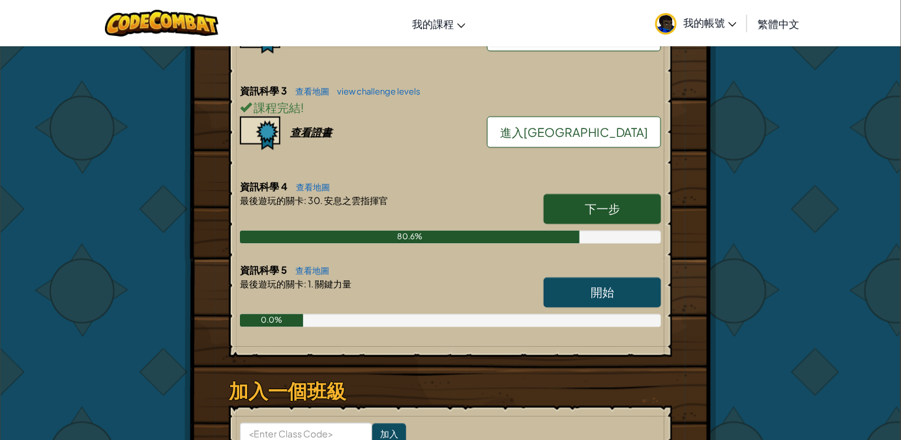
scroll to position [652, 0]
click at [612, 201] on span "下一步" at bounding box center [602, 208] width 35 height 15
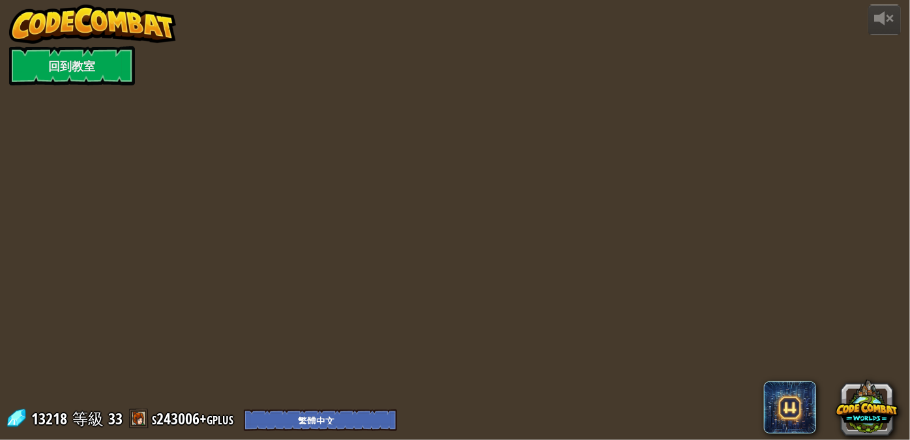
select select "zh-HANT"
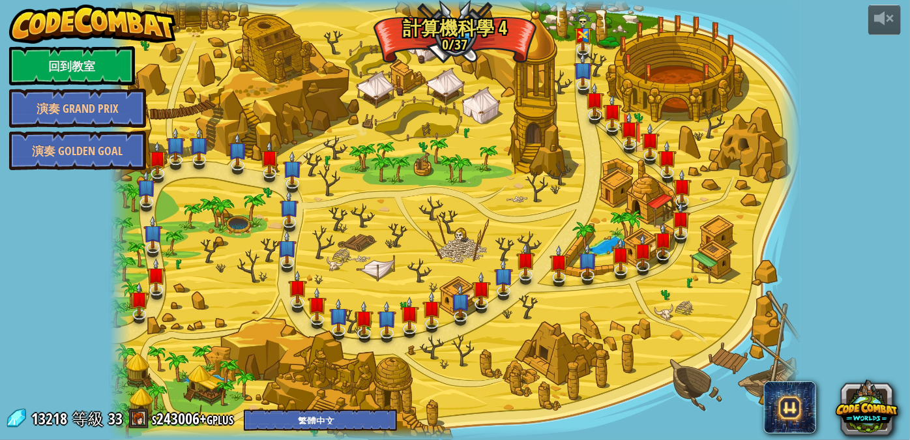
select select "zh-HANT"
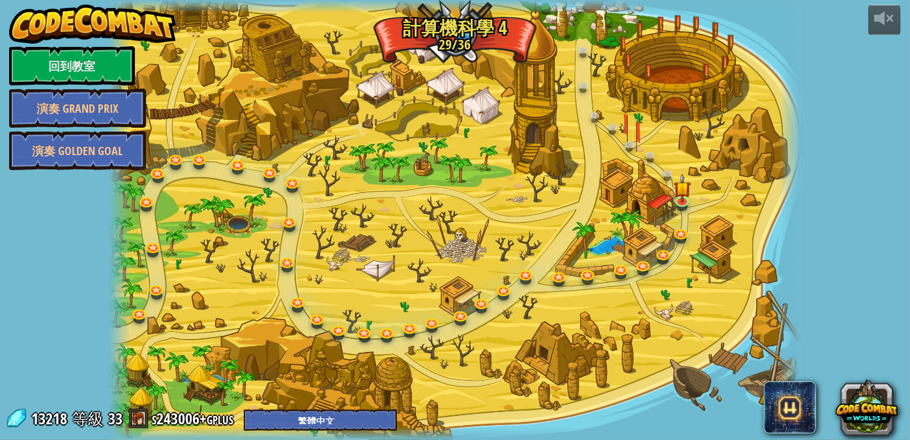
select select "zh-HANT"
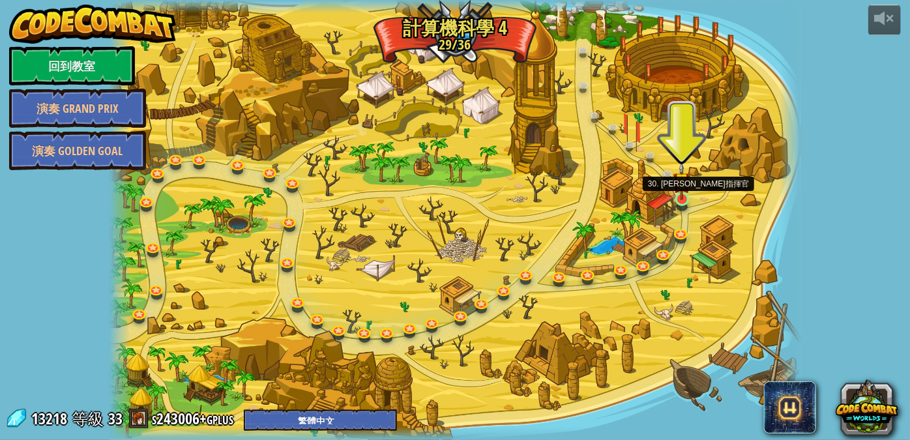
click at [679, 199] on img at bounding box center [681, 181] width 17 height 38
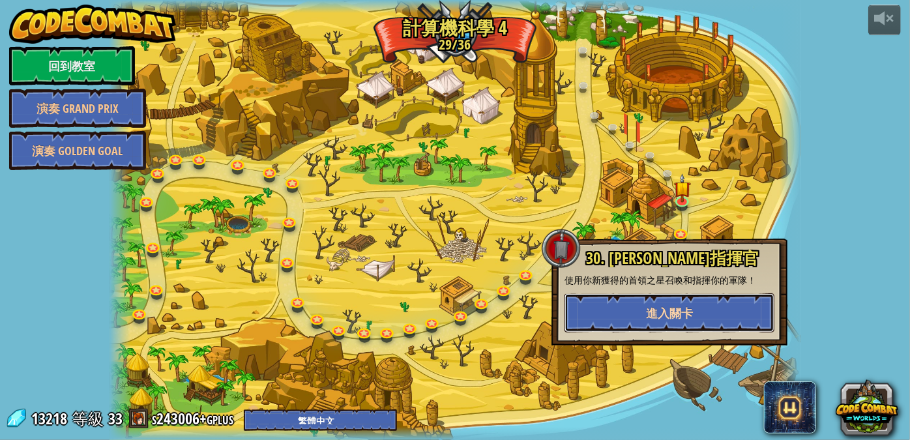
click at [636, 312] on button "進入關卡" at bounding box center [670, 312] width 210 height 39
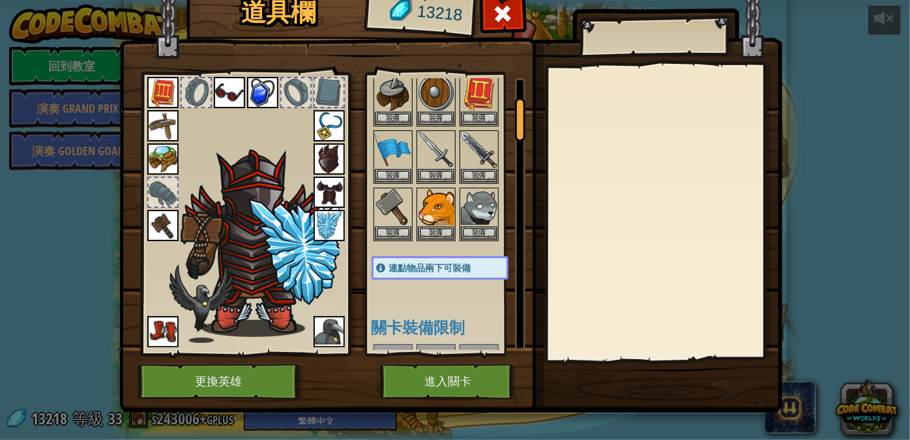
scroll to position [59, 0]
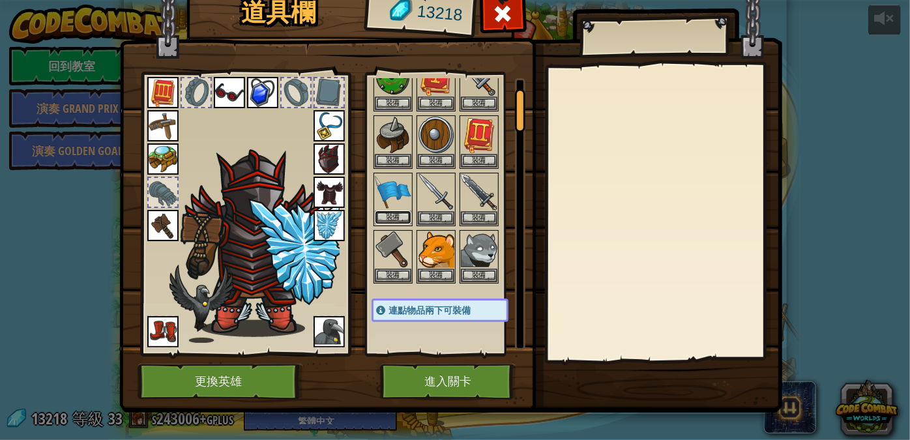
click at [392, 211] on button "裝備" at bounding box center [393, 218] width 37 height 14
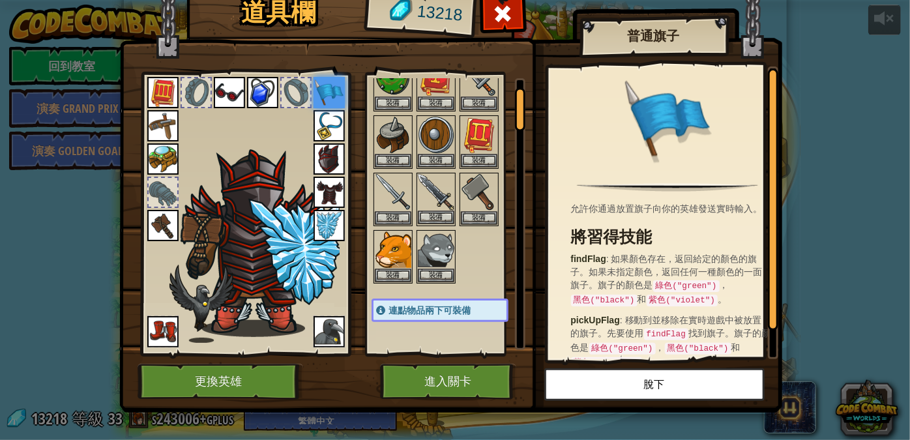
scroll to position [0, 0]
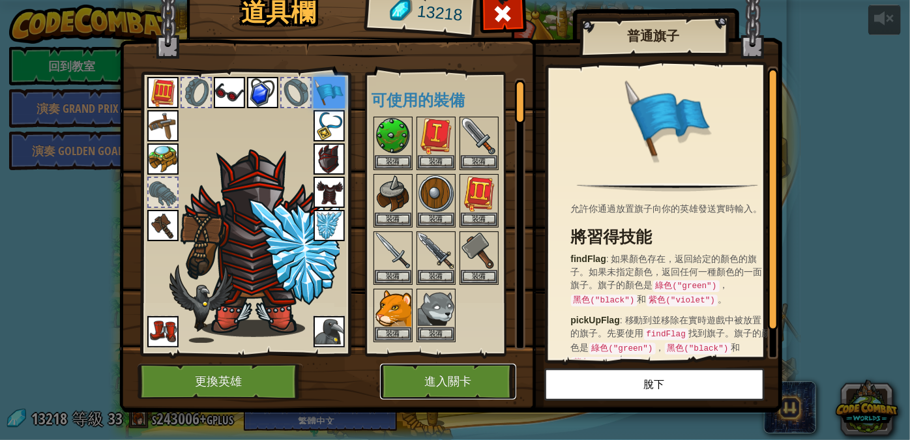
click at [442, 374] on button "進入關卡" at bounding box center [448, 382] width 136 height 36
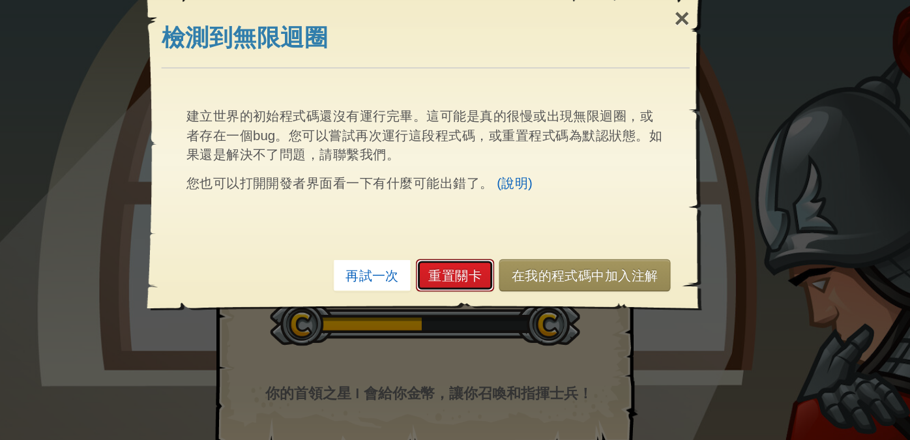
click at [471, 225] on link "重置關卡" at bounding box center [473, 229] width 53 height 22
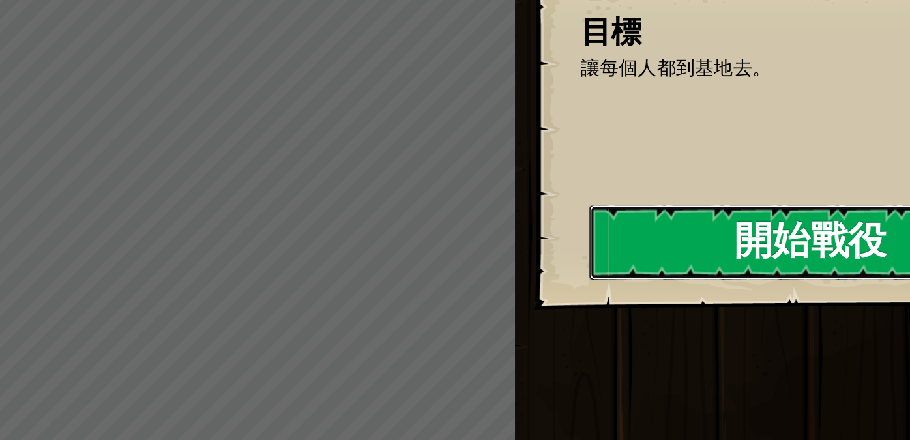
click at [611, 220] on button "開始戰役" at bounding box center [716, 206] width 302 height 51
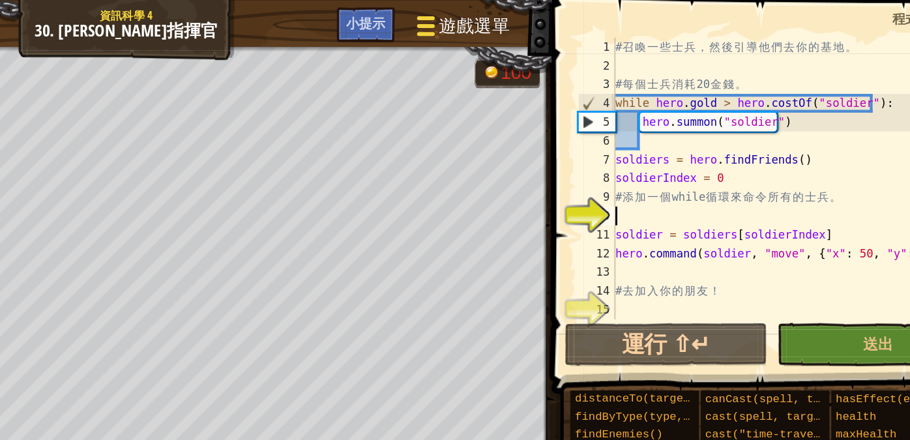
click at [550, 25] on span "遊戲選單" at bounding box center [537, 18] width 50 height 18
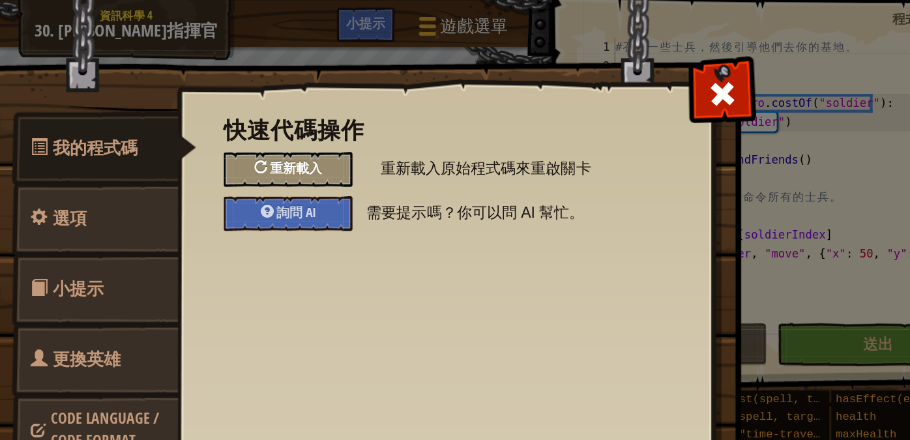
click at [424, 123] on div "重新載入" at bounding box center [407, 118] width 89 height 24
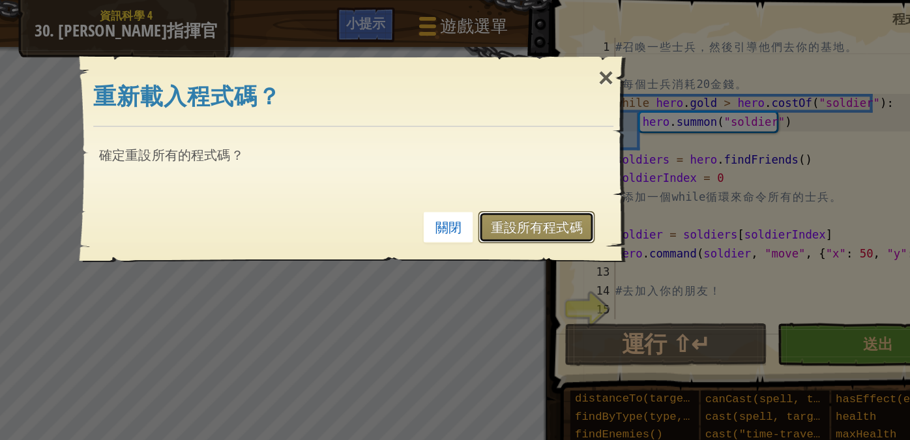
click at [556, 152] on link "重設所有程式碼" at bounding box center [580, 158] width 81 height 22
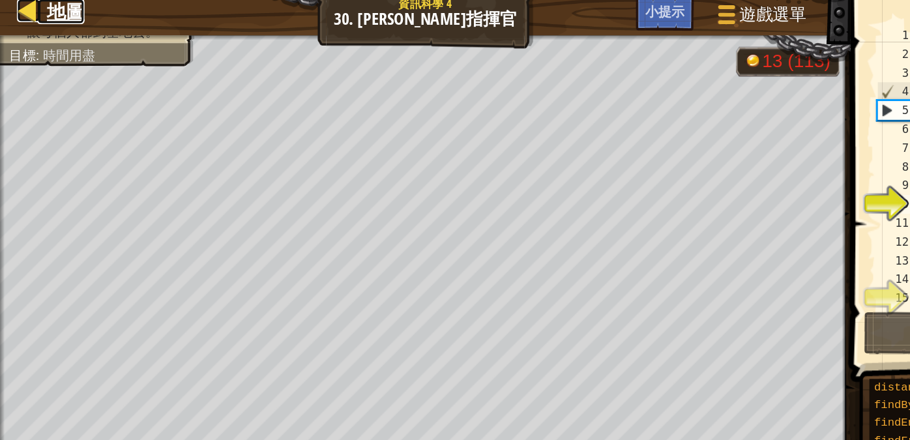
click at [41, 13] on span "地圖" at bounding box center [46, 16] width 26 height 18
select select "zh-HANT"
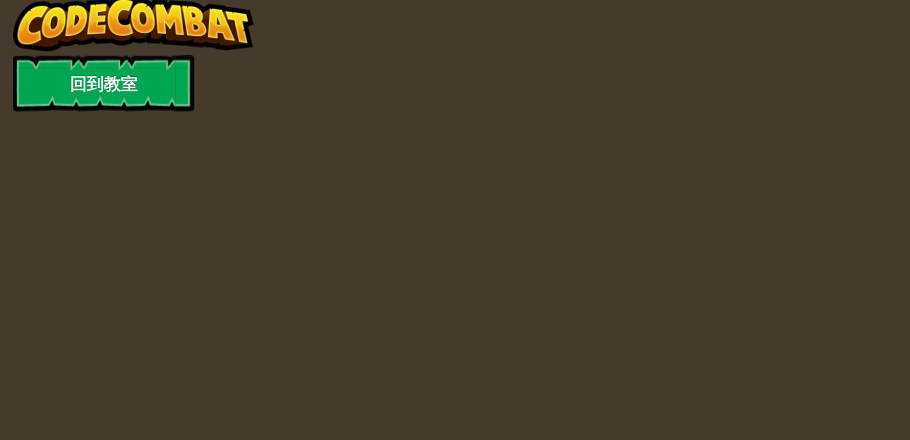
select select "zh-HANT"
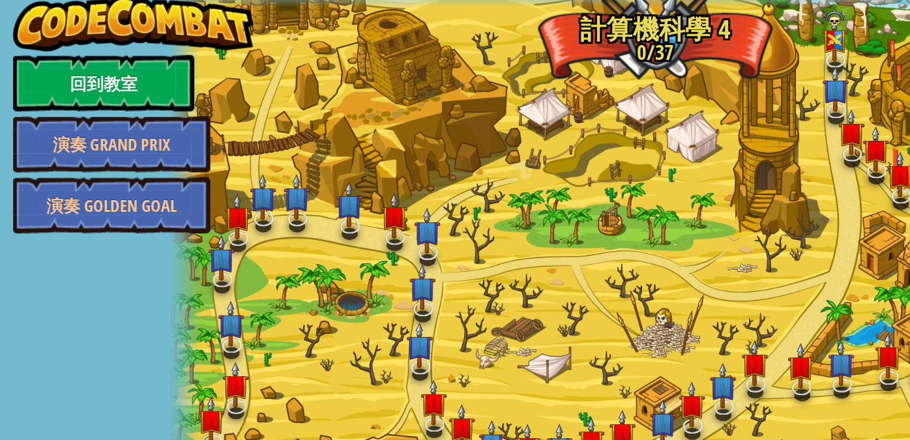
select select "zh-HANT"
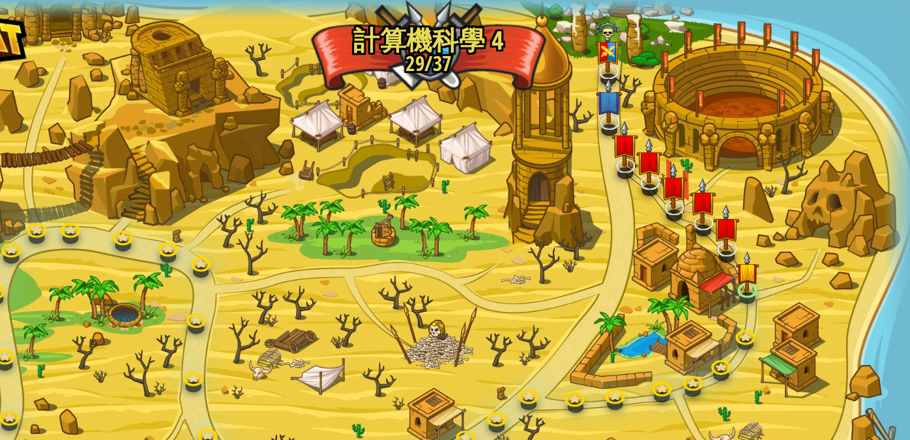
select select "zh-HANT"
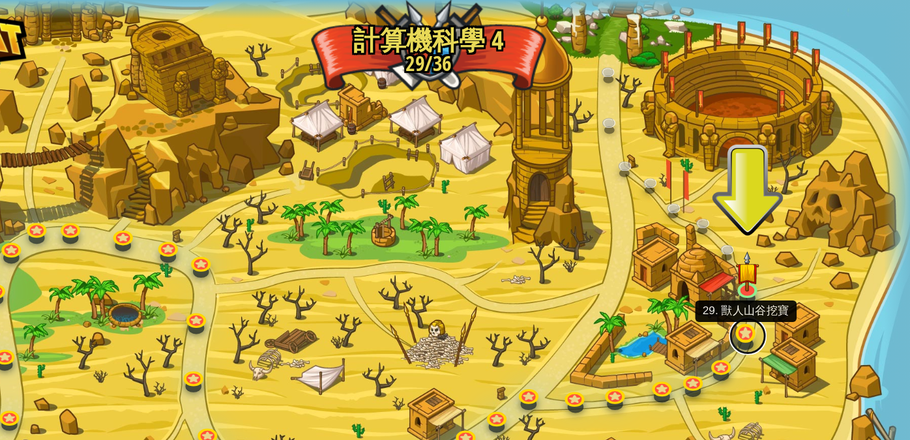
click at [672, 233] on link at bounding box center [677, 233] width 26 height 26
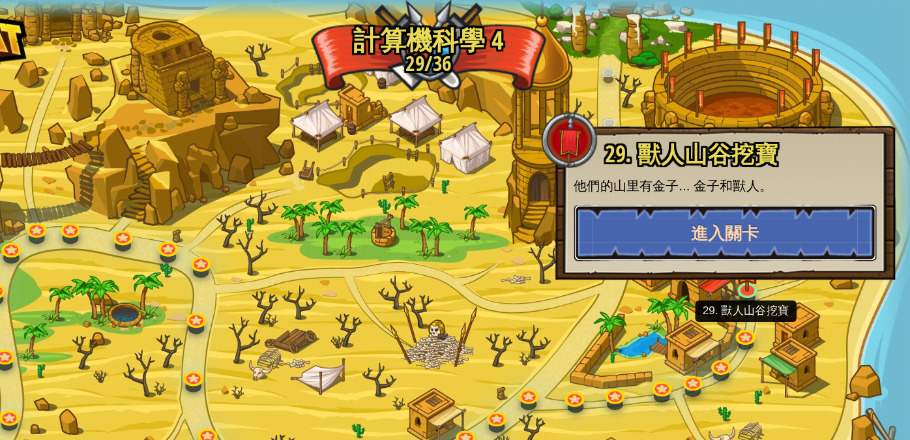
click at [651, 176] on button "進入關卡" at bounding box center [661, 161] width 210 height 39
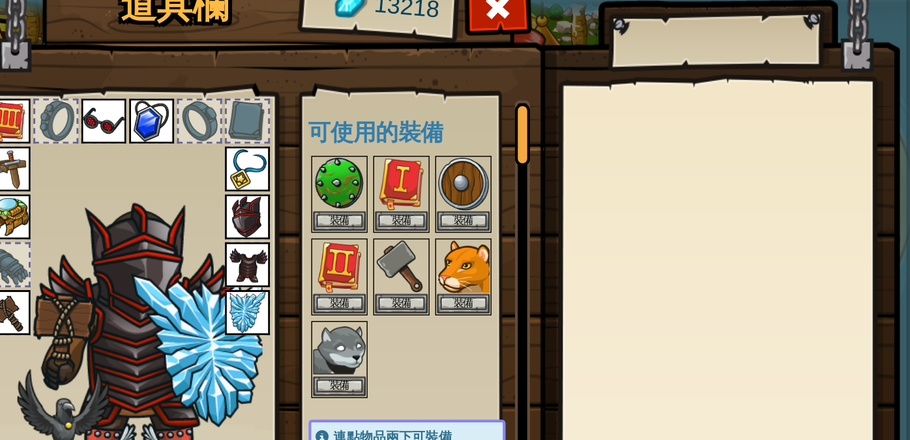
scroll to position [10, 0]
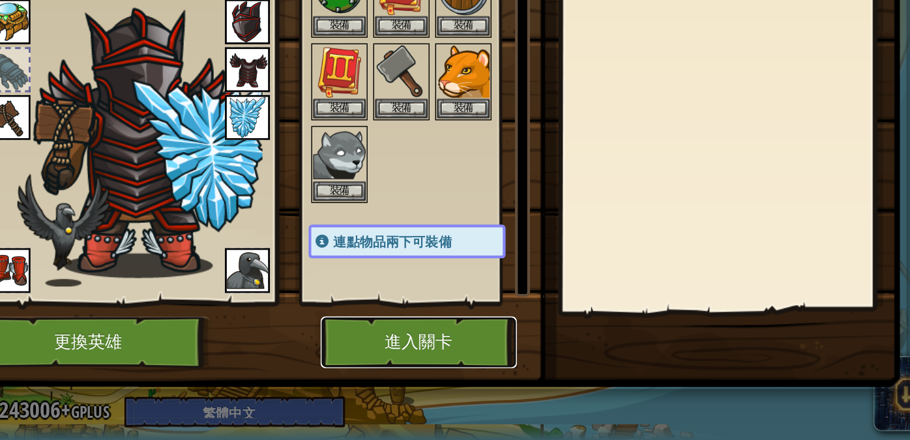
click at [443, 372] on button "進入關卡" at bounding box center [448, 372] width 136 height 36
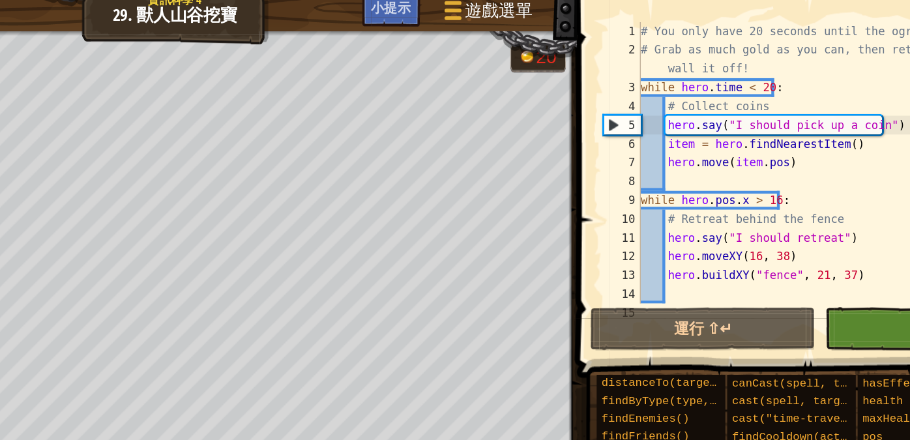
select select "zh-HANT"
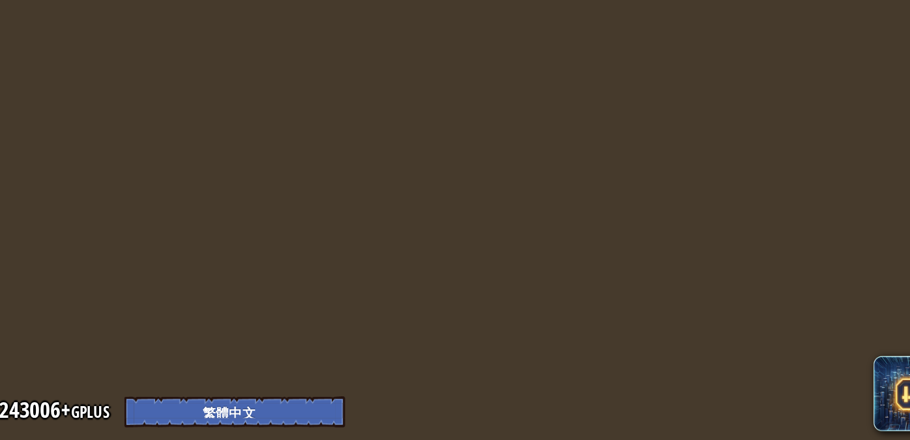
select select "zh-HANT"
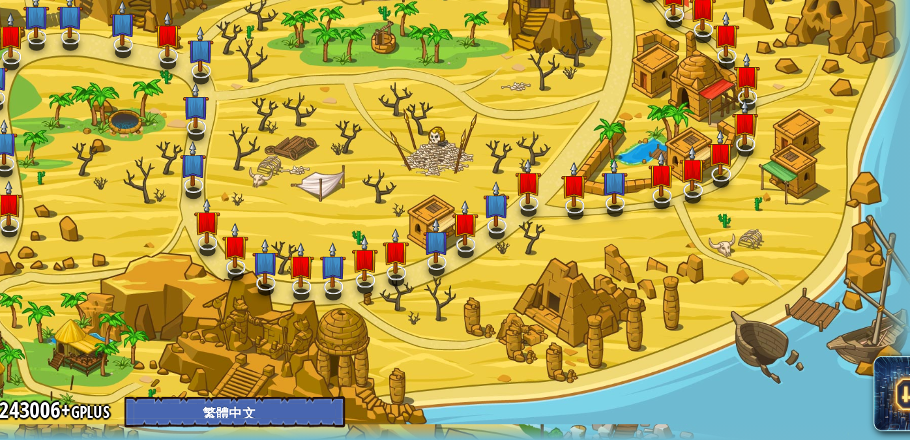
select select "zh-HANT"
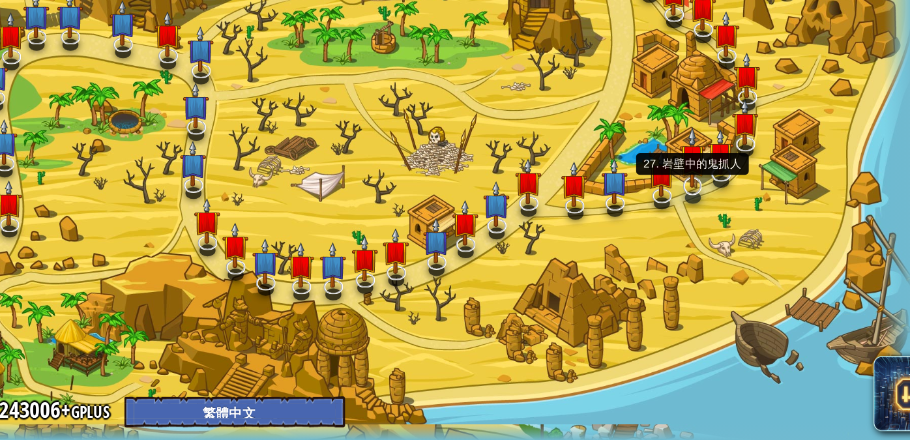
select select "zh-HANT"
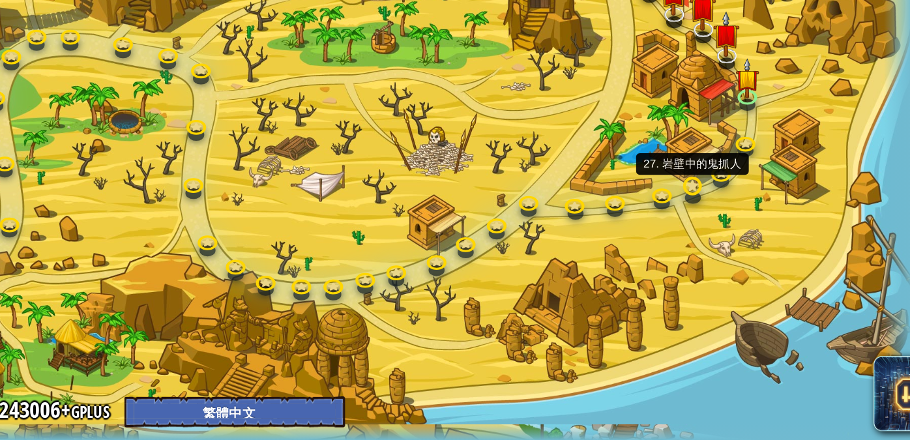
select select "zh-HANT"
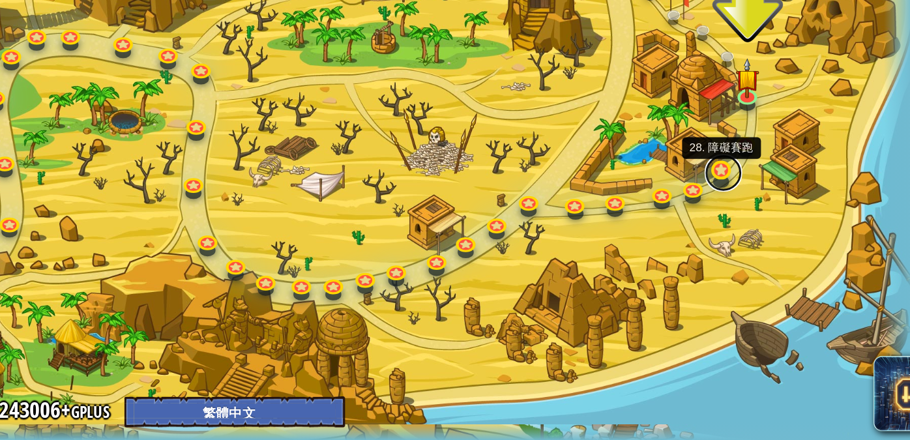
click at [653, 252] on link at bounding box center [660, 254] width 26 height 26
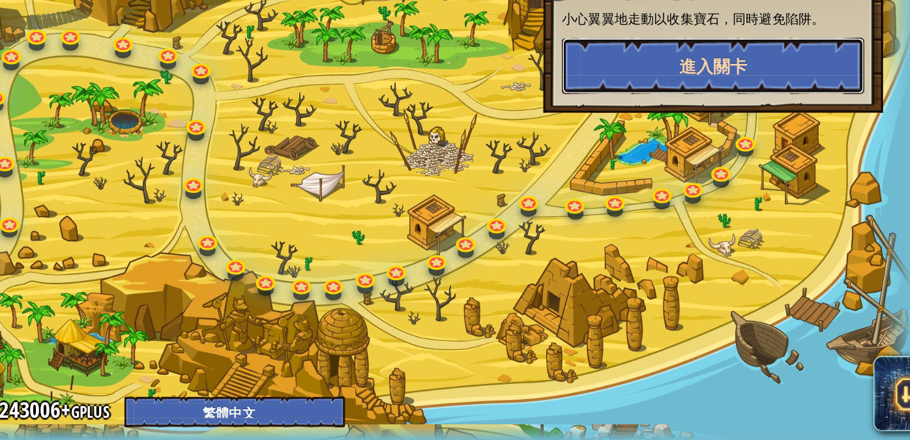
click at [630, 198] on button "進入關卡" at bounding box center [653, 179] width 210 height 39
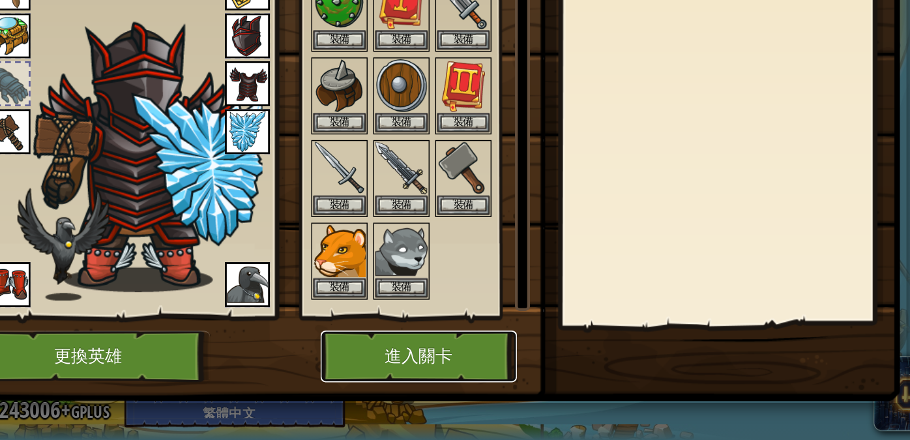
click at [462, 380] on button "進入關卡" at bounding box center [448, 382] width 136 height 36
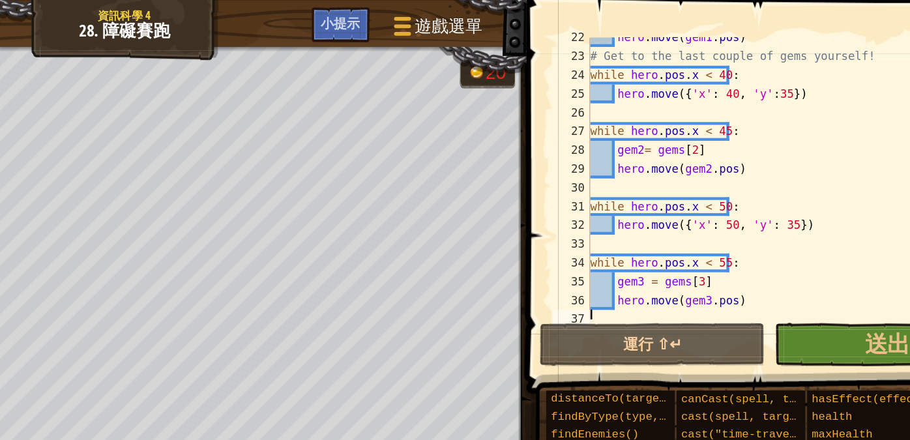
scroll to position [325, 0]
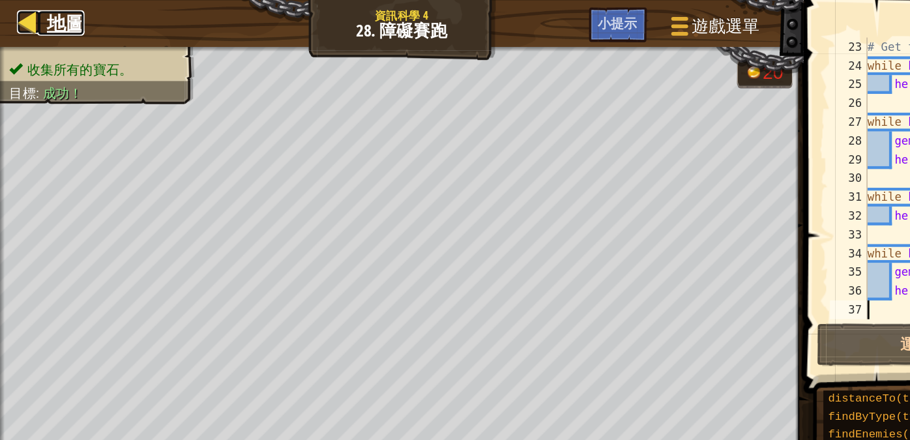
click at [15, 16] on div at bounding box center [20, 15] width 16 height 16
select select "zh-HANT"
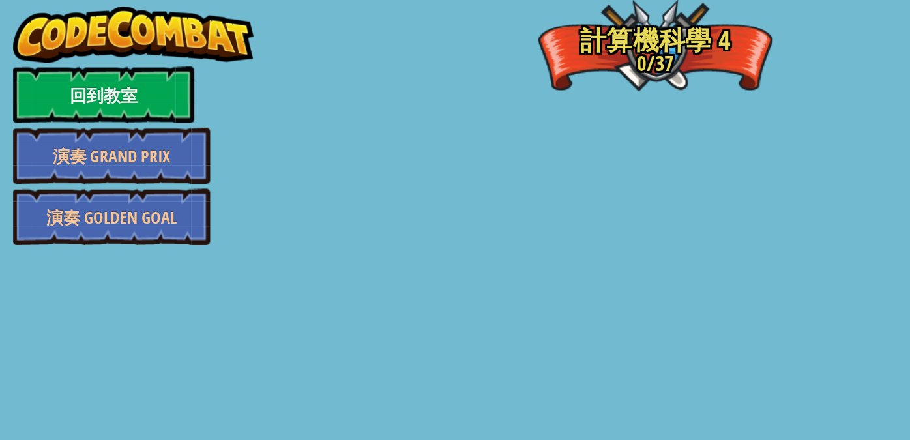
select select "zh-HANT"
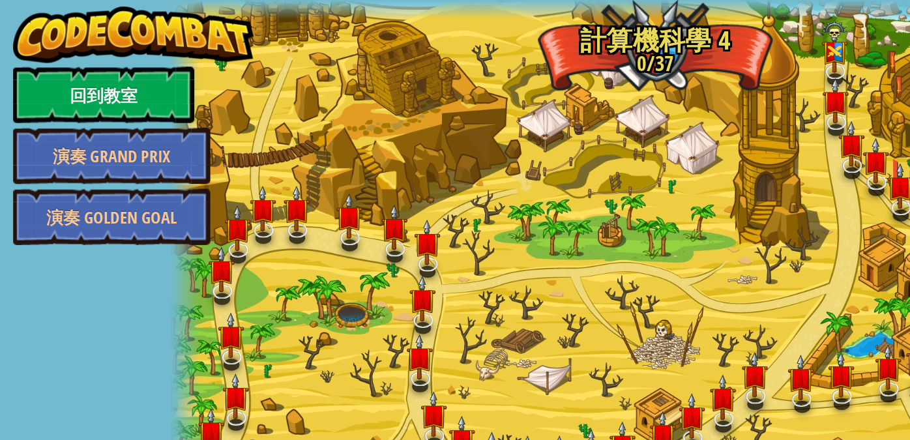
select select "zh-HANT"
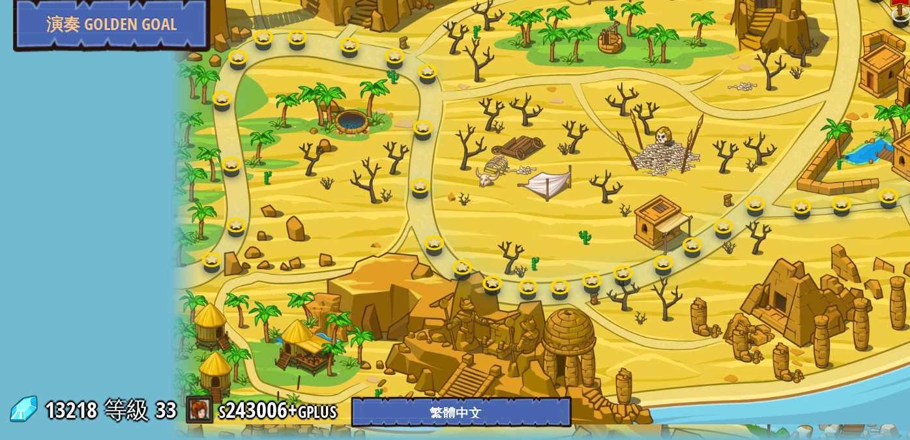
select select "zh-HANT"
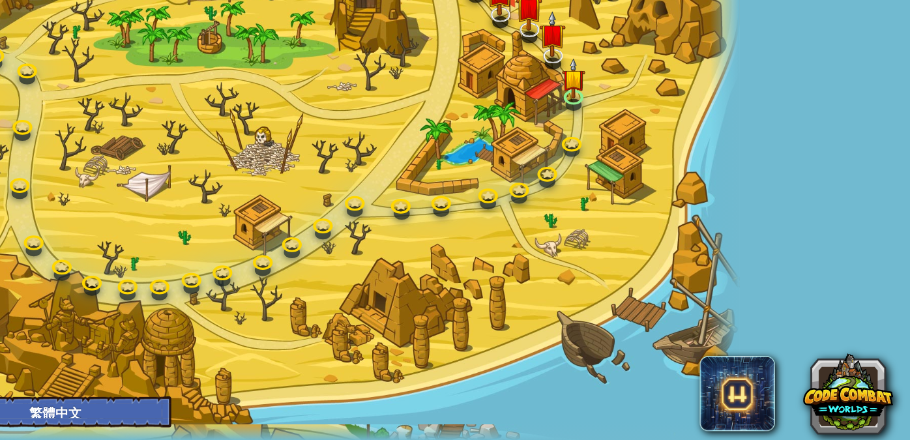
select select "zh-HANT"
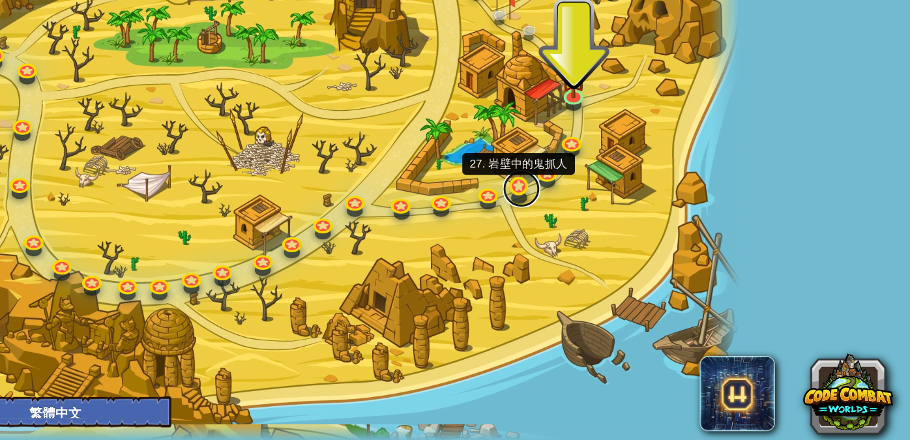
click at [631, 262] on link at bounding box center [640, 265] width 26 height 26
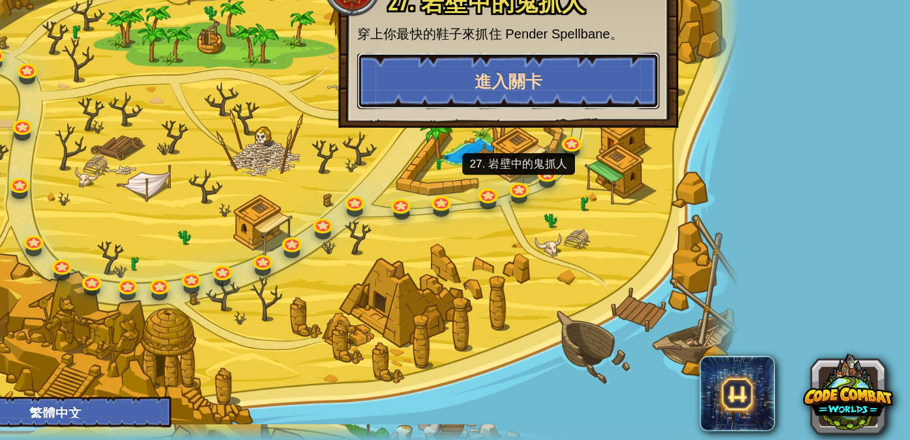
click at [632, 196] on span "進入關卡" at bounding box center [631, 191] width 47 height 16
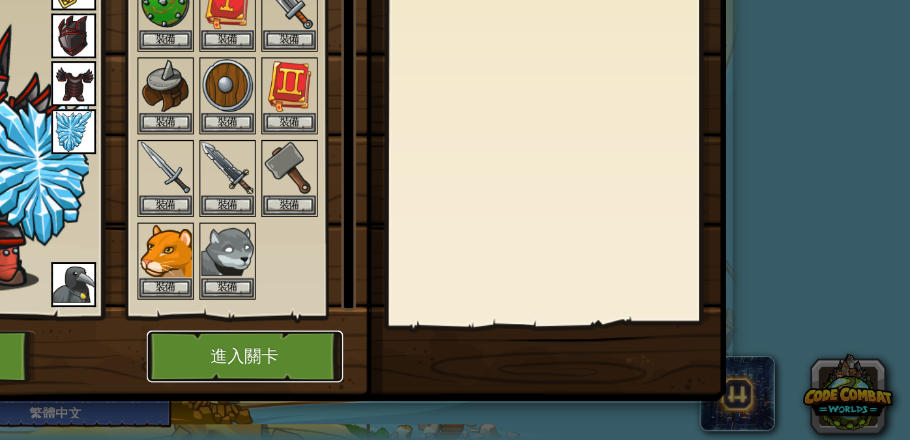
click at [435, 375] on button "進入關卡" at bounding box center [448, 382] width 136 height 36
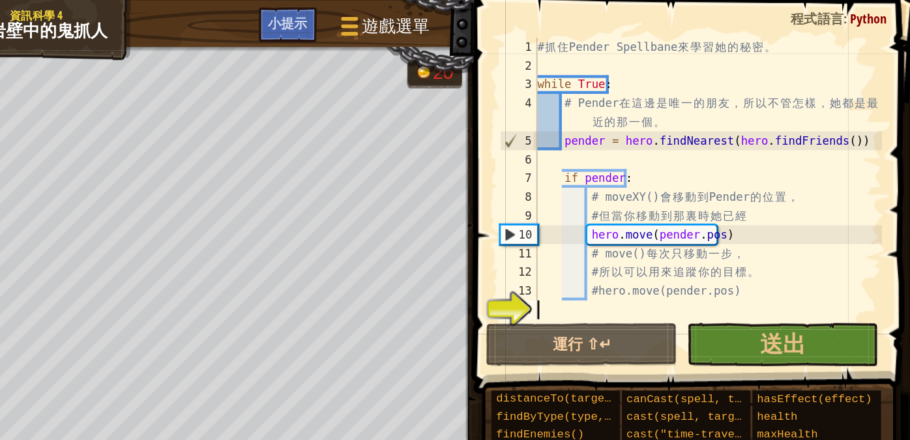
select select "zh-HANT"
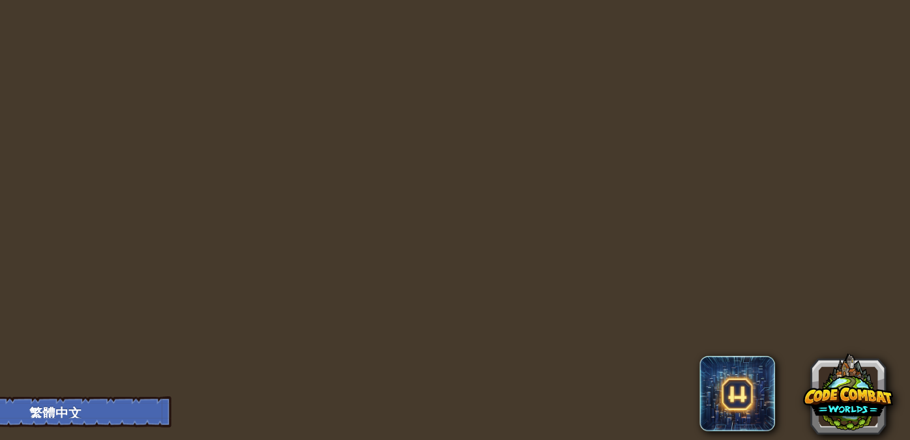
select select "zh-HANT"
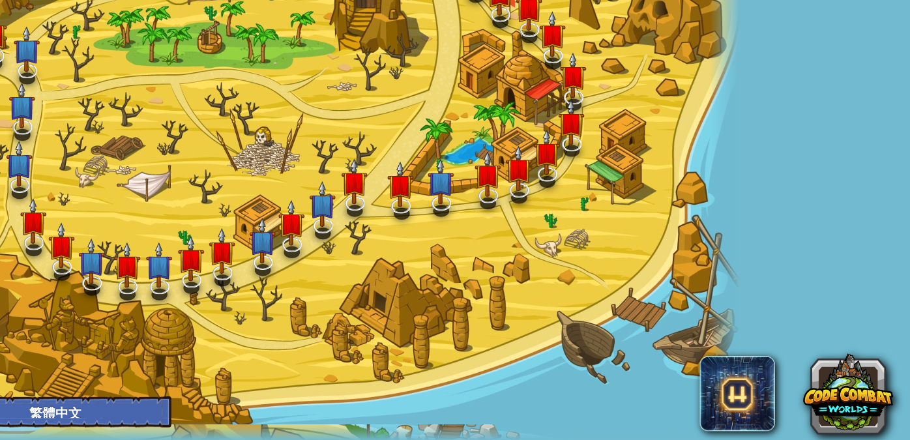
select select "zh-HANT"
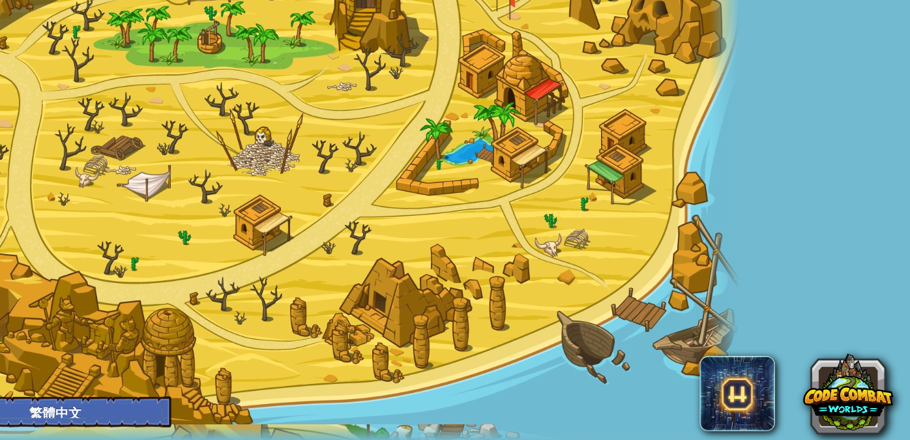
select select "zh-HANT"
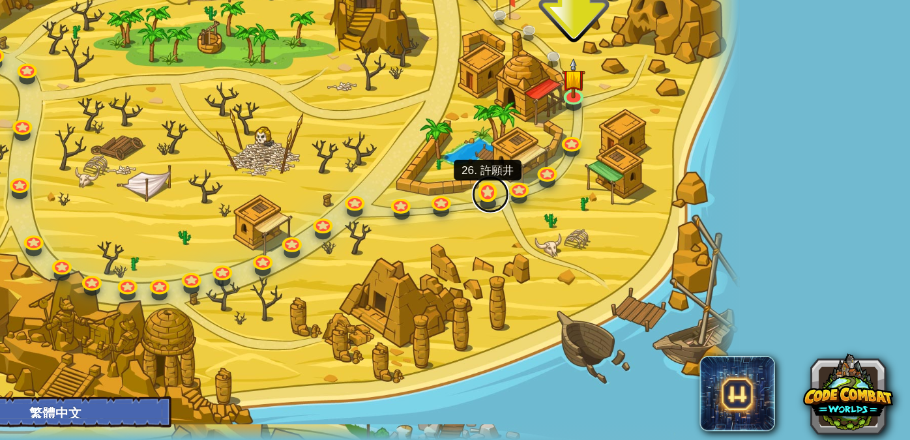
click at [610, 269] on link at bounding box center [619, 269] width 26 height 26
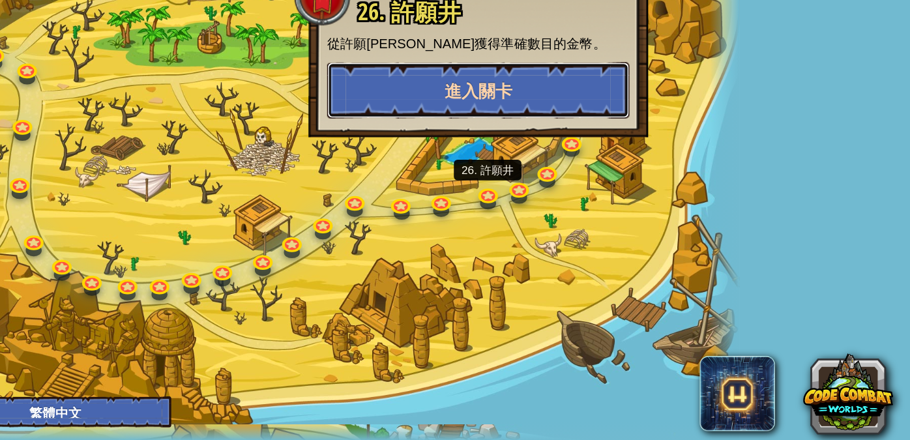
click at [616, 197] on span "進入關卡" at bounding box center [610, 197] width 47 height 16
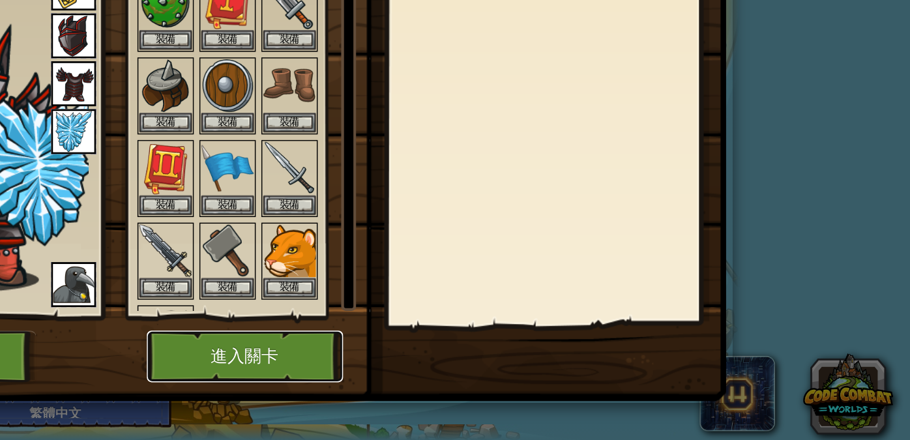
click at [430, 374] on button "進入關卡" at bounding box center [448, 382] width 136 height 36
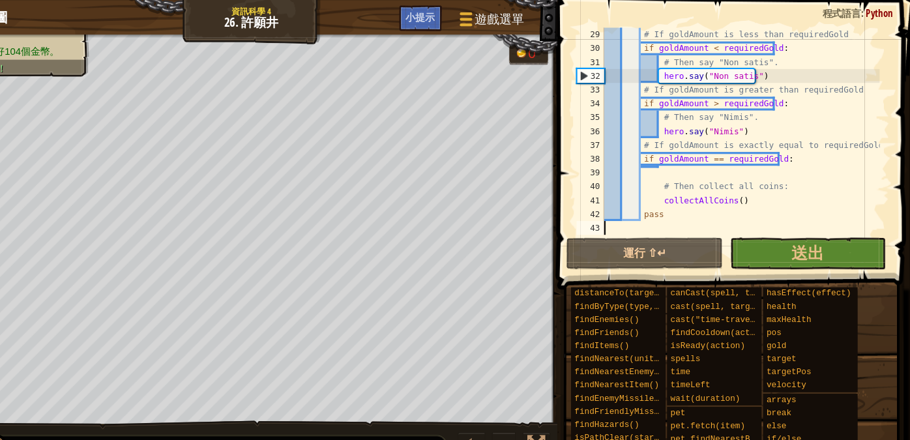
scroll to position [222, 0]
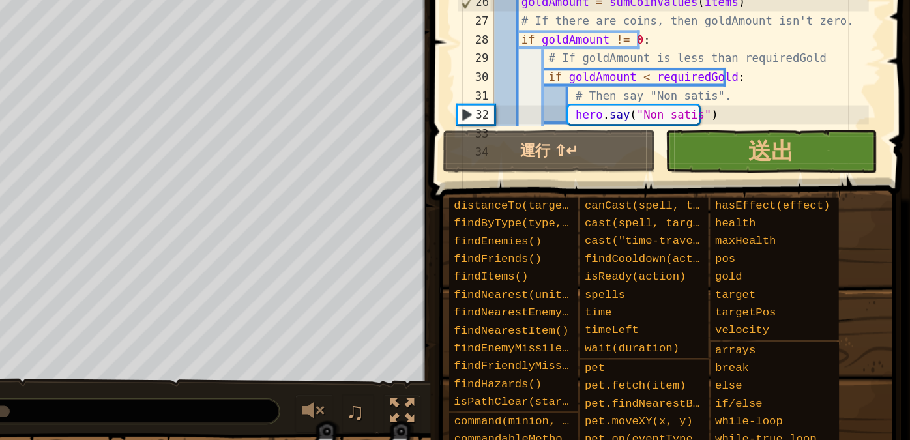
select select "zh-HANT"
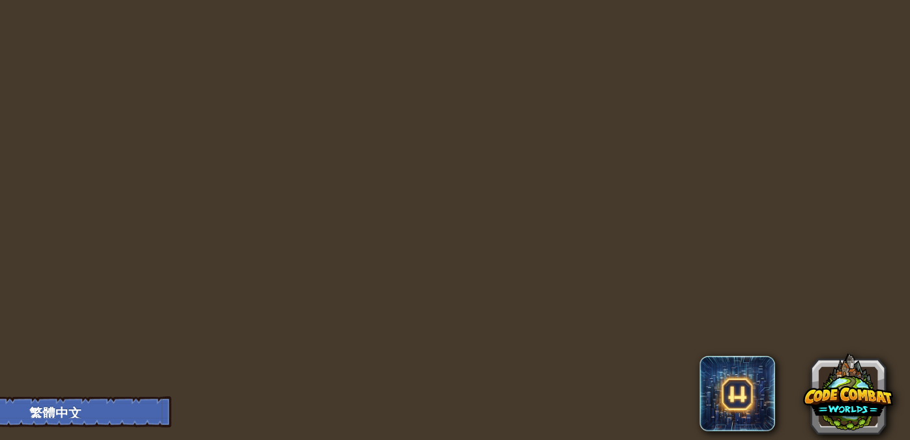
select select "zh-HANT"
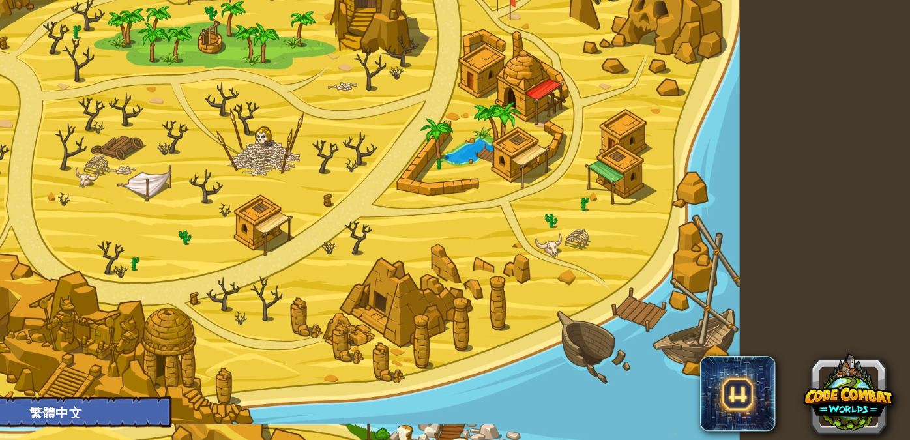
select select "zh-HANT"
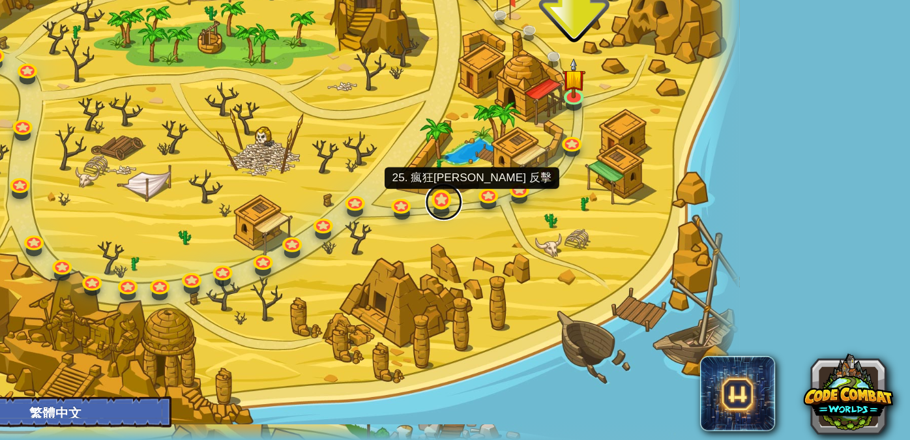
click at [583, 271] on link at bounding box center [586, 274] width 26 height 26
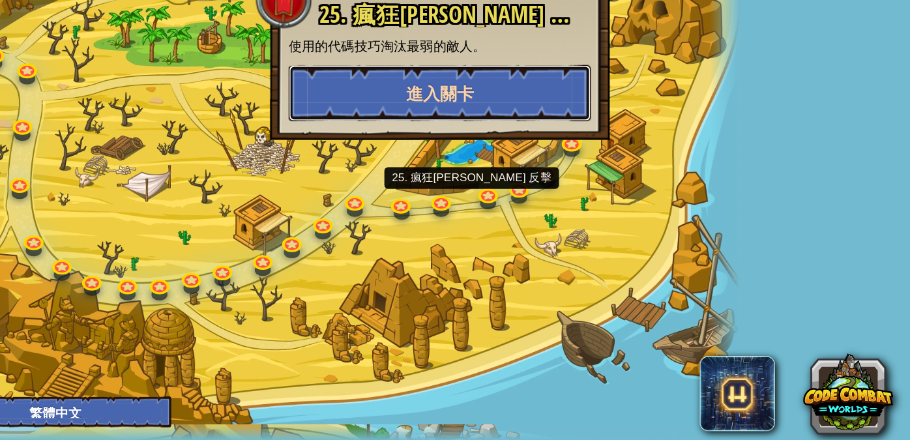
click at [596, 202] on span "進入關卡" at bounding box center [583, 199] width 47 height 16
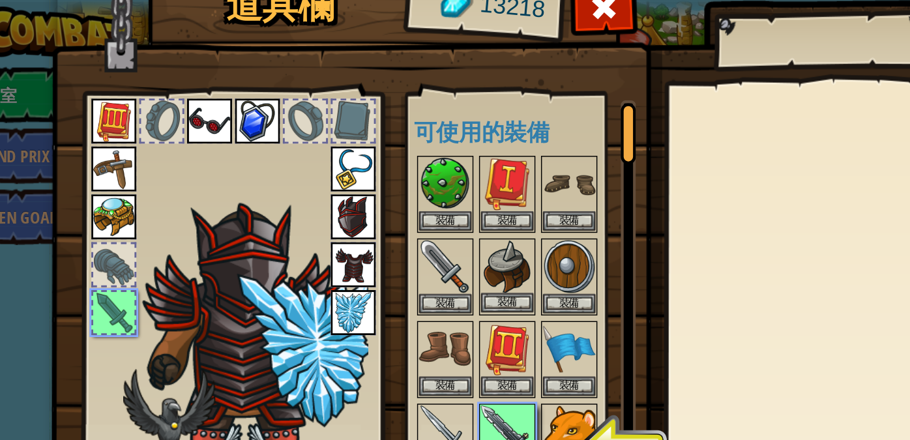
scroll to position [10, 0]
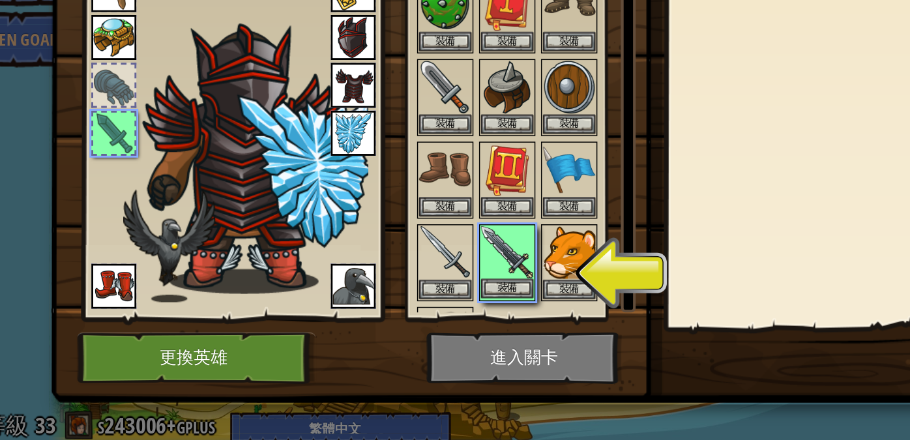
click at [420, 297] on img at bounding box center [436, 298] width 37 height 37
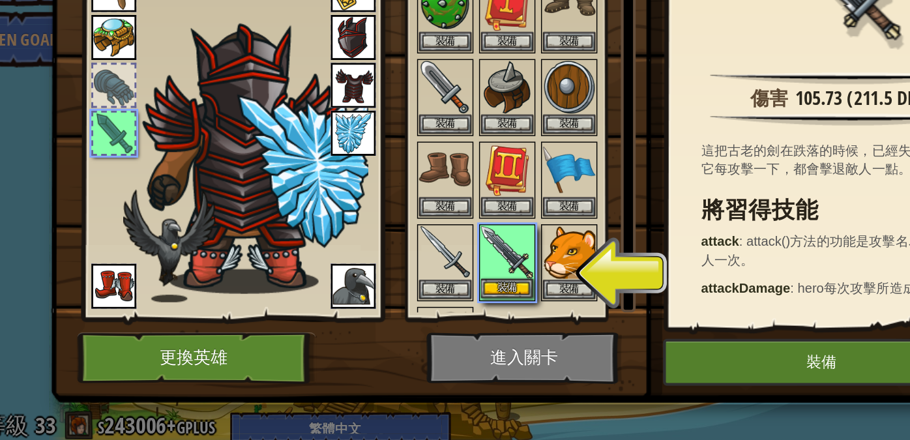
scroll to position [0, 0]
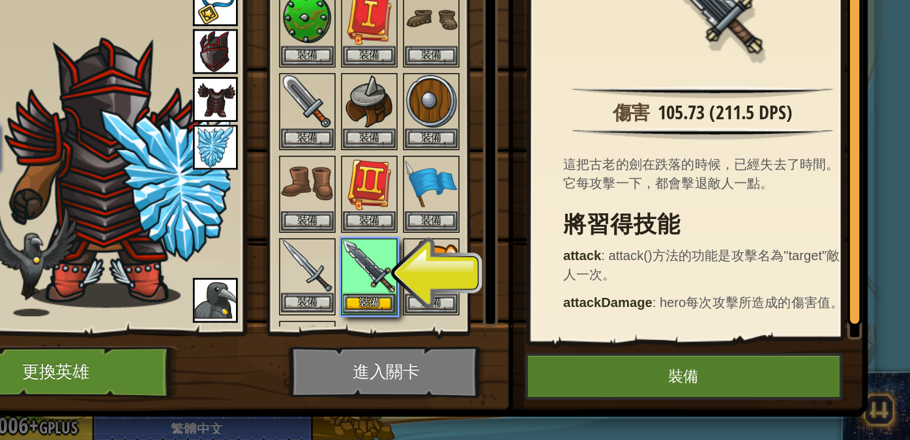
click at [375, 299] on img at bounding box center [393, 308] width 37 height 37
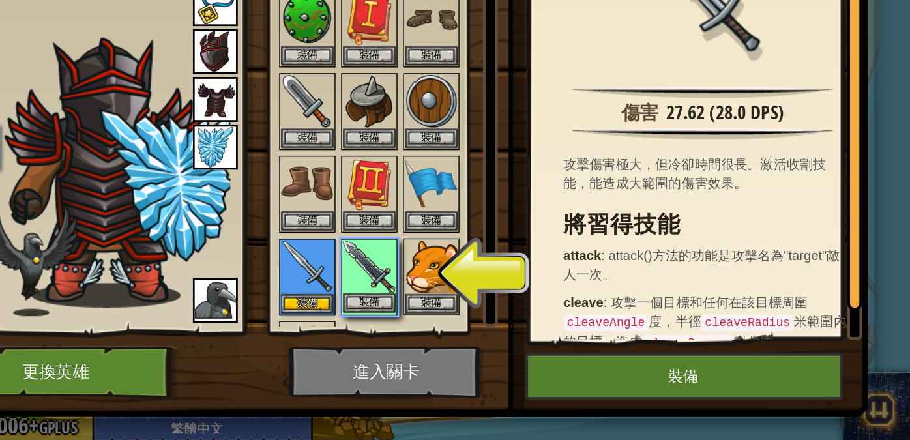
click at [428, 298] on img at bounding box center [436, 308] width 37 height 37
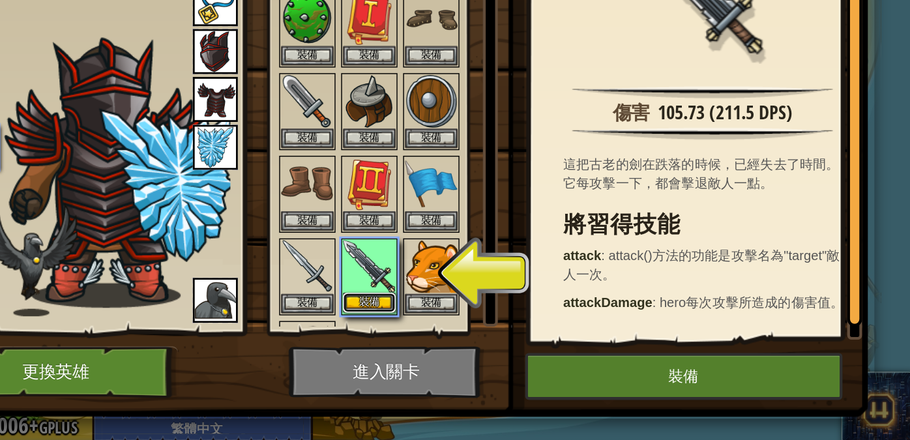
click at [435, 328] on button "裝備" at bounding box center [436, 334] width 37 height 14
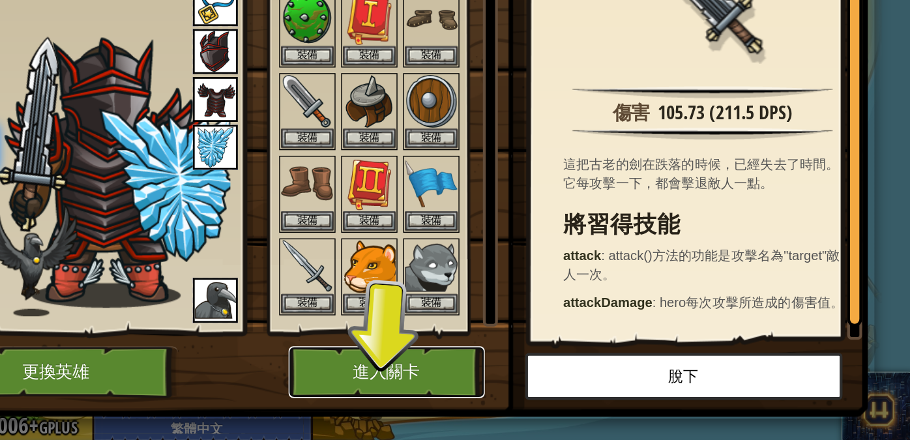
click at [443, 378] on button "進入關卡" at bounding box center [448, 382] width 136 height 36
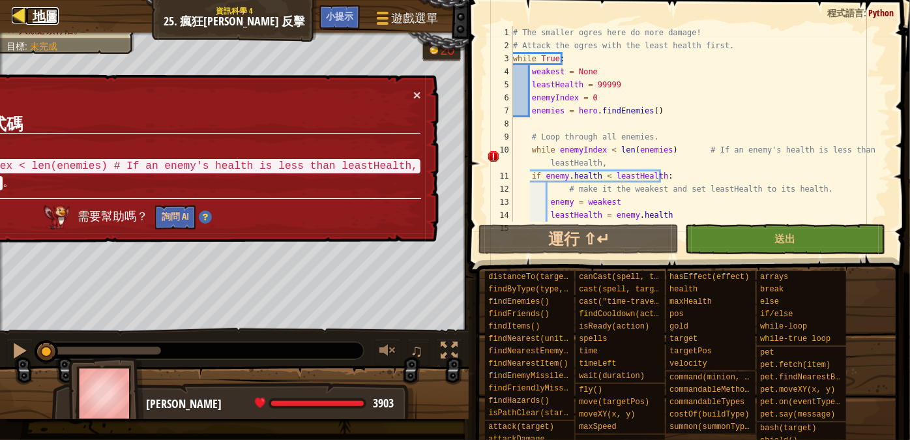
click at [30, 22] on link "地圖" at bounding box center [42, 16] width 33 height 18
select select "zh-HANT"
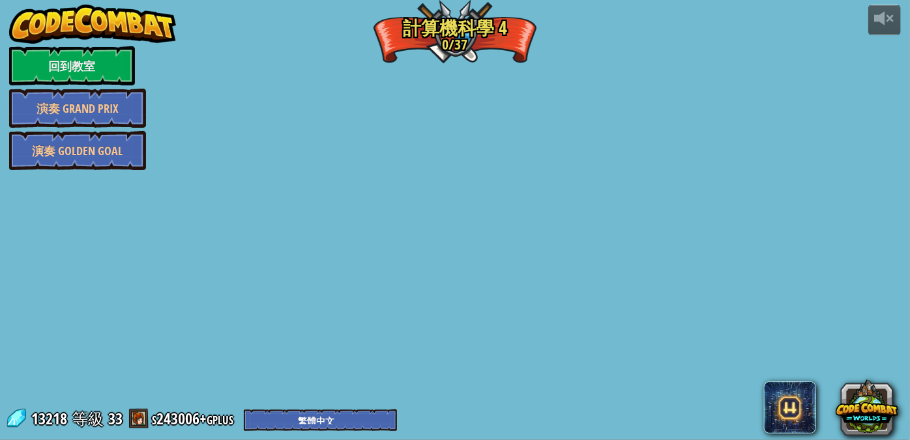
select select "zh-HANT"
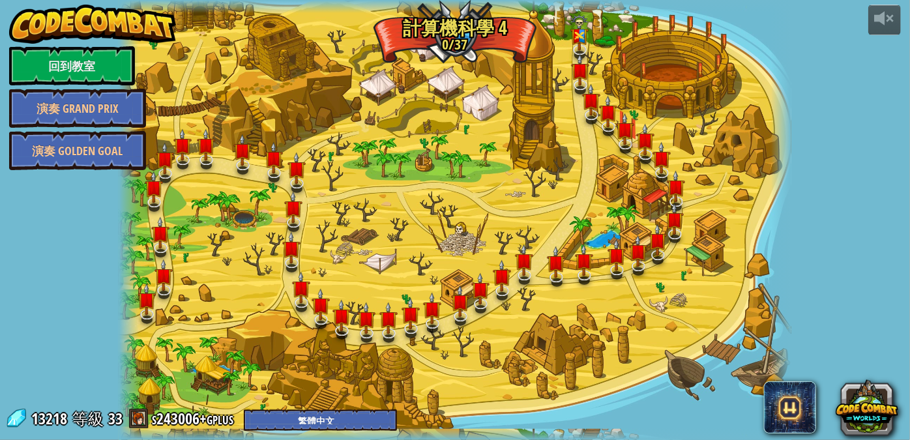
select select "zh-HANT"
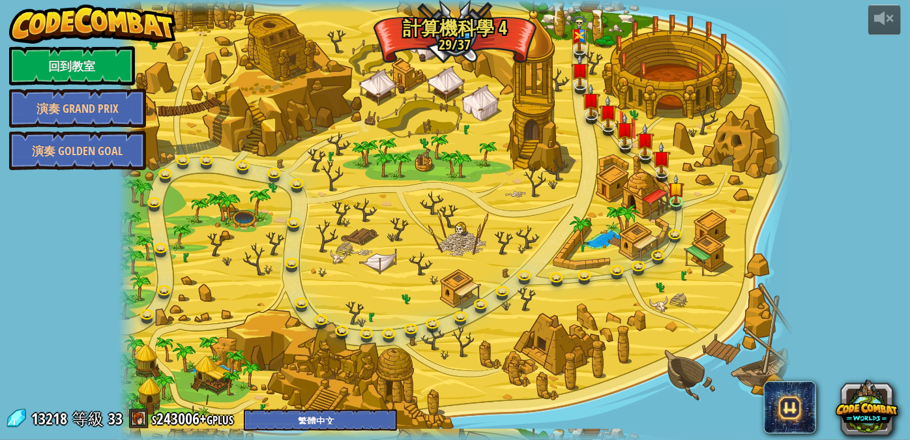
select select "zh-HANT"
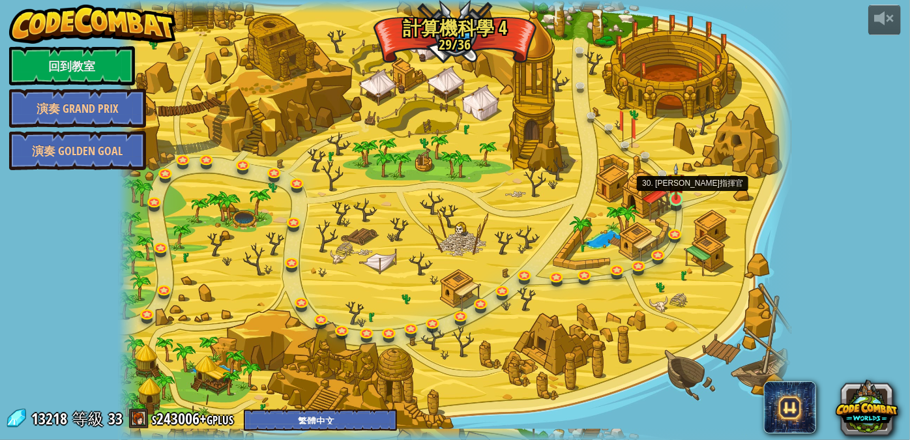
click at [675, 198] on img at bounding box center [676, 181] width 16 height 37
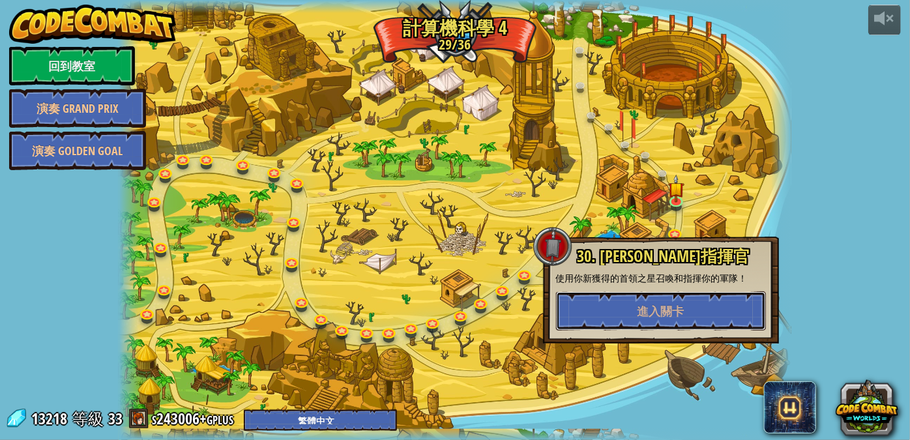
drag, startPoint x: 643, startPoint y: 329, endPoint x: 636, endPoint y: 351, distance: 22.7
click at [637, 366] on div "37. 首腦會議 (未解鎖) 在雪峰頂上收集寶石和黃金！召喚單位並在首腦會議中與你的朋友戰鬥！ 36. 借刀 (未解鎖) 當你發現一群食人魔和雪人打架的時候，…" at bounding box center [455, 220] width 673 height 440
click at [632, 329] on button "進入關卡" at bounding box center [661, 310] width 210 height 39
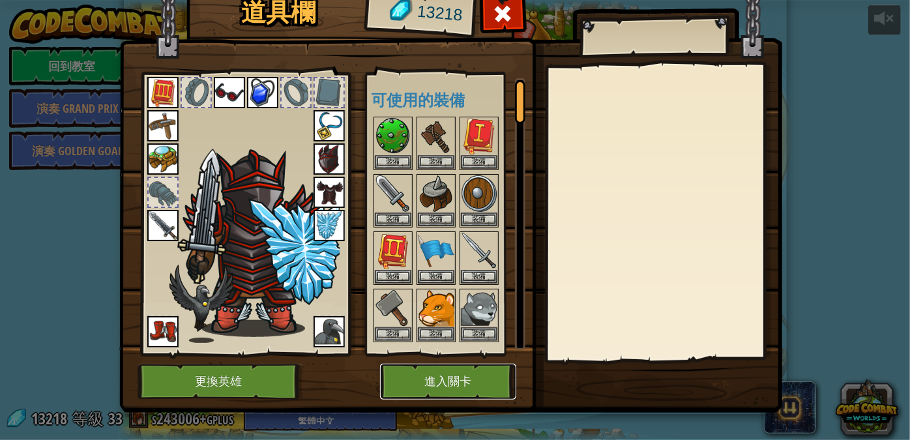
click at [447, 376] on button "進入關卡" at bounding box center [448, 382] width 136 height 36
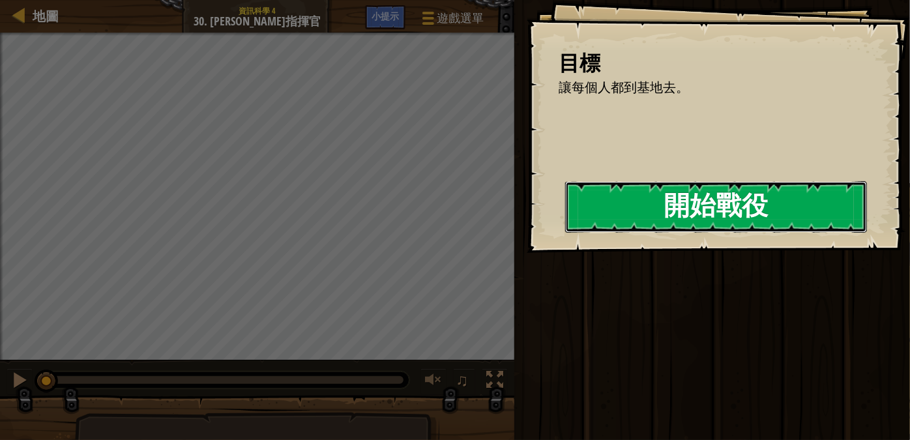
click at [634, 213] on button "開始戰役" at bounding box center [716, 206] width 302 height 51
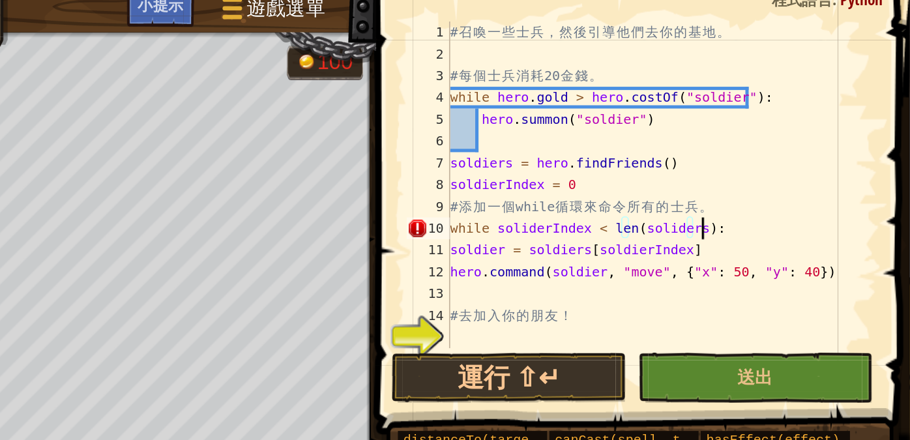
scroll to position [6, 12]
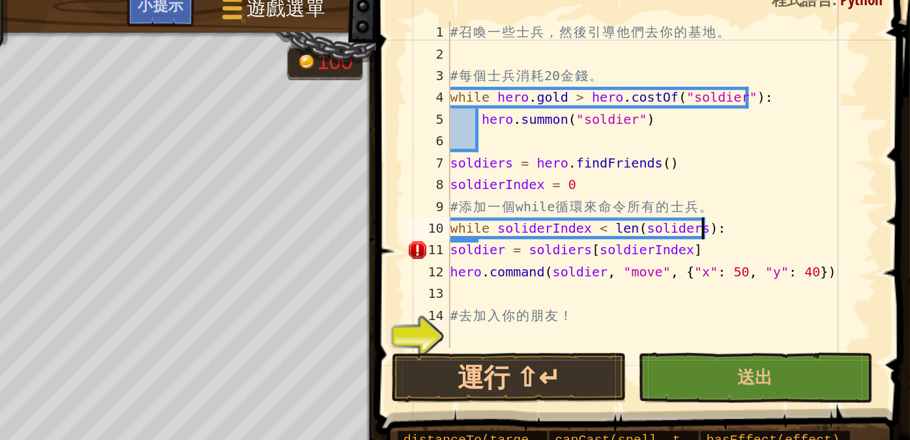
click at [636, 162] on div "# 召 喚 一 些 士 兵 ， 然 後 引 導 他 們 去 你 的 基 地 。 # 每 個 士 兵 消 耗 20 金 錢 。 while hero . gol…" at bounding box center [761, 137] width 258 height 222
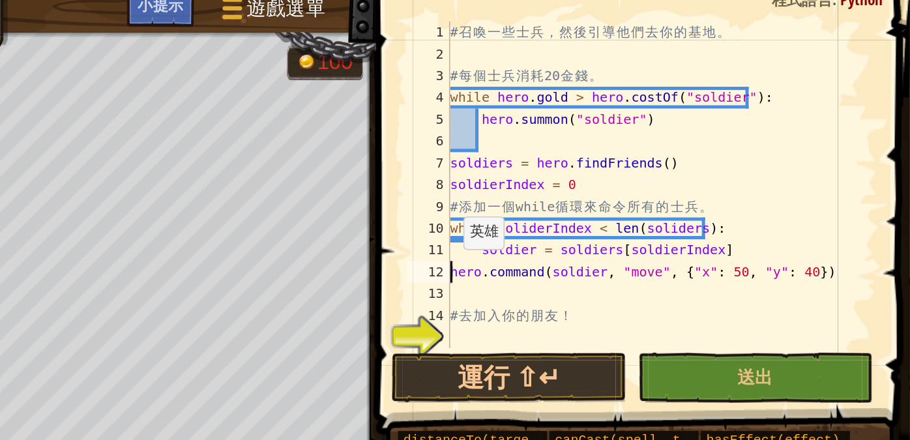
click at [636, 175] on div "# 召 喚 一 些 士 兵 ， 然 後 引 導 他 們 去 你 的 基 地 。 # 每 個 士 兵 消 耗 20 金 錢 。 while hero . gol…" at bounding box center [761, 137] width 258 height 222
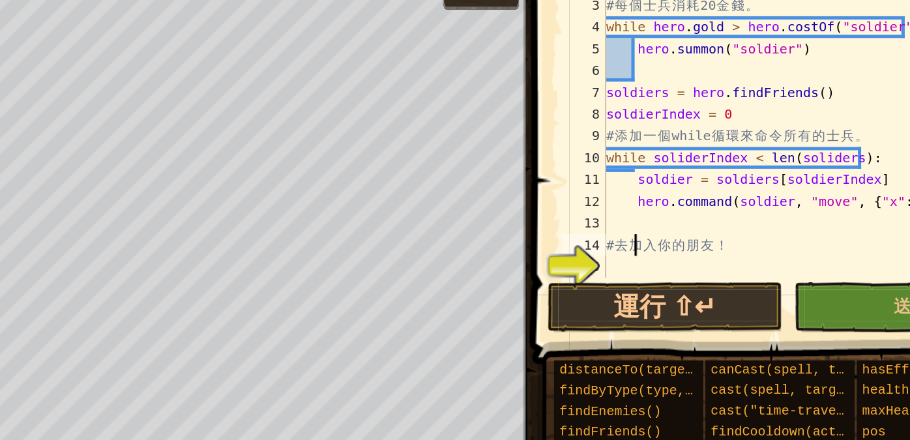
click at [655, 207] on div "# 召 喚 一 些 士 兵 ， 然 後 引 導 他 們 去 你 的 基 地 。 # 每 個 士 兵 消 耗 20 金 錢 。 while hero . gol…" at bounding box center [761, 137] width 258 height 222
type textarea "# 去加入你的朋友！"
click at [655, 214] on div "# 召 喚 一 些 士 兵 ， 然 後 引 導 他 們 去 你 的 基 地 。 # 每 個 士 兵 消 耗 20 金 錢 。 while hero . gol…" at bounding box center [761, 137] width 258 height 222
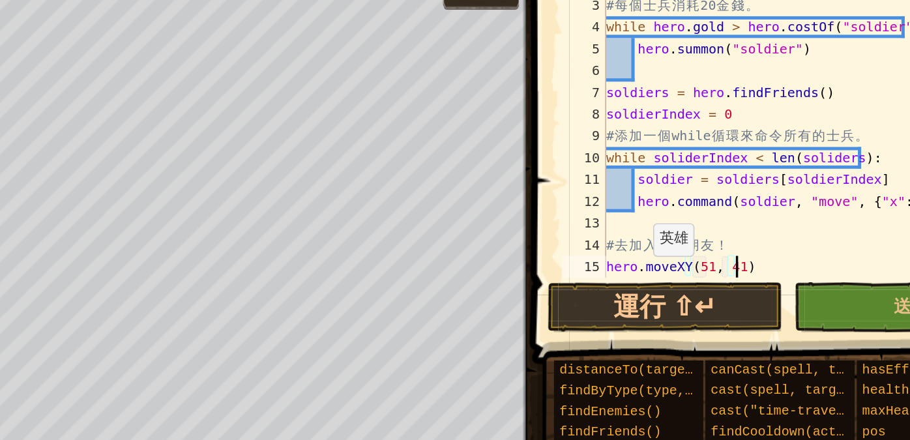
scroll to position [6, 6]
click at [763, 240] on button "送出" at bounding box center [817, 239] width 141 height 30
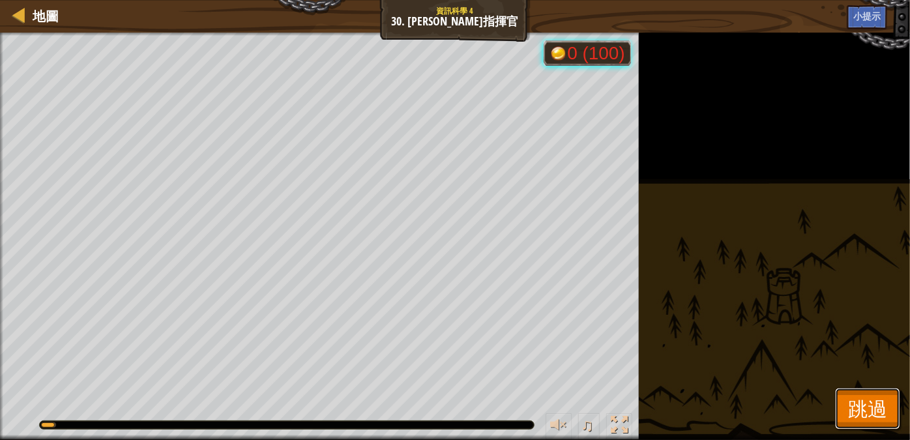
click at [853, 404] on span "跳過" at bounding box center [867, 408] width 39 height 27
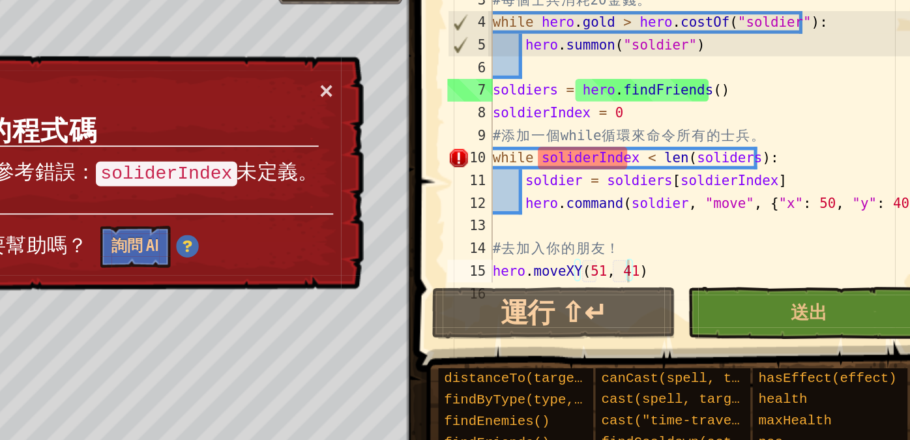
click at [683, 150] on div "# 召 喚 一 些 士 兵 ， 然 後 引 導 他 們 去 你 的 基 地 。 # 每 個 士 兵 消 耗 20 金 錢 。 while hero . gol…" at bounding box center [756, 137] width 249 height 222
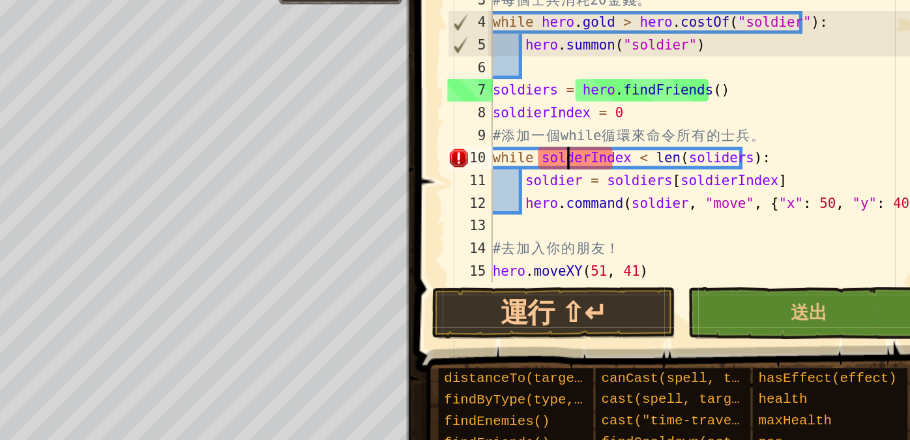
scroll to position [6, 3]
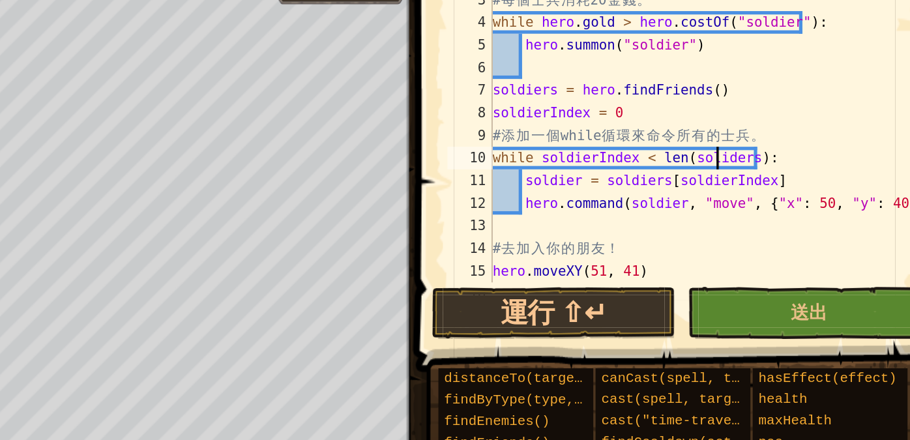
click at [766, 149] on div "# 召 喚 一 些 士 兵 ， 然 後 引 導 他 們 去 你 的 基 地 。 # 每 個 士 兵 消 耗 20 金 錢 。 while hero . gol…" at bounding box center [756, 137] width 249 height 222
type textarea "while soldierIndex < len(soldiers):"
click at [806, 238] on button "送出" at bounding box center [817, 239] width 141 height 30
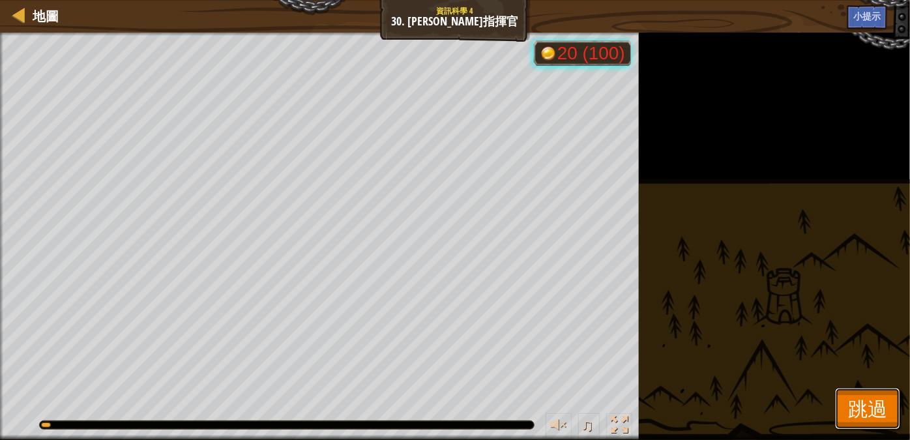
click at [882, 402] on span "跳過" at bounding box center [867, 408] width 39 height 27
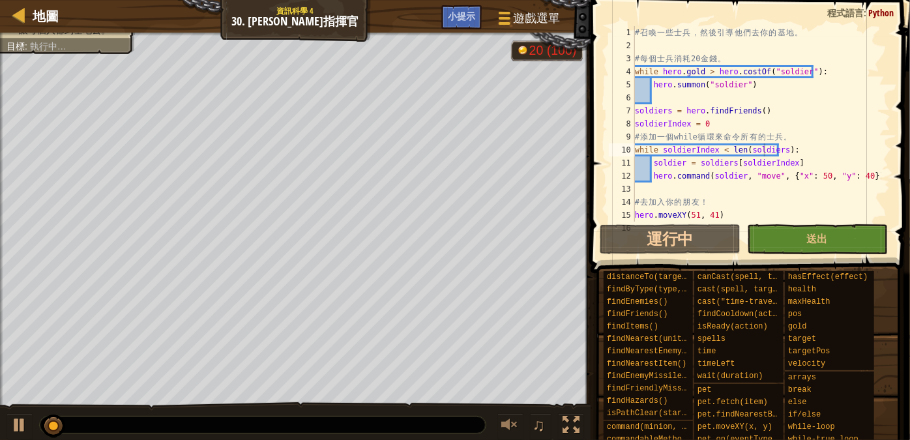
scroll to position [12, 0]
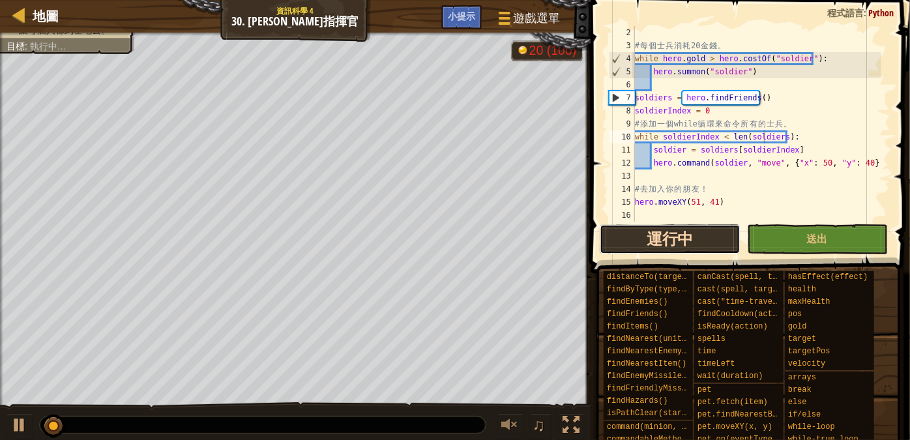
click at [721, 235] on button "運行中" at bounding box center [670, 239] width 141 height 30
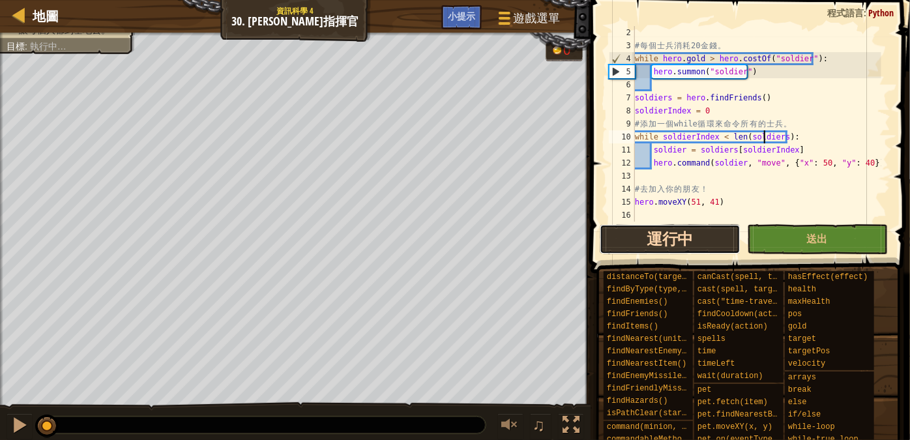
click at [708, 239] on button "運行中" at bounding box center [670, 239] width 141 height 30
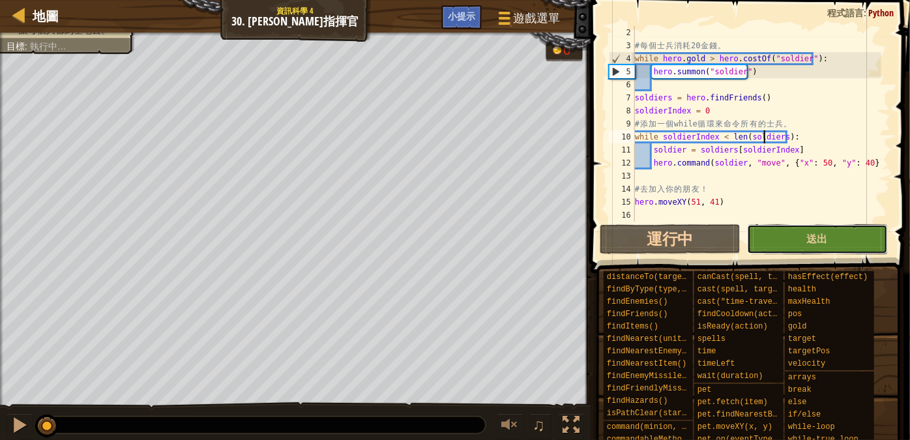
click at [848, 241] on button "送出" at bounding box center [817, 239] width 141 height 30
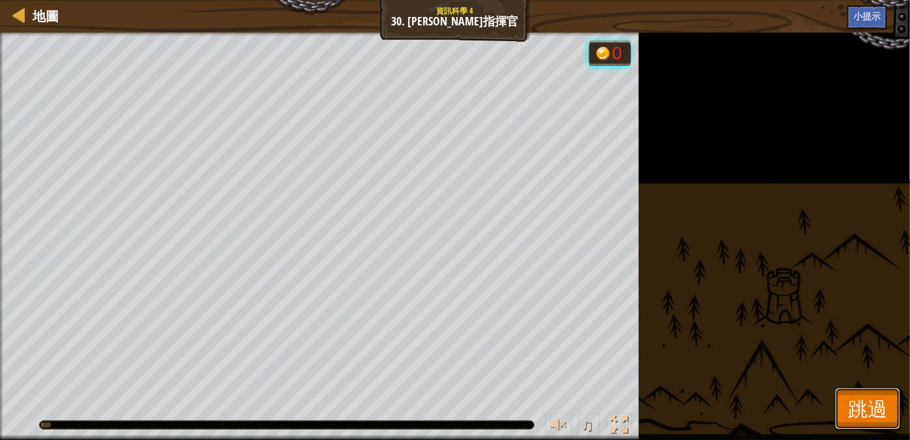
click at [864, 402] on span "跳過" at bounding box center [867, 408] width 39 height 27
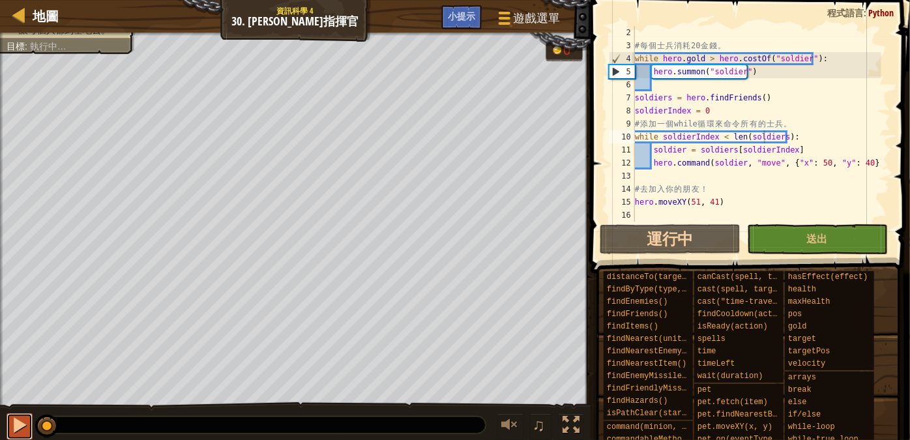
click at [17, 425] on div at bounding box center [19, 425] width 17 height 17
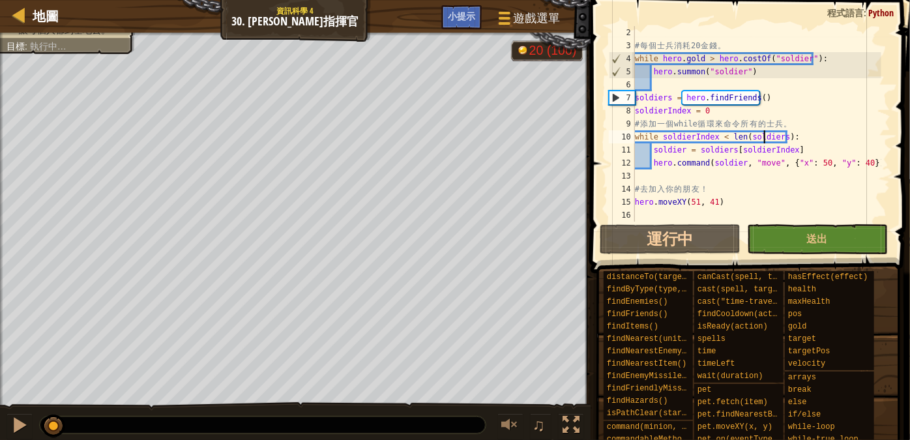
drag, startPoint x: 66, startPoint y: 422, endPoint x: 165, endPoint y: 420, distance: 99.1
click at [523, 17] on span "遊戲選單" at bounding box center [537, 18] width 50 height 18
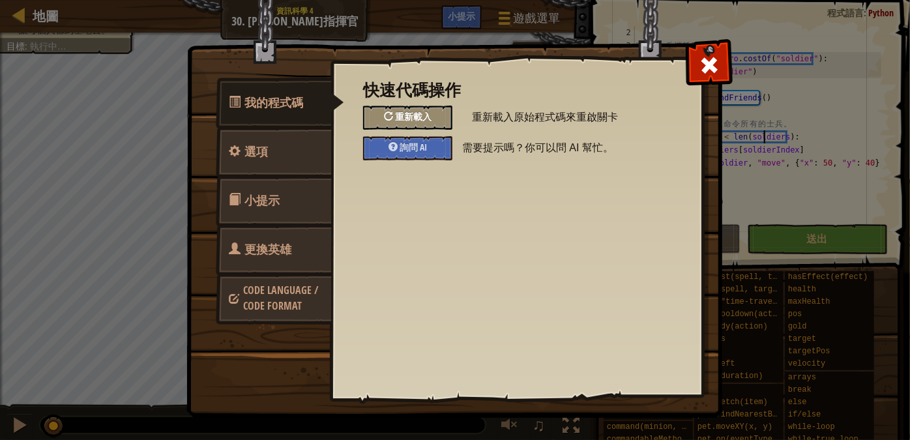
click at [426, 111] on span "重新載入" at bounding box center [413, 116] width 37 height 12
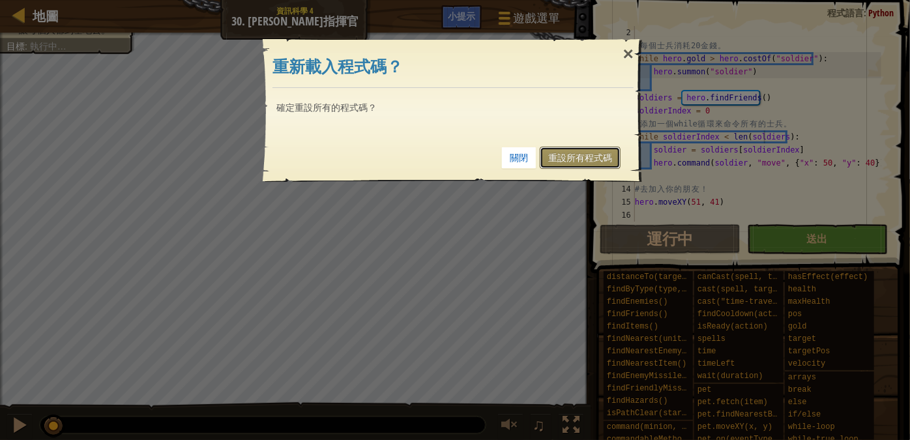
click at [591, 147] on link "重設所有程式碼" at bounding box center [580, 158] width 81 height 22
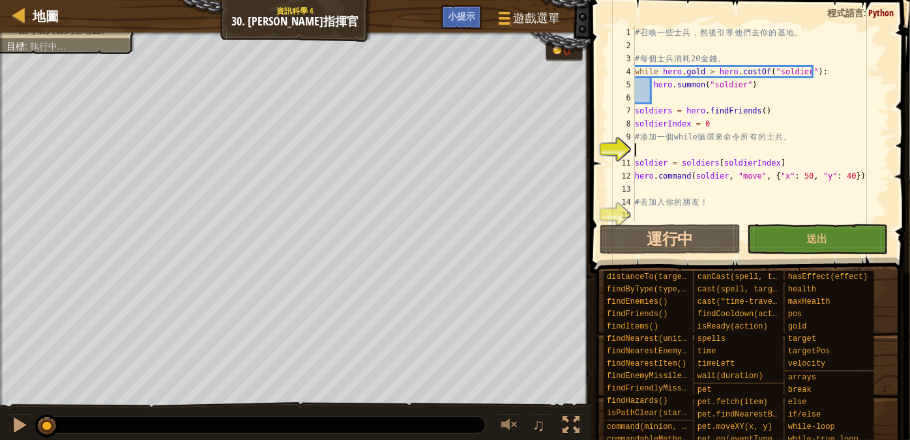
scroll to position [6, 0]
click at [471, 13] on span "小提示" at bounding box center [461, 16] width 27 height 12
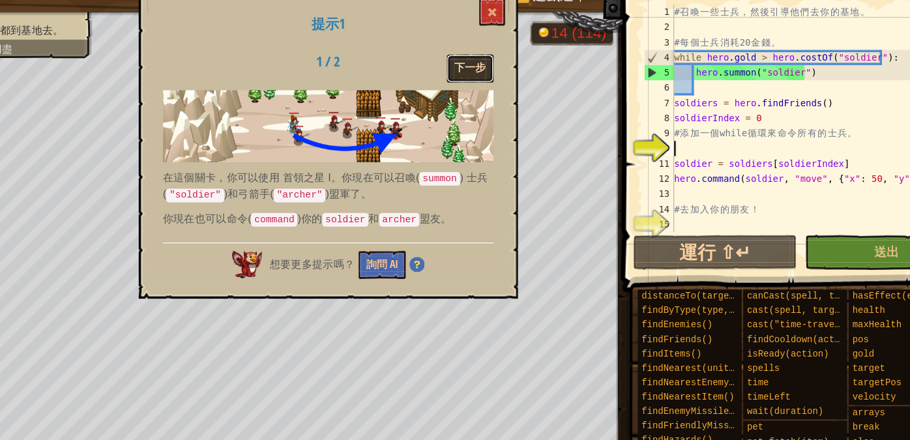
click at [463, 87] on button "下一步" at bounding box center [459, 81] width 40 height 24
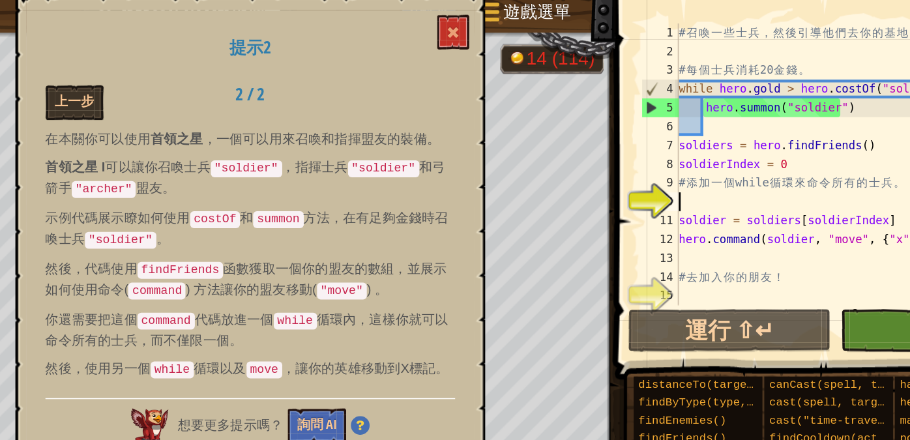
click at [674, 155] on div "# 召 喚 一 些 士 兵 ， 然 後 引 導 他 們 去 你 的 基 地 。 # 每 個 士 兵 消 耗 20 金 錢 。 while hero . gol…" at bounding box center [761, 137] width 258 height 222
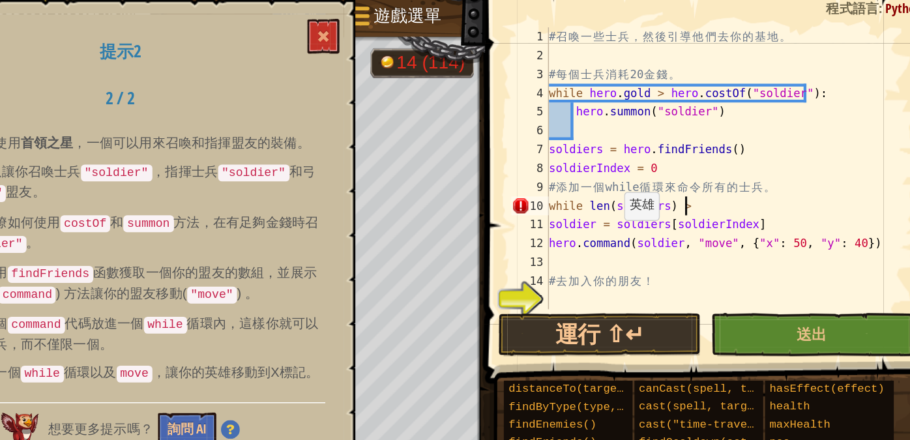
scroll to position [6, 7]
click at [636, 164] on div "# 召 喚 一 些 士 兵 ， 然 後 引 導 他 們 去 你 的 基 地 。 # 每 個 士 兵 消 耗 20 金 錢 。 while hero . gol…" at bounding box center [761, 137] width 258 height 222
click at [636, 175] on div "# 召 喚 一 些 士 兵 ， 然 後 引 導 他 們 去 你 的 基 地 。 # 每 個 士 兵 消 耗 20 金 錢 。 while hero . gol…" at bounding box center [761, 137] width 258 height 222
type textarea "hero.command(soldier, "move", {"x": 50, "y": 40})"
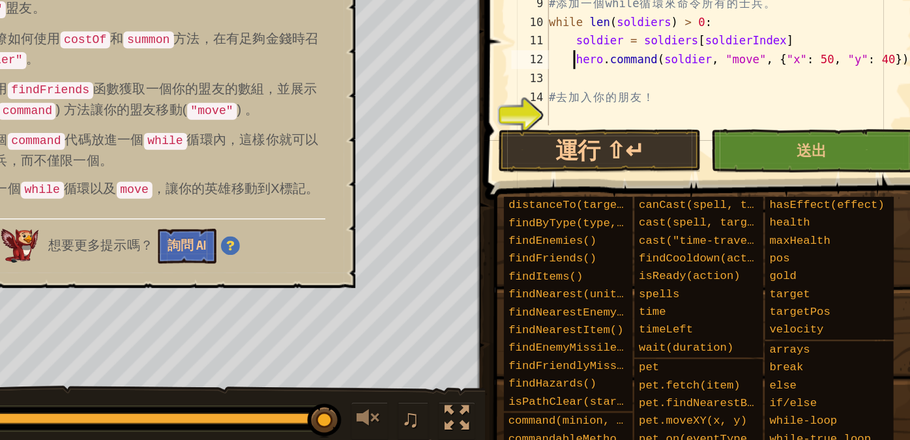
click at [681, 217] on div "# 召 喚 一 些 士 兵 ， 然 後 引 導 他 們 去 你 的 基 地 。 # 每 個 士 兵 消 耗 20 金 錢 。 while hero . gol…" at bounding box center [761, 137] width 258 height 222
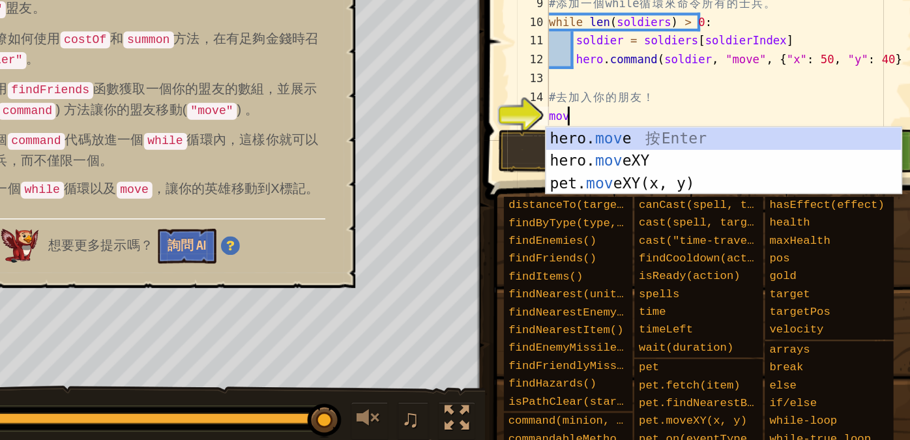
scroll to position [6, 0]
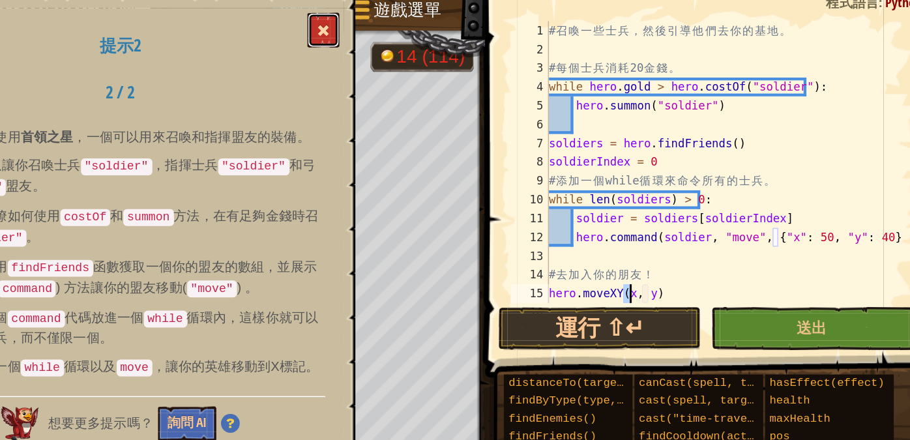
click at [483, 23] on button at bounding box center [478, 32] width 22 height 24
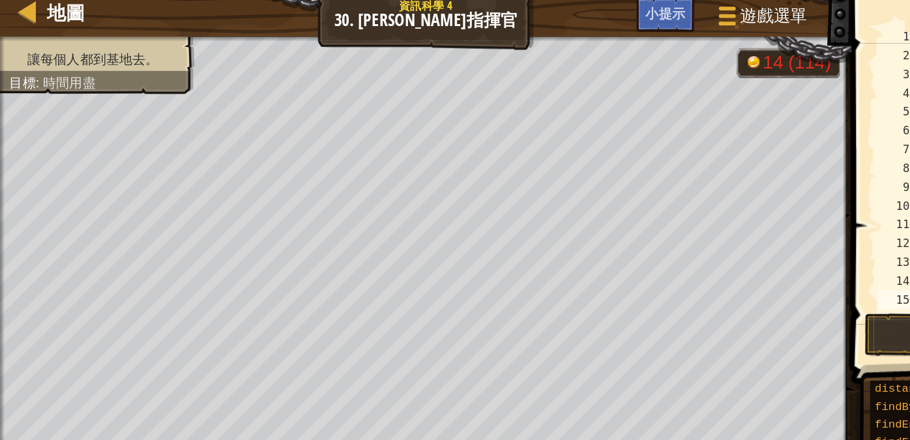
click at [622, 128] on div "8" at bounding box center [622, 123] width 26 height 13
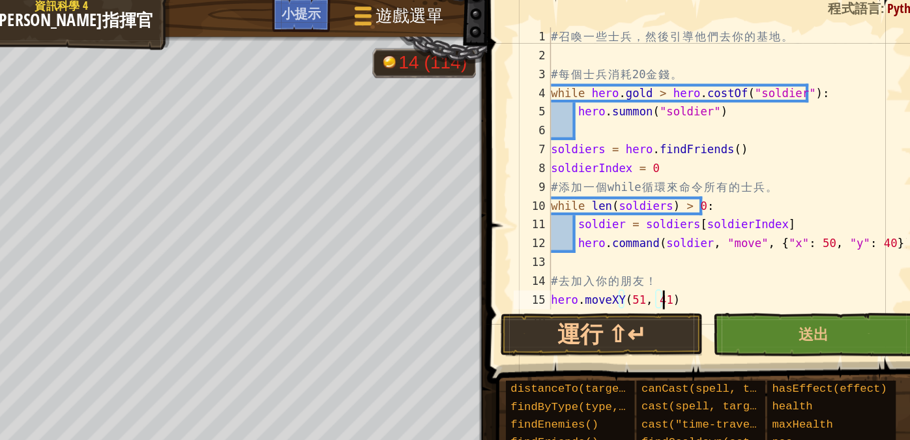
scroll to position [6, 6]
click at [776, 244] on button "送出" at bounding box center [817, 239] width 141 height 30
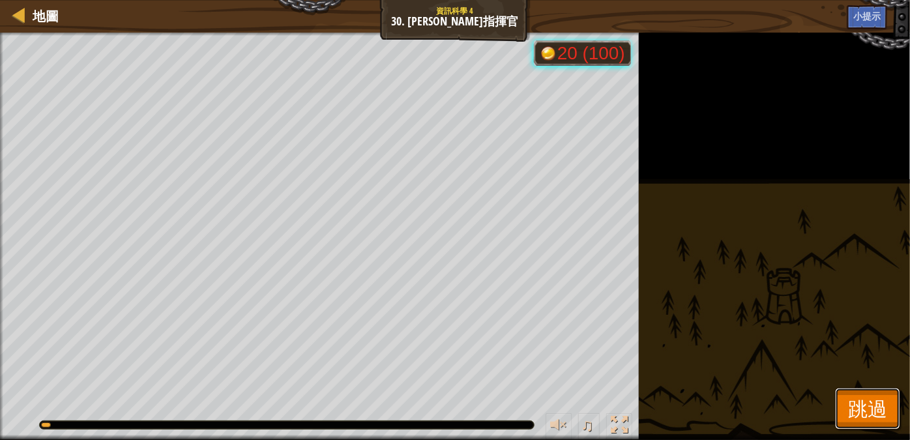
click at [868, 402] on span "跳過" at bounding box center [867, 408] width 39 height 27
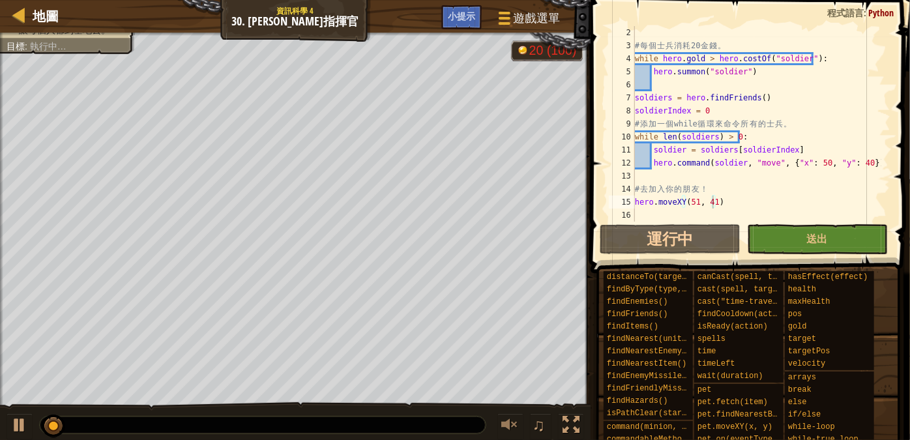
scroll to position [0, 0]
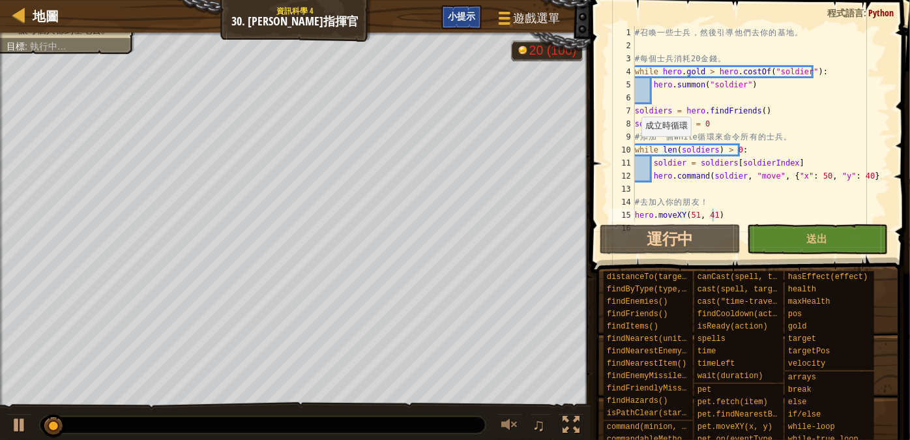
click at [460, 20] on span "小提示" at bounding box center [461, 16] width 27 height 12
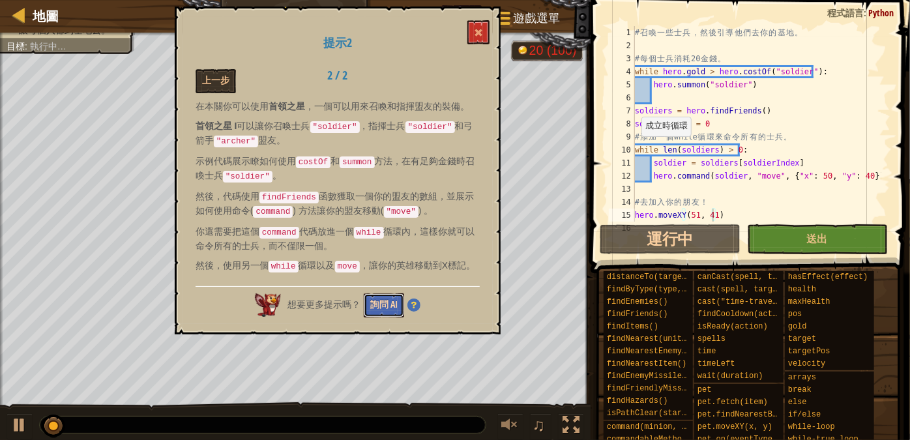
click at [383, 301] on button "詢問 AI" at bounding box center [384, 305] width 40 height 24
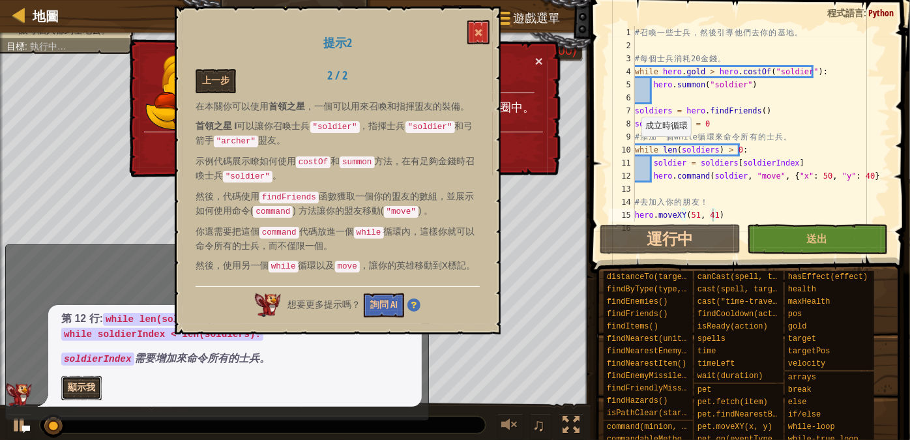
click at [93, 390] on button "顯示我" at bounding box center [81, 388] width 40 height 24
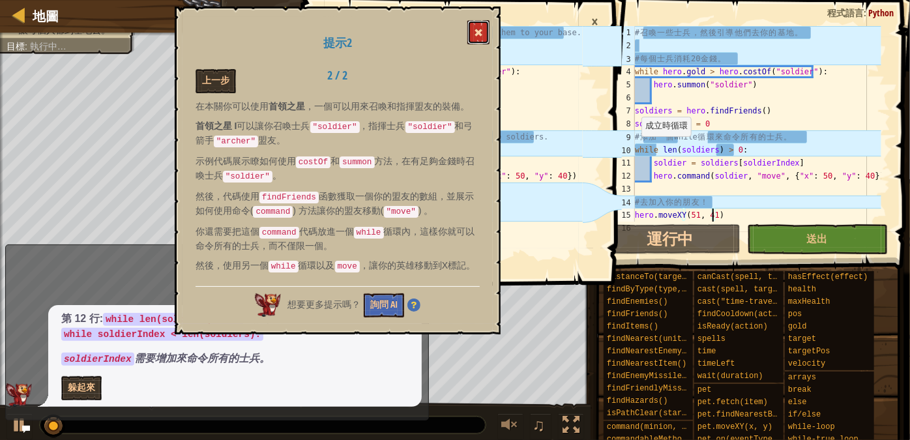
click at [483, 26] on button at bounding box center [478, 32] width 22 height 24
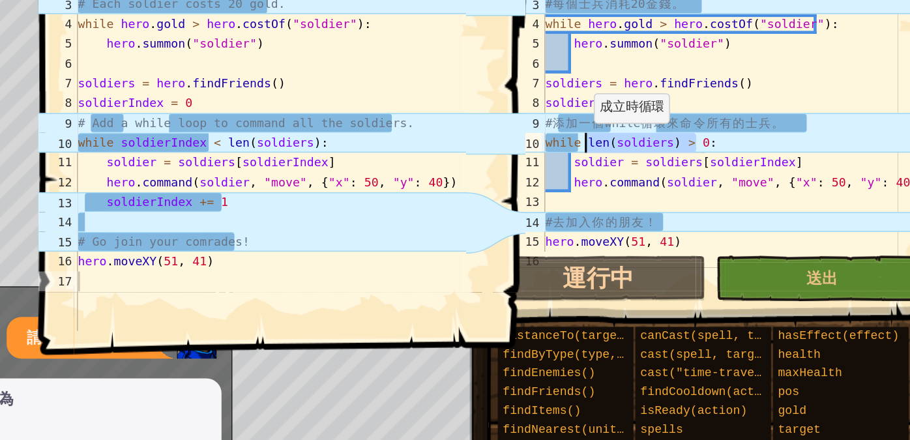
drag, startPoint x: 735, startPoint y: 150, endPoint x: 660, endPoint y: 150, distance: 75.0
click at [660, 150] on div "# 召 喚 一 些 士 兵 ， 然 後 引 導 他 們 去 你 的 基 地 。 # 每 個 士 兵 消 耗 20 金 錢 。 while hero . gol…" at bounding box center [756, 137] width 249 height 222
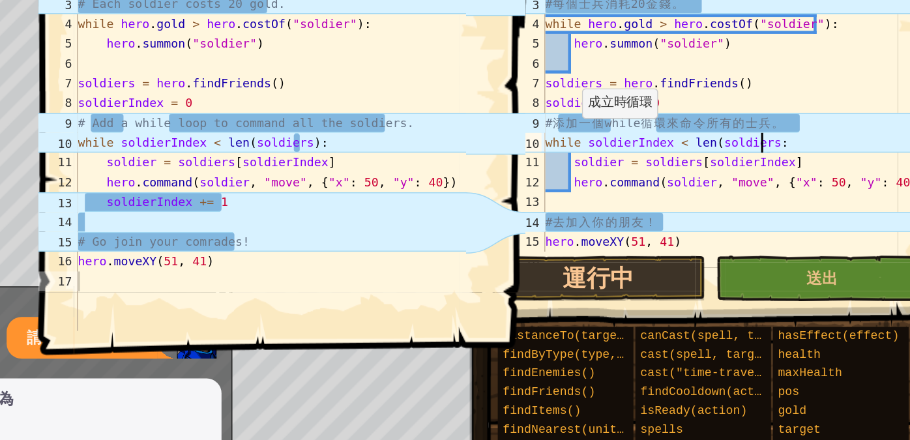
scroll to position [6, 12]
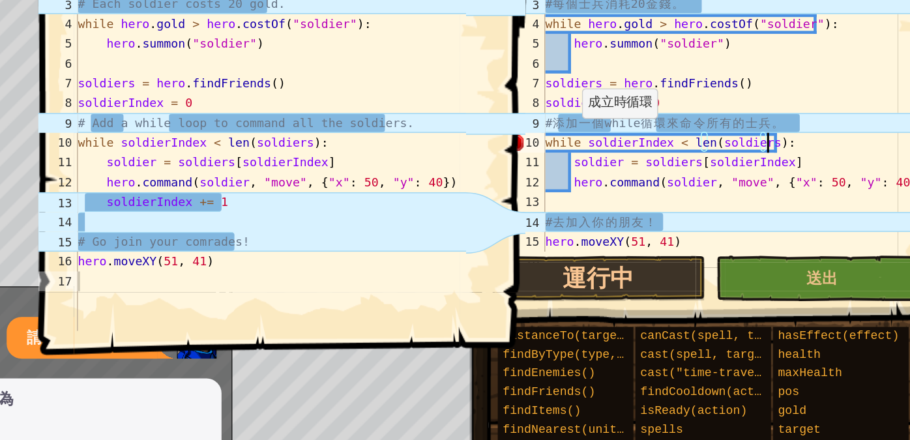
type textarea "while soldierIndex < len(soldiers)::"
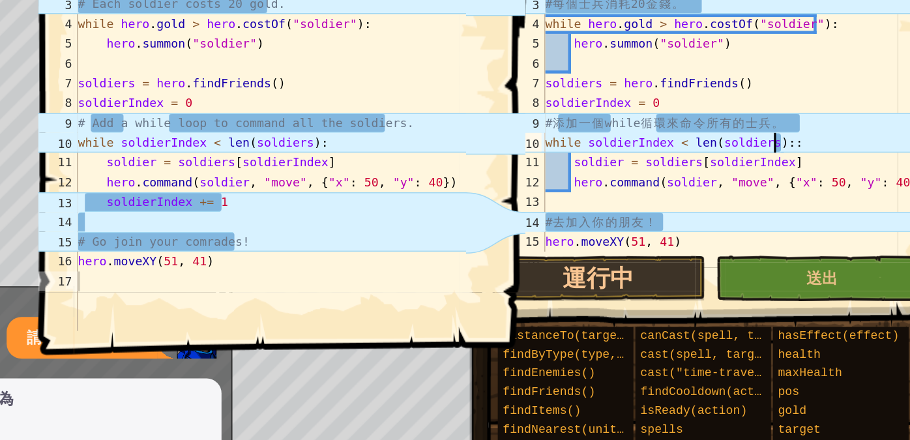
click at [706, 188] on div "# 召 喚 一 些 士 兵 ， 然 後 引 導 他 們 去 你 的 基 地 。 # 每 個 士 兵 消 耗 20 金 錢 。 while hero . gol…" at bounding box center [756, 137] width 249 height 222
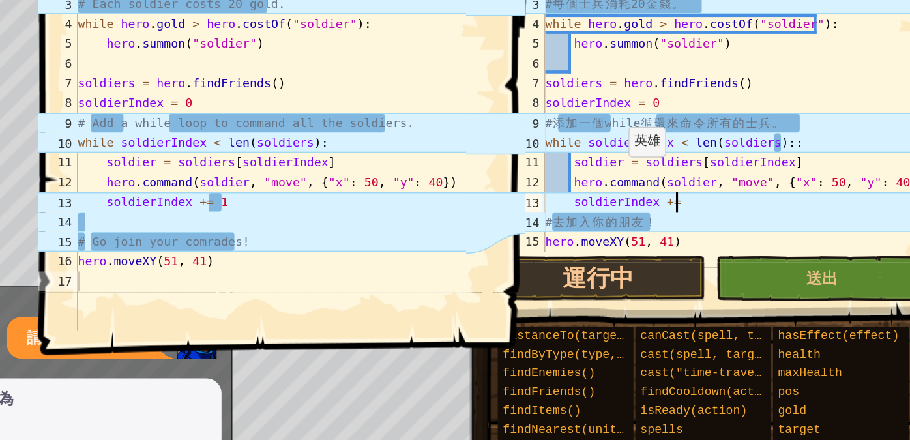
scroll to position [6, 7]
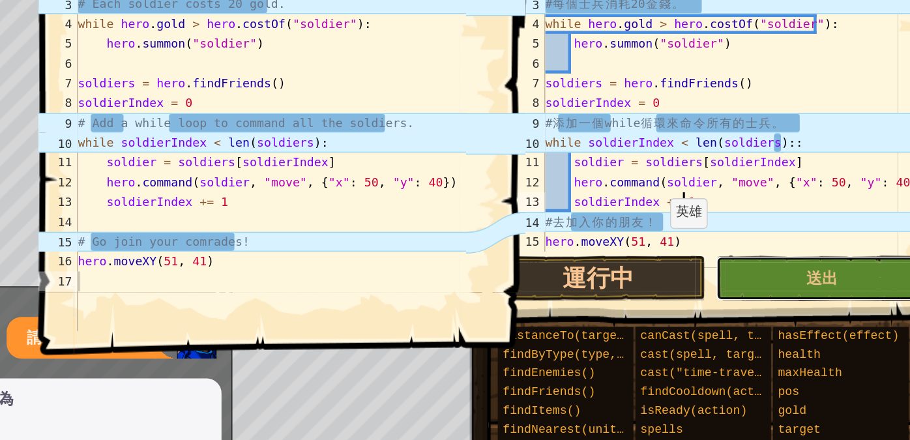
click at [780, 241] on button "送出" at bounding box center [817, 239] width 141 height 30
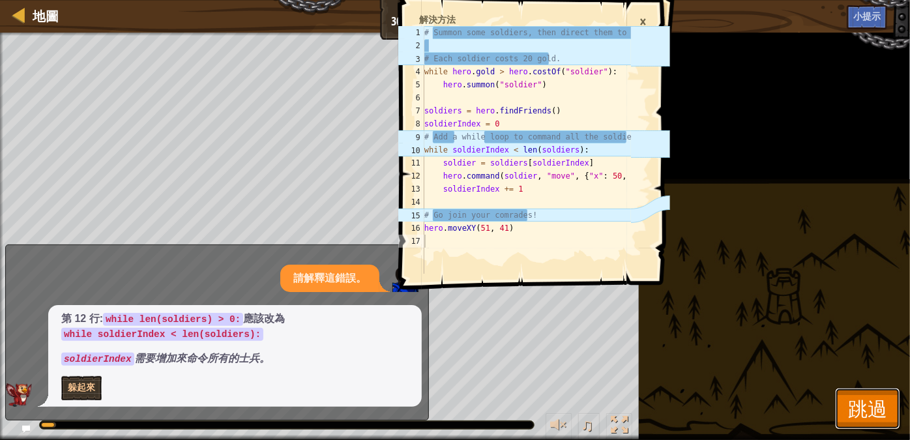
click at [872, 398] on span "跳過" at bounding box center [867, 408] width 39 height 27
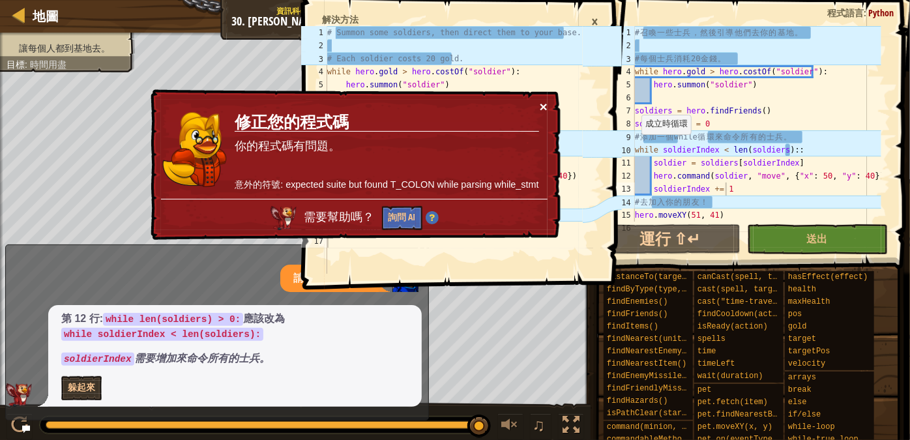
click at [548, 106] on div "× 修正您的程式碼 你的程式碼有問題。 意外的符號: expected suite but found T_COLON while parsing while…" at bounding box center [354, 165] width 415 height 158
click at [543, 104] on button "×" at bounding box center [544, 110] width 8 height 14
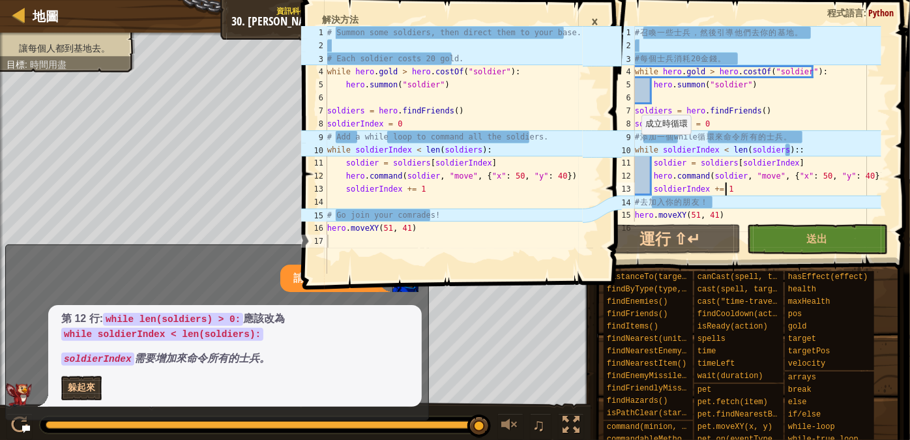
click at [595, 18] on div "×" at bounding box center [595, 21] width 20 height 22
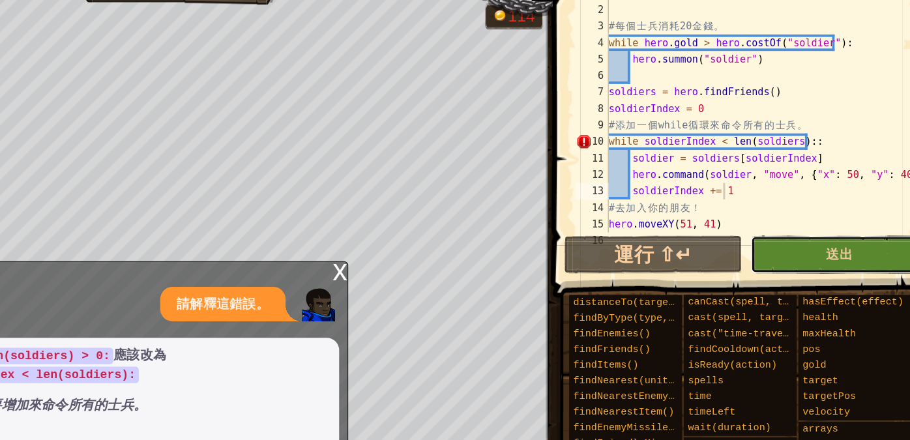
click at [778, 239] on button "送出" at bounding box center [817, 239] width 141 height 30
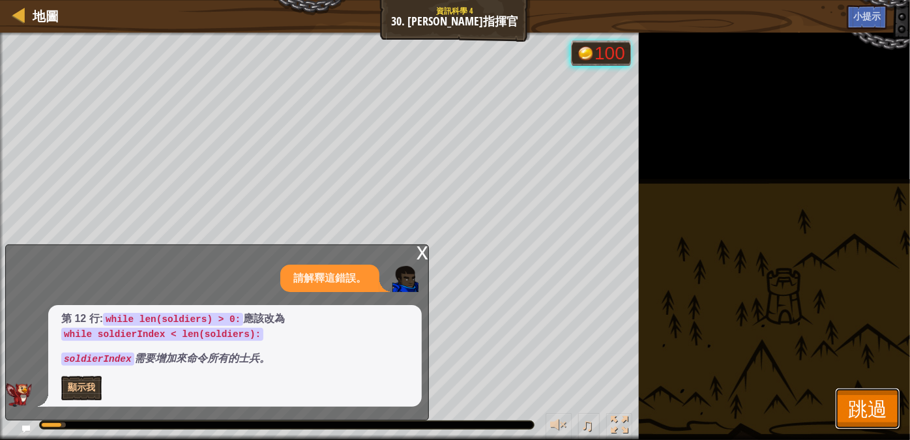
drag, startPoint x: 862, startPoint y: 404, endPoint x: 860, endPoint y: 397, distance: 7.4
click at [862, 404] on span "跳過" at bounding box center [867, 408] width 39 height 27
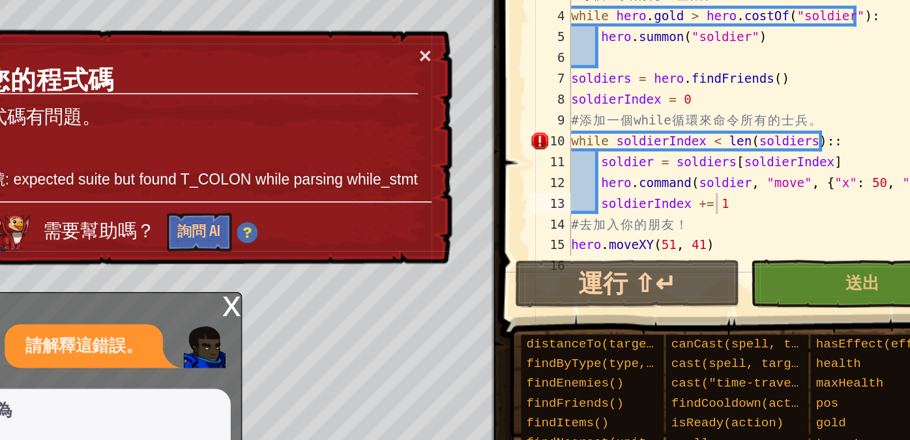
click at [784, 152] on div "# 召 喚 一 些 士 兵 ， 然 後 引 導 他 們 去 你 的 基 地 。 # 每 個 士 兵 消 耗 20 金 錢 。 while hero . gol…" at bounding box center [756, 137] width 249 height 222
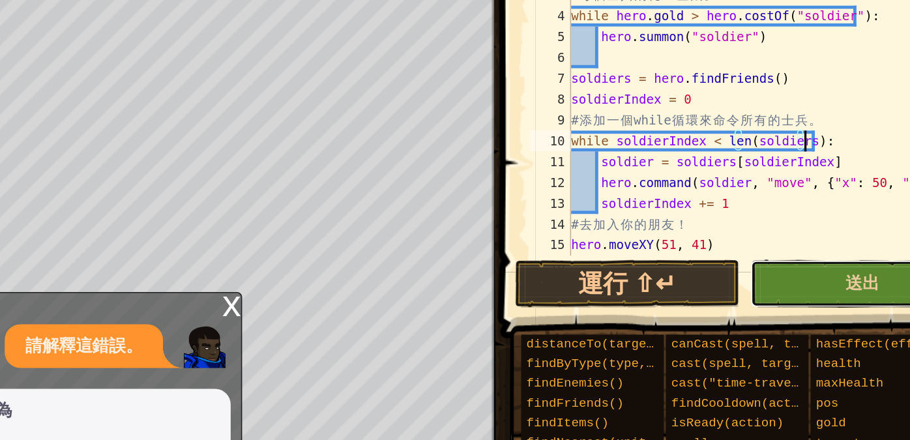
click at [779, 240] on button "送出" at bounding box center [817, 239] width 141 height 30
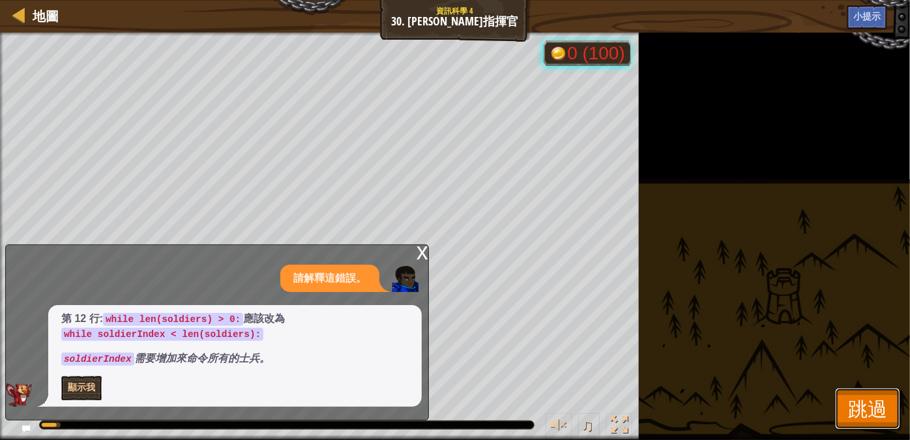
click at [869, 401] on span "跳過" at bounding box center [867, 408] width 39 height 27
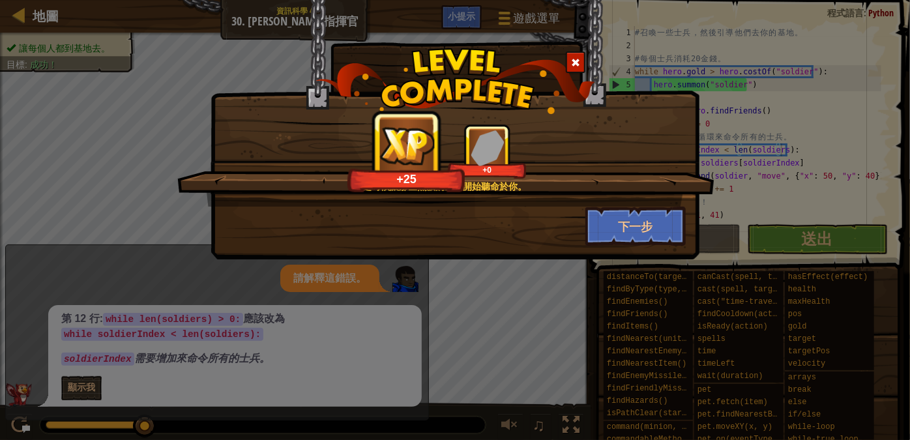
click at [577, 69] on div at bounding box center [576, 62] width 20 height 22
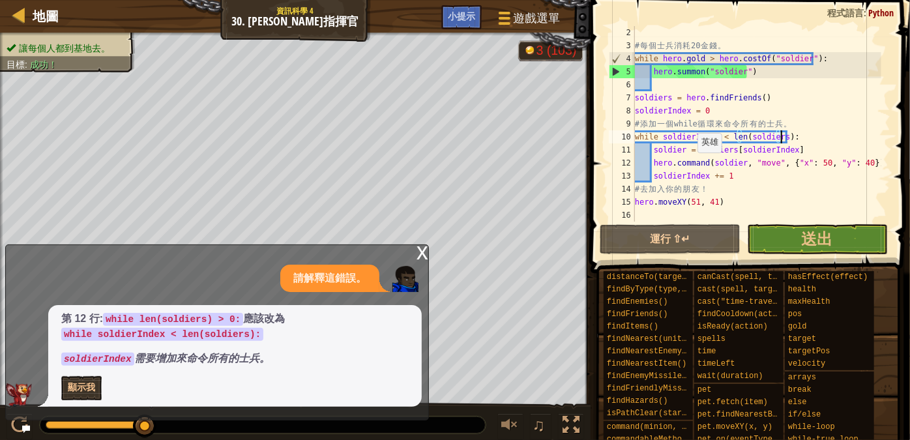
scroll to position [12, 0]
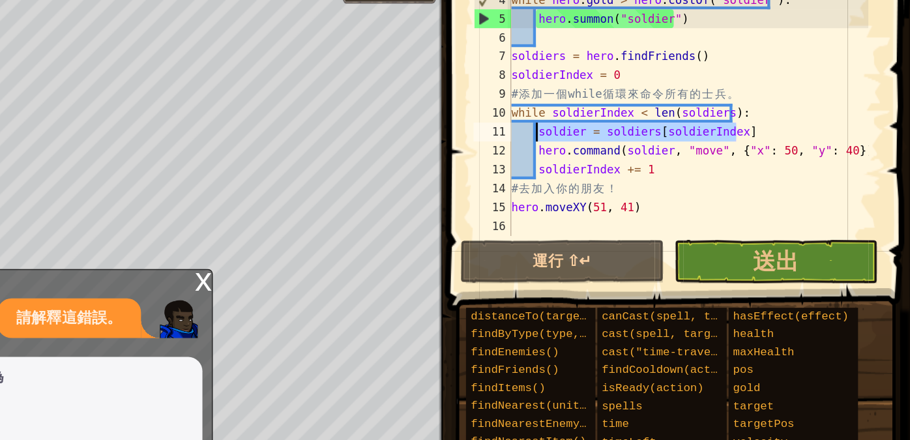
drag, startPoint x: 791, startPoint y: 151, endPoint x: 652, endPoint y: 154, distance: 138.9
click at [652, 154] on div "# 每 個 士 兵 消 耗 20 金 錢 。 while hero . gold > hero . costOf ( "soldier" ) : hero .…" at bounding box center [756, 137] width 249 height 222
click at [658, 180] on div "# 每 個 士 兵 消 耗 20 金 錢 。 while hero . gold > hero . costOf ( "soldier" ) : hero .…" at bounding box center [756, 137] width 249 height 222
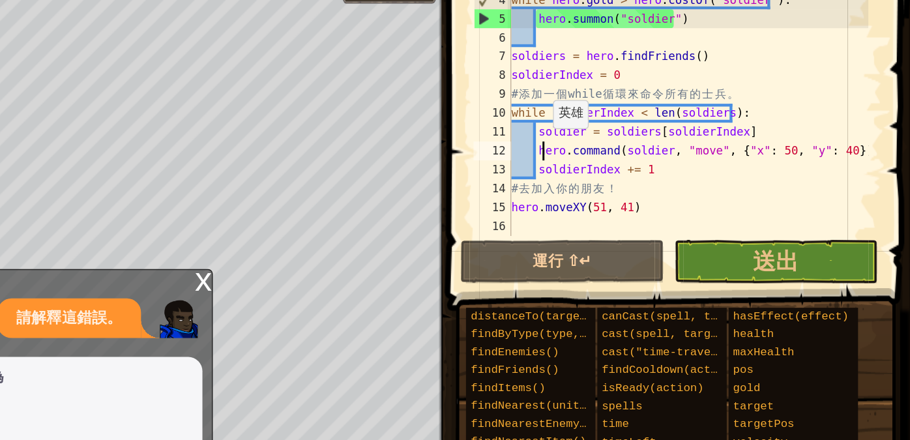
click at [657, 160] on div "# 每 個 士 兵 消 耗 20 金 錢 。 while hero . gold > hero . costOf ( "soldier" ) : hero .…" at bounding box center [756, 137] width 249 height 222
type textarea "hero.command(soldier, "move", {"x": 50, "y": 40})"
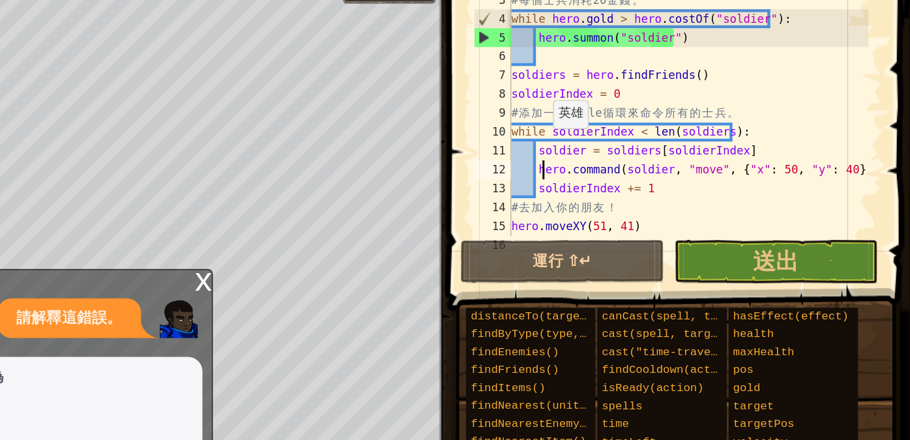
scroll to position [0, 0]
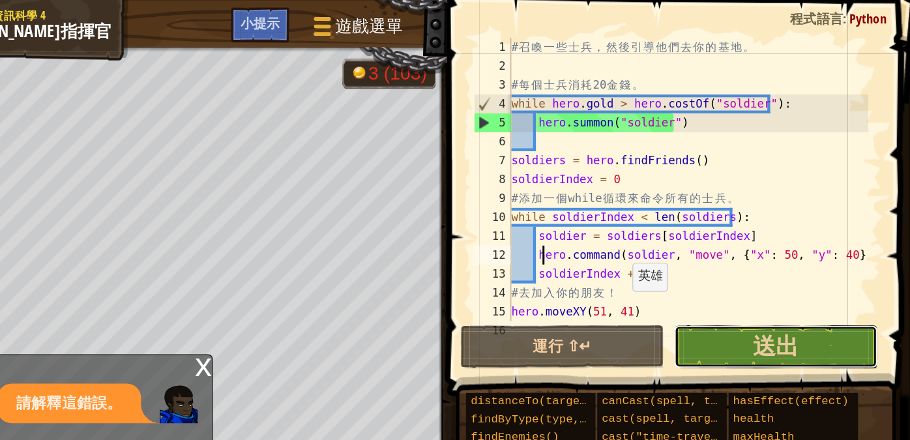
click at [771, 243] on button "送出" at bounding box center [817, 239] width 141 height 30
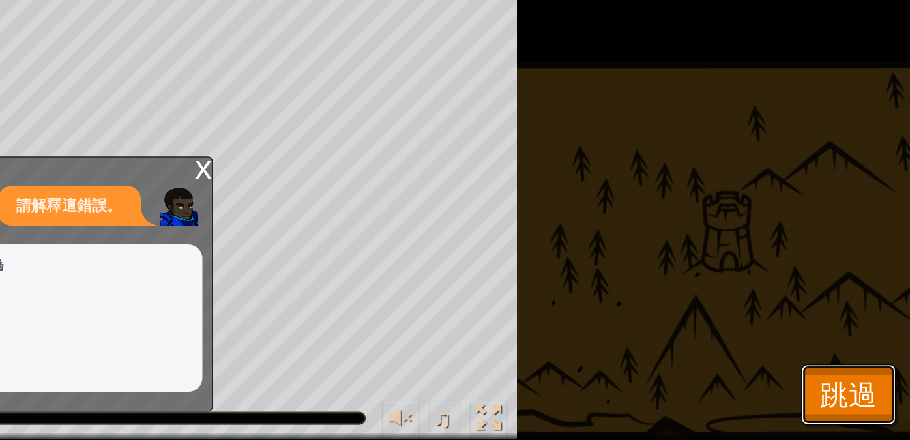
click at [851, 399] on span "跳過" at bounding box center [867, 408] width 39 height 27
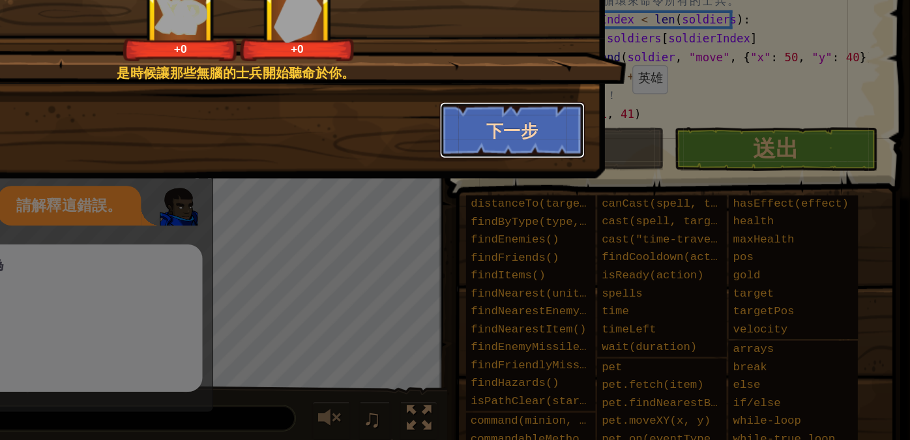
click at [631, 237] on button "下一步" at bounding box center [635, 226] width 101 height 39
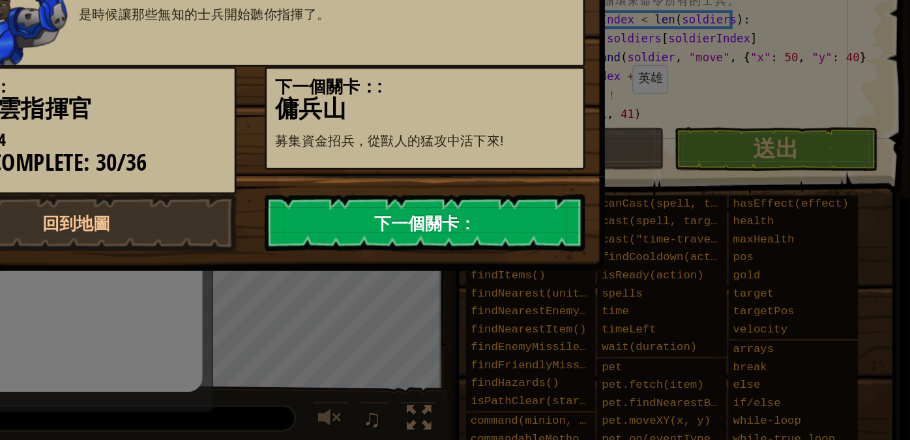
click at [567, 298] on link "下一個關卡：" at bounding box center [575, 290] width 221 height 39
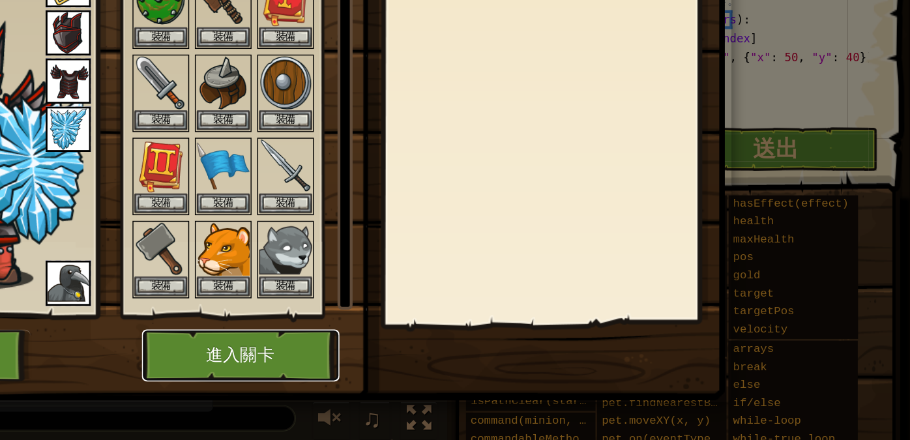
click at [478, 379] on button "進入關卡" at bounding box center [448, 382] width 136 height 36
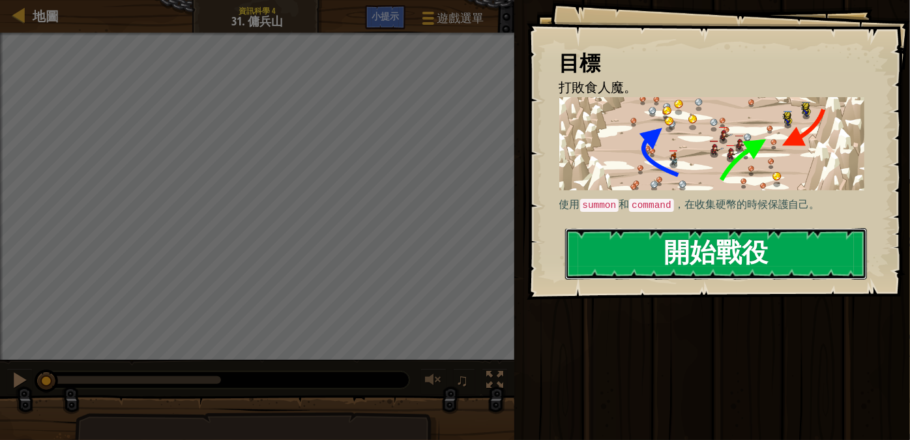
click at [629, 228] on button "開始戰役" at bounding box center [716, 253] width 302 height 51
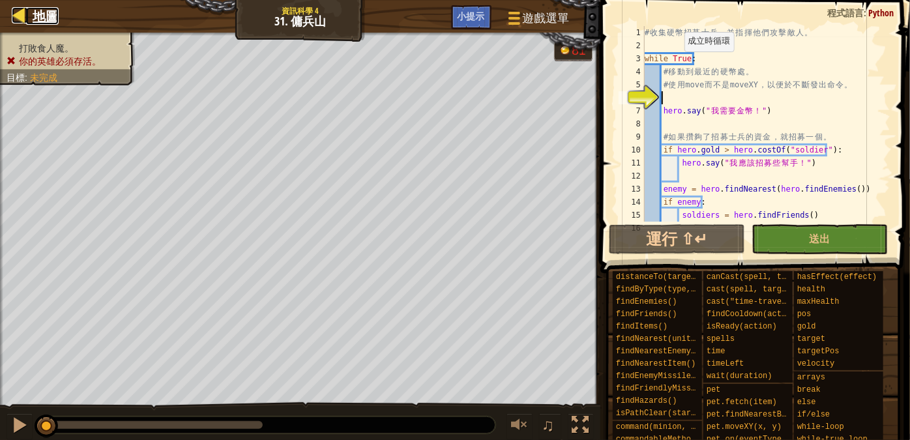
click at [37, 10] on span "地圖" at bounding box center [46, 16] width 26 height 18
select select "zh-HANT"
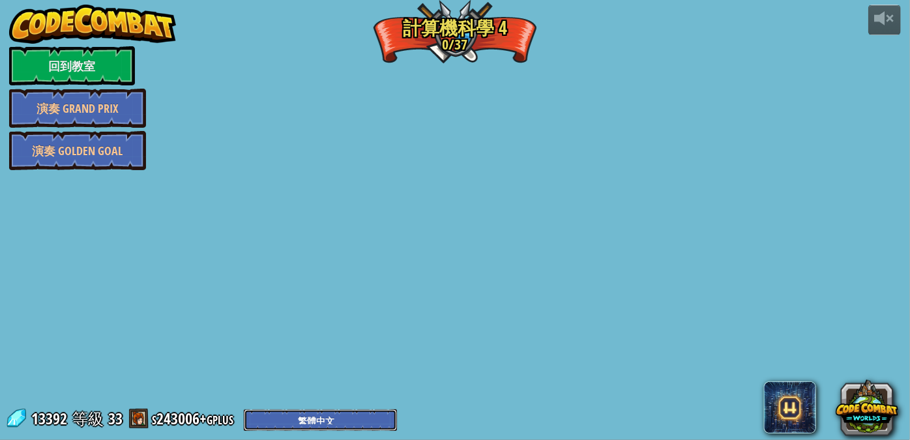
click at [319, 416] on select "English ([GEOGRAPHIC_DATA]) English ([GEOGRAPHIC_DATA]) 简体中文 繁體中文 русский españ…" at bounding box center [320, 420] width 153 height 22
select select "zh-HANT"
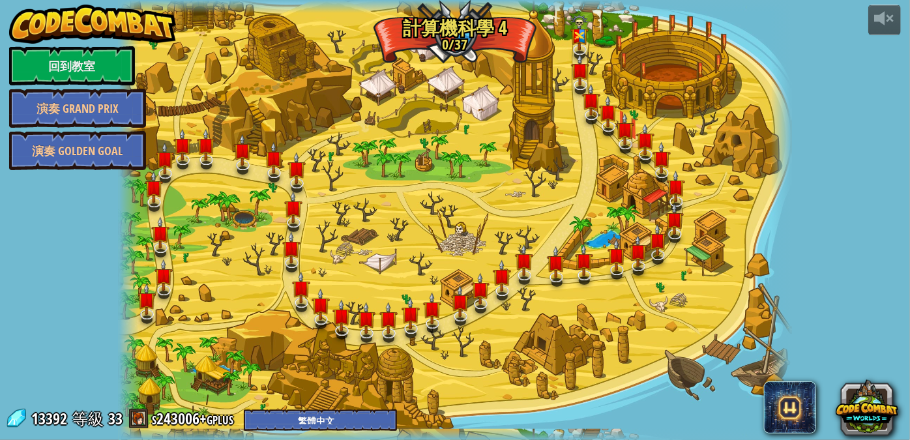
select select "zh-HANT"
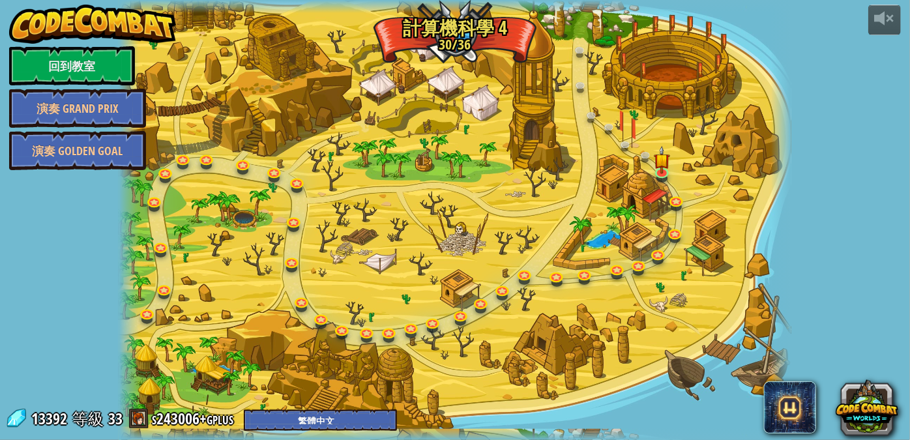
select select "zh-HANT"
click at [312, 413] on select "English ([GEOGRAPHIC_DATA]) English ([GEOGRAPHIC_DATA]) 简体中文 繁體中文 русский españ…" at bounding box center [320, 420] width 153 height 22
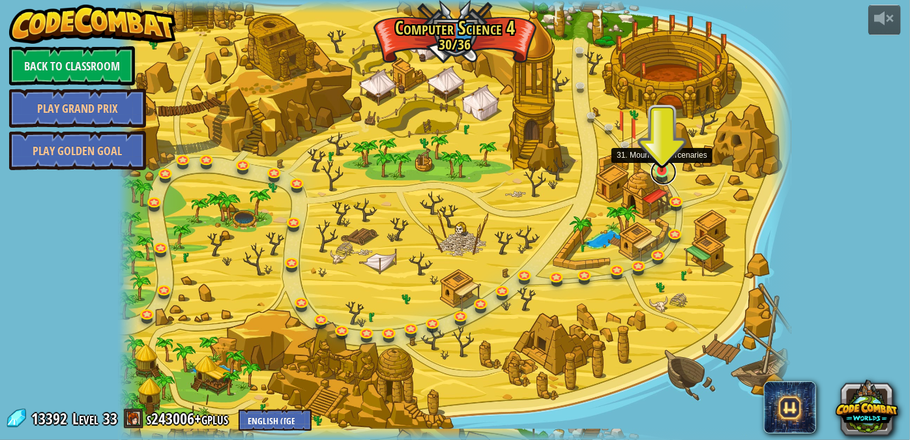
click at [658, 173] on link at bounding box center [664, 172] width 26 height 26
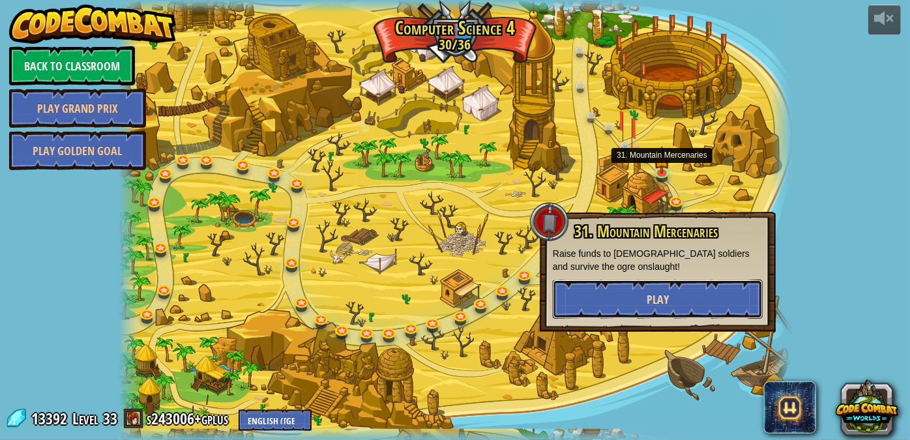
click at [656, 297] on span "Play" at bounding box center [658, 299] width 22 height 16
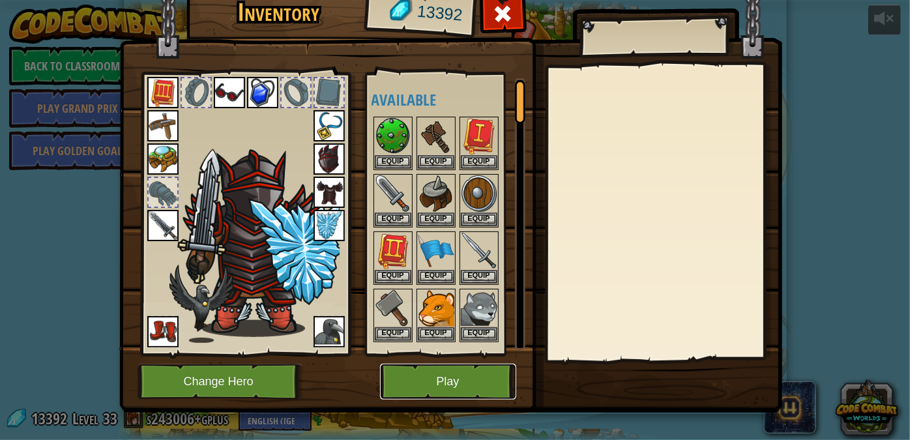
click at [469, 379] on button "Play" at bounding box center [448, 382] width 136 height 36
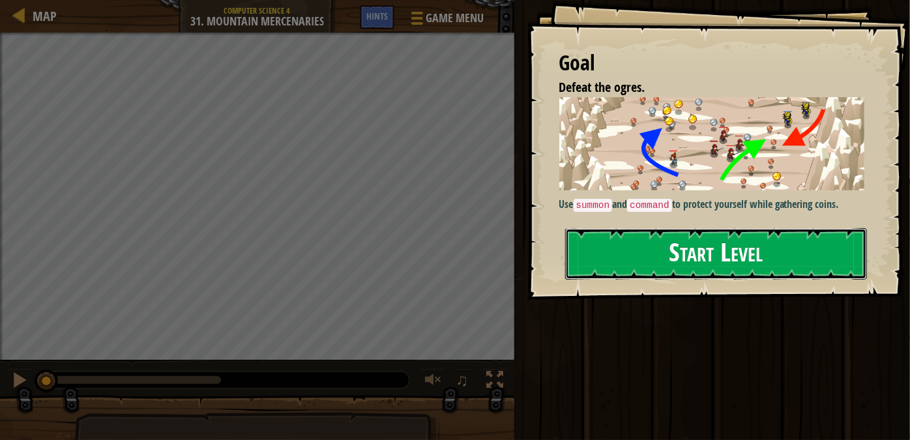
click at [598, 258] on button "Start Level" at bounding box center [716, 253] width 302 height 51
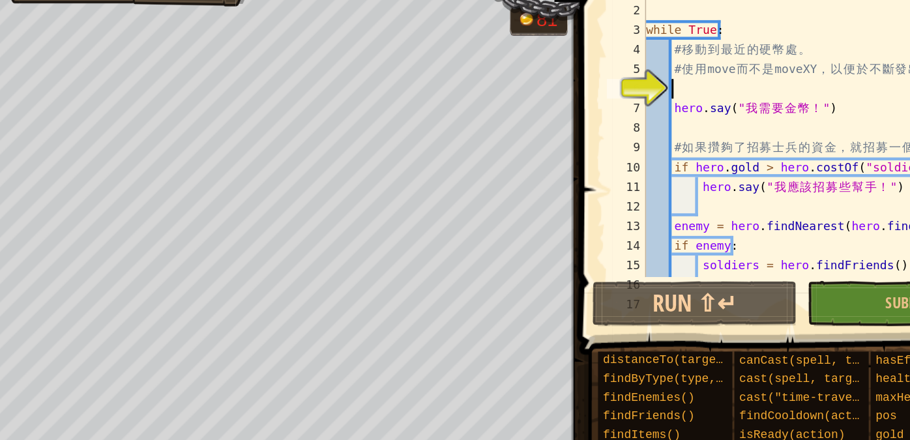
scroll to position [1, 0]
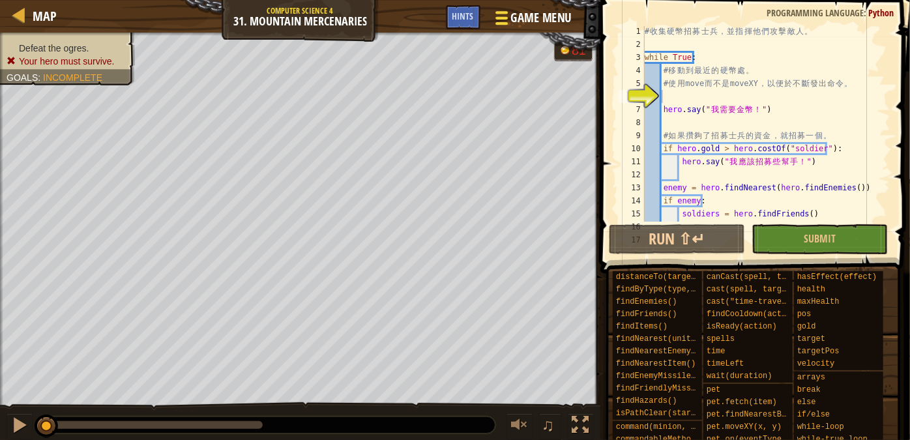
click at [507, 18] on span at bounding box center [501, 18] width 12 height 3
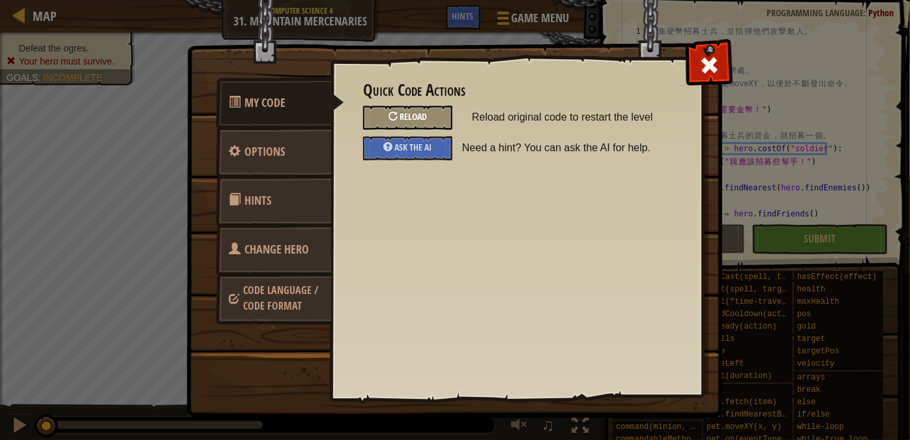
click at [429, 113] on div "Reload" at bounding box center [407, 118] width 89 height 24
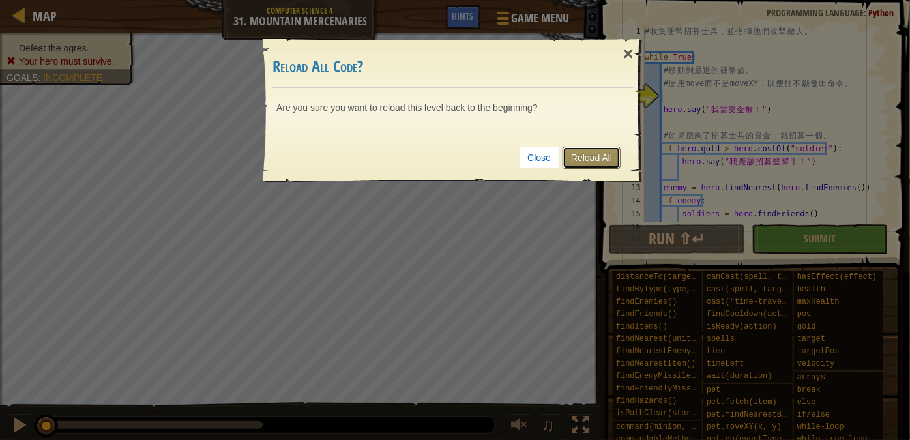
drag, startPoint x: 582, startPoint y: 149, endPoint x: 514, endPoint y: 208, distance: 90.2
click at [582, 149] on link "Reload All" at bounding box center [592, 158] width 58 height 22
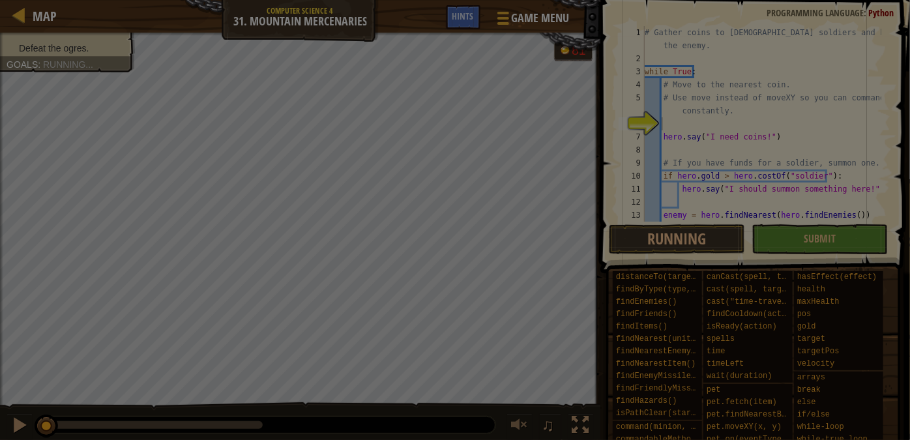
scroll to position [0, 0]
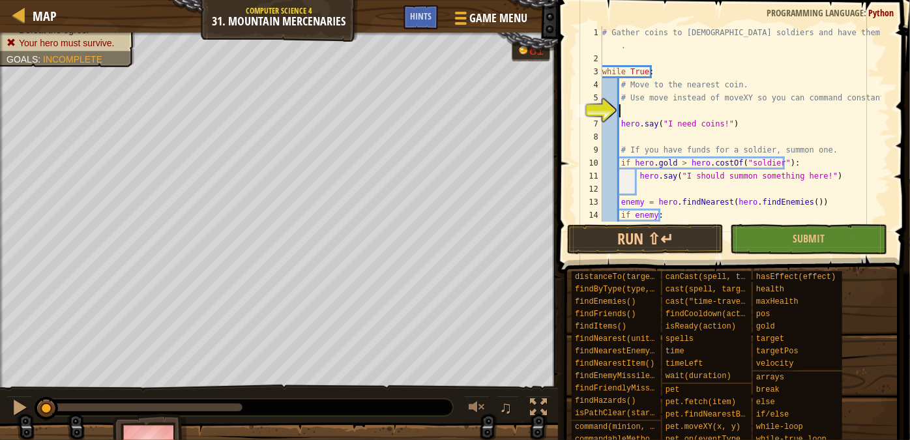
click at [650, 111] on div "# Gather coins to [DEMOGRAPHIC_DATA] soldiers and have them attack the enemy . …" at bounding box center [741, 143] width 282 height 235
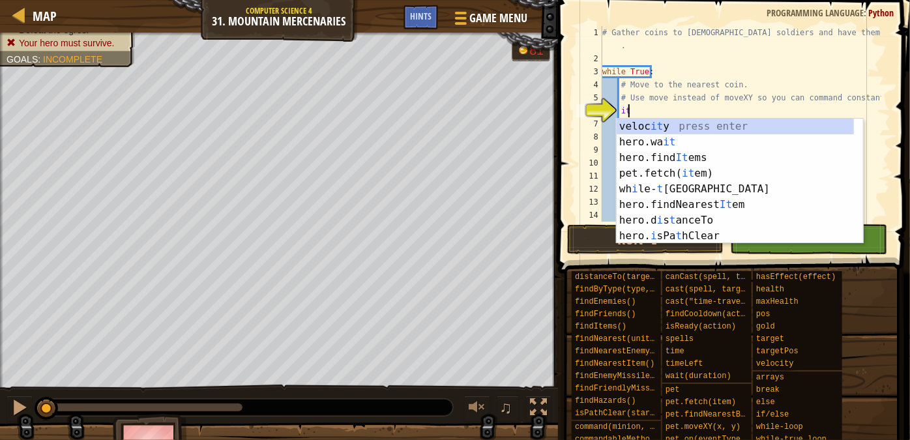
scroll to position [6, 1]
type textarea "item"
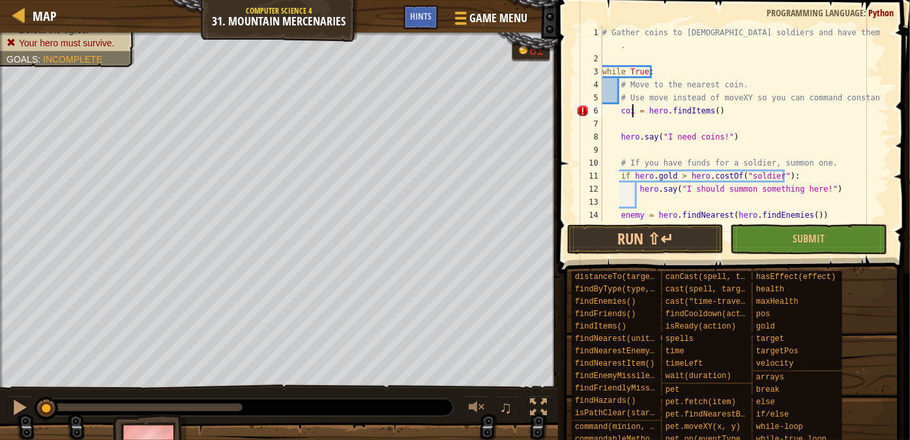
scroll to position [6, 3]
type textarea "coins = hero.findItems()"
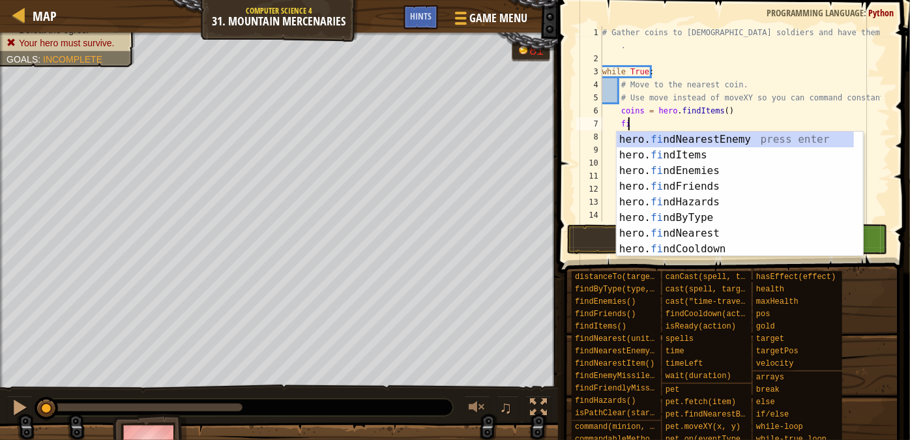
scroll to position [6, 1]
type textarea "find"
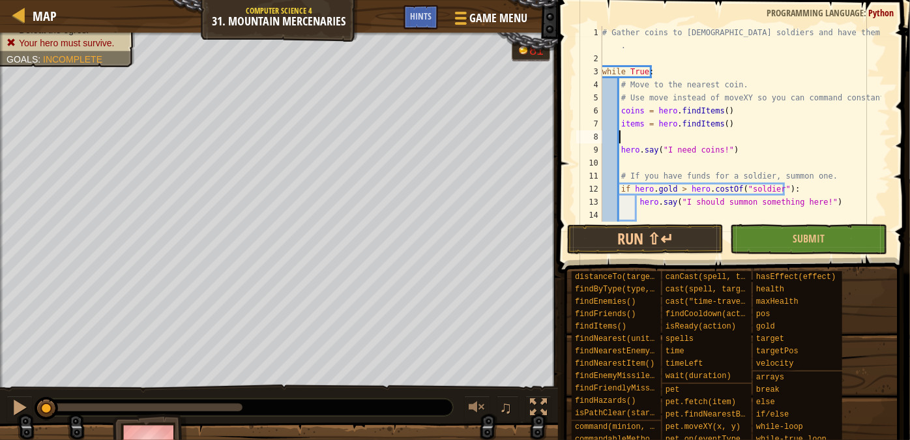
scroll to position [6, 0]
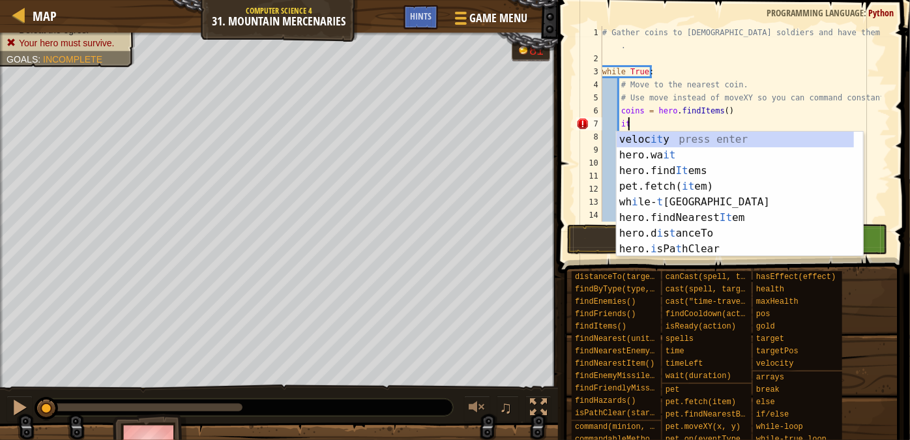
type textarea "i"
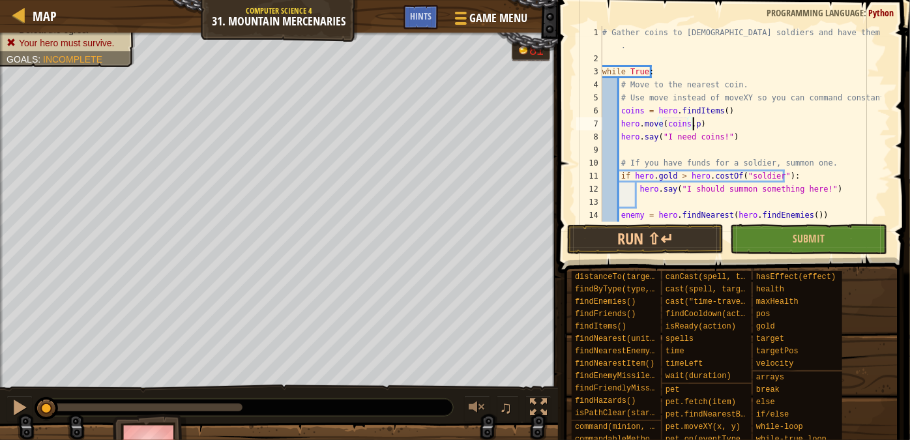
scroll to position [6, 7]
type textarea "hero.move(coins.pos)"
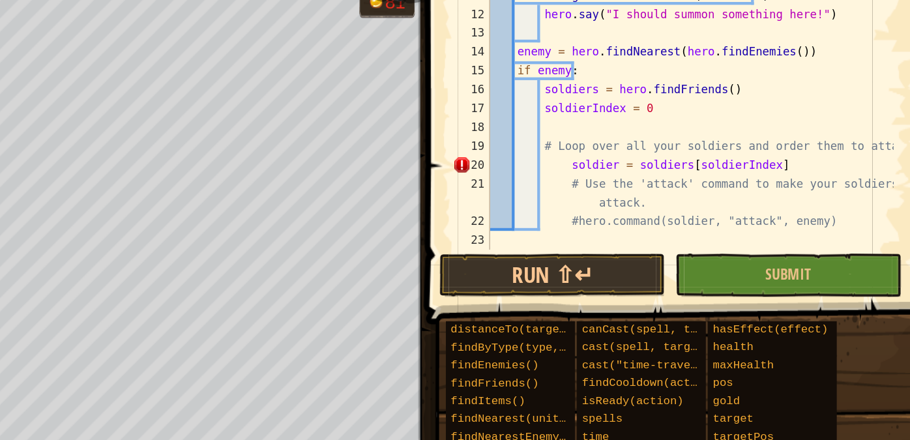
scroll to position [130, 0]
click at [675, 134] on div "# If you have funds for a soldier, summon one. if hero . gold > hero . costOf (…" at bounding box center [741, 137] width 282 height 222
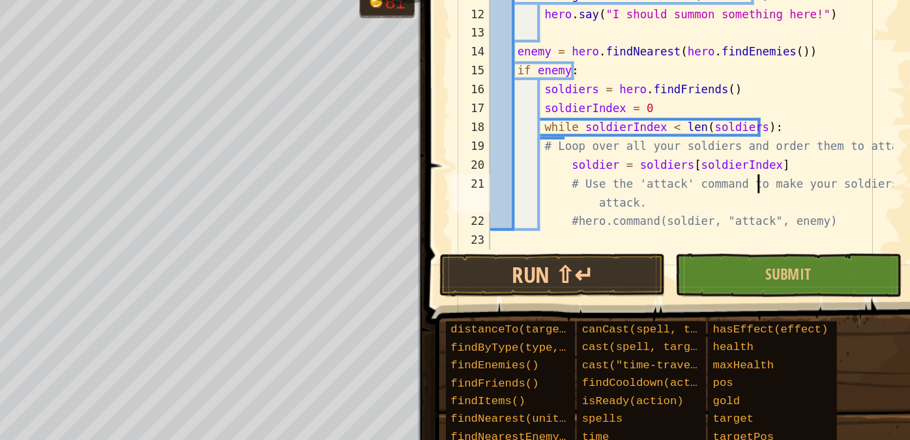
type textarea "soldier = soldiers[soldierIndex]"
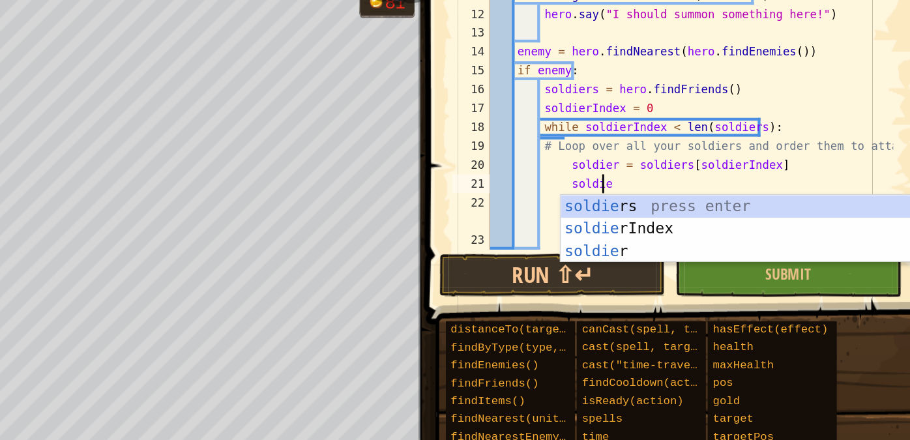
scroll to position [6, 6]
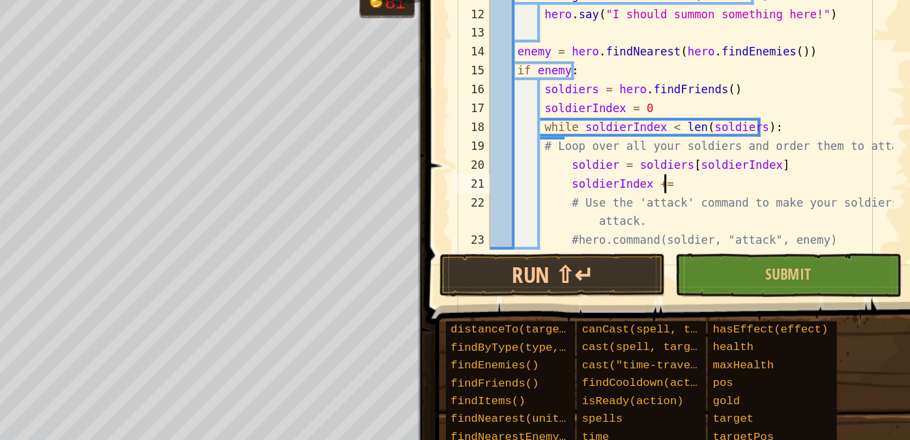
type textarea "soldierIndex += 1"
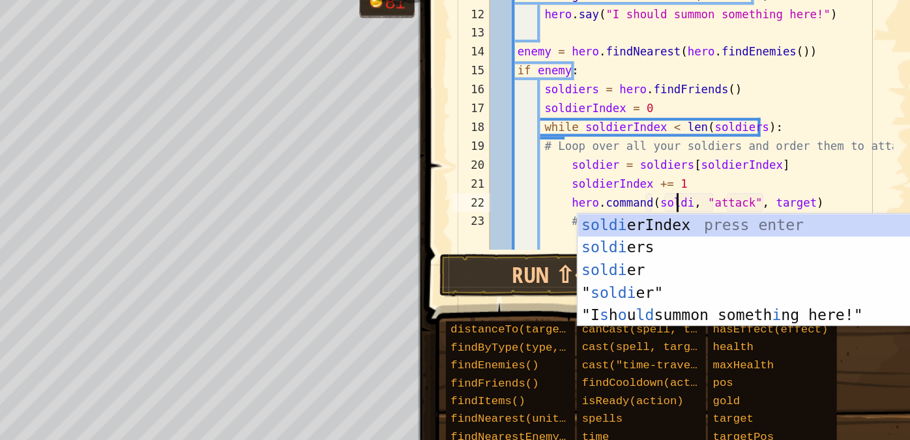
scroll to position [6, 11]
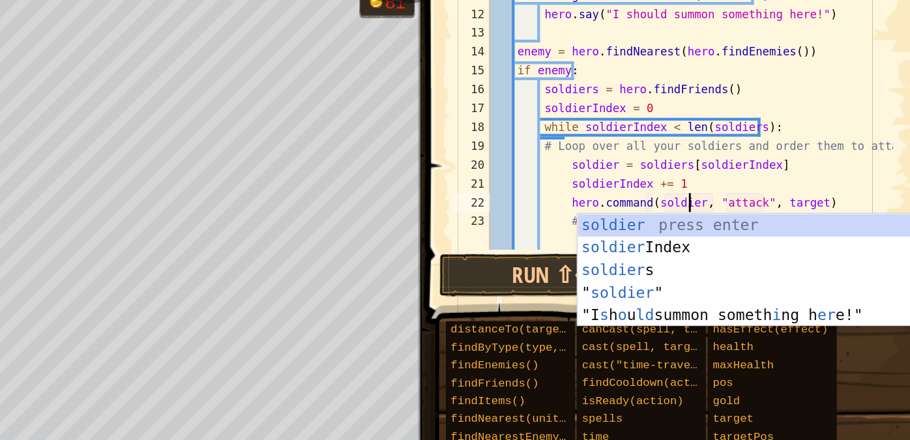
click at [818, 190] on div "# If you have funds for a soldier, summon one. if hero . gold > hero . costOf (…" at bounding box center [741, 137] width 282 height 222
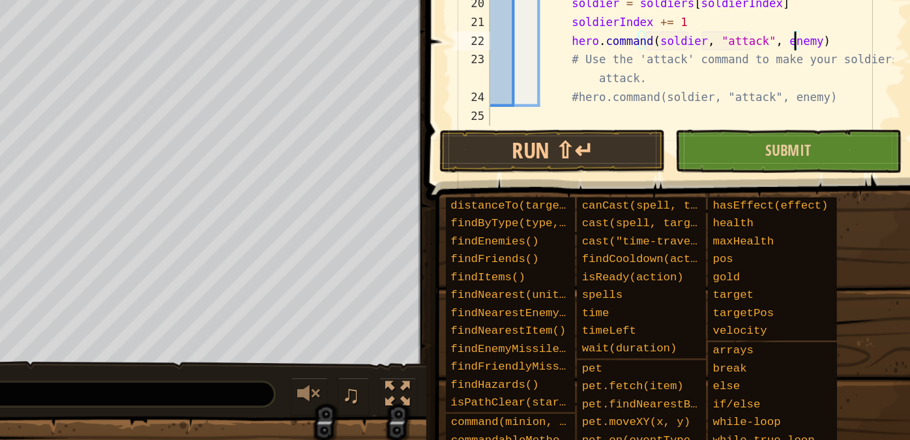
scroll to position [0, 0]
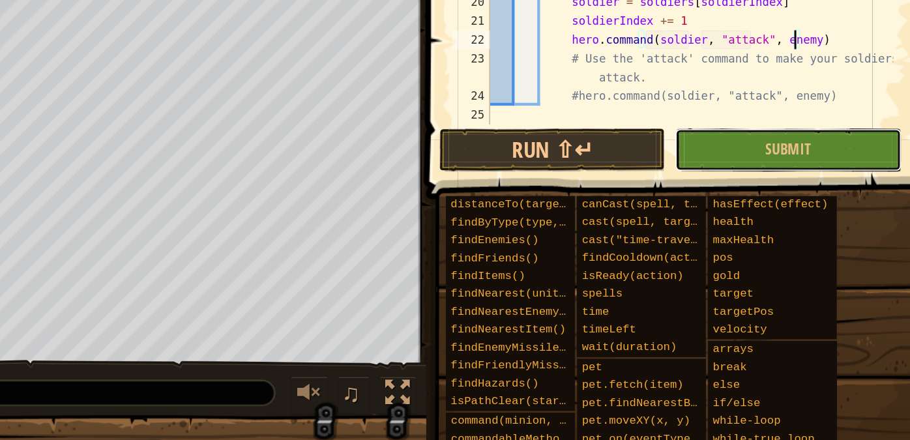
click at [771, 241] on button "Submit" at bounding box center [808, 239] width 156 height 30
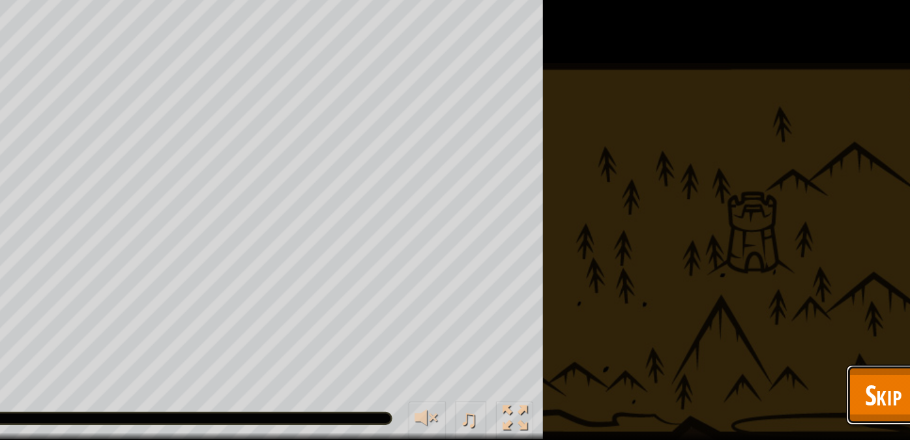
click at [867, 402] on span "Skip" at bounding box center [874, 408] width 25 height 27
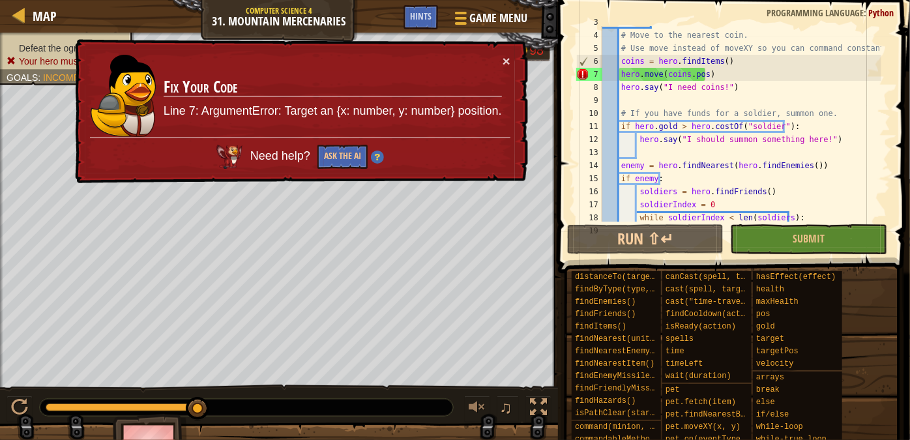
scroll to position [14, 0]
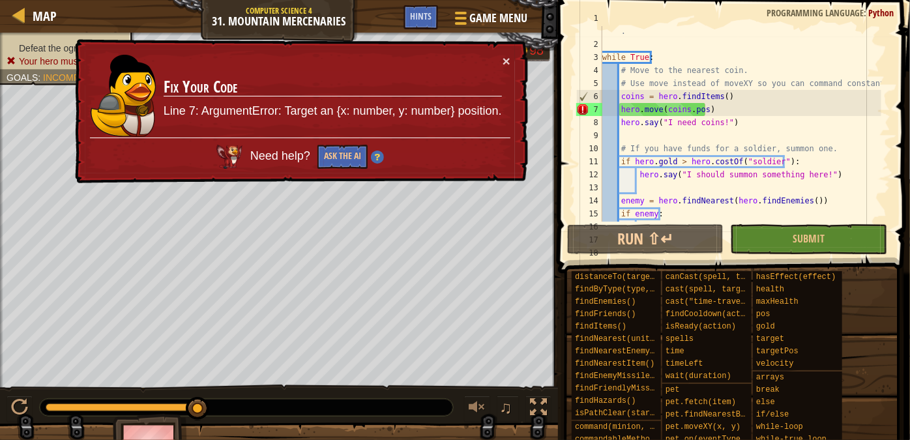
type textarea "coins = hero.findItems()"
click at [724, 98] on div "# Gather coins to [DEMOGRAPHIC_DATA] soldiers and have them attack the enemy . …" at bounding box center [741, 129] width 282 height 235
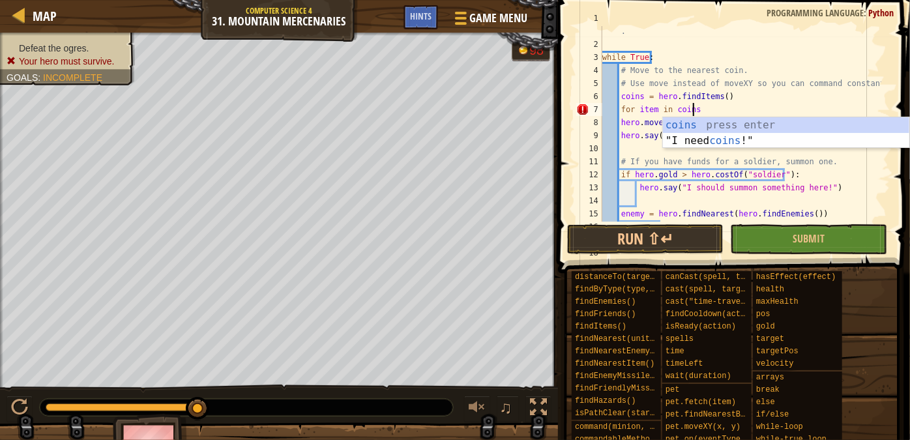
scroll to position [6, 7]
click at [743, 117] on div "coins press enter "I need coins !" press enter" at bounding box center [786, 148] width 247 height 63
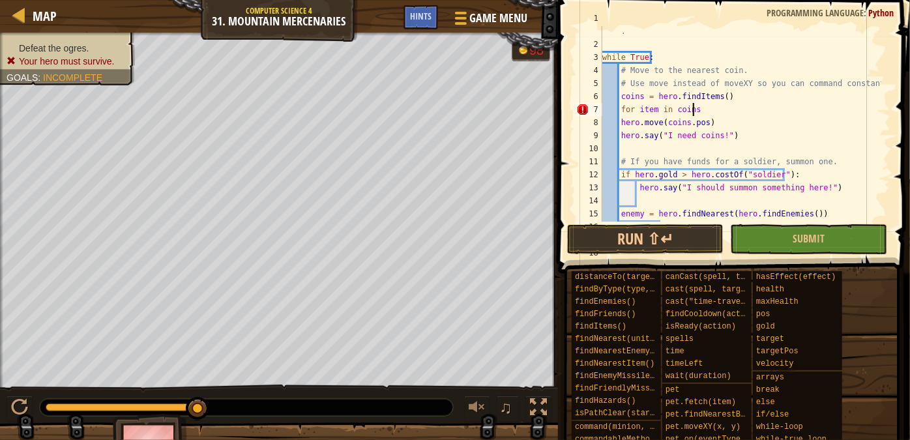
click at [683, 119] on div "# Gather coins to [DEMOGRAPHIC_DATA] soldiers and have them attack the enemy . …" at bounding box center [741, 129] width 282 height 235
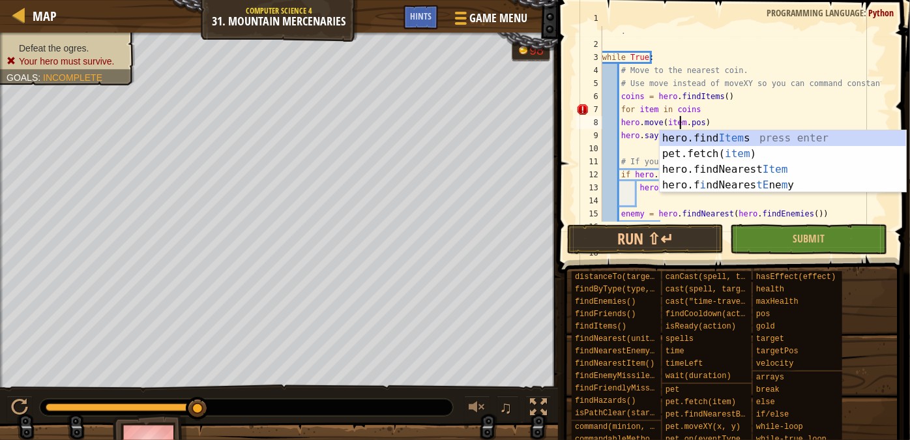
scroll to position [6, 6]
click at [731, 109] on div "# Gather coins to [DEMOGRAPHIC_DATA] soldiers and have them attack the enemy . …" at bounding box center [741, 129] width 282 height 235
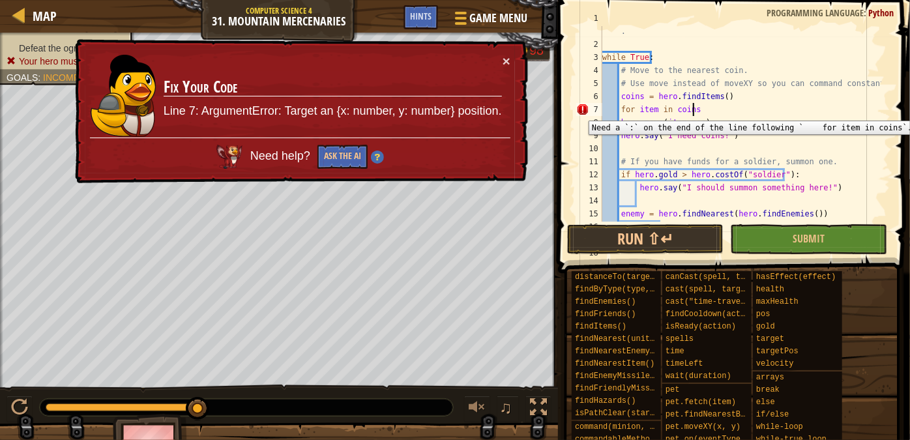
click at [579, 111] on div "7" at bounding box center [589, 109] width 26 height 13
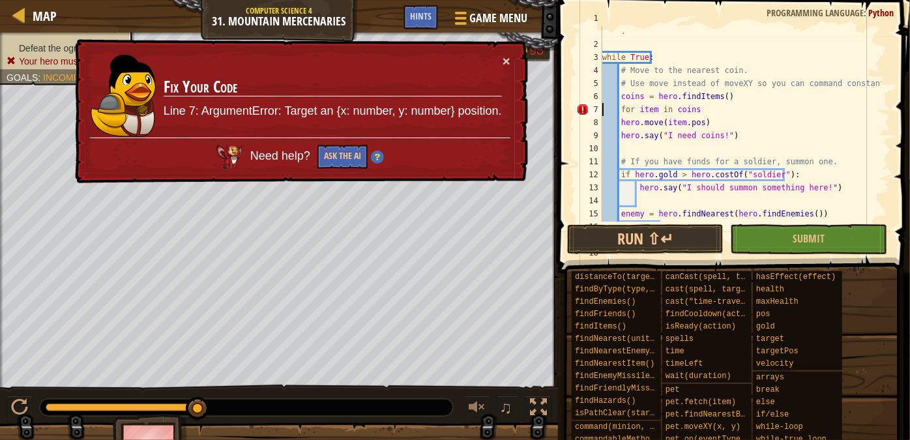
click at [709, 109] on div "# Gather coins to [DEMOGRAPHIC_DATA] soldiers and have them attack the enemy . …" at bounding box center [741, 129] width 282 height 235
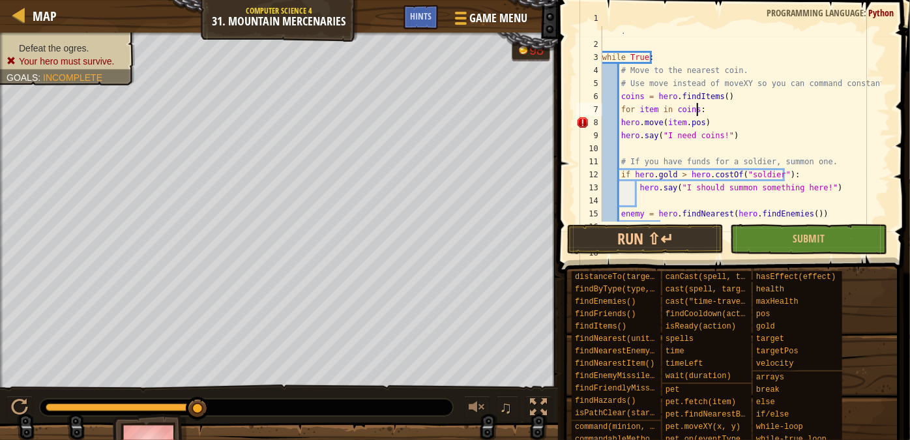
click at [620, 120] on div "# Gather coins to [DEMOGRAPHIC_DATA] soldiers and have them attack the enemy . …" at bounding box center [741, 129] width 282 height 235
click at [756, 239] on button "Submit" at bounding box center [808, 239] width 156 height 30
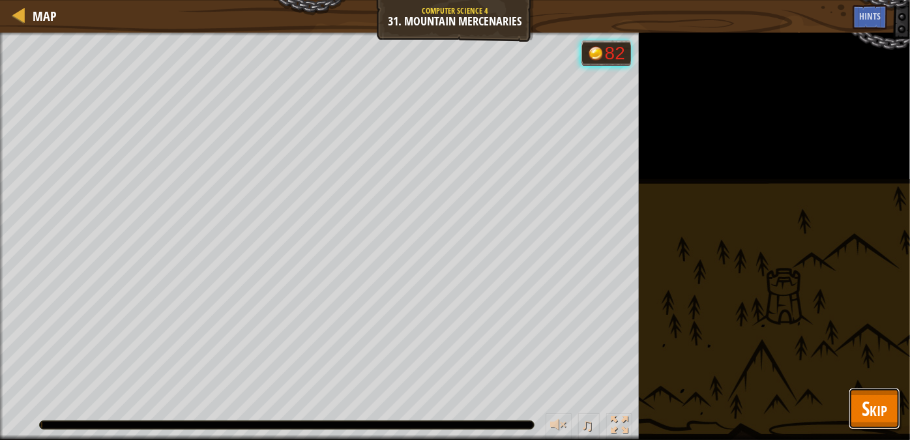
click at [862, 405] on span "Skip" at bounding box center [874, 408] width 25 height 27
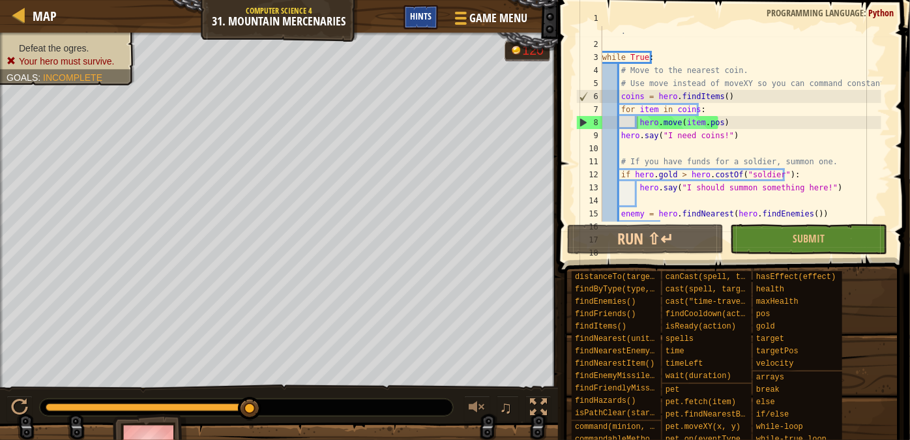
click at [413, 25] on div "Hints" at bounding box center [421, 17] width 35 height 24
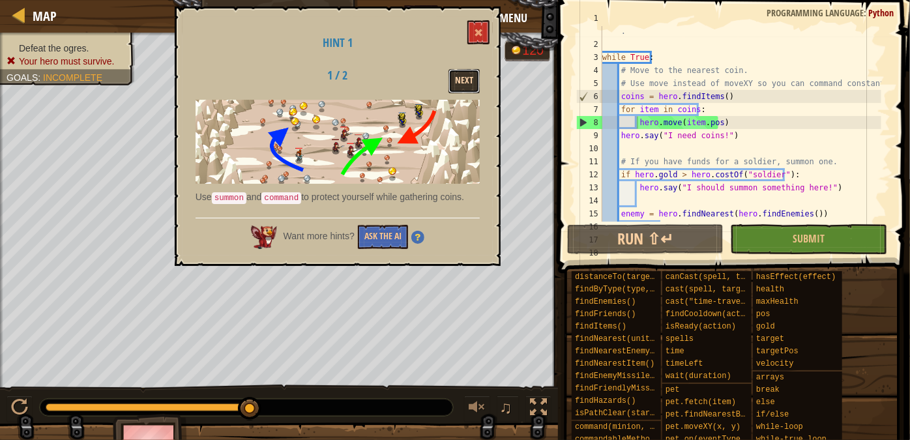
click at [452, 74] on button "Next" at bounding box center [464, 81] width 31 height 24
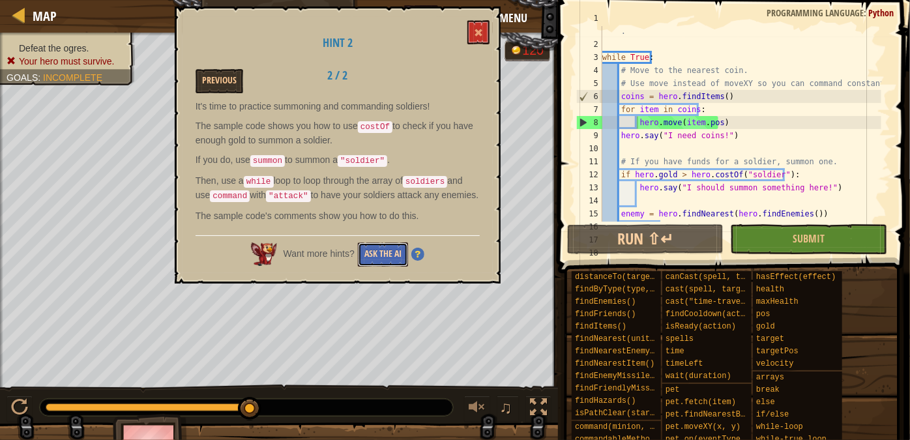
click at [382, 259] on button "Ask the AI" at bounding box center [383, 255] width 50 height 24
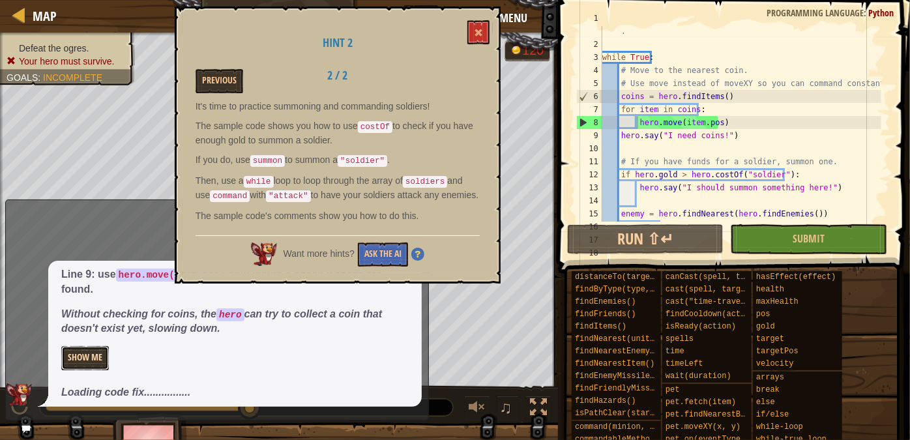
click at [102, 361] on button "Show Me" at bounding box center [85, 358] width 48 height 24
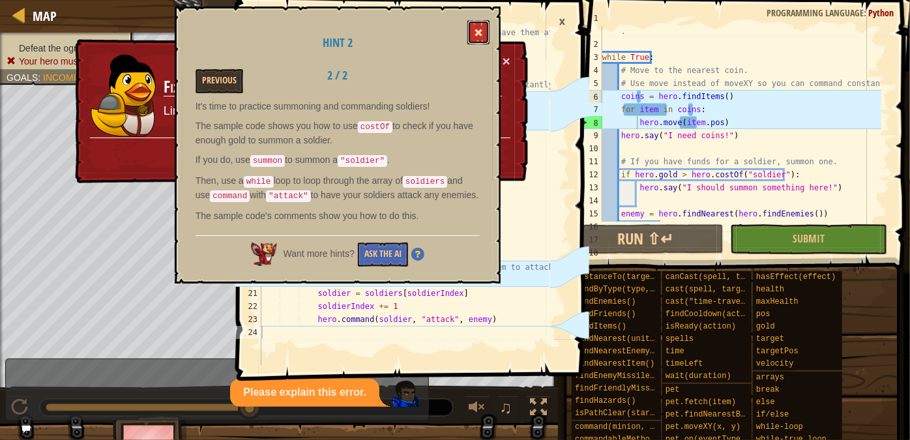
click at [478, 30] on span at bounding box center [478, 32] width 9 height 9
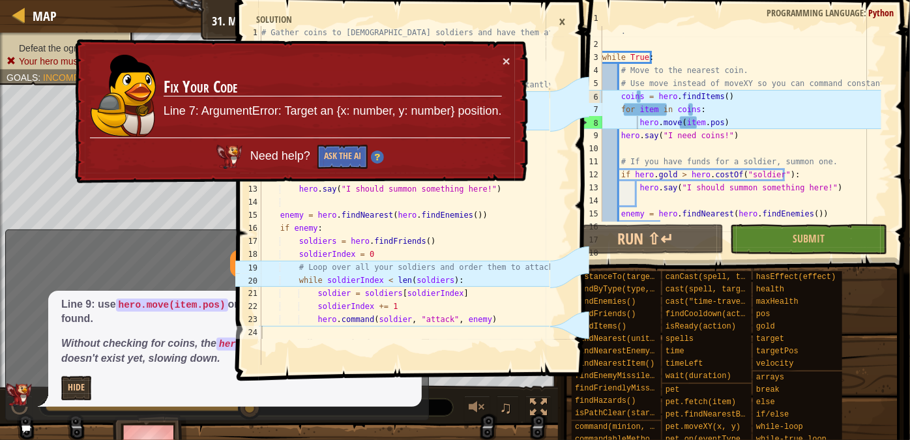
click at [512, 55] on div "× Fix Your Code Line 7: ArgumentError: Target an {x: number, y: number} positio…" at bounding box center [300, 111] width 456 height 145
click at [505, 61] on button "×" at bounding box center [506, 60] width 8 height 14
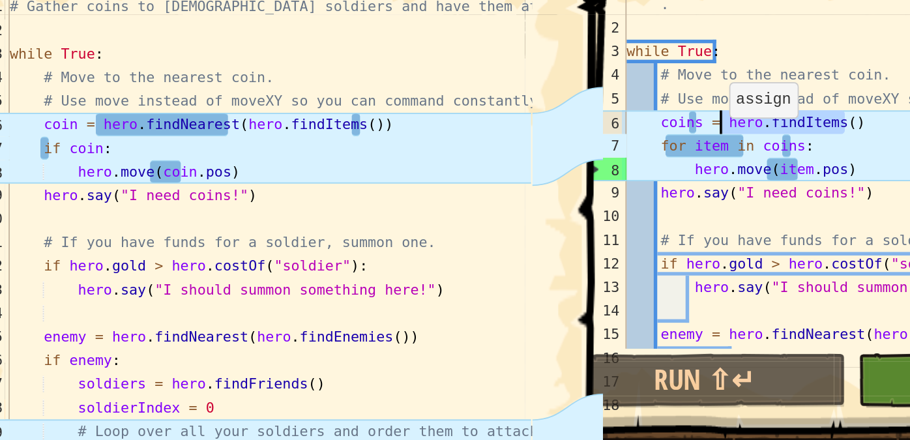
drag, startPoint x: 725, startPoint y: 95, endPoint x: 653, endPoint y: 92, distance: 72.4
click at [653, 92] on div "# Gather coins to [DEMOGRAPHIC_DATA] soldiers and have them attack the enemy . …" at bounding box center [741, 129] width 282 height 235
click at [641, 94] on div "# Gather coins to [DEMOGRAPHIC_DATA] soldiers and have them attack the enemy . …" at bounding box center [741, 129] width 282 height 235
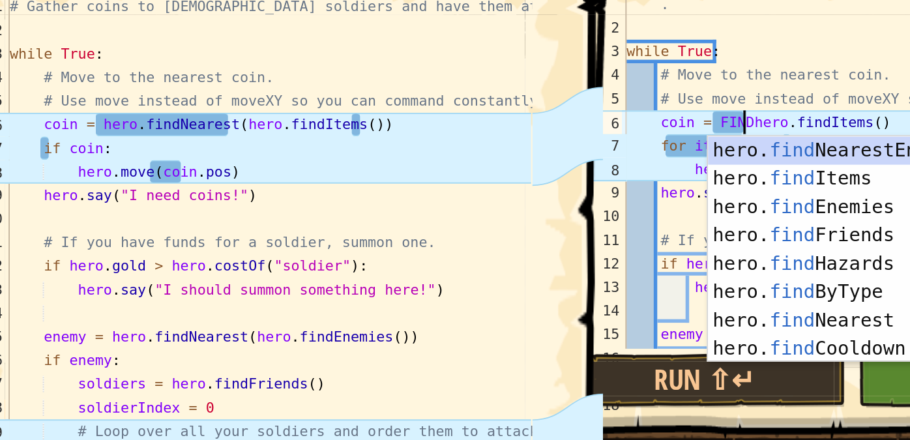
scroll to position [6, 5]
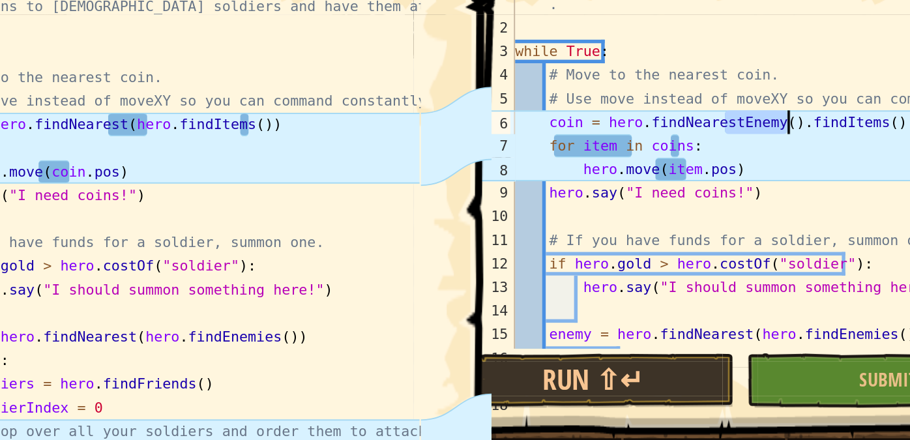
drag, startPoint x: 720, startPoint y: 96, endPoint x: 754, endPoint y: 99, distance: 34.1
click at [754, 99] on div "# Gather coins to [DEMOGRAPHIC_DATA] soldiers and have them attack the enemy . …" at bounding box center [741, 129] width 282 height 235
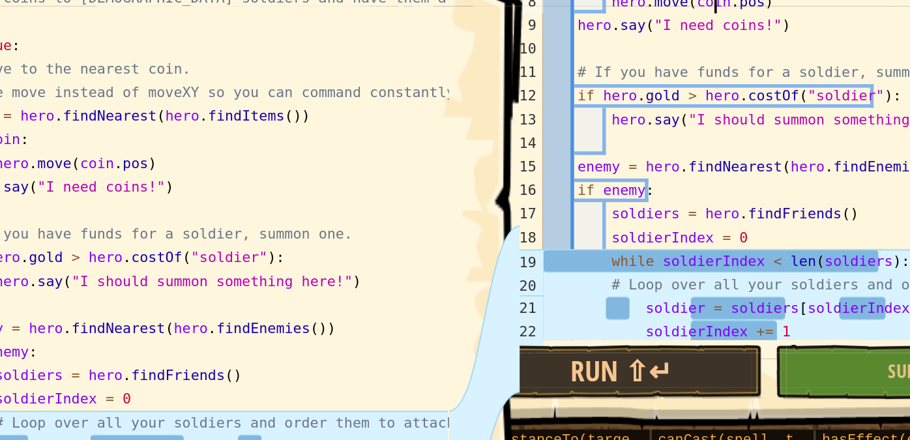
scroll to position [138, 0]
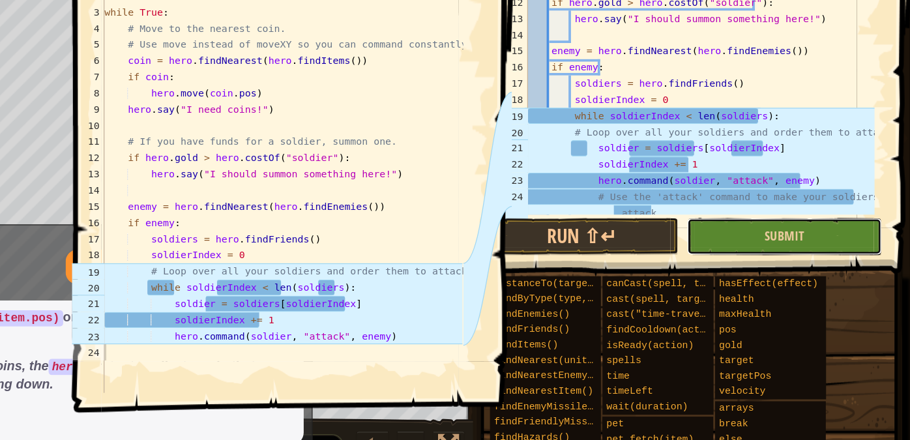
click at [771, 239] on button "Submit" at bounding box center [808, 239] width 156 height 30
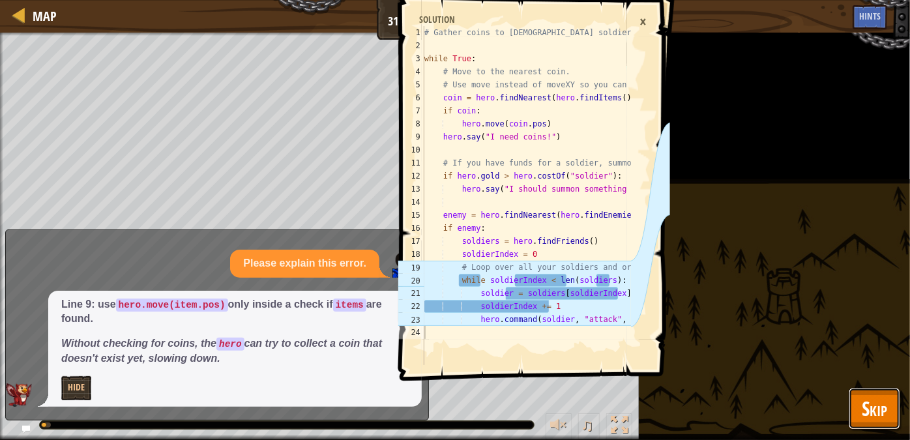
click at [867, 395] on span "Skip" at bounding box center [874, 408] width 25 height 27
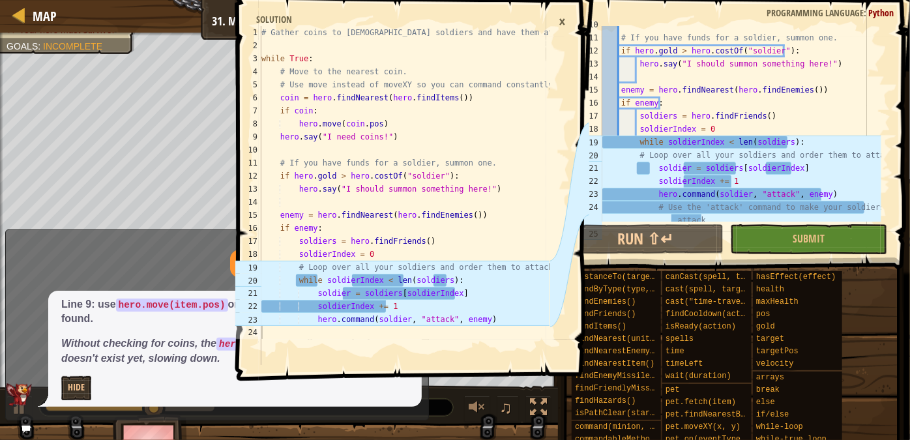
click at [563, 20] on div "×" at bounding box center [562, 21] width 20 height 22
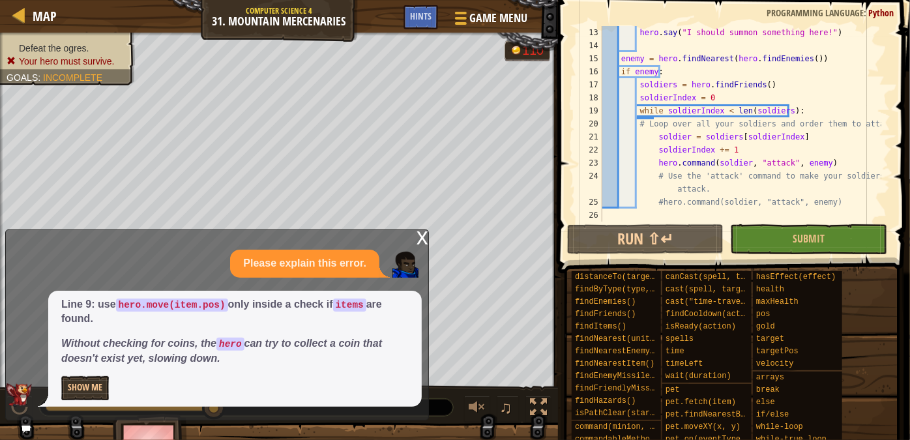
scroll to position [169, 0]
click at [89, 383] on button "Show Me" at bounding box center [85, 388] width 48 height 24
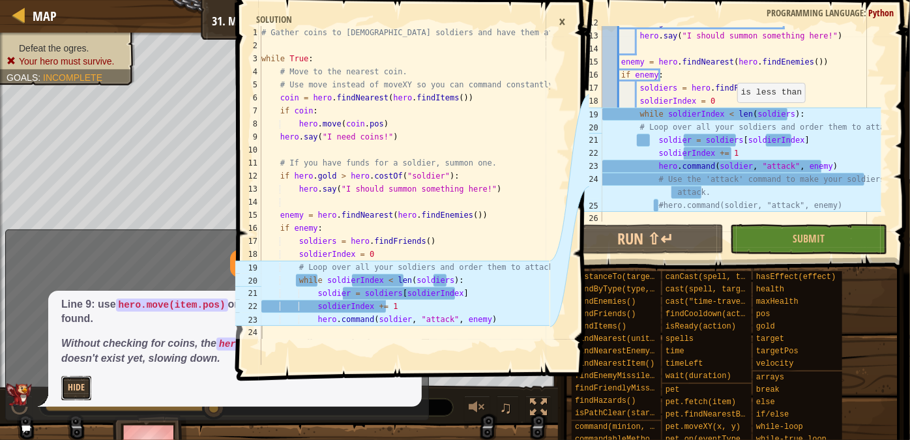
scroll to position [166, 0]
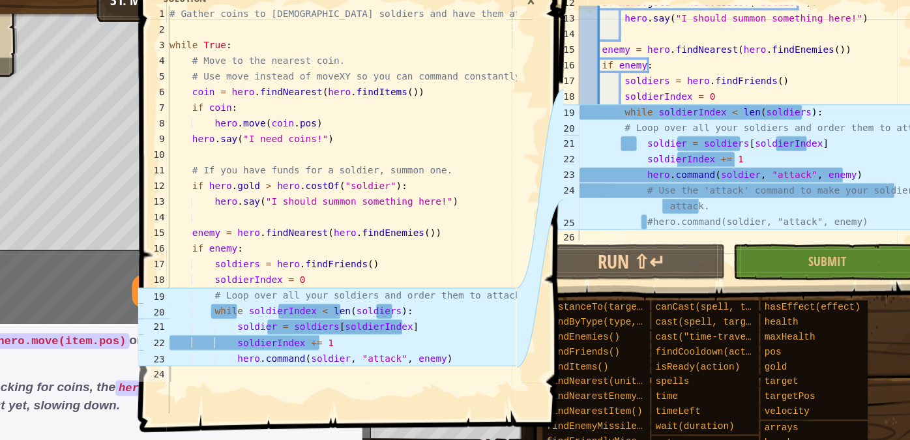
type textarea "while soldierIndex < len(soldiers):"
drag, startPoint x: 637, startPoint y: 114, endPoint x: 792, endPoint y: 114, distance: 155.2
click at [792, 114] on div "if hero . gold > hero . costOf ( "soldier" ) : hero . say ( "I should summon so…" at bounding box center [741, 128] width 282 height 222
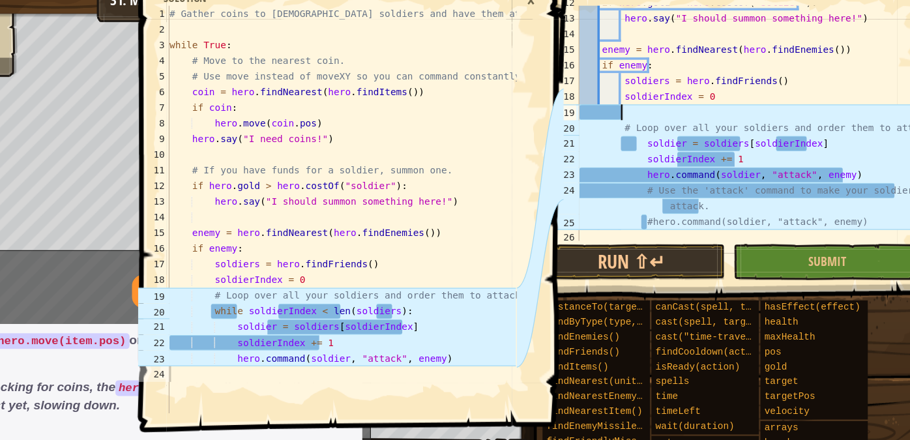
click at [634, 137] on div "if hero . gold > hero . costOf ( "soldier" ) : hero . say ( "I should summon so…" at bounding box center [741, 128] width 282 height 222
type textarea "soldier = soldiers[soldierIndex]"
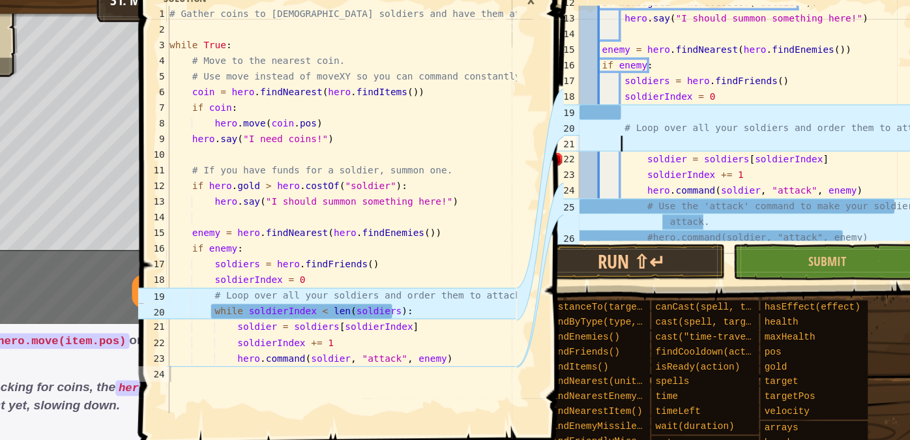
paste textarea "while soldierIndex < len(soldiers):"
type textarea "while soldierIndex < len(soldiers):"
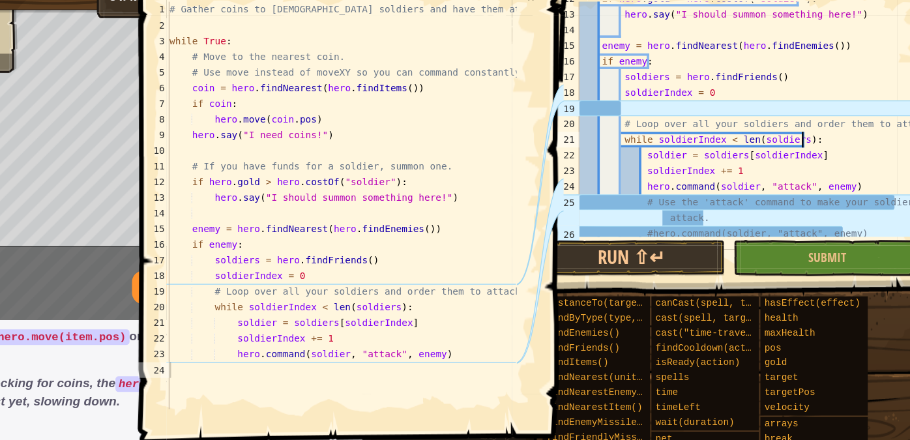
click at [638, 115] on div "if hero . gold > hero . costOf ( "soldier" ) : hero . say ( "I should summon so…" at bounding box center [741, 128] width 282 height 222
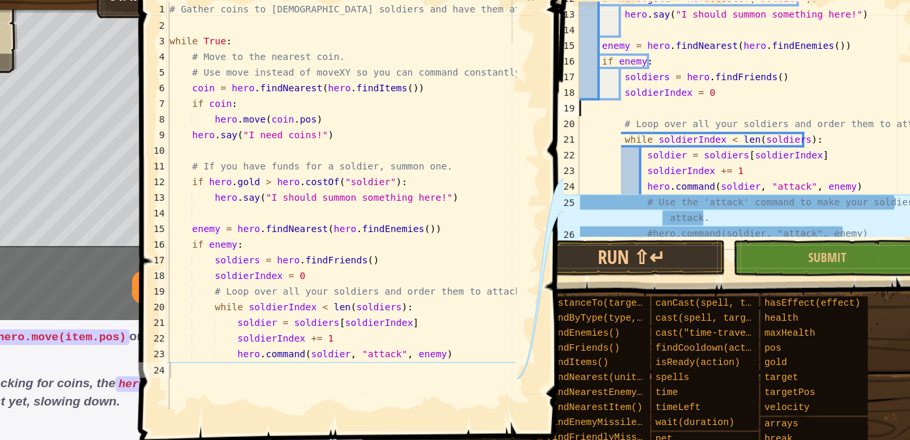
scroll to position [6, 0]
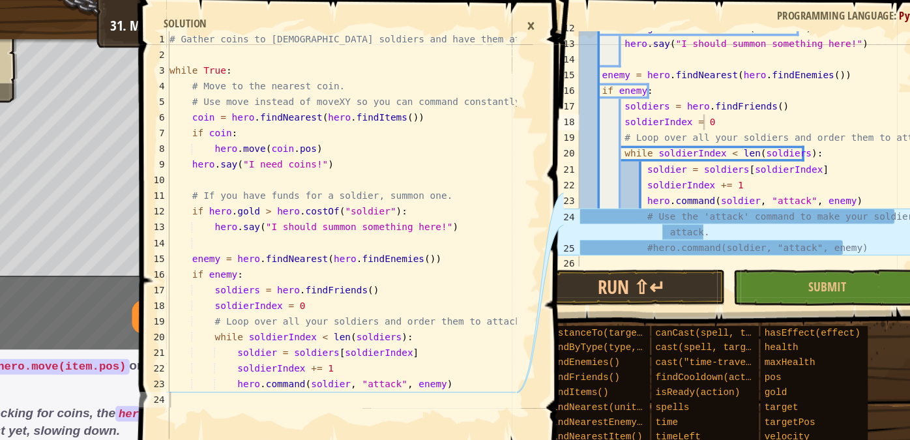
click at [566, 20] on div "×" at bounding box center [562, 21] width 20 height 22
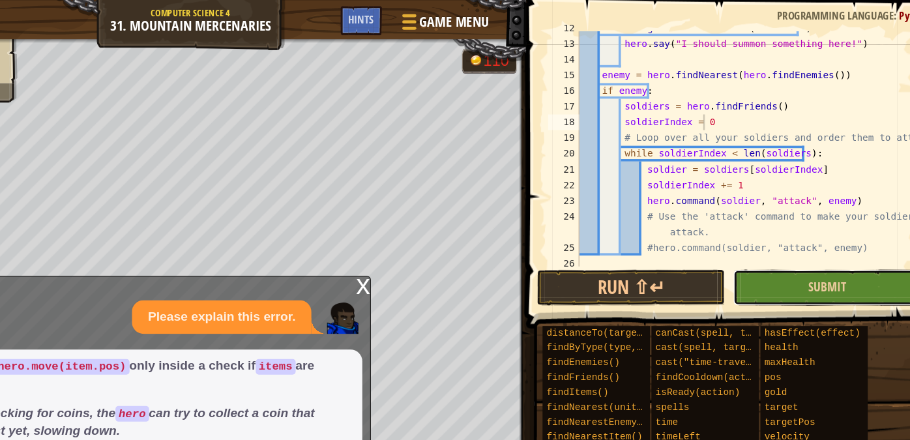
click at [816, 246] on button "Submit" at bounding box center [808, 239] width 156 height 30
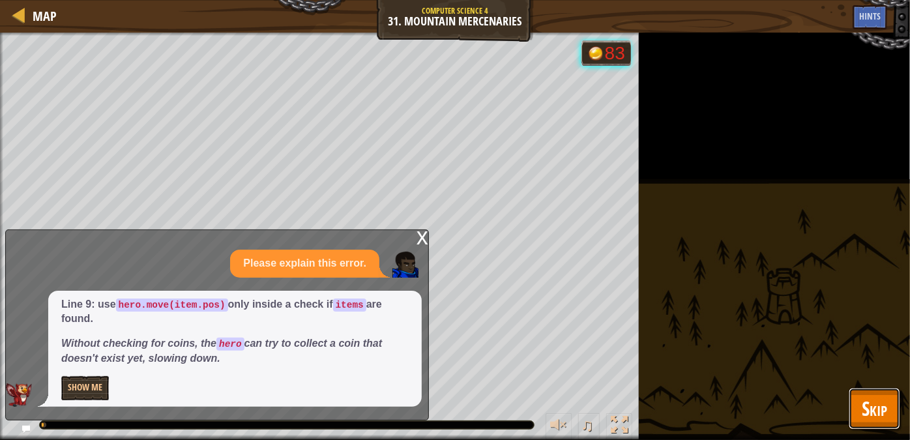
click at [873, 406] on span "Skip" at bounding box center [874, 408] width 25 height 27
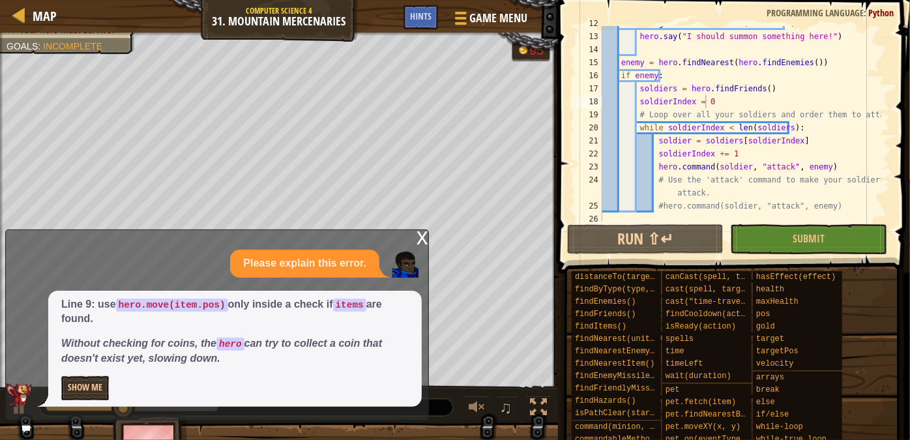
click at [419, 237] on div "x" at bounding box center [423, 236] width 12 height 13
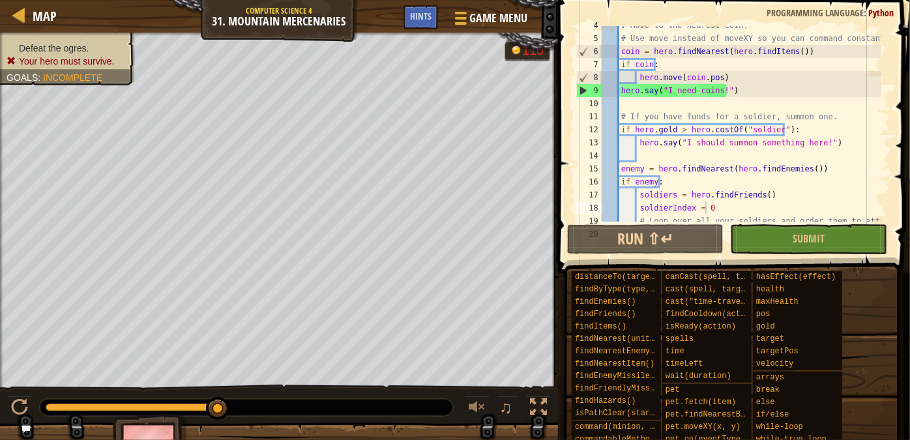
scroll to position [0, 0]
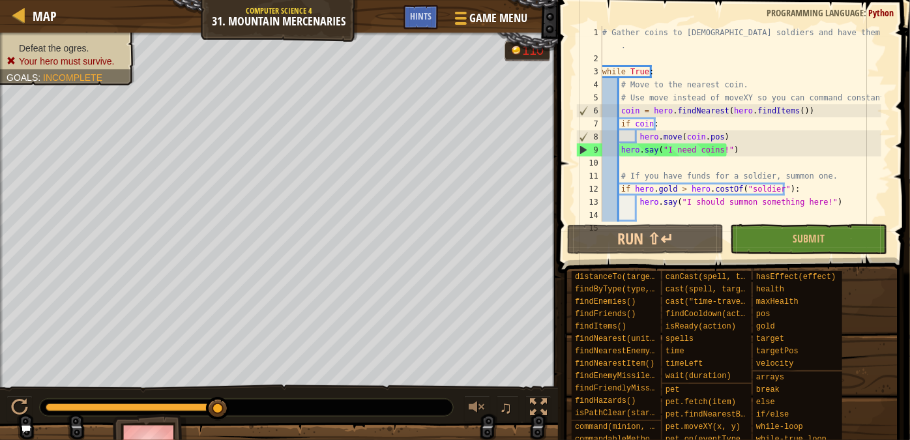
click at [617, 151] on div "# Gather coins to [DEMOGRAPHIC_DATA] soldiers and have them attack the enemy . …" at bounding box center [741, 143] width 282 height 235
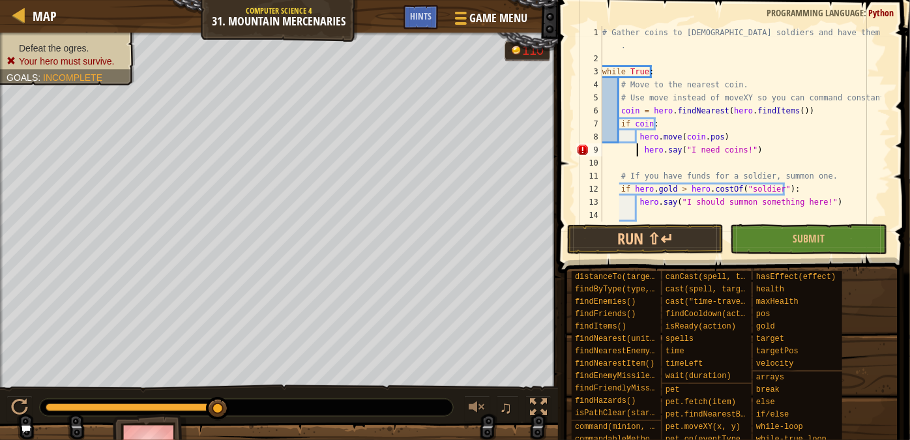
type textarea "hero.say("I need coins!")"
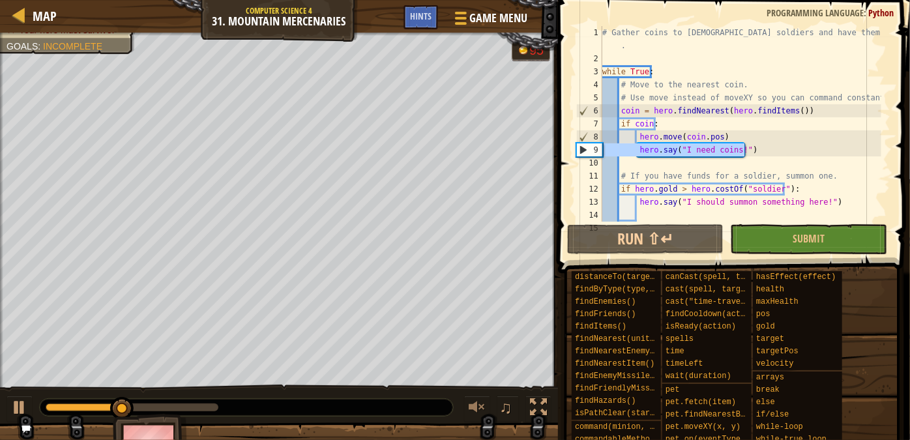
drag, startPoint x: 757, startPoint y: 151, endPoint x: 568, endPoint y: 148, distance: 188.4
click at [568, 148] on div "hero.say("I need coins!") 1 2 3 4 5 6 7 8 9 10 11 12 13 14 15 # Gather coins to…" at bounding box center [732, 163] width 356 height 312
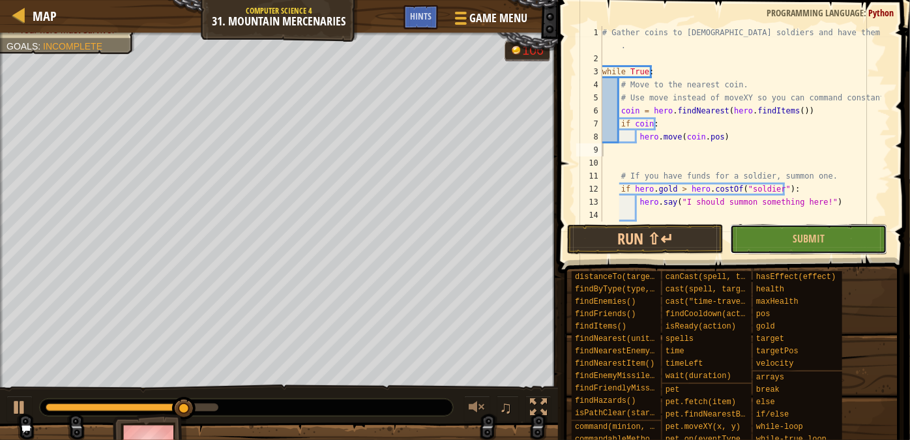
drag, startPoint x: 771, startPoint y: 229, endPoint x: 772, endPoint y: 239, distance: 10.5
click at [772, 231] on button "Submit" at bounding box center [808, 239] width 156 height 30
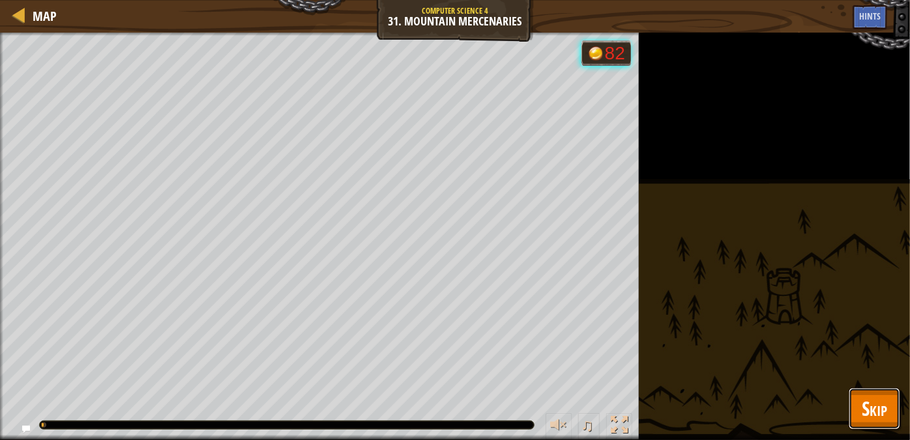
click at [887, 402] on span "Skip" at bounding box center [874, 408] width 25 height 27
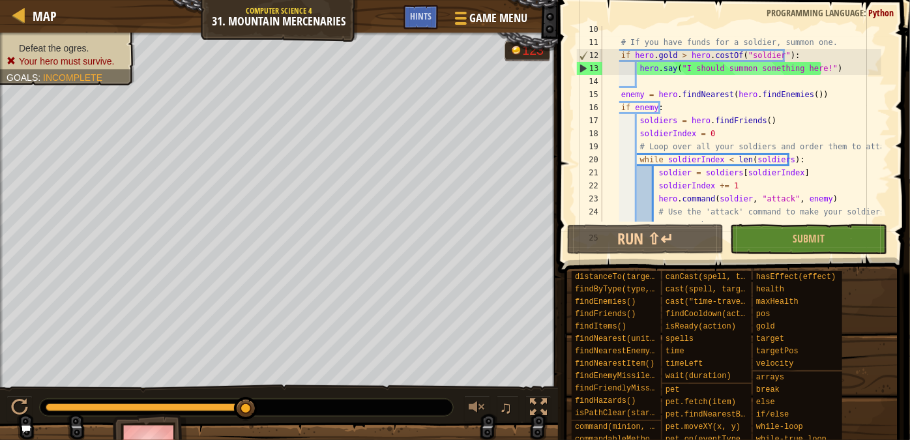
scroll to position [134, 0]
click at [731, 133] on div "# If you have funds for a soldier, summon one. if hero . gold > hero . costOf (…" at bounding box center [741, 140] width 282 height 235
click at [738, 154] on div "# If you have funds for a soldier, summon one. if hero . gold > hero . costOf (…" at bounding box center [741, 140] width 282 height 235
click at [746, 171] on div "# If you have funds for a soldier, summon one. if hero . gold > hero . costOf (…" at bounding box center [741, 140] width 282 height 235
click at [747, 182] on div "# If you have funds for a soldier, summon one. if hero . gold > hero . costOf (…" at bounding box center [741, 140] width 282 height 235
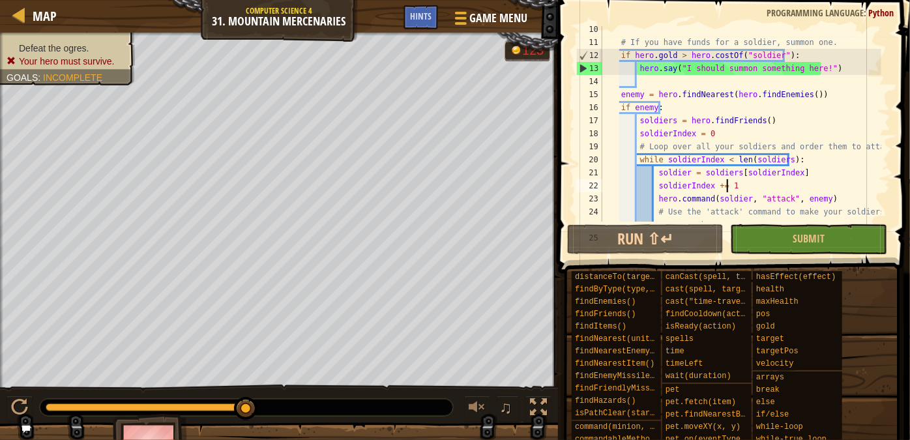
click at [744, 173] on div "# If you have funds for a soldier, summon one. if hero . gold > hero . costOf (…" at bounding box center [741, 140] width 282 height 235
type textarea "soldier = soldiers[soldierIndex]"
click at [741, 169] on div "# If you have funds for a soldier, summon one. if hero . gold > hero . costOf (…" at bounding box center [741, 140] width 282 height 235
click at [726, 82] on div "# If you have funds for a soldier, summon one. if hero . gold > hero . costOf (…" at bounding box center [741, 140] width 282 height 235
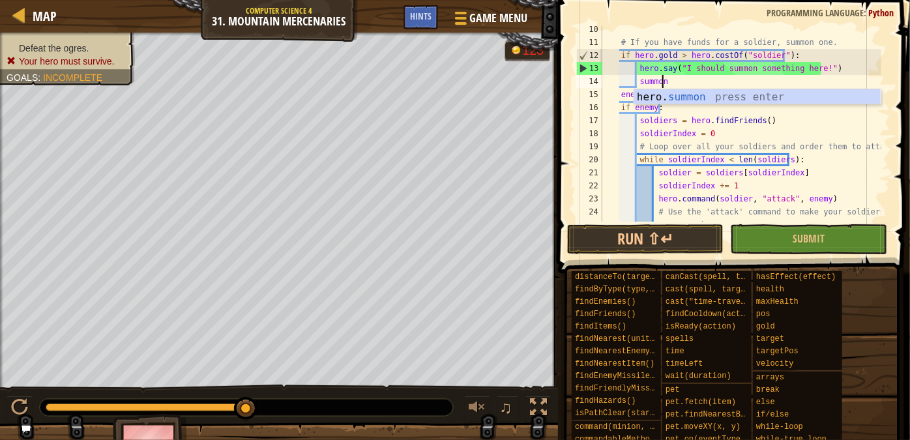
scroll to position [6, 4]
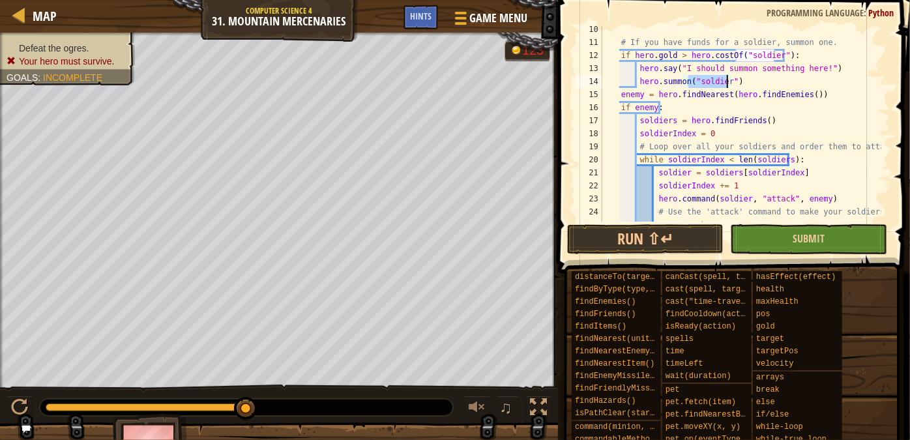
type textarea "hero.[PERSON_NAME]("soldier")"
click at [778, 239] on button "Submit" at bounding box center [808, 239] width 156 height 30
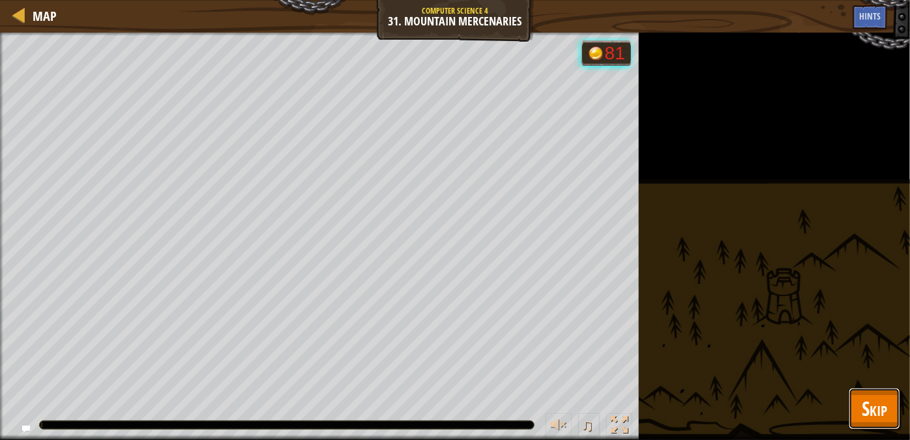
click at [899, 411] on button "Skip" at bounding box center [874, 409] width 51 height 42
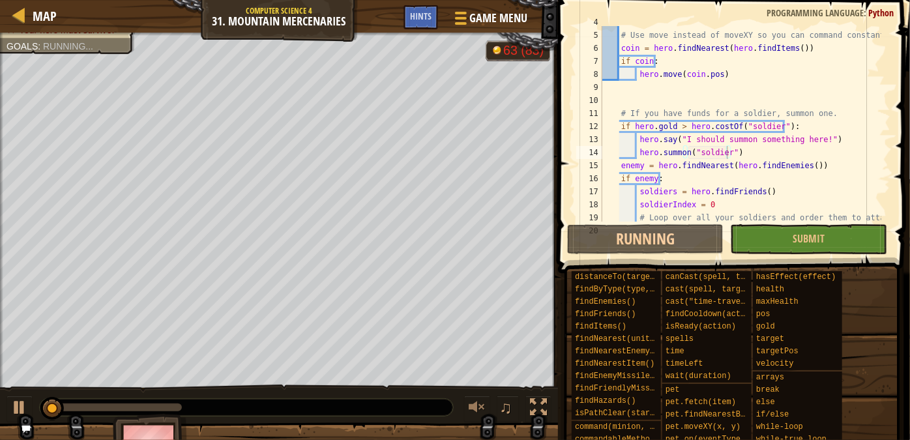
scroll to position [27, 0]
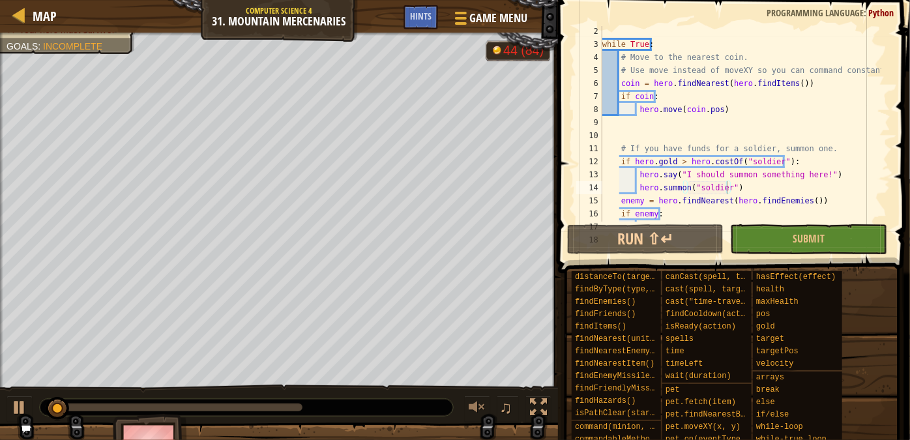
click at [666, 119] on div "while True : # Move to the nearest coin. # Use move instead of moveXY so you ca…" at bounding box center [741, 136] width 282 height 222
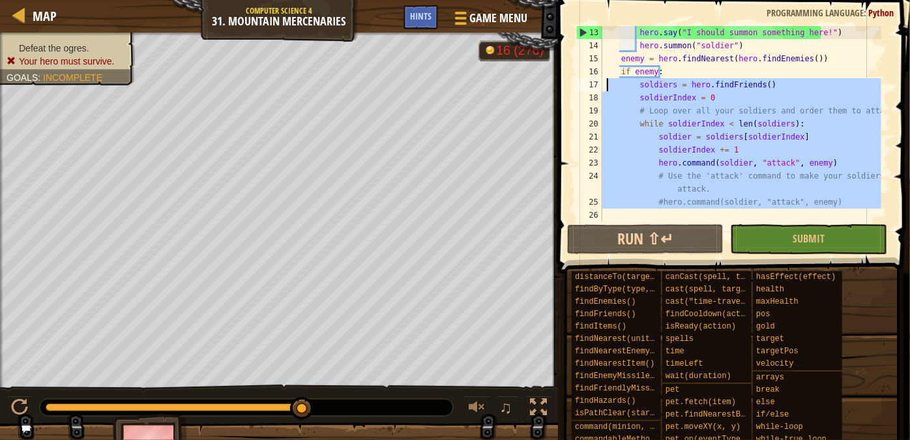
scroll to position [0, 0]
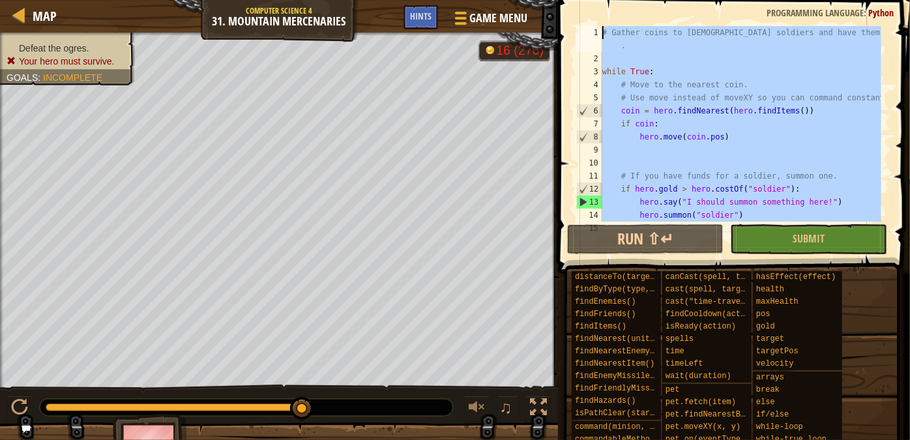
drag, startPoint x: 819, startPoint y: 216, endPoint x: 379, endPoint y: -72, distance: 526.5
click at [379, 0] on html "Map Computer Science 4 31. Mountain Mercenaries Game Menu Done Hints 1 2 3 4 5 …" at bounding box center [455, 0] width 910 height 0
type textarea "# Gather coins to [DEMOGRAPHIC_DATA] soldiers and have them attack the enemy."
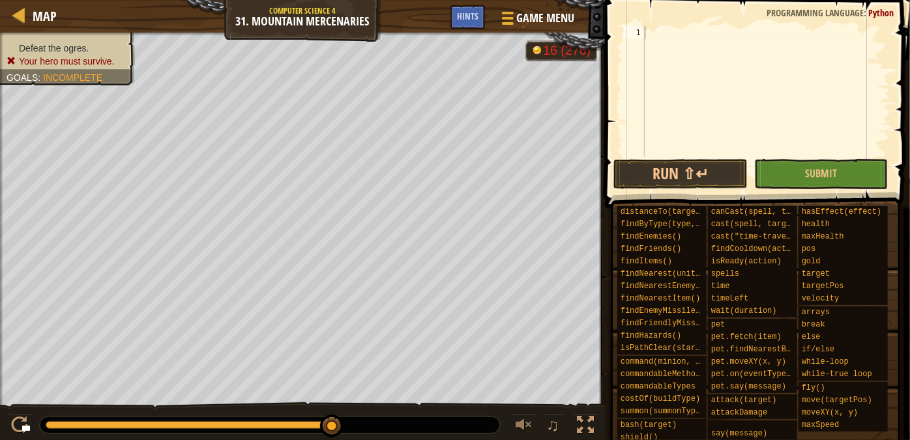
click at [490, 3] on div "Map Computer Science 4 31. Mountain Mercenaries Game Menu Done Hints" at bounding box center [302, 16] width 605 height 33
click at [525, 22] on span "Game Menu" at bounding box center [545, 18] width 61 height 18
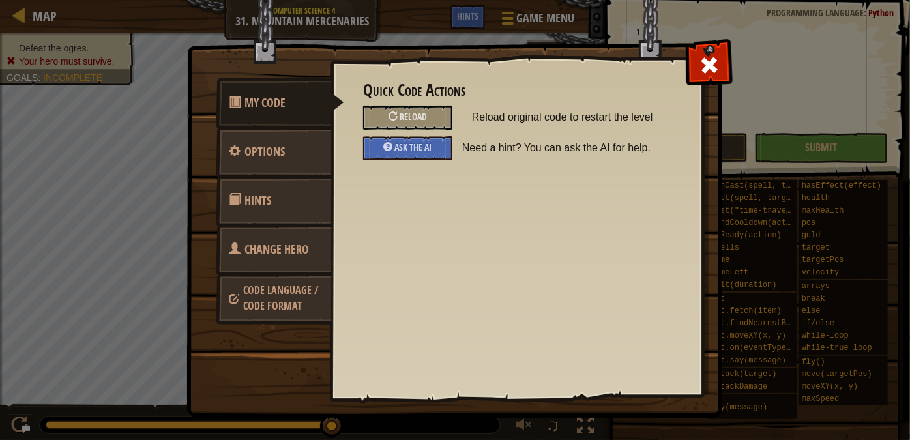
click at [386, 99] on h3 "Quick Code Actions" at bounding box center [516, 90] width 307 height 18
click at [397, 112] on div at bounding box center [393, 115] width 9 height 9
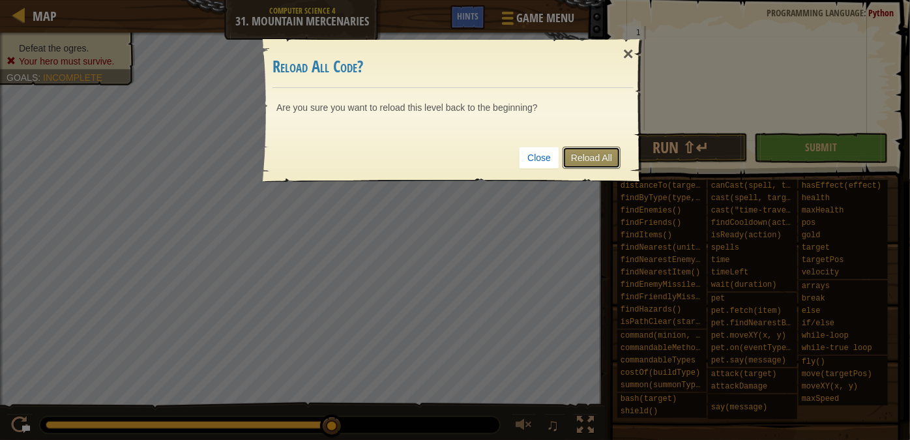
click at [592, 163] on link "Reload All" at bounding box center [592, 158] width 58 height 22
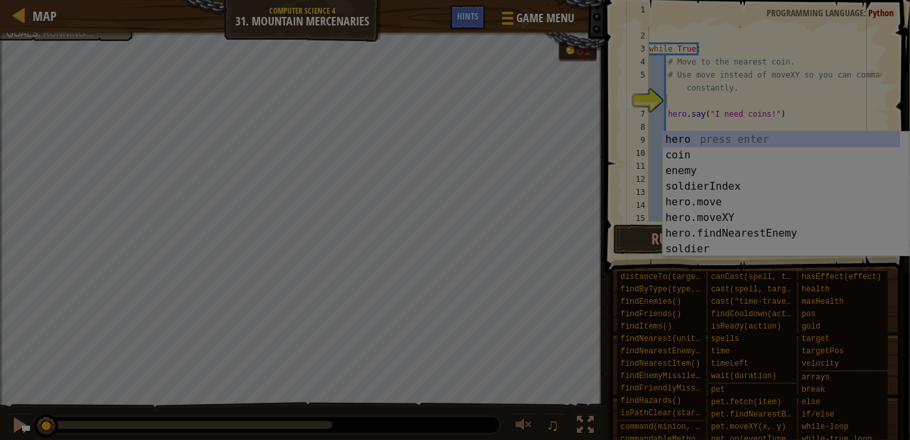
scroll to position [39, 0]
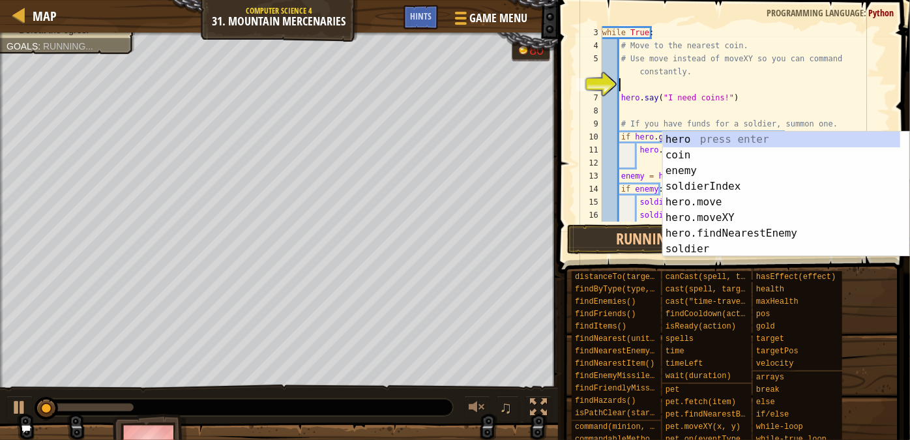
click at [690, 106] on div "while True : # Move to the nearest coin. # Use move instead of moveXY so you ca…" at bounding box center [741, 137] width 282 height 222
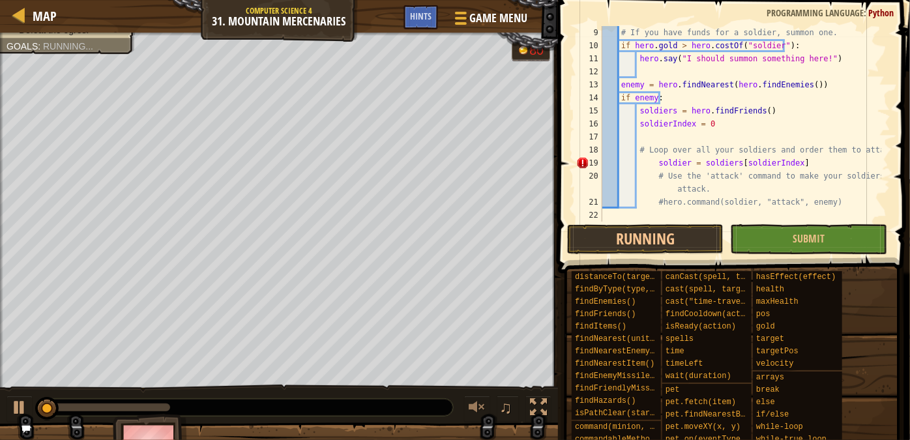
scroll to position [117, 0]
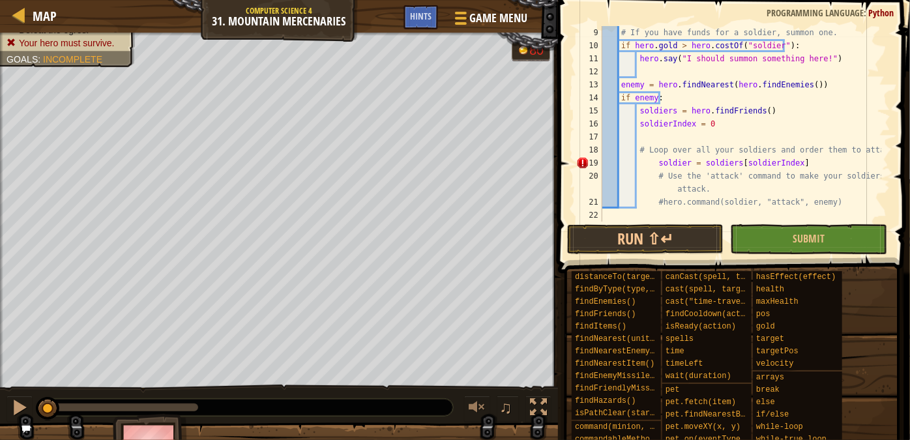
click at [848, 210] on div "# If you have funds for a soldier, summon one. if hero . gold > hero . costOf (…" at bounding box center [741, 137] width 282 height 222
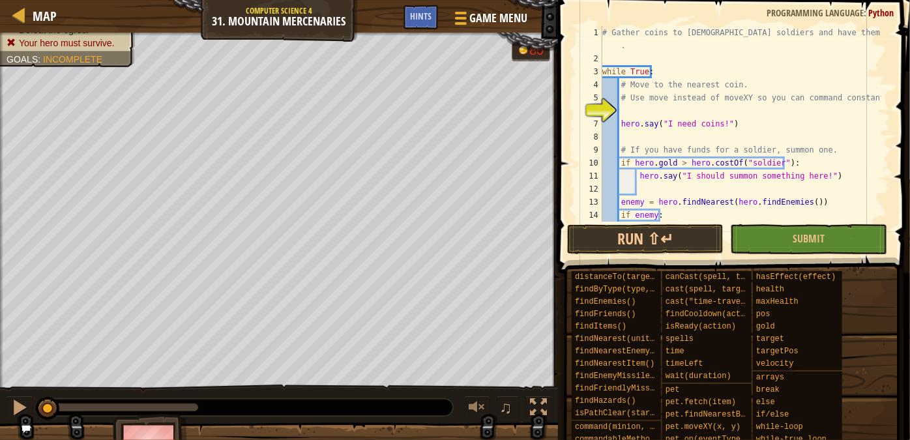
scroll to position [0, 0]
drag, startPoint x: 710, startPoint y: 125, endPoint x: 585, endPoint y: 120, distance: 124.6
click at [585, 120] on div "1 2 3 4 5 6 7 8 9 10 11 12 13 14 15 # Gather coins to [DEMOGRAPHIC_DATA] soldie…" at bounding box center [732, 124] width 317 height 196
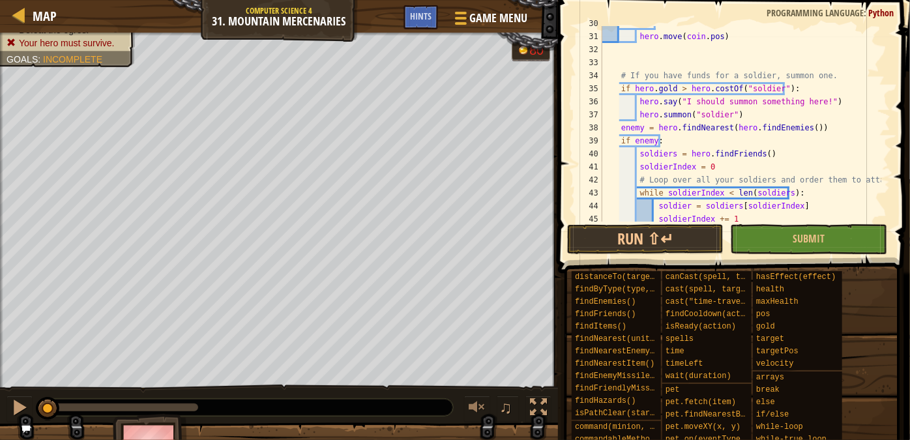
scroll to position [355, 0]
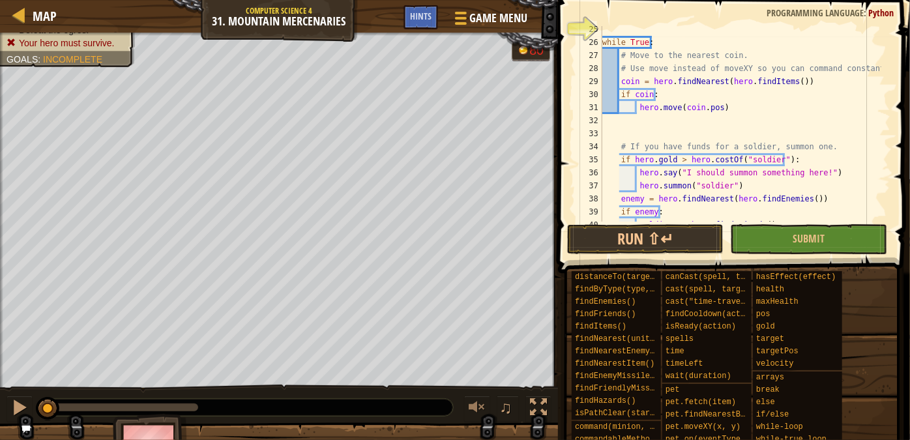
click at [724, 109] on div "while True : # Move to the nearest coin. # Use move instead of moveXY so you ca…" at bounding box center [741, 134] width 282 height 222
type textarea "hero.move(coin.pos)"
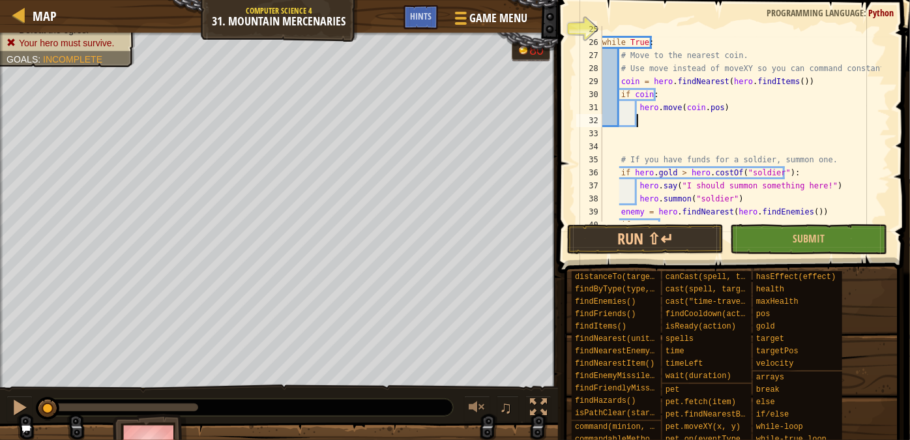
paste textarea "hero.say("I need coins!")"
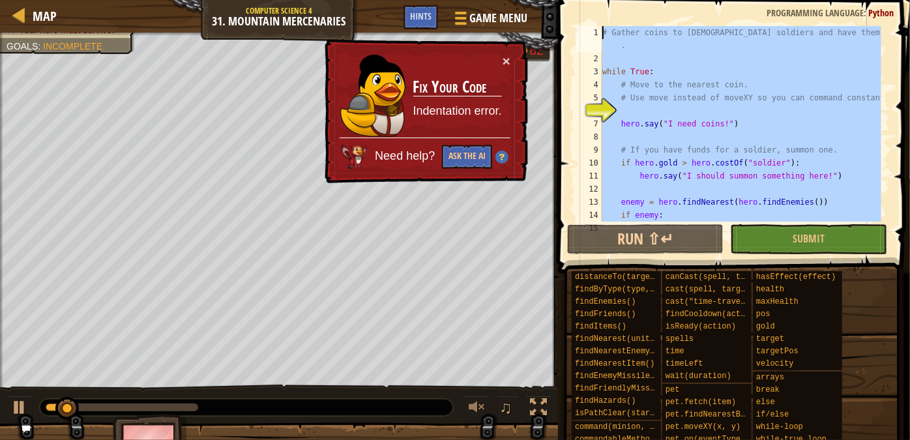
scroll to position [0, 0]
drag, startPoint x: 778, startPoint y: 159, endPoint x: 244, endPoint y: -72, distance: 582.2
click at [244, 0] on html "Map Computer Science 4 31. Mountain Mercenaries Game Menu Done Hints 1 2 3 4 5 …" at bounding box center [455, 0] width 910 height 0
type textarea "# Gather coins to [DEMOGRAPHIC_DATA] soldiers and have them attack the enemy."
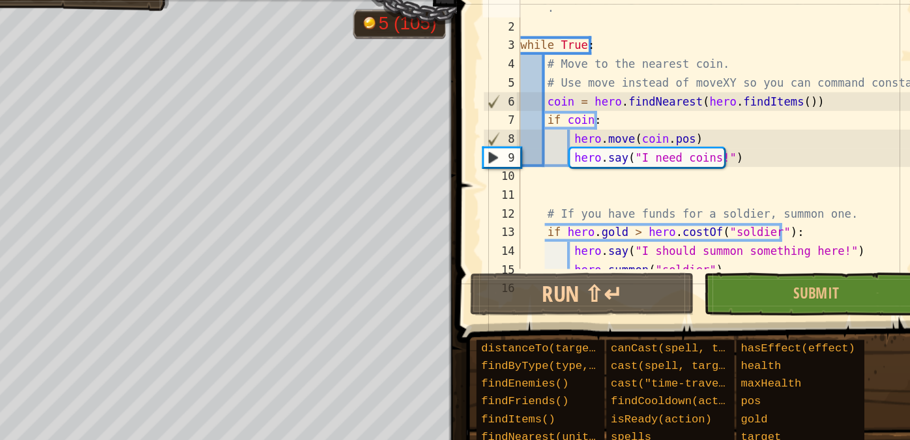
scroll to position [6, 0]
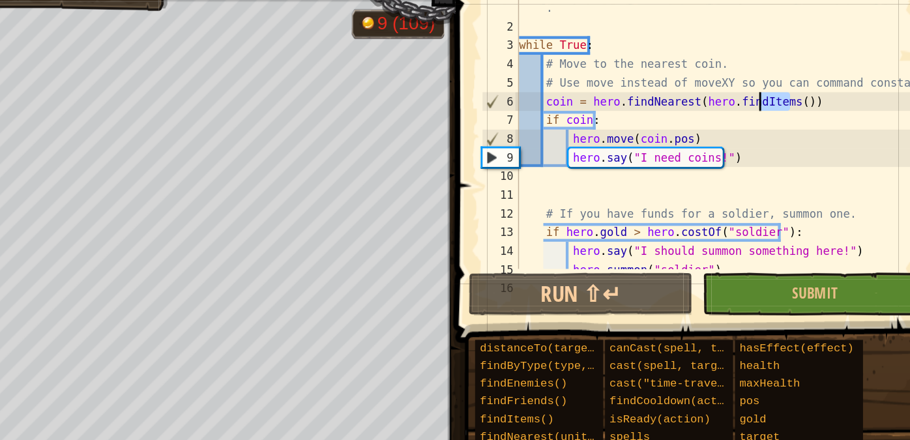
drag, startPoint x: 793, startPoint y: 106, endPoint x: 764, endPoint y: 106, distance: 28.7
click at [764, 106] on div "# Gather coins to [DEMOGRAPHIC_DATA] soldiers and have them attack the enemy . …" at bounding box center [741, 137] width 282 height 235
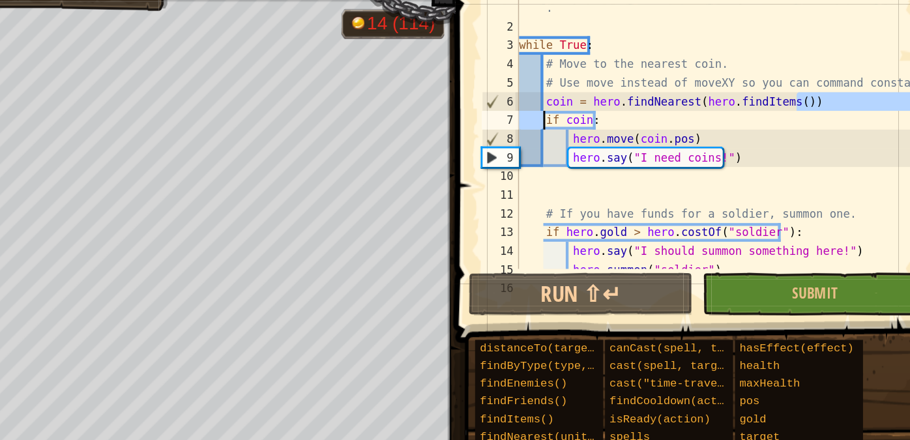
drag, startPoint x: 800, startPoint y: 104, endPoint x: 621, endPoint y: 111, distance: 178.8
click at [621, 111] on div "# Gather coins to [DEMOGRAPHIC_DATA] soldiers and have them attack the enemy . …" at bounding box center [741, 137] width 282 height 235
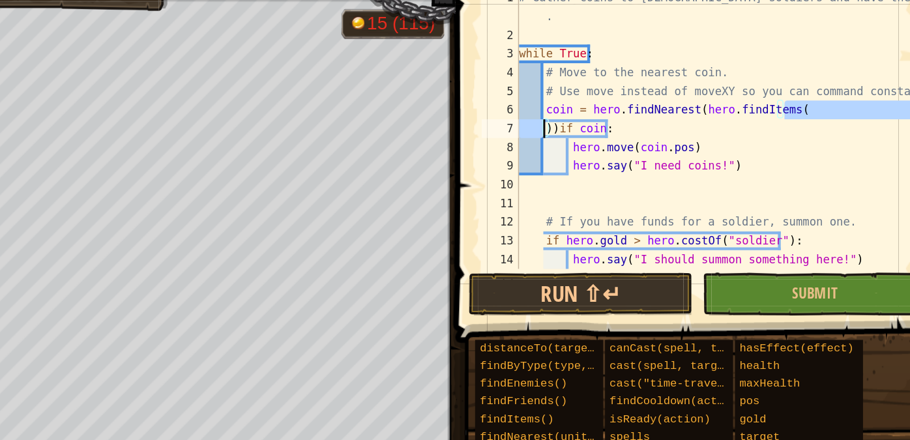
scroll to position [0, 0]
click at [619, 127] on div "# Gather coins to [DEMOGRAPHIC_DATA] soldiers and have them attack the enemy . …" at bounding box center [741, 124] width 282 height 196
click at [627, 126] on div "# Gather coins to [DEMOGRAPHIC_DATA] soldiers and have them attack the enemy . …" at bounding box center [741, 143] width 282 height 235
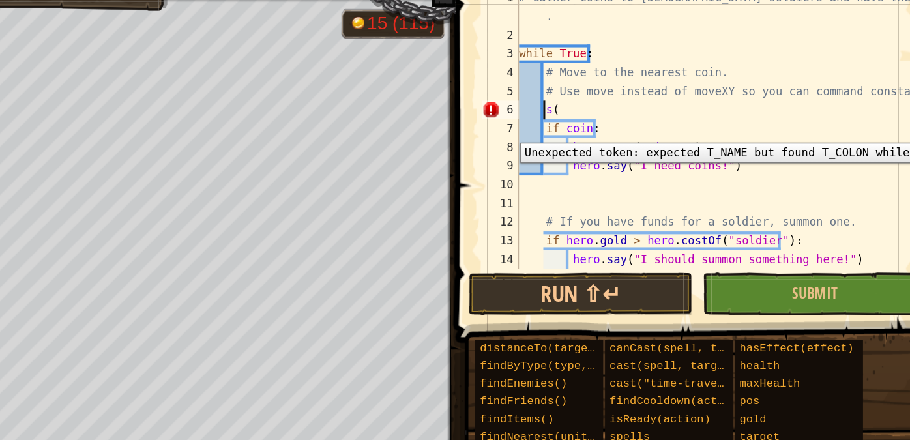
type textarea "("
type textarea "火"
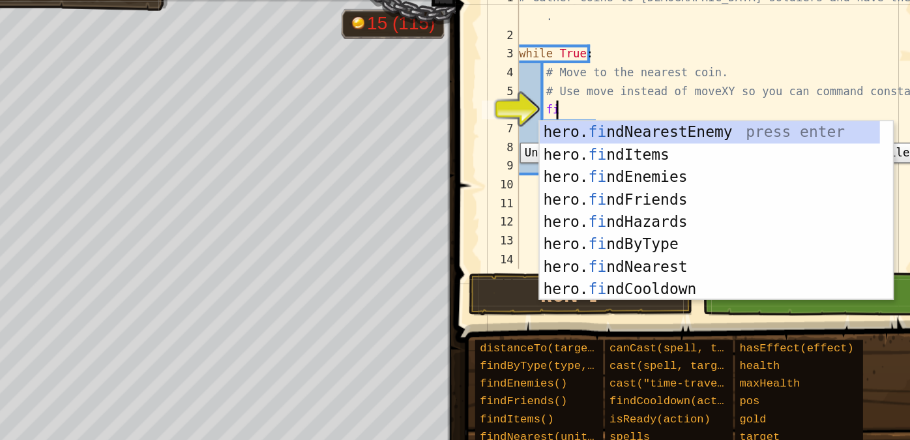
scroll to position [6, 0]
type textarea "f"
type textarea "find"
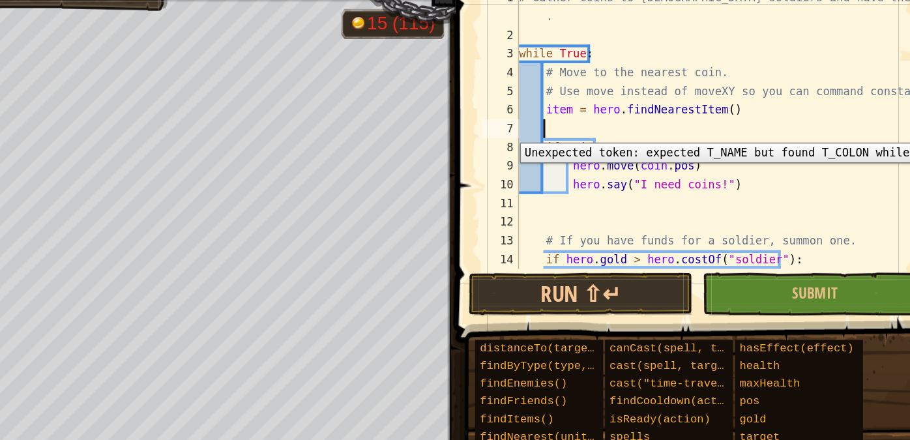
scroll to position [6, 0]
type textarea "item = hero.findNearestItem()"
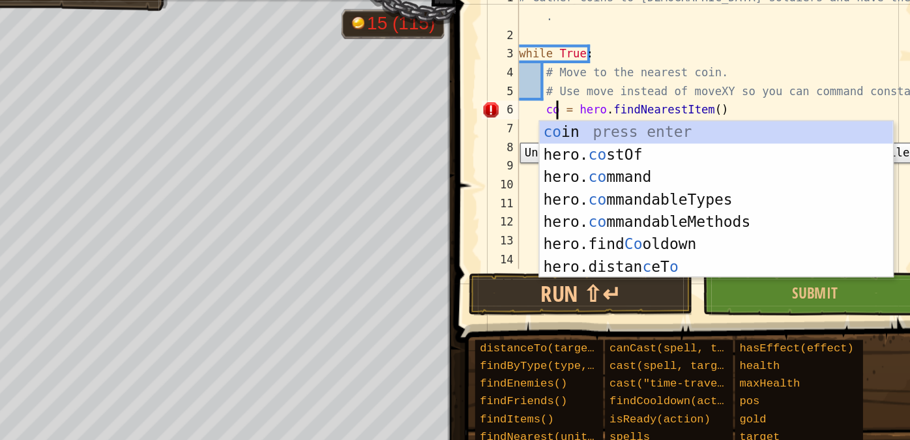
type textarea "coin = hero.findNearestItem()"
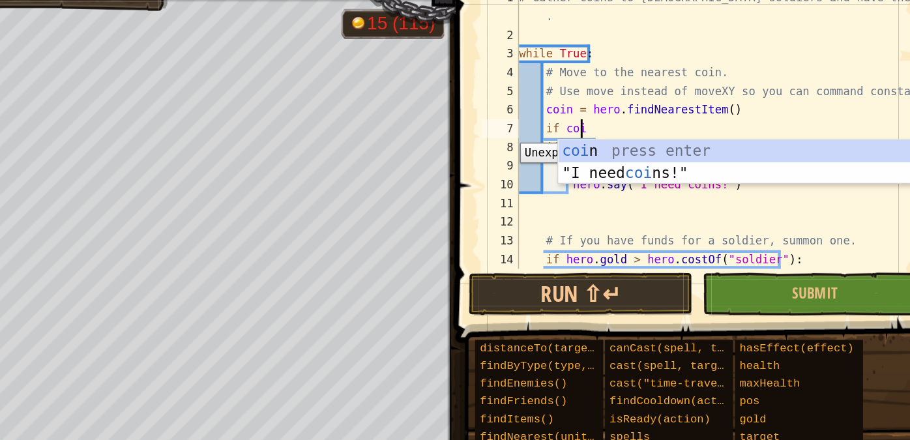
scroll to position [6, 3]
type textarea "if coin:"
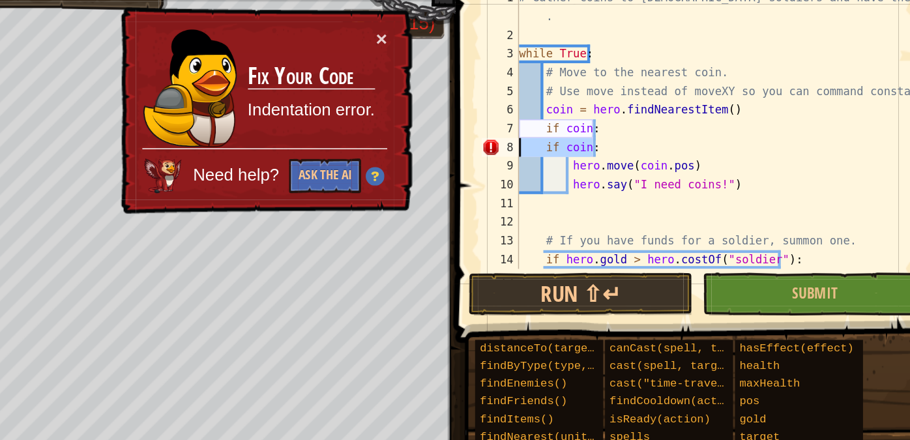
drag, startPoint x: 647, startPoint y: 137, endPoint x: 559, endPoint y: 136, distance: 88.7
click at [559, 136] on div "if coin: 1 2 3 4 5 6 7 8 9 10 11 12 13 14 15 # Gather coins to [DEMOGRAPHIC_DAT…" at bounding box center [732, 163] width 356 height 312
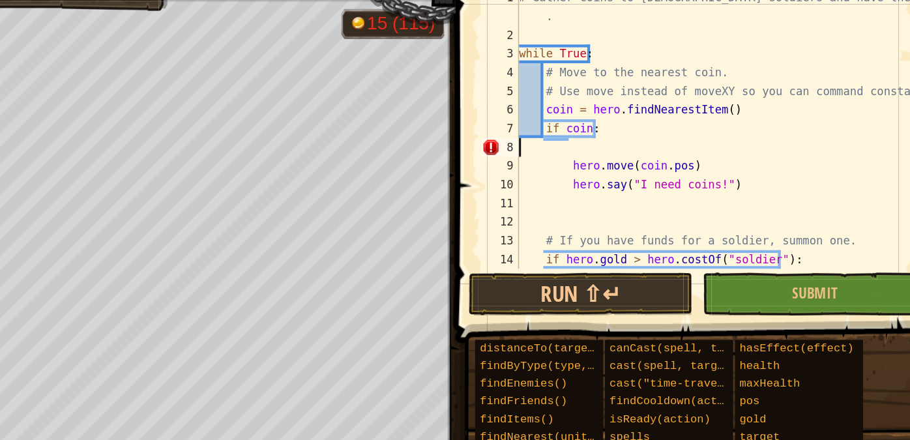
scroll to position [6, 0]
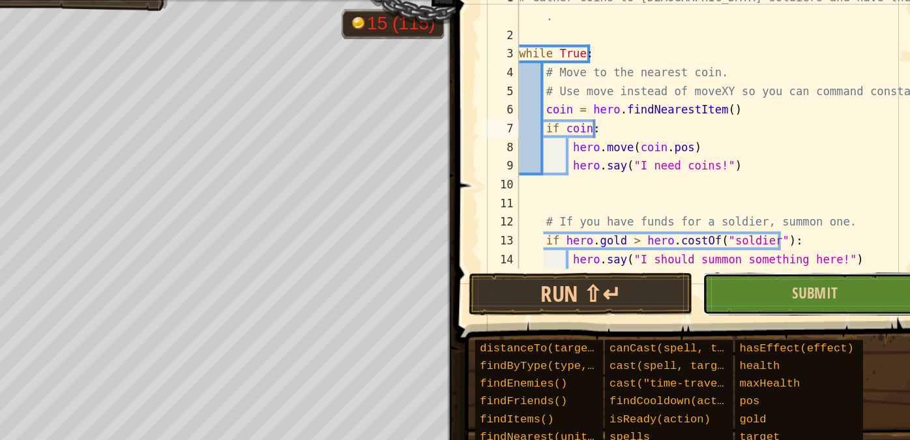
click at [769, 235] on button "Submit" at bounding box center [808, 239] width 156 height 30
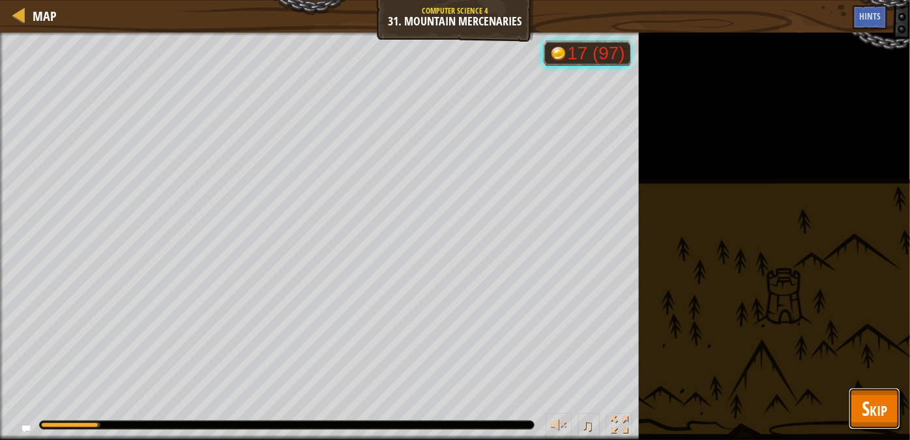
click at [895, 405] on button "Skip" at bounding box center [874, 409] width 51 height 42
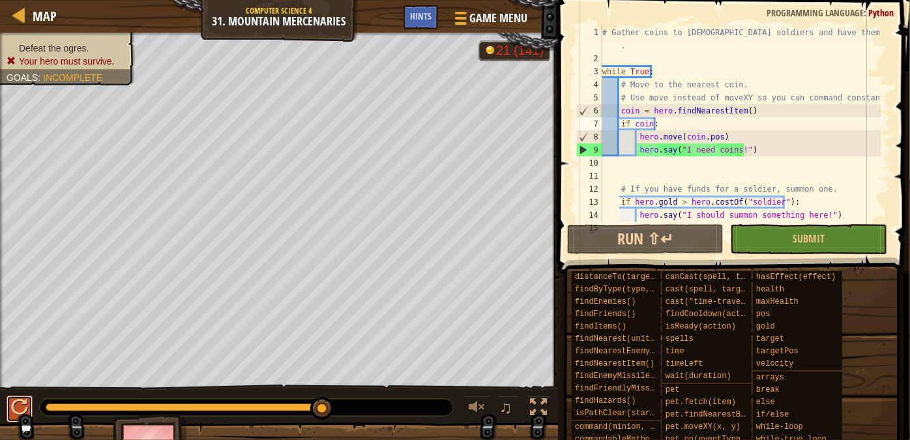
click at [17, 410] on div at bounding box center [19, 407] width 17 height 17
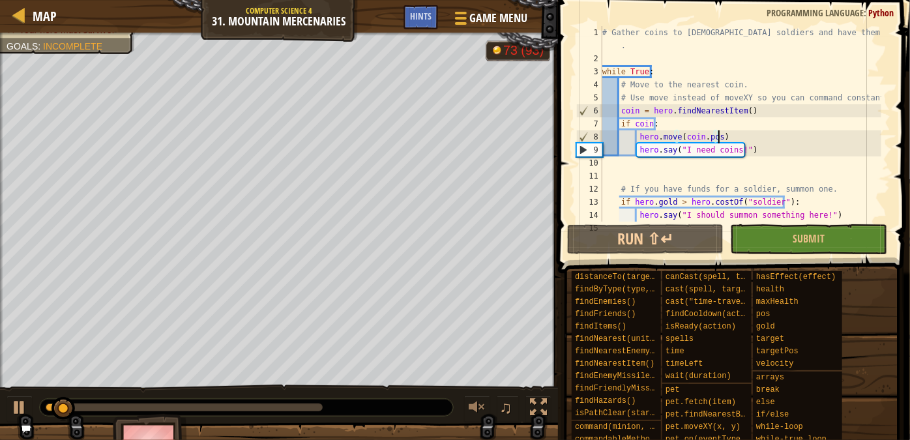
click at [722, 134] on div "# Gather coins to [DEMOGRAPHIC_DATA] soldiers and have them attack the enemy . …" at bounding box center [741, 143] width 282 height 235
drag, startPoint x: 722, startPoint y: 134, endPoint x: 687, endPoint y: 134, distance: 34.6
click at [687, 134] on div "# Gather coins to [DEMOGRAPHIC_DATA] soldiers and have them attack the enemy . …" at bounding box center [741, 143] width 282 height 235
click at [687, 134] on div "# Gather coins to [DEMOGRAPHIC_DATA] soldiers and have them attack the enemy . …" at bounding box center [741, 124] width 282 height 196
click at [690, 139] on div "# Gather coins to [DEMOGRAPHIC_DATA] soldiers and have them attack the enemy . …" at bounding box center [741, 143] width 282 height 235
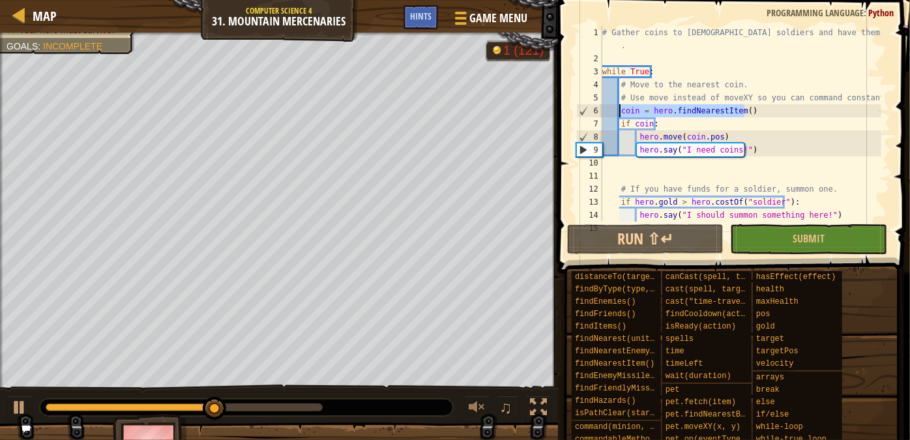
drag, startPoint x: 752, startPoint y: 108, endPoint x: 619, endPoint y: 111, distance: 133.0
click at [619, 111] on div "# Gather coins to [DEMOGRAPHIC_DATA] soldiers and have them attack the enemy . …" at bounding box center [741, 143] width 282 height 235
type textarea "coin = hero.findNearestItem()"
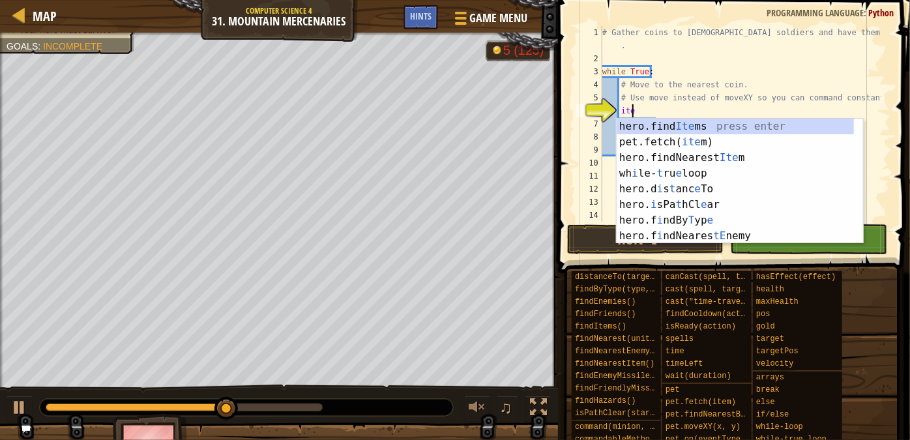
type textarea "item"
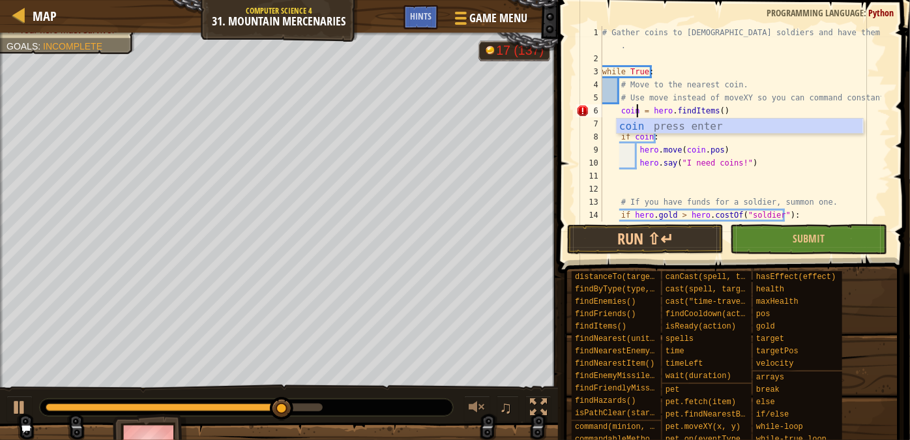
scroll to position [6, 3]
type textarea "coins = hero.findItems()"
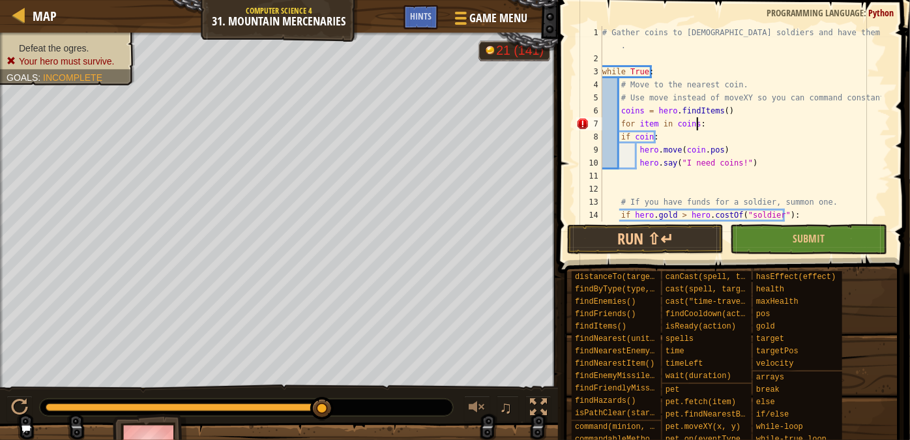
scroll to position [6, 7]
click at [622, 136] on div "# Gather coins to [DEMOGRAPHIC_DATA] soldiers and have them attack the enemy . …" at bounding box center [741, 143] width 282 height 235
type textarea "if coin:"
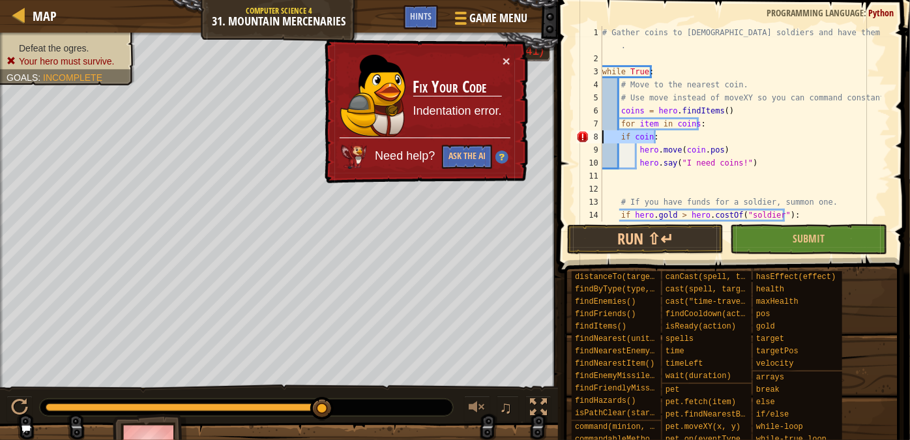
drag, startPoint x: 661, startPoint y: 136, endPoint x: 574, endPoint y: 136, distance: 86.7
click at [574, 136] on div "if coin: 1 2 3 4 5 6 7 8 9 10 11 12 13 14 15 # Gather coins to [DEMOGRAPHIC_DAT…" at bounding box center [732, 124] width 317 height 196
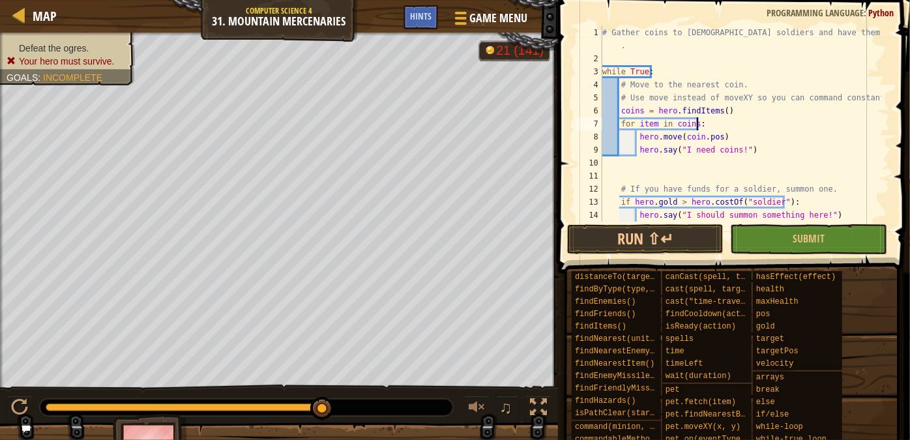
click at [634, 149] on div "# Gather coins to [DEMOGRAPHIC_DATA] soldiers and have them attack the enemy . …" at bounding box center [741, 143] width 282 height 235
type textarea "hero.say("I need coins!")"
click at [638, 149] on div "# Gather coins to [DEMOGRAPHIC_DATA] soldiers and have them attack the enemy . …" at bounding box center [741, 143] width 282 height 235
drag, startPoint x: 752, startPoint y: 149, endPoint x: 583, endPoint y: 150, distance: 168.8
click at [583, 150] on div "hero.say("I need coins!") 1 2 3 4 5 6 7 8 9 10 11 12 13 14 15 # Gather coins to…" at bounding box center [732, 124] width 317 height 196
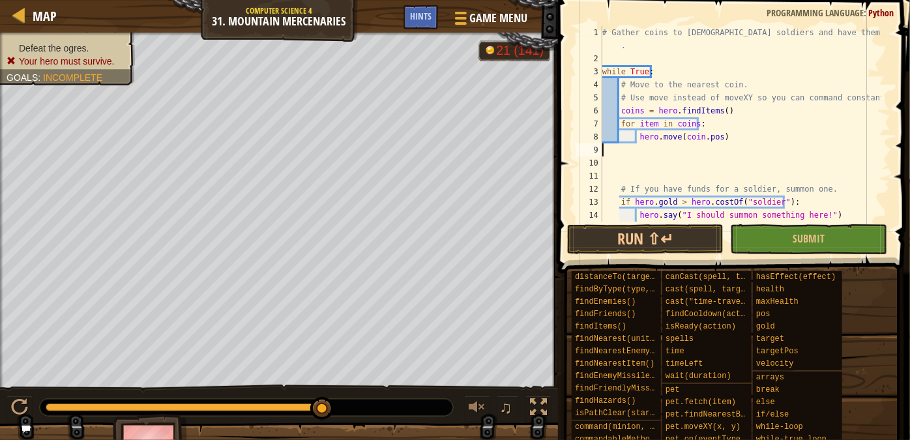
click at [621, 111] on div "# Gather coins to [DEMOGRAPHIC_DATA] soldiers and have them attack the enemy . …" at bounding box center [741, 143] width 282 height 235
type textarea "coins = hero.findItems()"
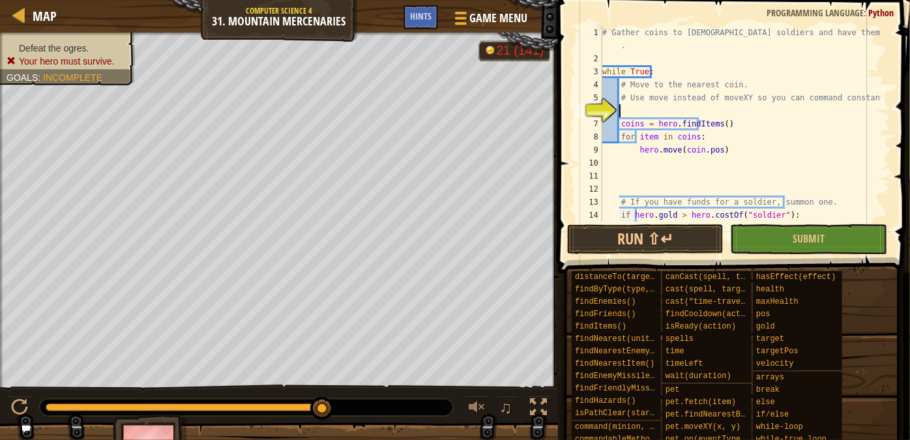
paste textarea "hero.say("I need coins!")"
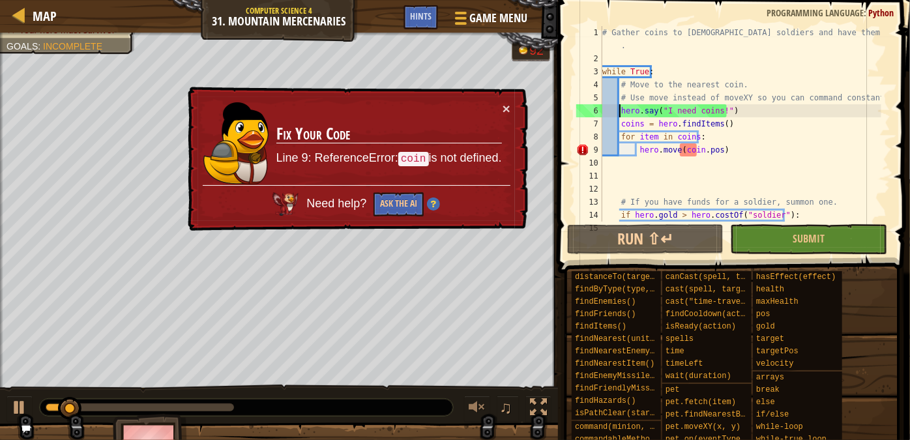
click at [698, 149] on div "# Gather coins to [DEMOGRAPHIC_DATA] soldiers and have them attack the enemy . …" at bounding box center [741, 143] width 282 height 235
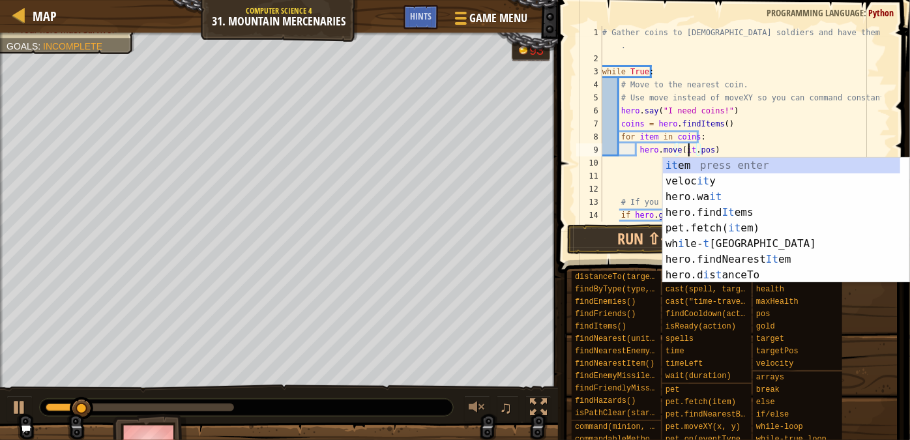
scroll to position [6, 7]
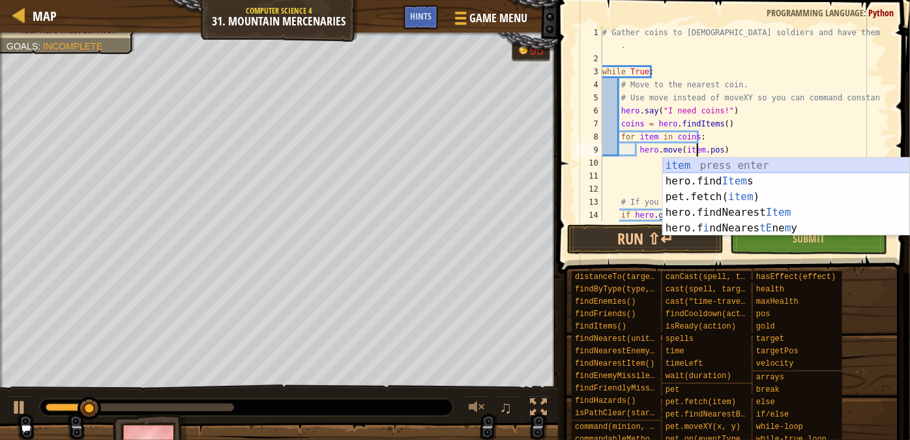
click at [703, 163] on div "item press enter hero.find Item s press enter pet.fetch( item ) press enter her…" at bounding box center [786, 213] width 247 height 110
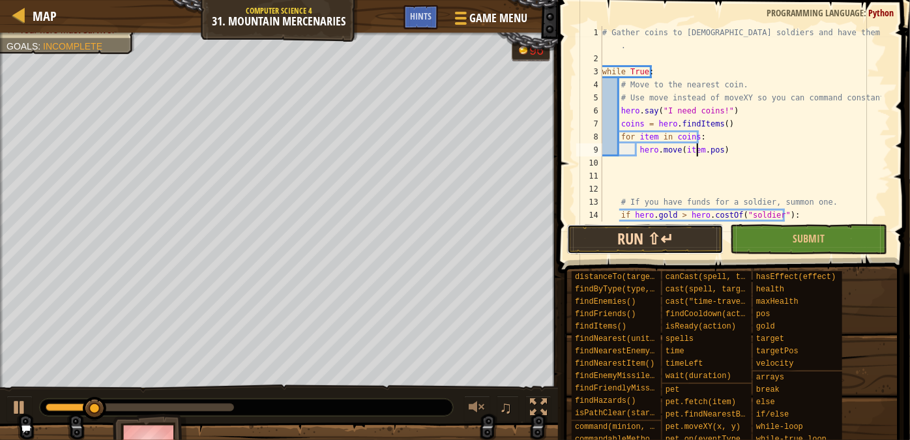
click at [684, 246] on button "Run ⇧↵" at bounding box center [645, 239] width 156 height 30
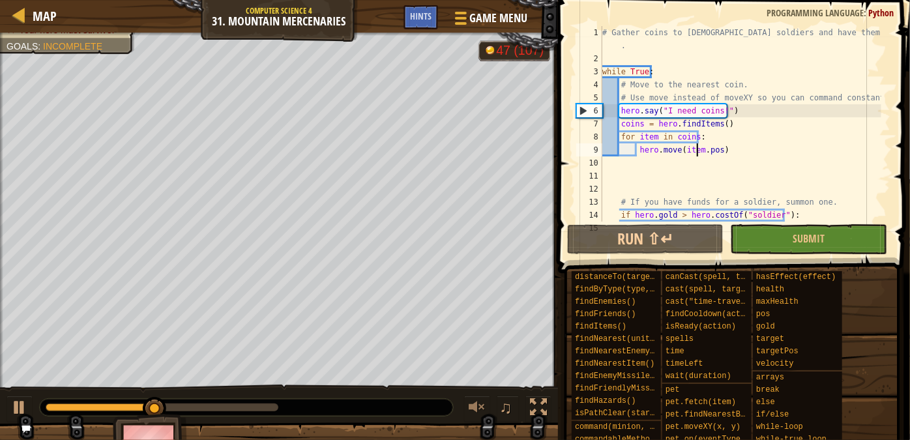
click at [653, 199] on div "# Gather coins to [DEMOGRAPHIC_DATA] soldiers and have them attack the enemy . …" at bounding box center [741, 143] width 282 height 235
type textarea "# If you have funds for a soldier, summon one."
click at [652, 194] on div "# Gather coins to [DEMOGRAPHIC_DATA] soldiers and have them attack the enemy . …" at bounding box center [741, 143] width 282 height 235
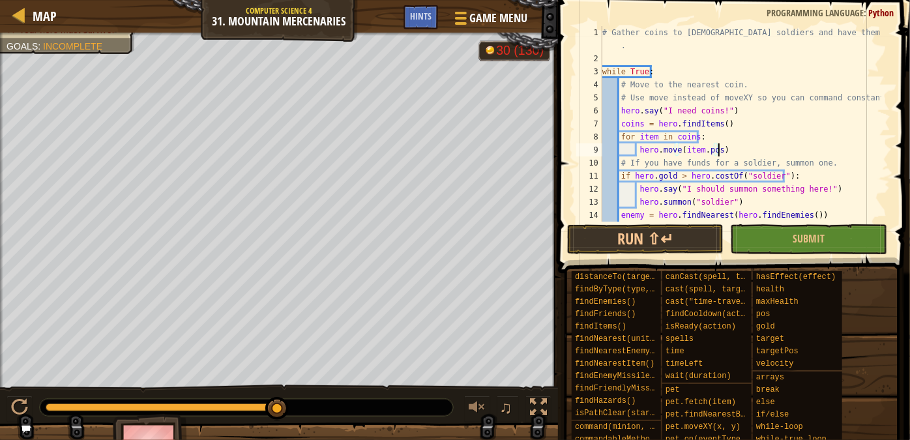
scroll to position [0, 0]
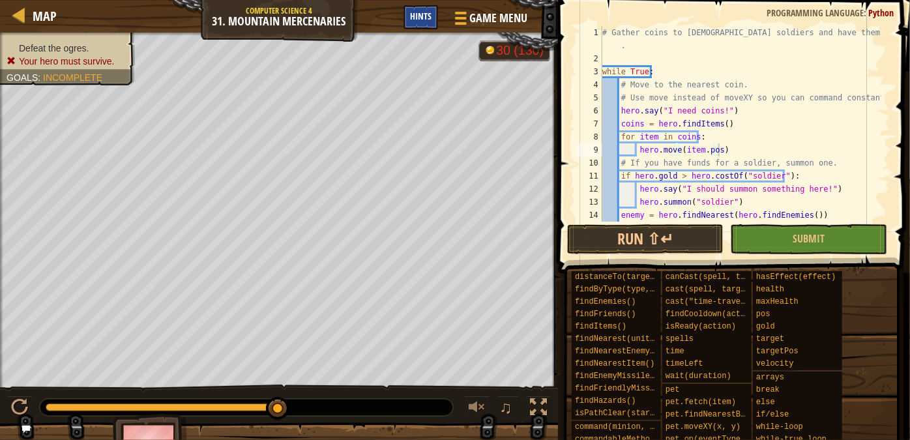
click at [427, 17] on span "Hints" at bounding box center [421, 16] width 22 height 12
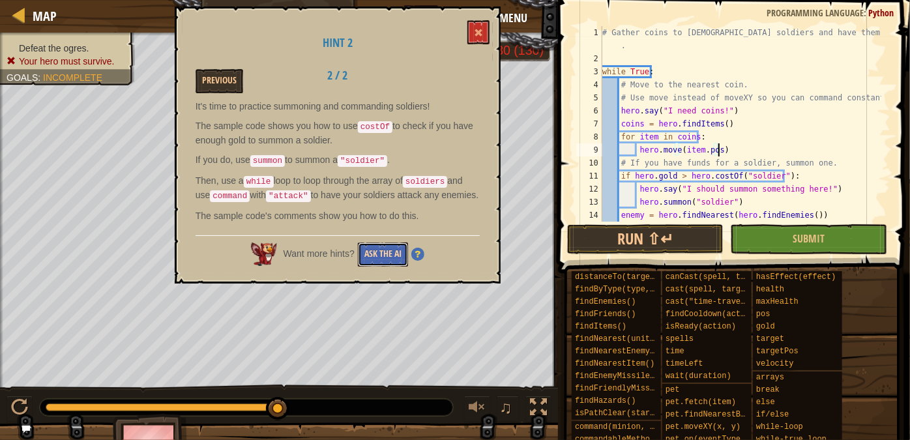
click at [390, 262] on button "Ask the AI" at bounding box center [383, 255] width 50 height 24
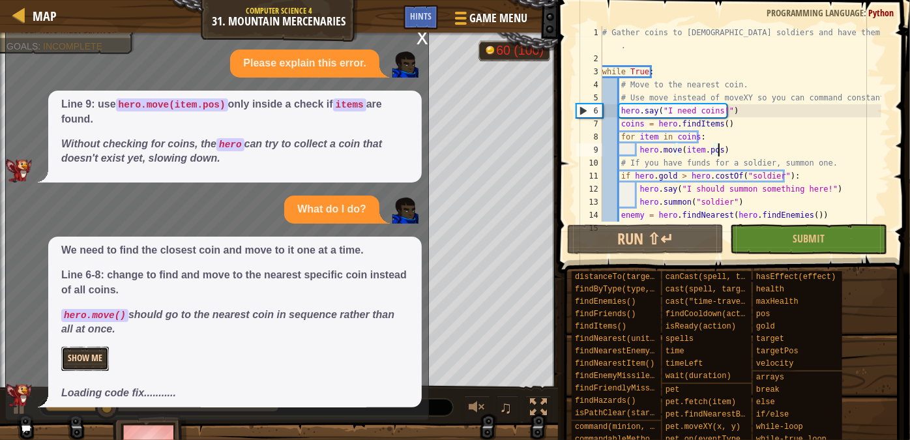
click at [95, 358] on button "Show Me" at bounding box center [85, 359] width 48 height 24
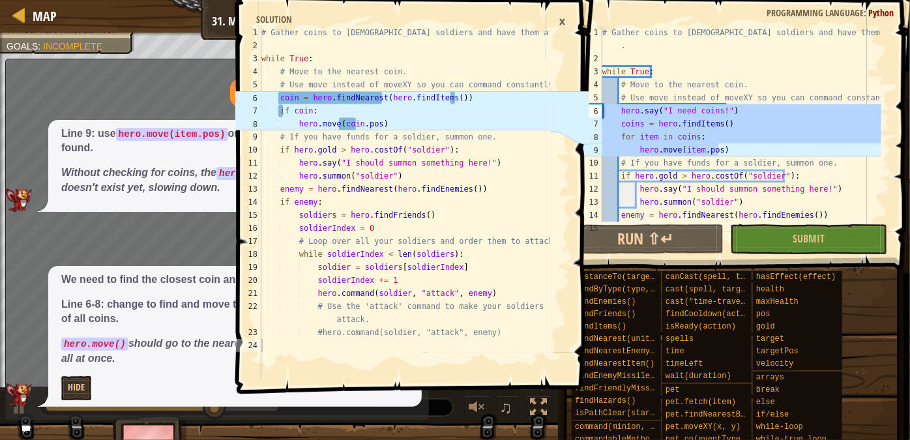
drag, startPoint x: 728, startPoint y: 149, endPoint x: 549, endPoint y: 106, distance: 184.4
click at [549, 106] on div "Map Computer Science 4 31. Mountain Mercenaries Game Menu Done Hints 1 2 3 4 5 …" at bounding box center [455, 220] width 910 height 440
type textarea "hero.say("I need coins!") coins = hero.findItems()"
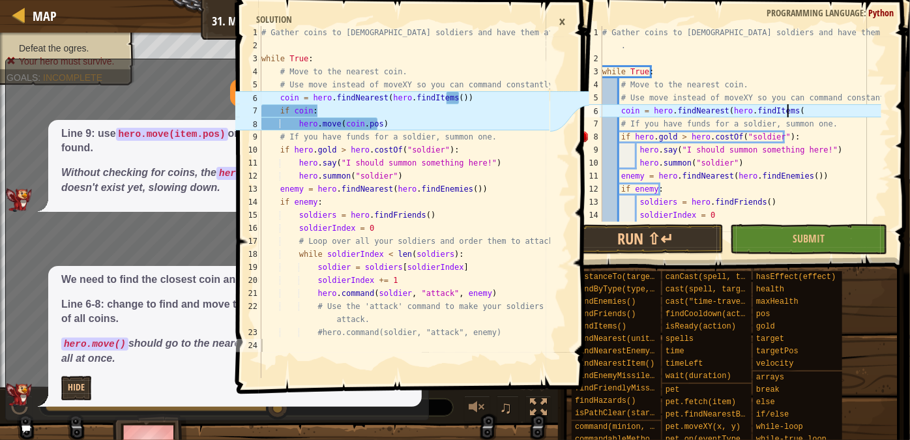
scroll to position [6, 15]
type textarea "coin = hero.findNearest(hero.findItems())"
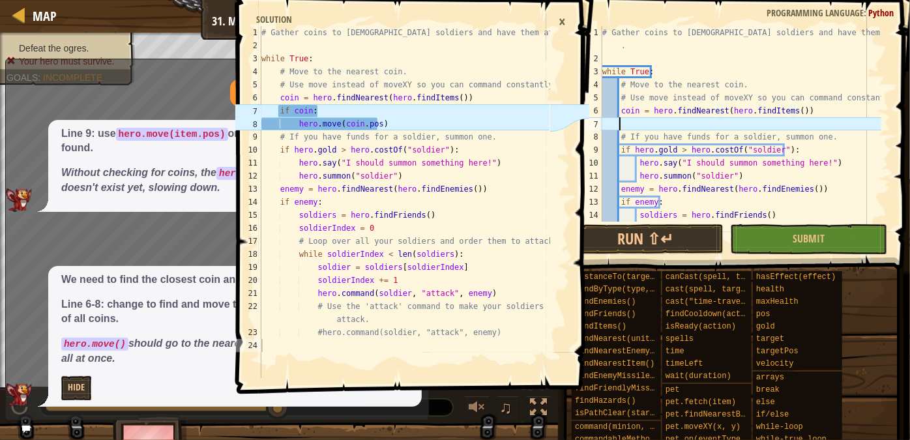
scroll to position [6, 0]
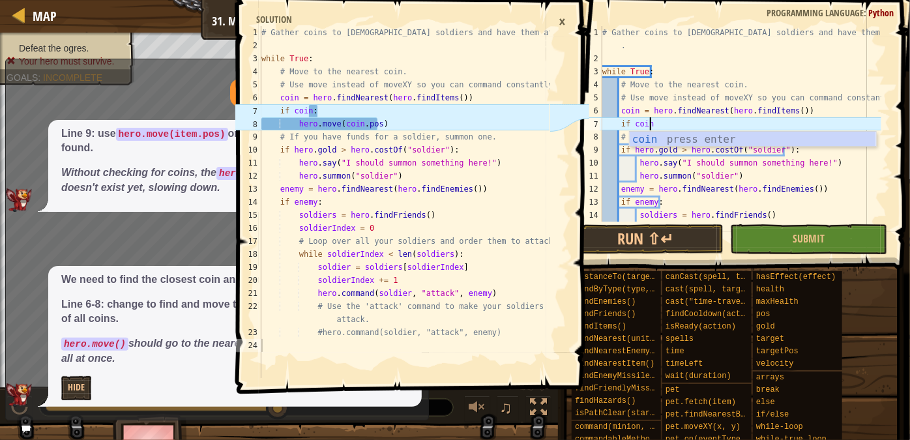
type textarea "if coin:"
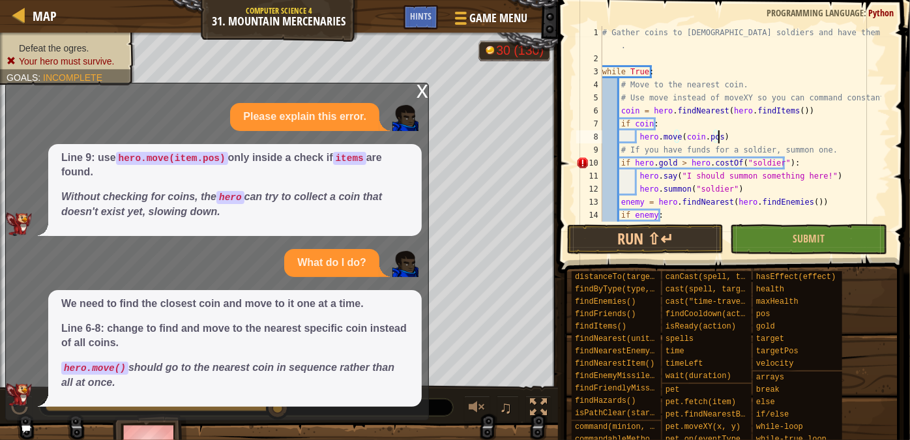
scroll to position [6, 8]
type textarea "hero.move(coin.pos)"
click at [647, 236] on button "Run ⇧↵" at bounding box center [645, 239] width 156 height 30
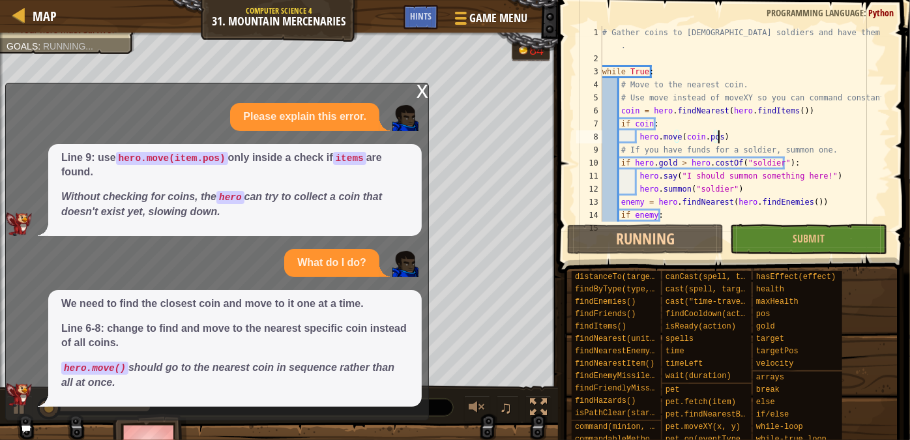
click at [422, 89] on div "x" at bounding box center [423, 89] width 12 height 13
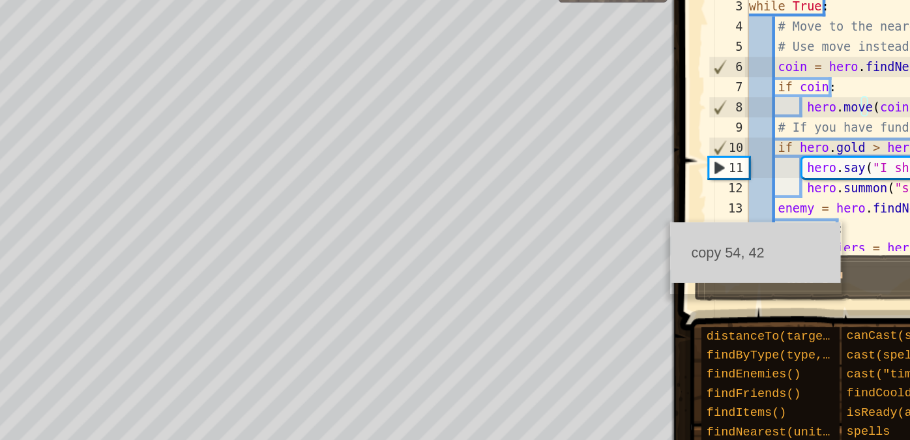
scroll to position [0, 0]
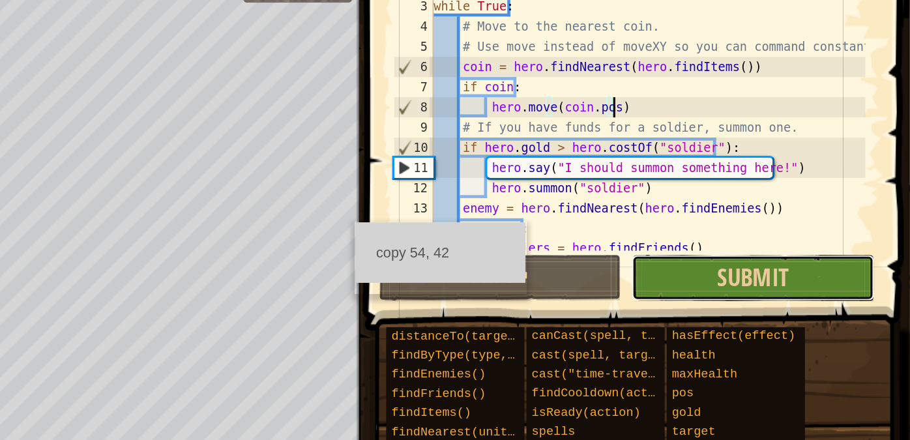
click at [781, 237] on button "Submit" at bounding box center [808, 239] width 156 height 30
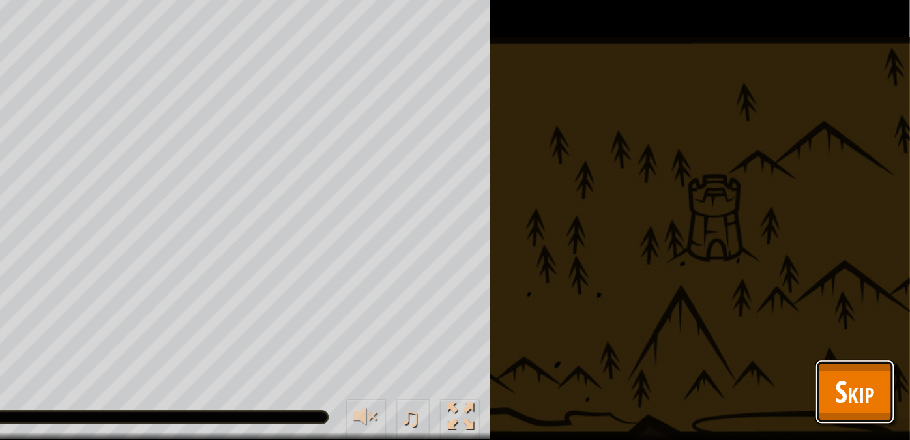
click at [887, 411] on button "Skip" at bounding box center [874, 409] width 51 height 42
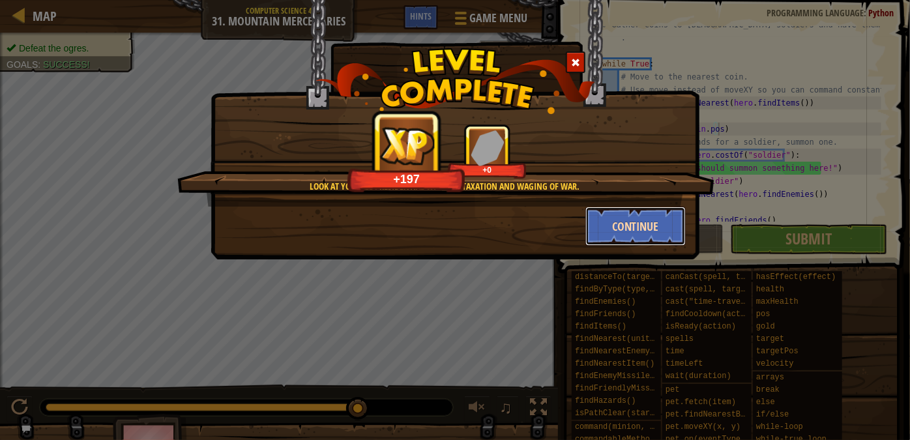
click at [658, 231] on button "Continue" at bounding box center [635, 226] width 101 height 39
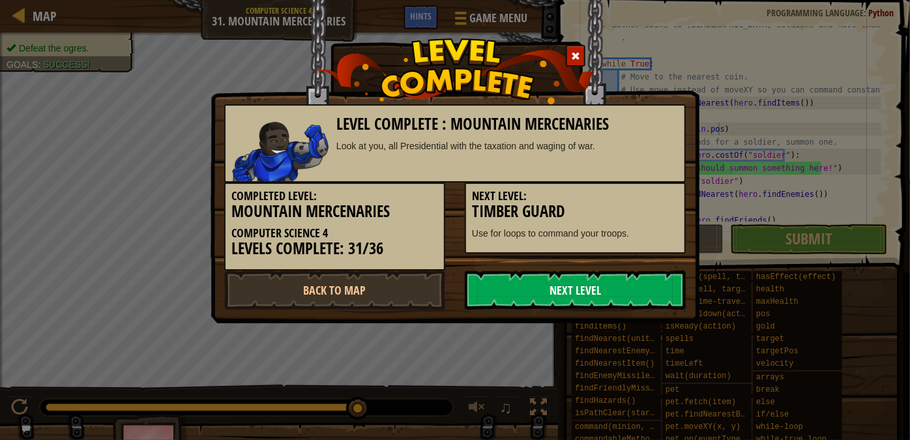
click at [628, 291] on link "Next Level" at bounding box center [575, 290] width 221 height 39
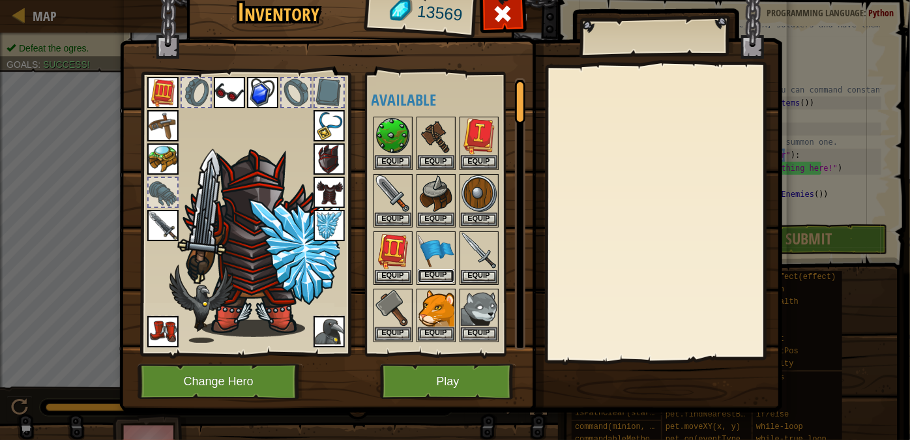
click at [430, 276] on button "Equip" at bounding box center [436, 276] width 37 height 14
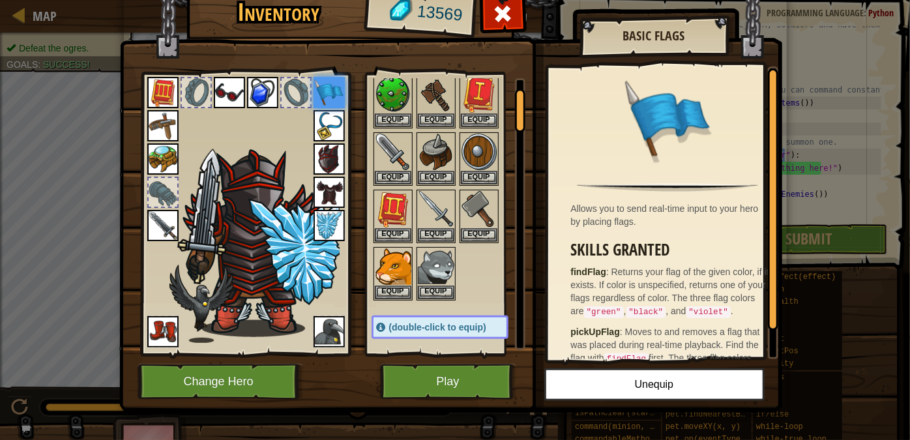
scroll to position [59, 0]
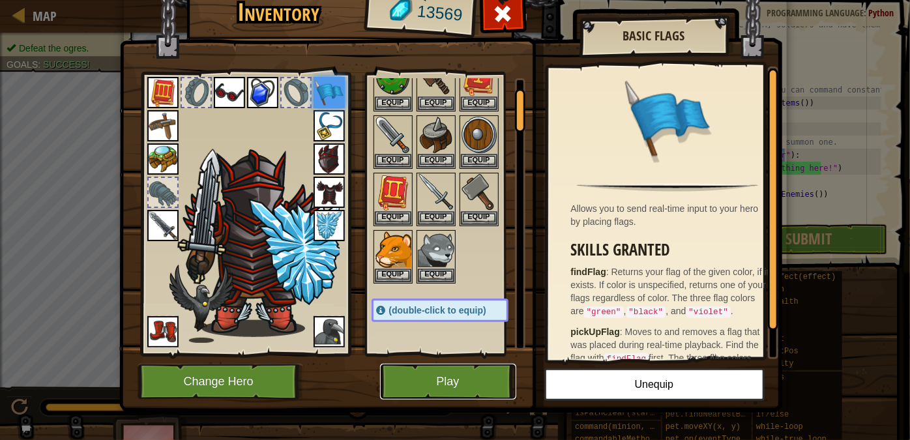
click at [469, 377] on button "Play" at bounding box center [448, 382] width 136 height 36
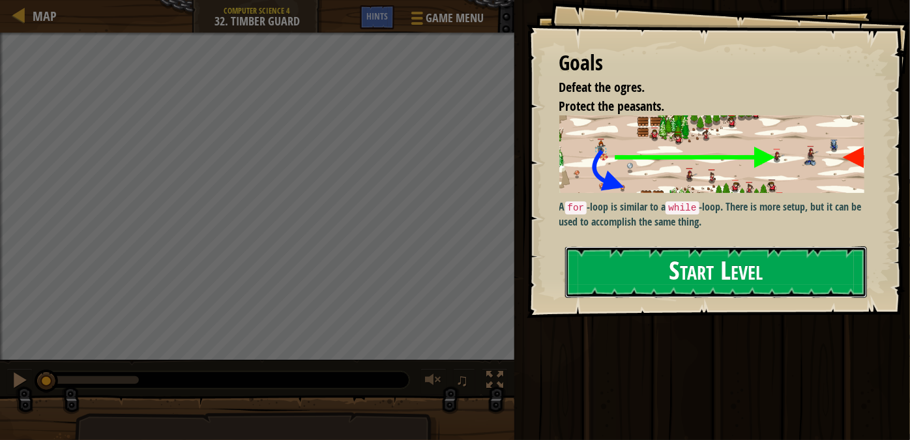
click at [624, 269] on button "Start Level" at bounding box center [716, 271] width 302 height 51
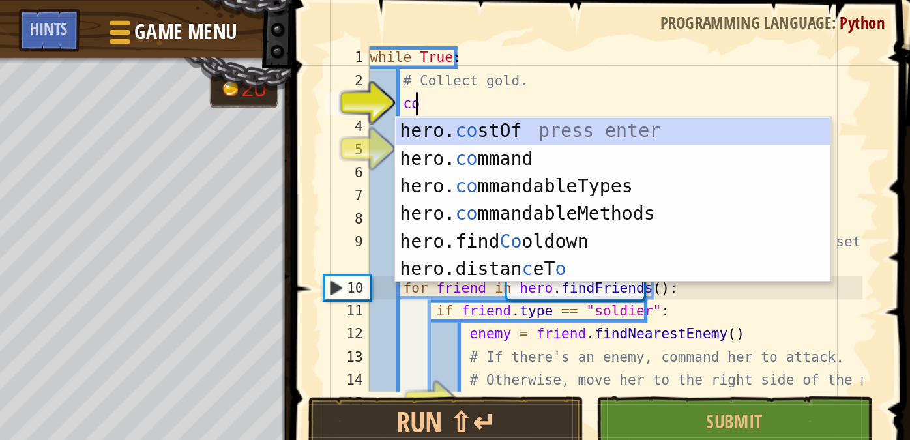
type textarea "c"
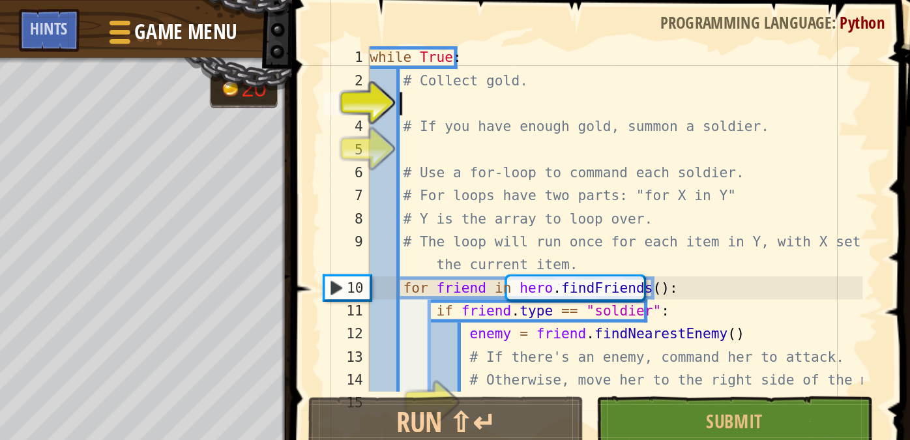
scroll to position [6, 0]
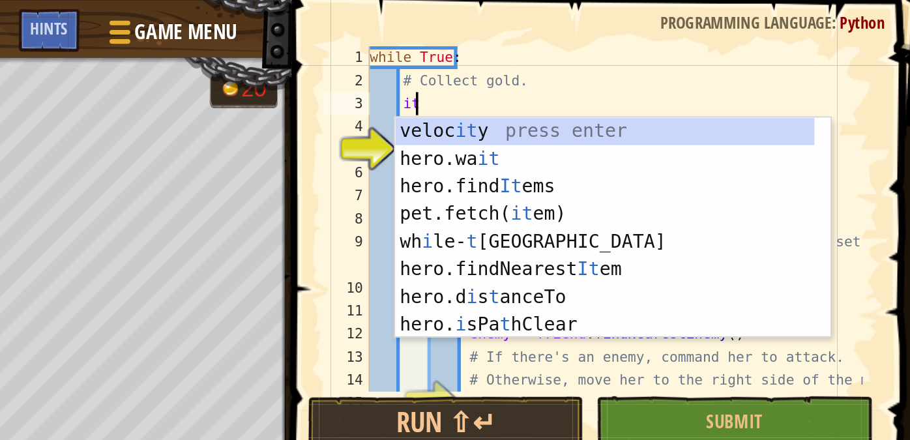
type textarea "i"
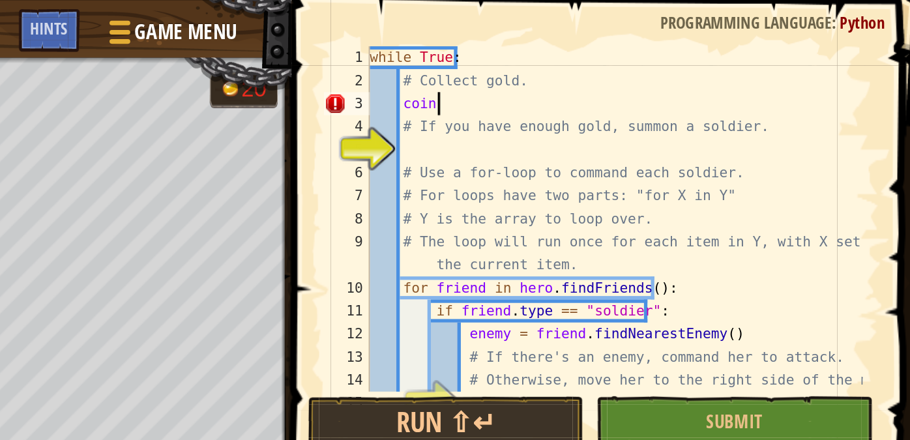
scroll to position [6, 1]
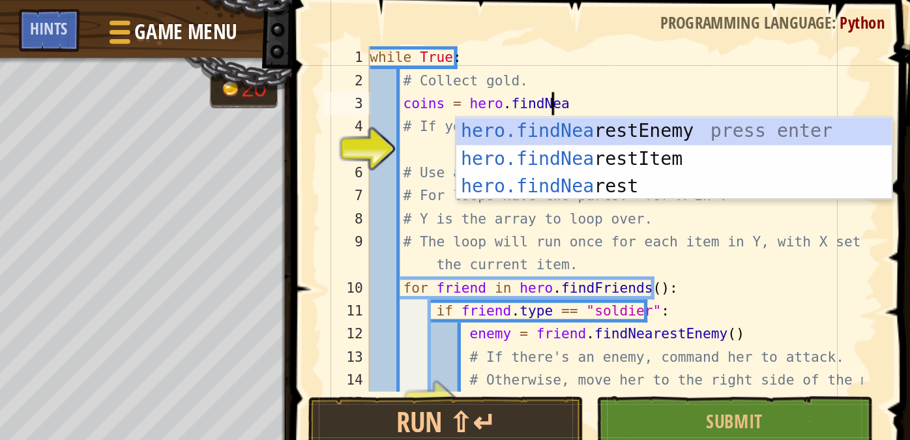
type textarea "coins = hero.findNear"
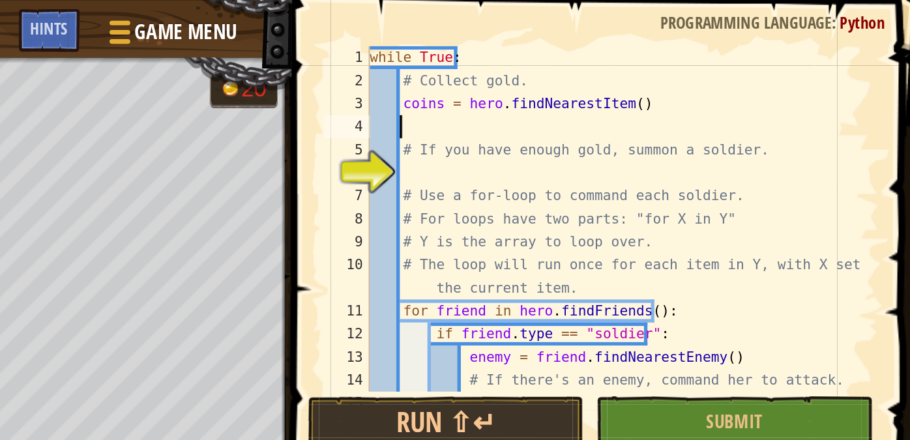
scroll to position [6, 0]
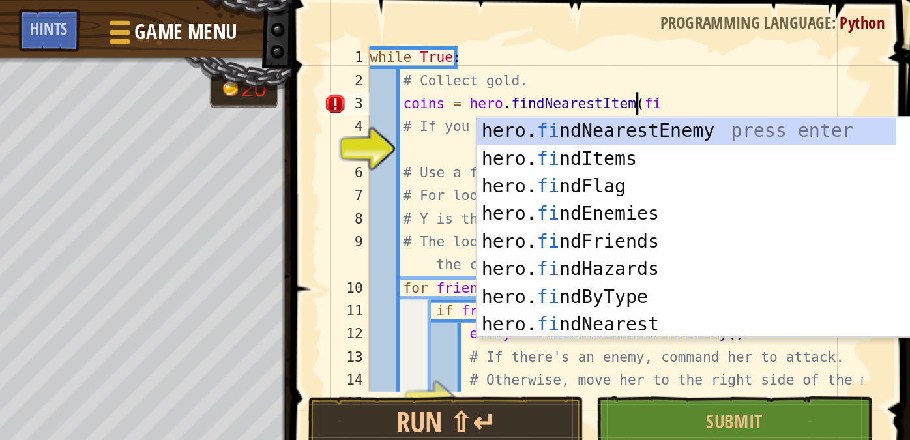
type textarea "coins = hero.findNearestItem(find"
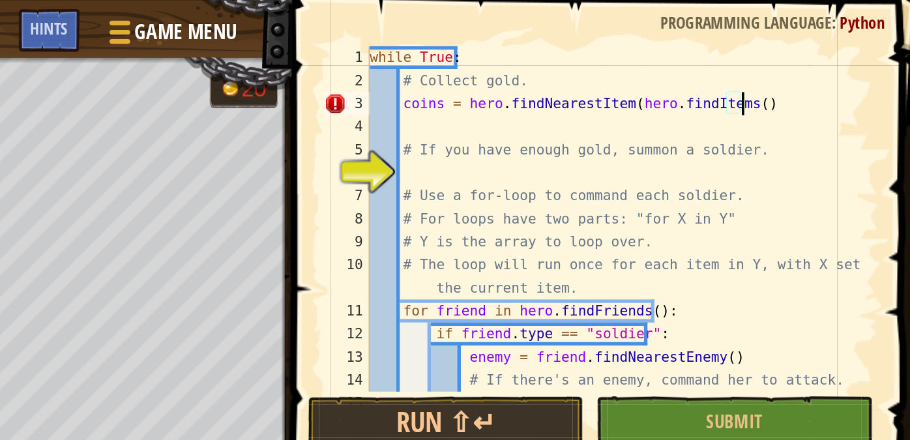
type textarea "coins = hero.findNearestItem(hero.findItems())"
type textarea "if coins:"
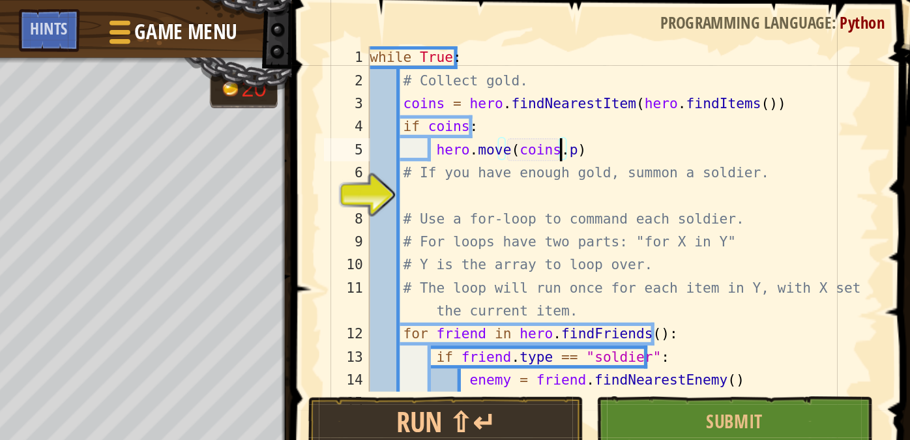
scroll to position [6, 8]
type textarea "hero.move(coins.pos)"
click at [697, 109] on div "while True : # Collect gold. coins = hero . findNearestItem ( hero . findItems …" at bounding box center [741, 137] width 282 height 222
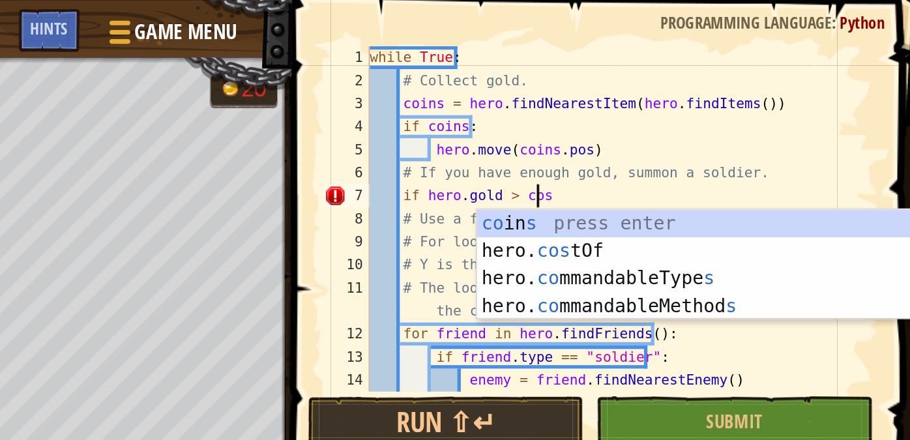
scroll to position [6, 7]
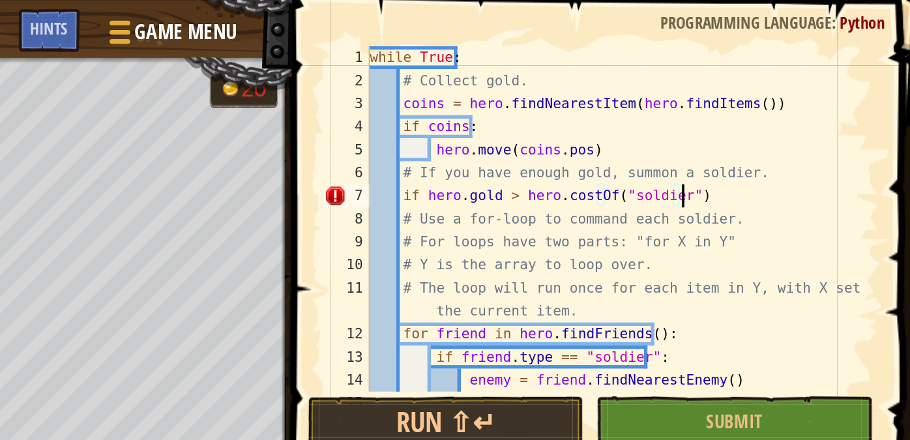
type textarea "if [DOMAIN_NAME] > hero.costOf("soldier"):"
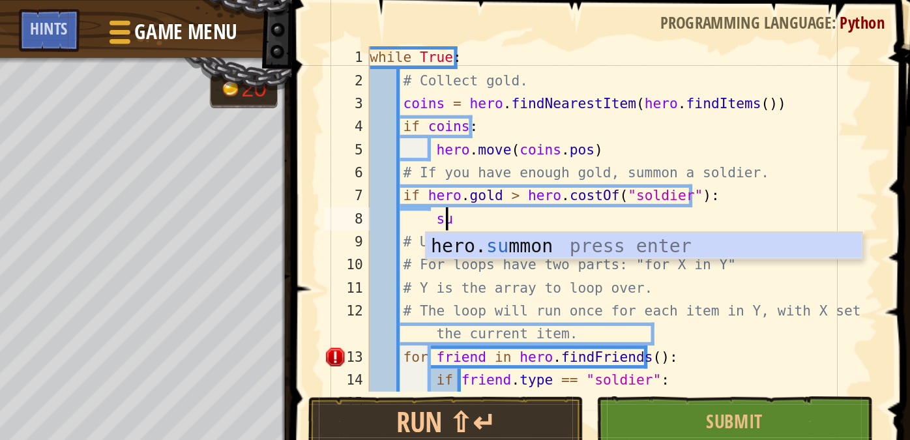
scroll to position [6, 3]
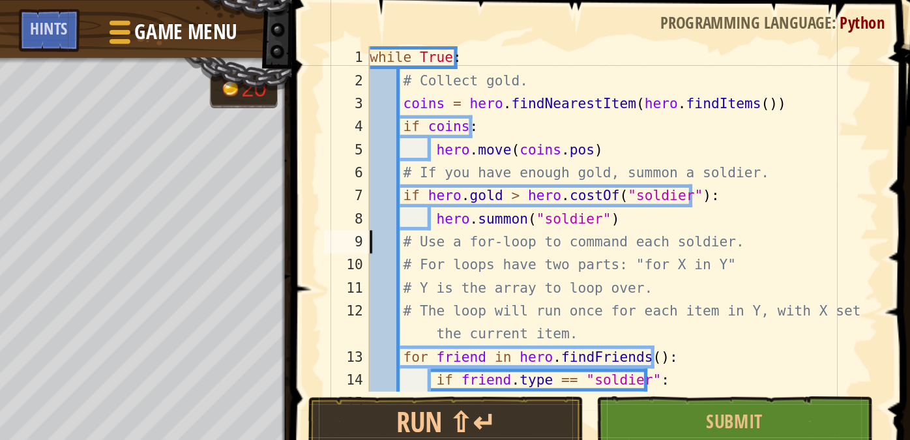
type textarea "hero.[PERSON_NAME]("soldier")"
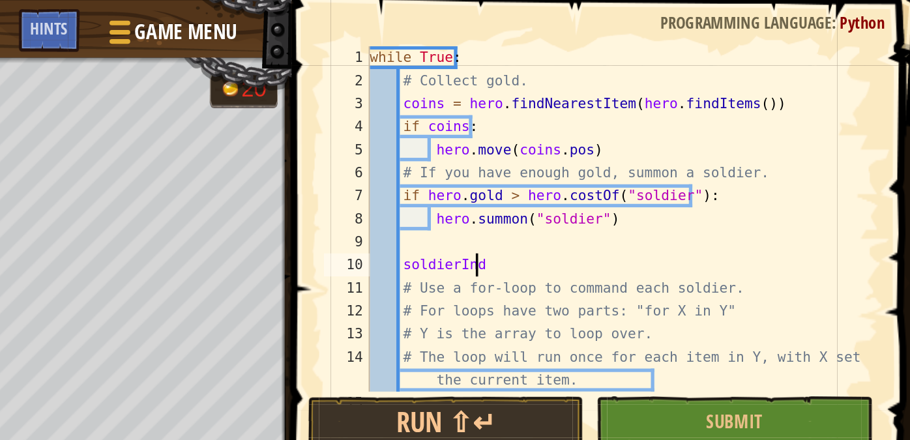
scroll to position [6, 5]
type textarea "soldierIndex = 0"
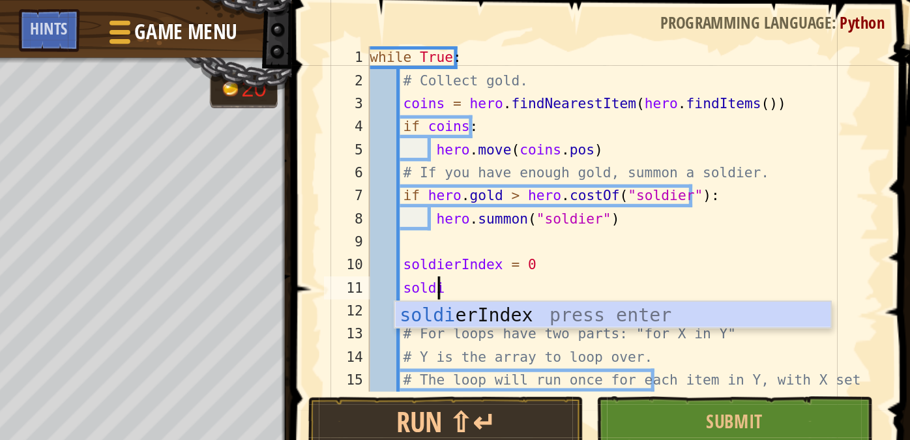
scroll to position [6, 3]
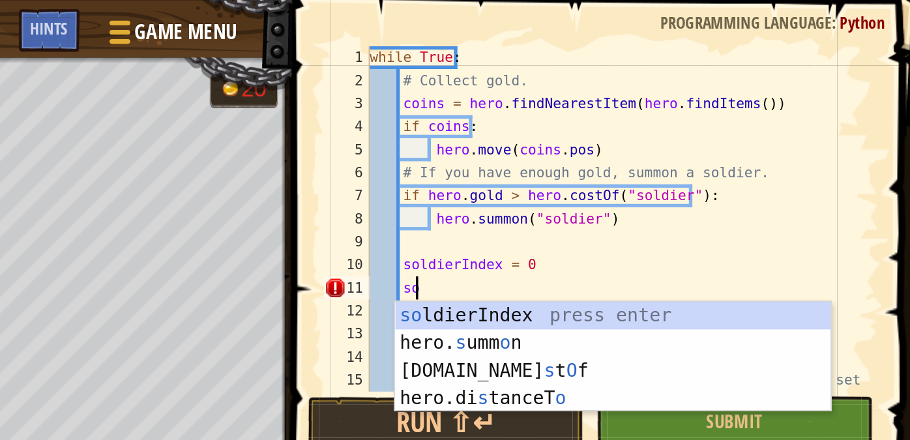
type textarea "s"
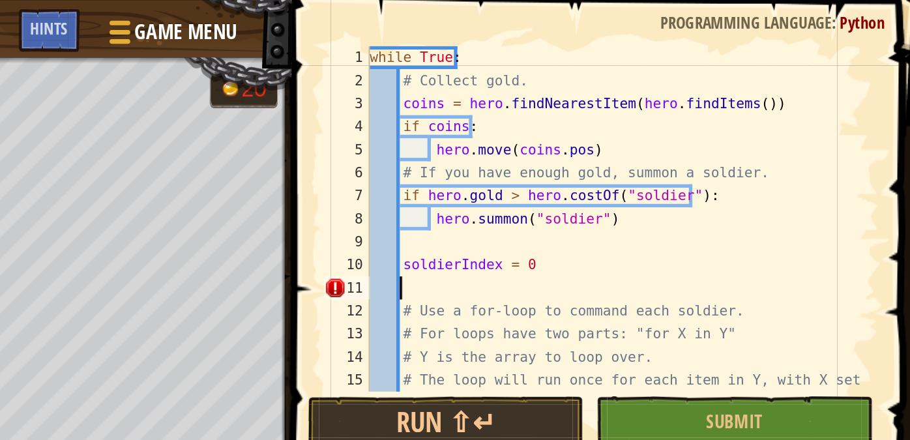
scroll to position [6, 0]
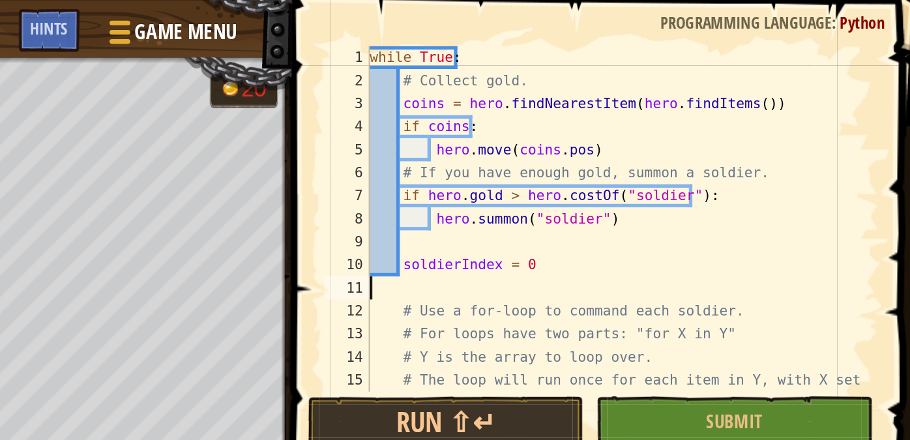
type textarea "soldierIndex = 0"
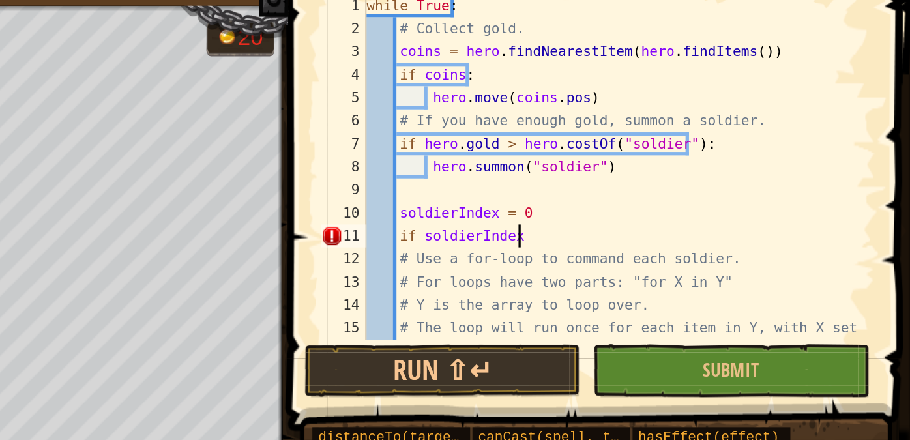
scroll to position [6, 7]
type textarea "if soldierIndex > len(soldiers):"
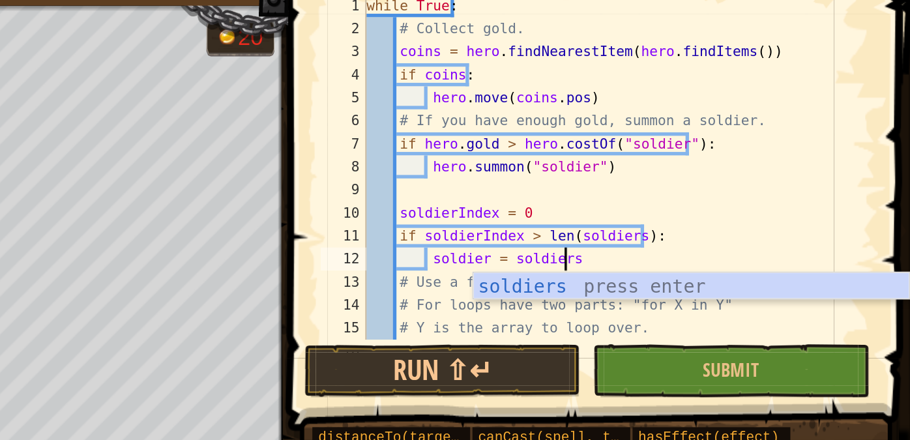
scroll to position [6, 8]
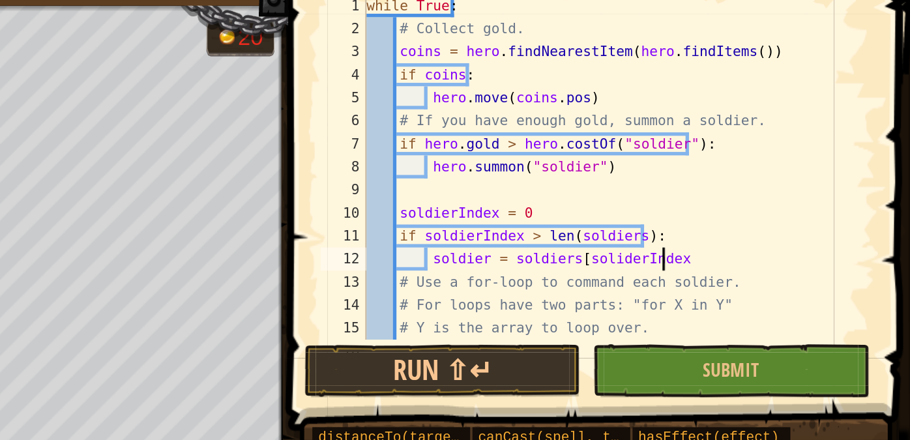
type textarea "soldier = soldiers[soliderIndex]"
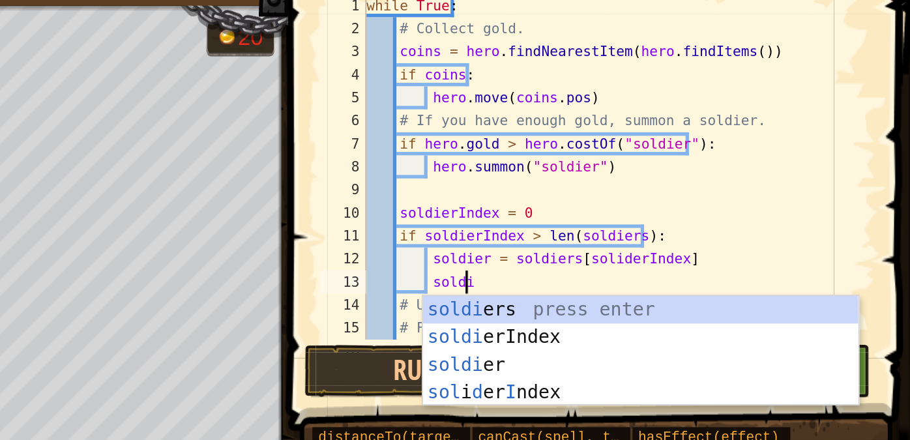
scroll to position [6, 5]
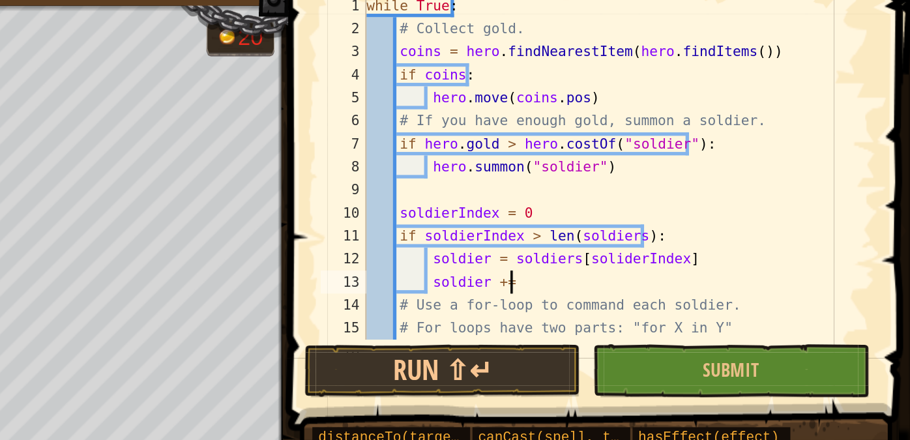
type textarea "soldier += 1"
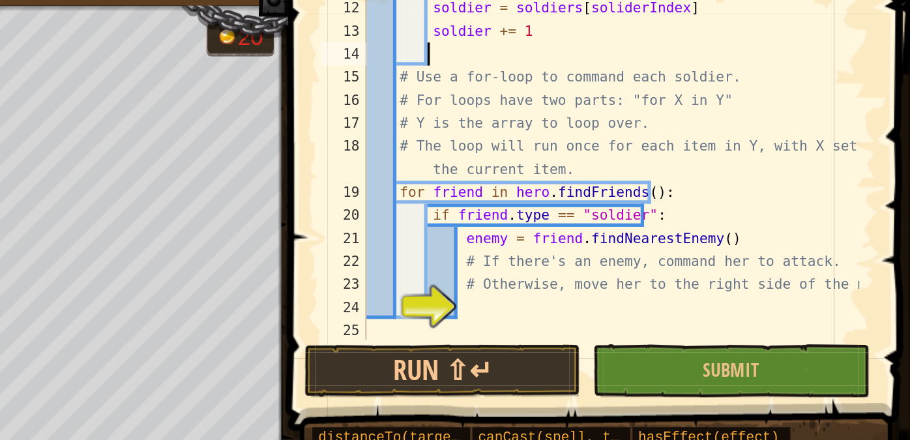
scroll to position [142, 0]
click at [726, 201] on div "if soldierIndex > len ( soldiers ) : soldier = soldiers [ soliderIndex ] soldie…" at bounding box center [741, 125] width 282 height 222
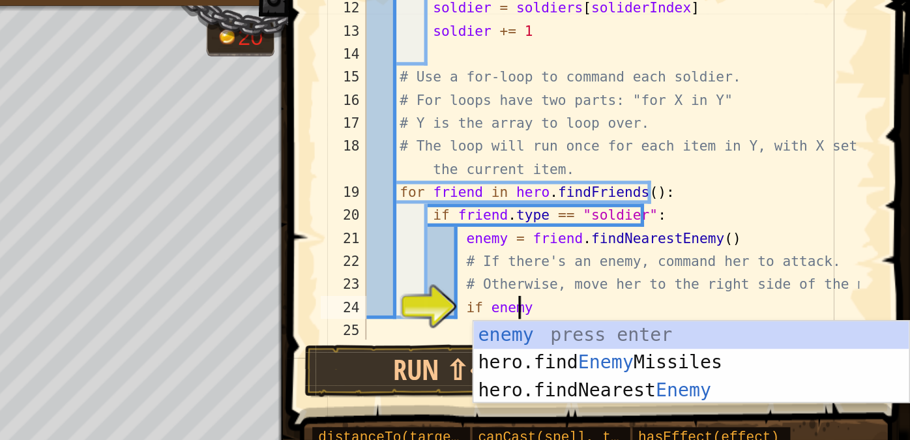
type textarea "if enemy:"
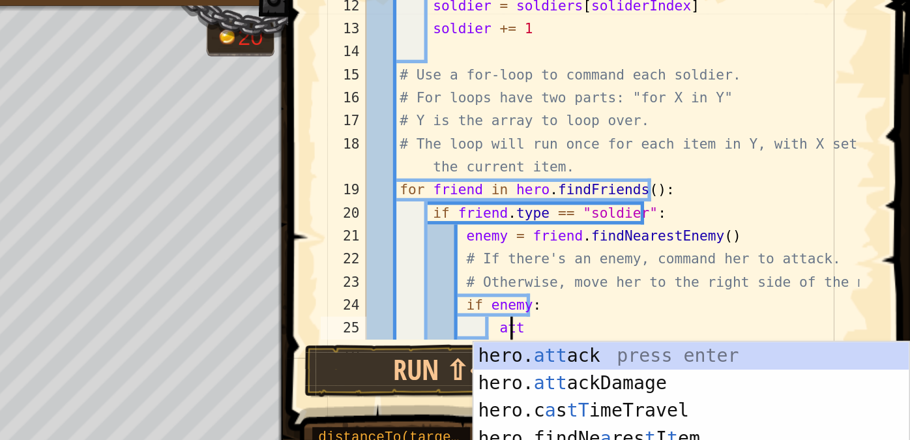
scroll to position [6, 6]
type textarea "a"
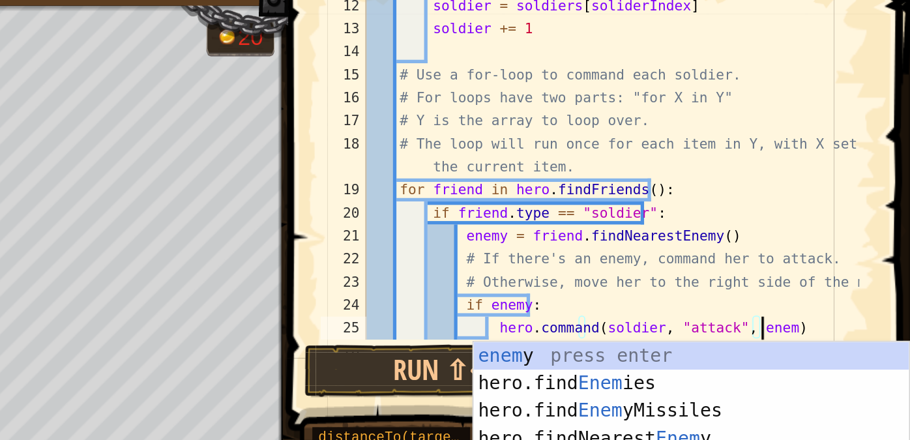
scroll to position [6, 18]
type textarea "hero.command(soldier, "attack", enemy)"
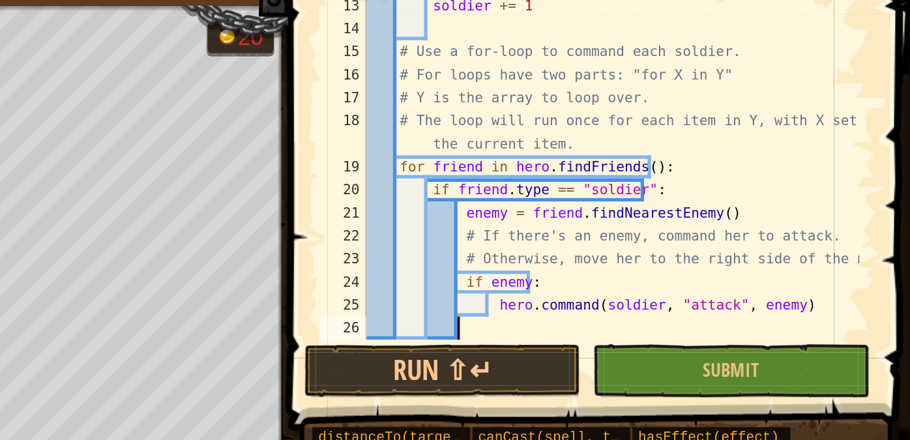
scroll to position [156, 0]
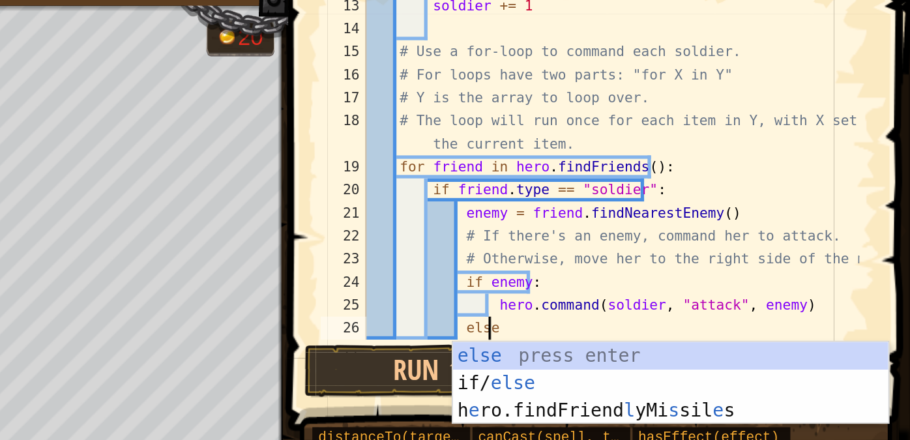
type textarea "else:"
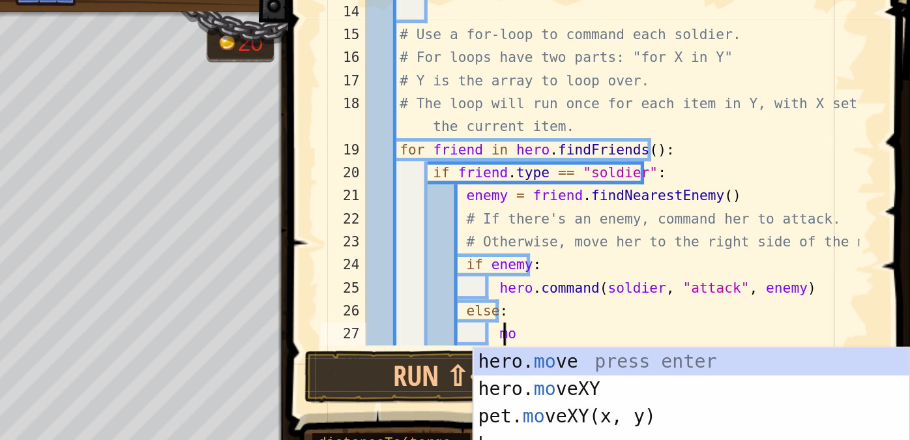
scroll to position [6, 6]
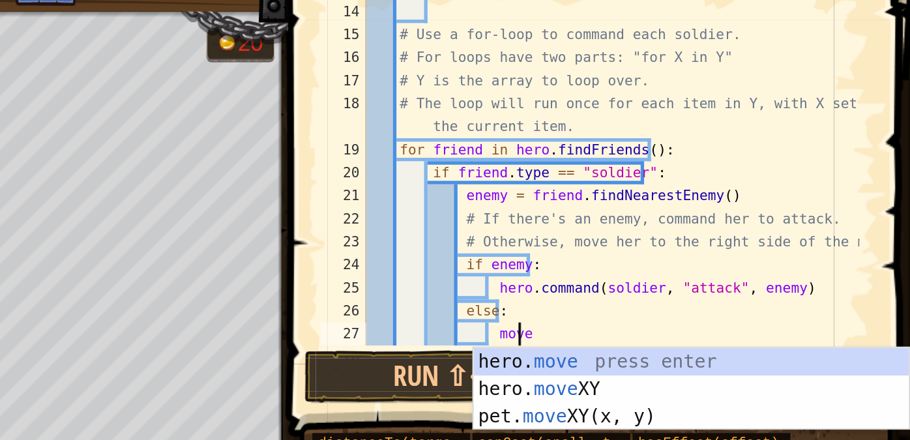
type textarea "hero.move(targetPos)"
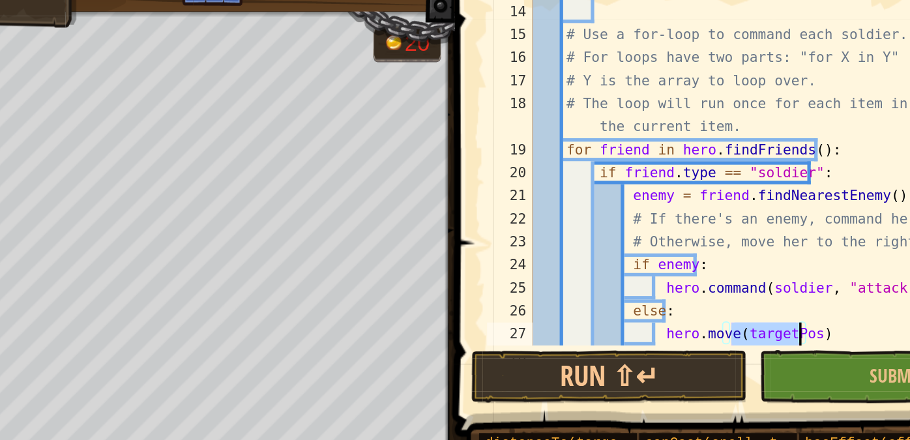
scroll to position [0, 0]
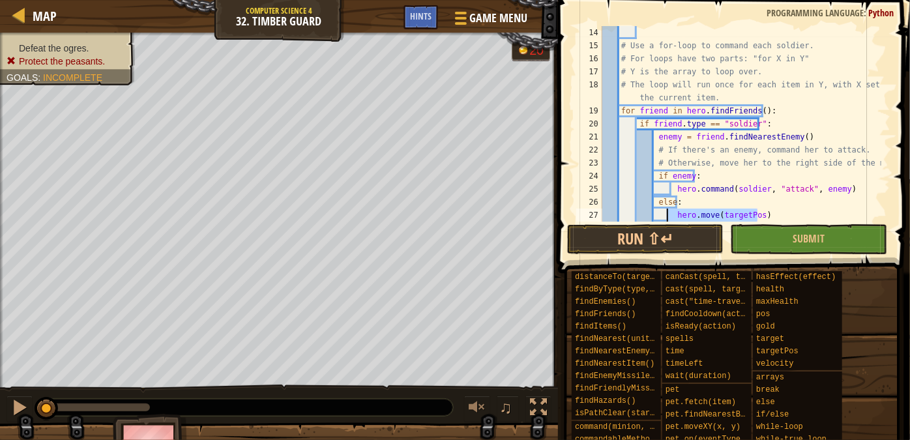
drag, startPoint x: 760, startPoint y: 212, endPoint x: 671, endPoint y: 211, distance: 89.3
click at [671, 211] on div "# Use a for-loop to command each soldier. # For loops have two parts: "for X in…" at bounding box center [741, 137] width 282 height 222
click at [829, 218] on div "# Use a for-loop to command each soldier. # For loops have two parts: "for X in…" at bounding box center [741, 137] width 282 height 222
click at [828, 218] on div "# Use a for-loop to command each soldier. # For loops have two parts: "for X in…" at bounding box center [741, 124] width 282 height 196
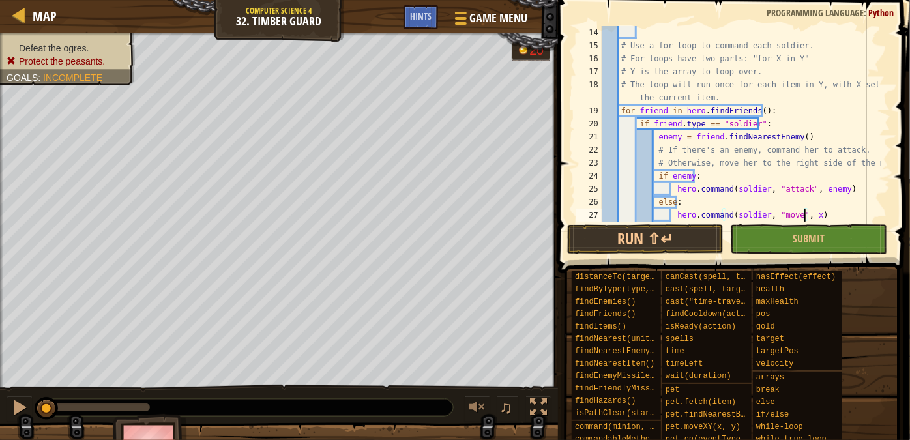
scroll to position [6, 16]
type textarea "hero.command(soldier, "move", )"
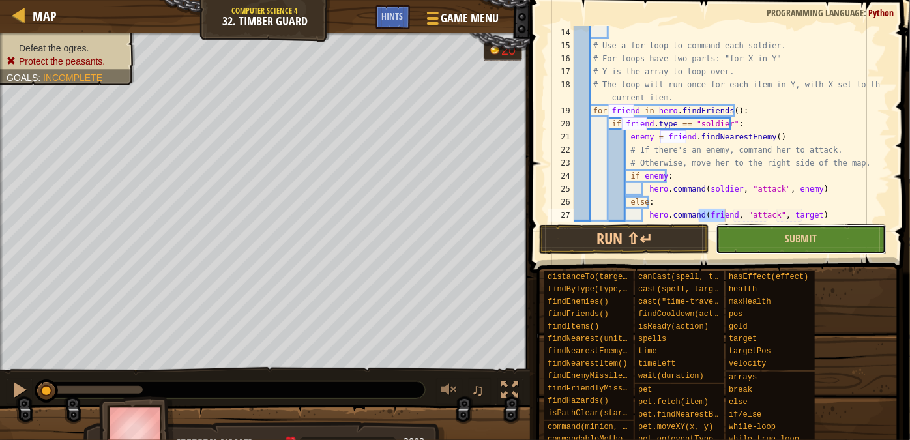
click at [821, 235] on button "Submit" at bounding box center [801, 239] width 170 height 30
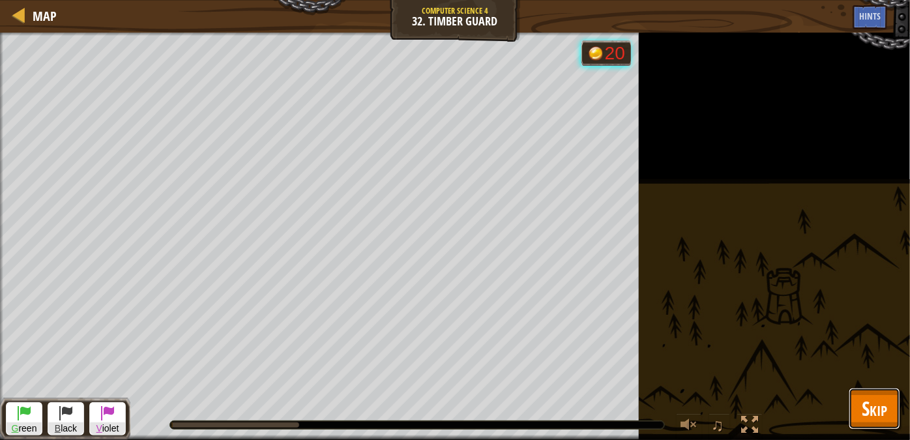
click at [890, 409] on button "Skip" at bounding box center [874, 409] width 51 height 42
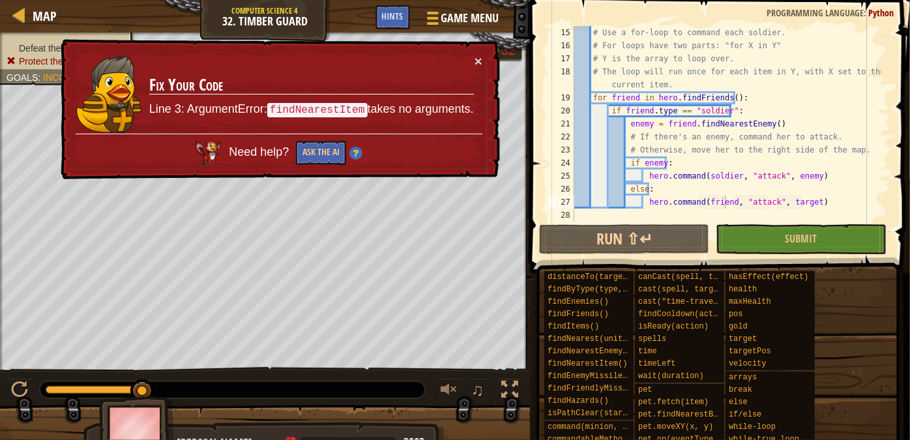
scroll to position [5, 0]
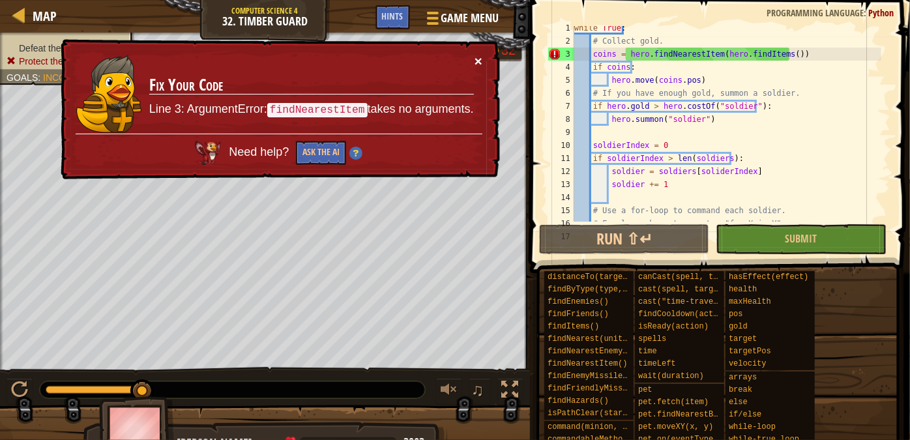
click at [482, 61] on button "×" at bounding box center [479, 61] width 8 height 14
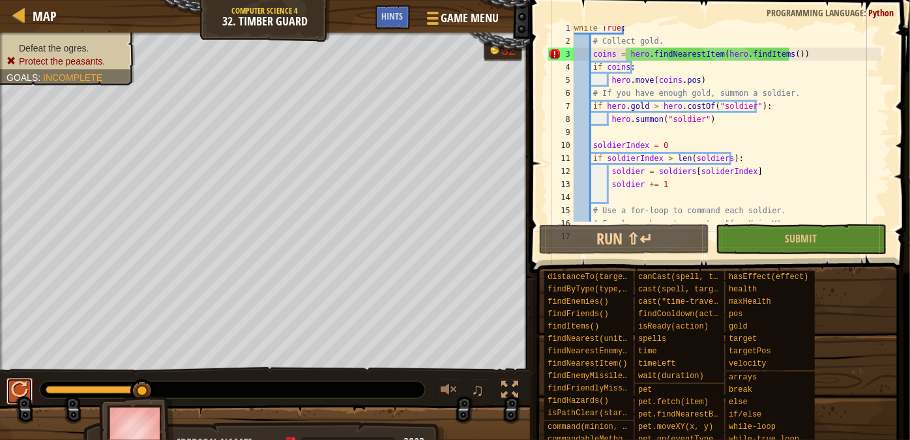
click at [13, 389] on div at bounding box center [19, 389] width 17 height 17
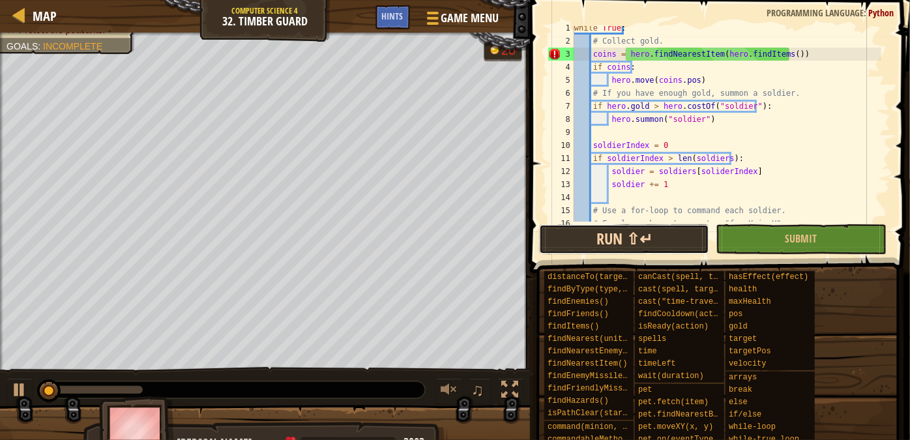
click at [644, 235] on button "Run ⇧↵" at bounding box center [624, 239] width 170 height 30
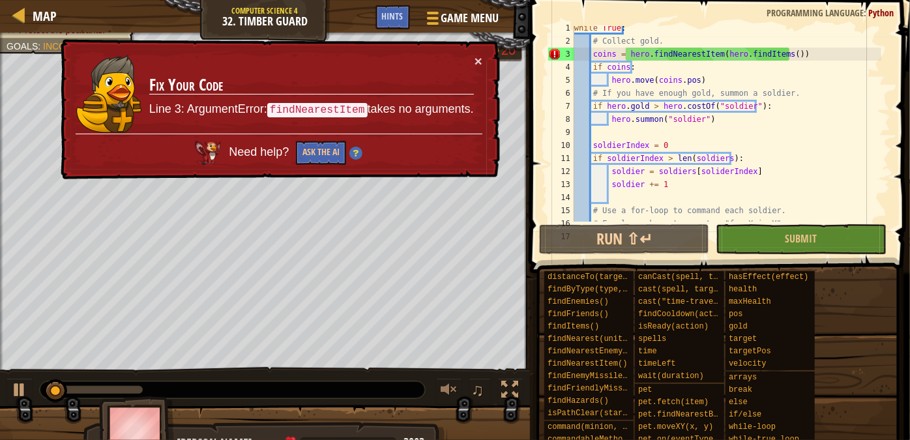
click at [473, 62] on td "Fix Your Code Line 3: ArgumentError: findNearestItem takes no arguments." at bounding box center [312, 94] width 326 height 80
click at [478, 57] on button "×" at bounding box center [479, 61] width 8 height 14
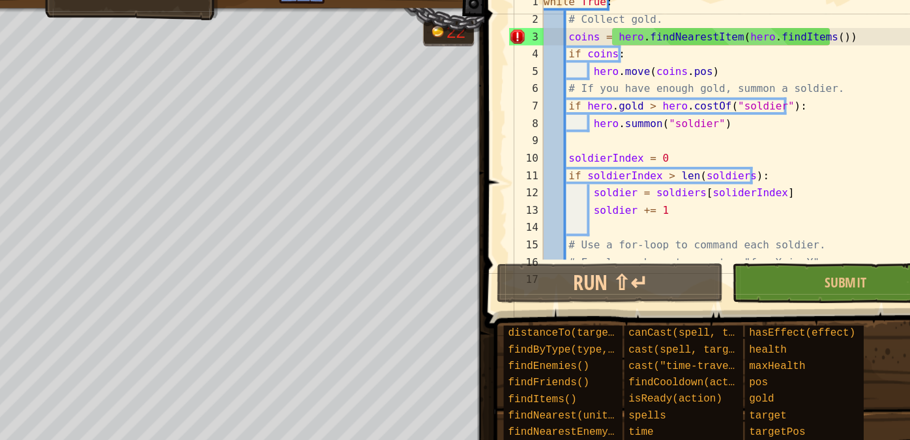
scroll to position [0, 0]
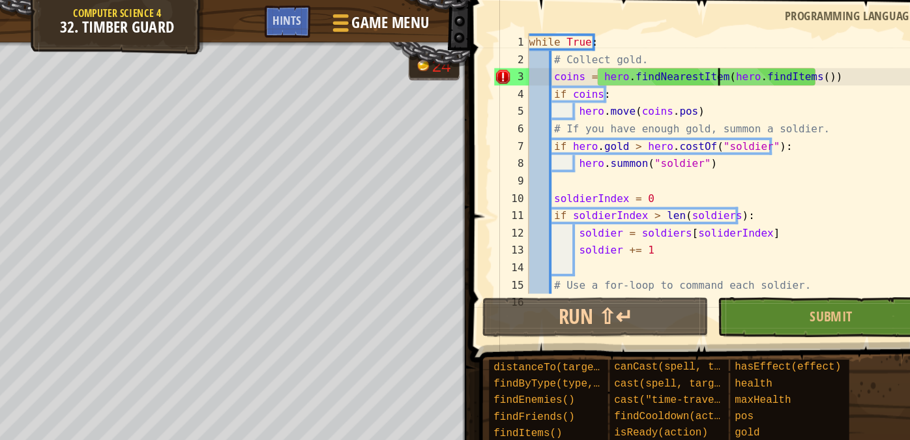
click at [718, 62] on div "while True : # Collect gold. coins = hero . findNearestItem ( hero . findItems …" at bounding box center [727, 137] width 310 height 222
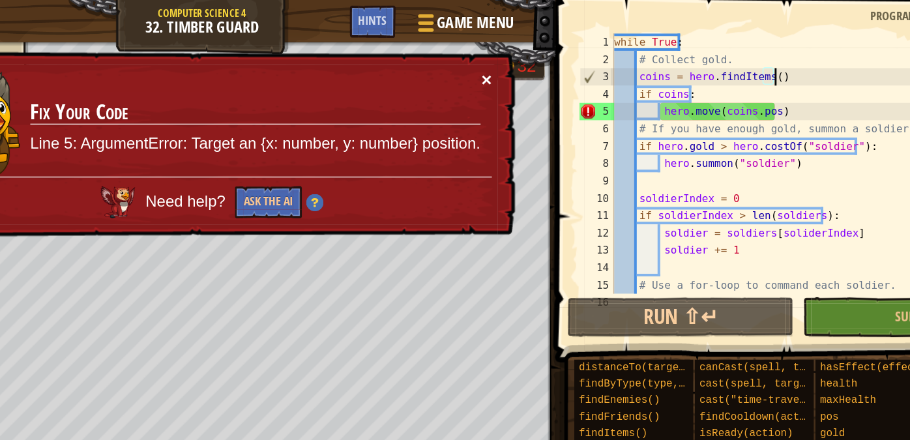
click at [477, 61] on button "×" at bounding box center [479, 61] width 8 height 14
click at [479, 59] on button "×" at bounding box center [479, 61] width 8 height 14
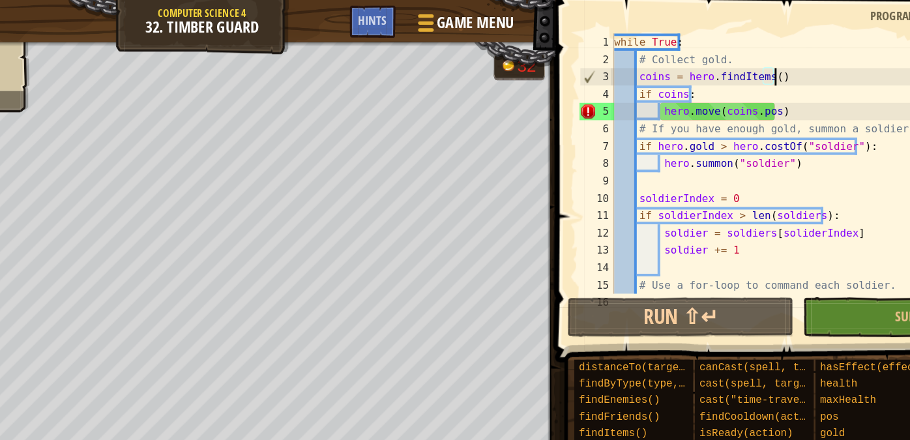
click at [591, 74] on div "while True : # Collect gold. coins = hero . findItems ( ) if coins : hero . mov…" at bounding box center [727, 137] width 310 height 222
type textarea "if coins:"
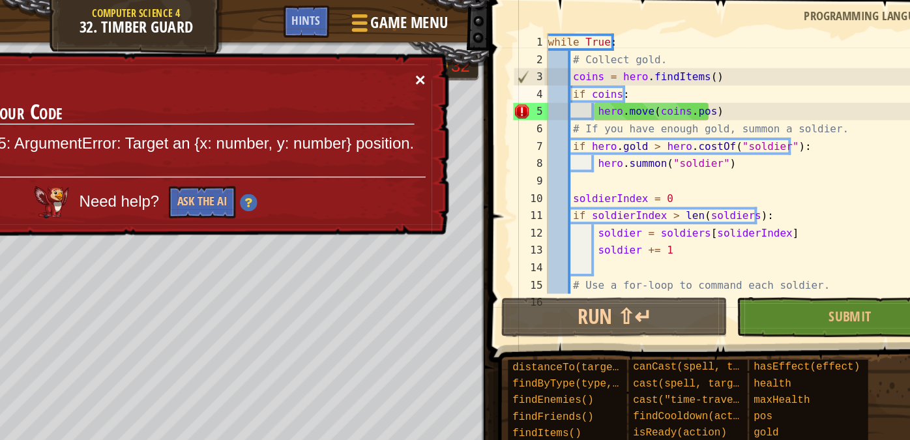
click at [482, 62] on button "×" at bounding box center [479, 61] width 8 height 14
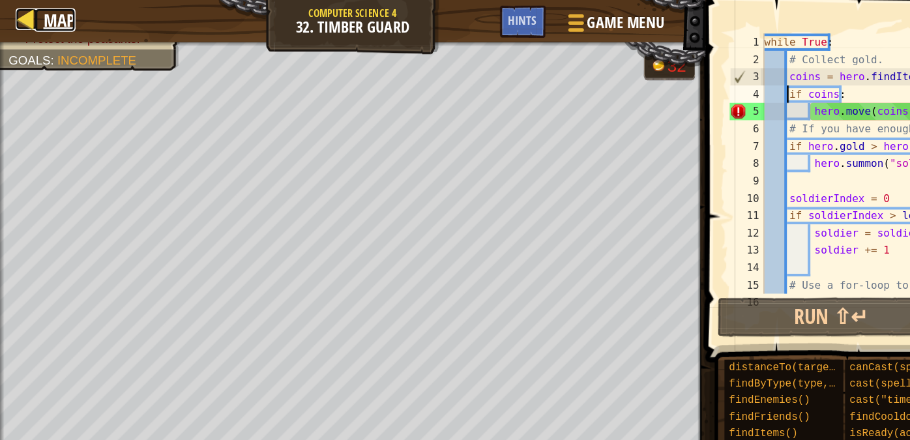
click at [41, 13] on span "Map" at bounding box center [45, 16] width 24 height 18
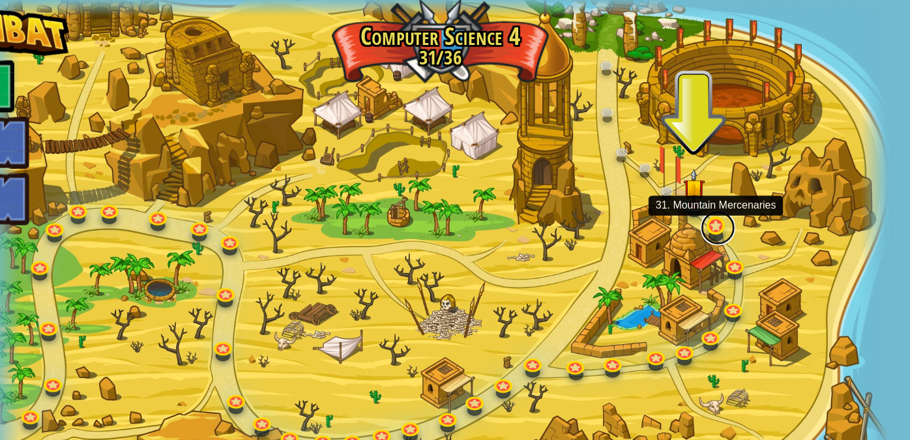
click at [655, 169] on link at bounding box center [664, 172] width 26 height 26
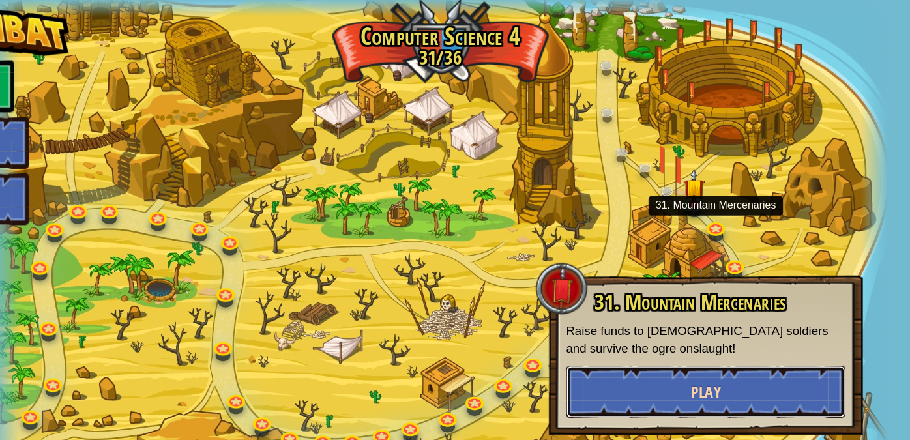
click at [660, 301] on span "Play" at bounding box center [654, 295] width 22 height 16
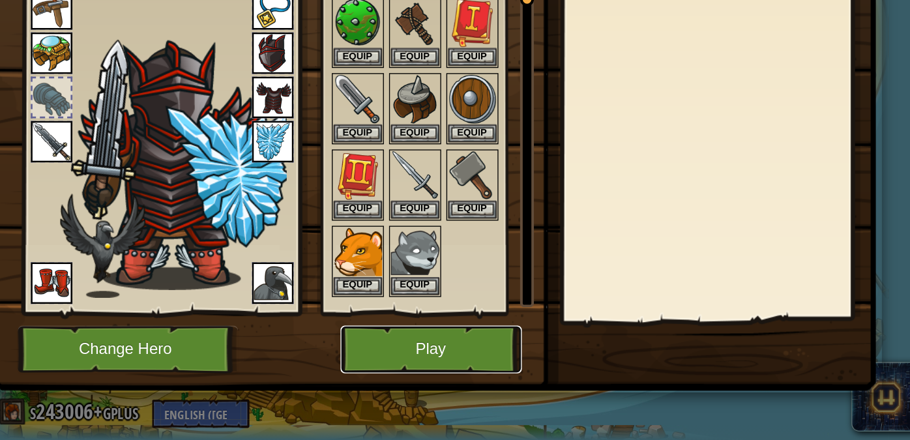
click at [456, 371] on button "Play" at bounding box center [448, 372] width 136 height 36
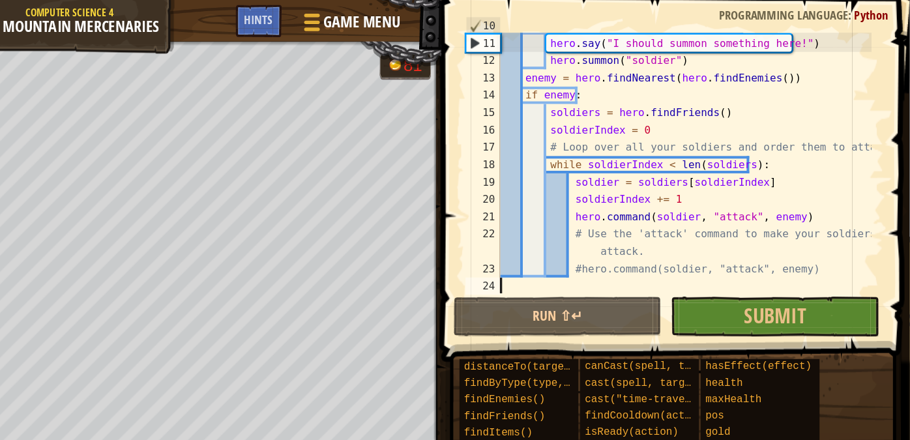
scroll to position [142, 0]
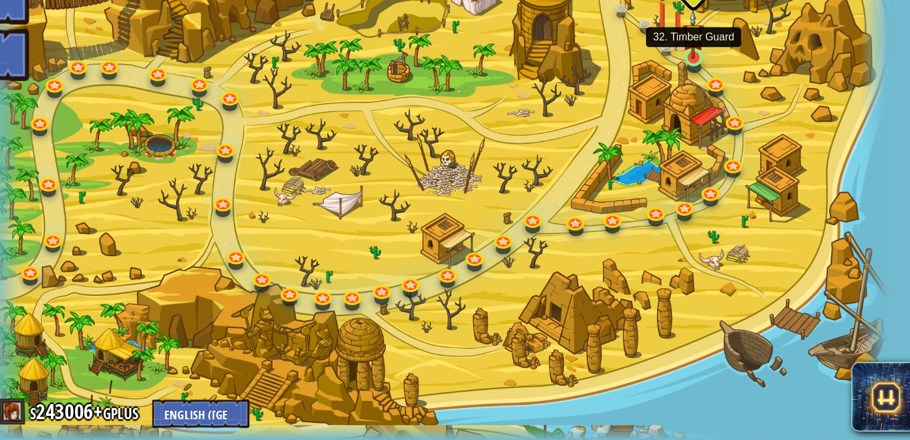
click at [645, 153] on img at bounding box center [645, 135] width 16 height 37
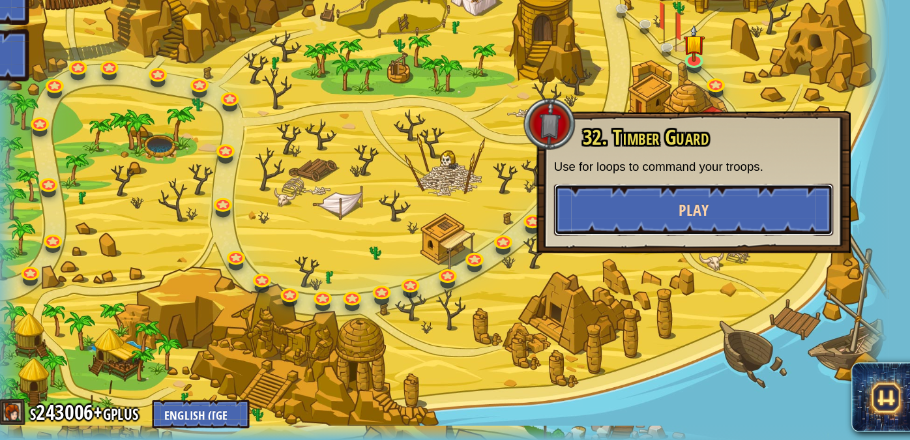
click at [624, 269] on button "Play" at bounding box center [645, 266] width 210 height 39
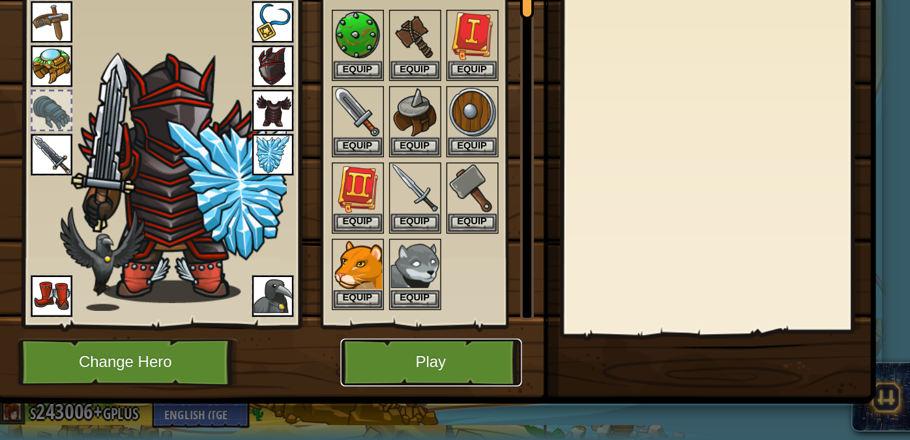
click at [411, 392] on button "Play" at bounding box center [448, 382] width 136 height 36
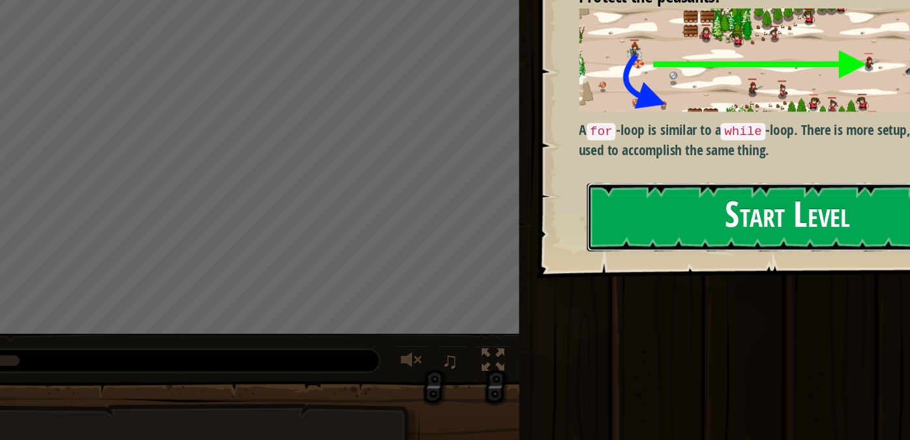
click at [615, 246] on button "Start Level" at bounding box center [716, 271] width 302 height 51
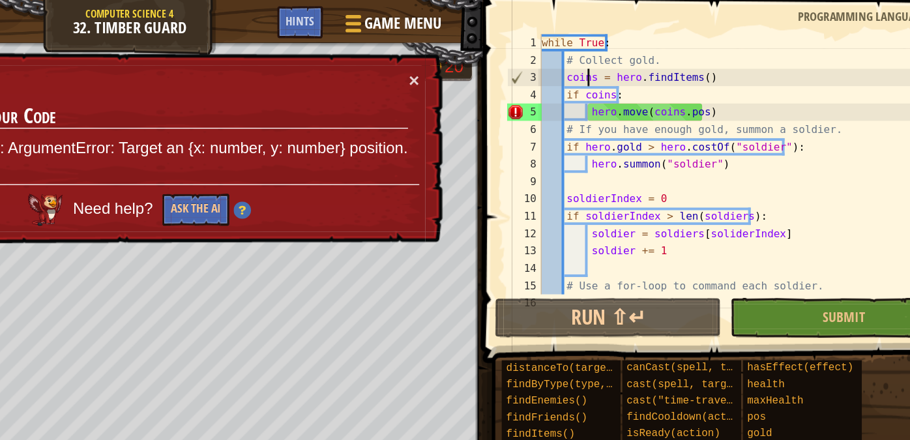
click at [610, 59] on div "while True : # Collect gold. coins = hero . findItems ( ) if coins : hero . mov…" at bounding box center [727, 137] width 310 height 222
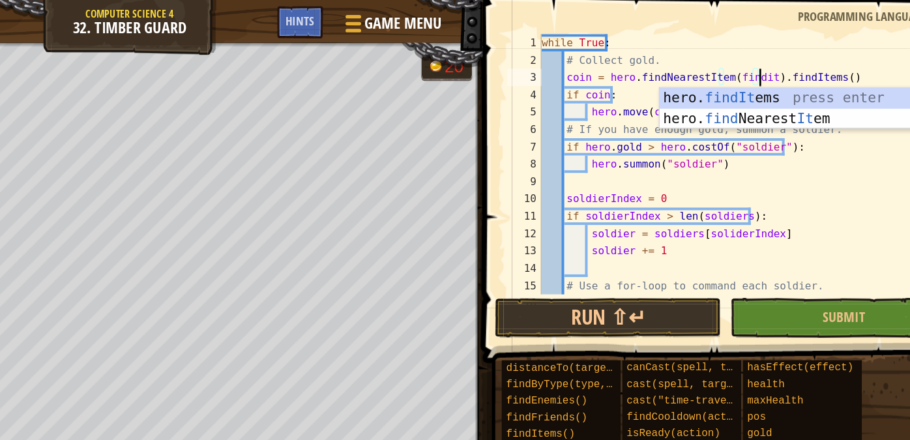
scroll to position [6, 13]
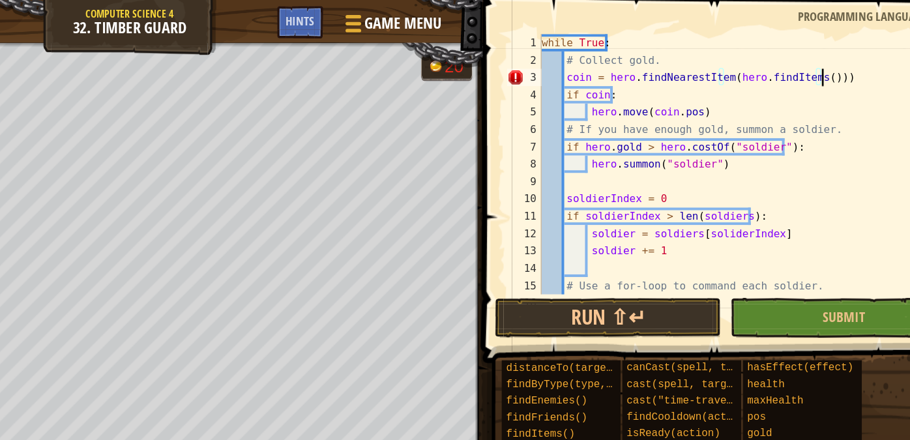
type textarea "coin = hero.findNearestItem(hero.findItems())"
type textarea "hero.[PERSON_NAME]("soldier")"
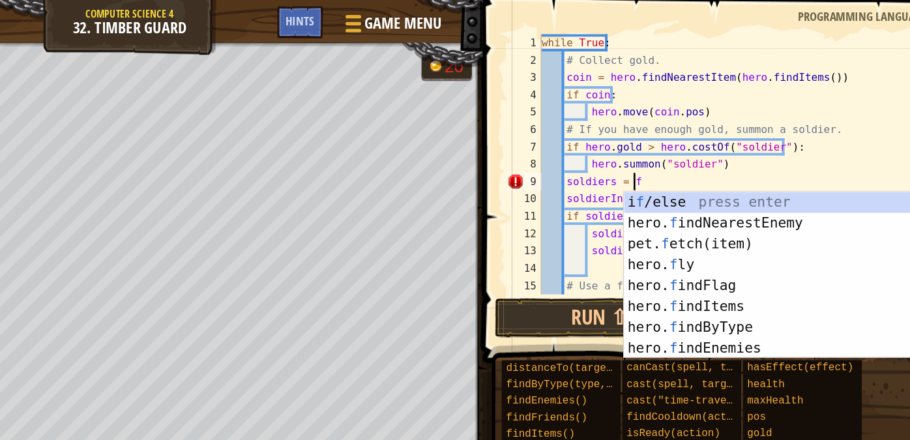
type textarea "soldiers = fr"
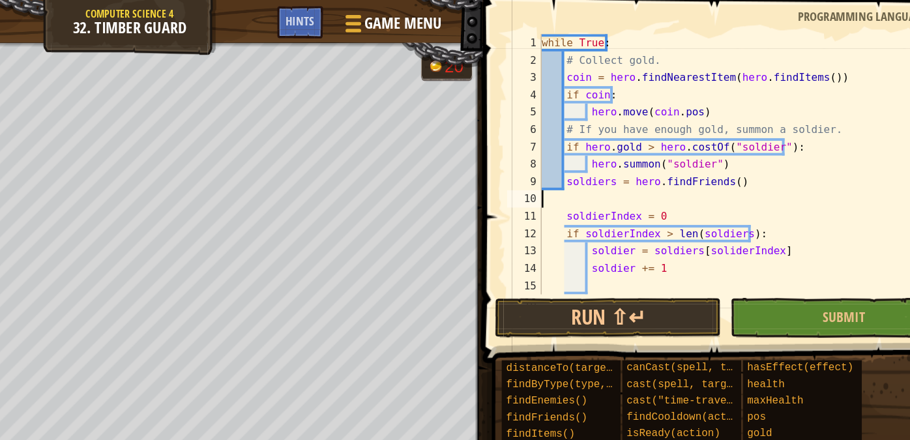
scroll to position [6, 0]
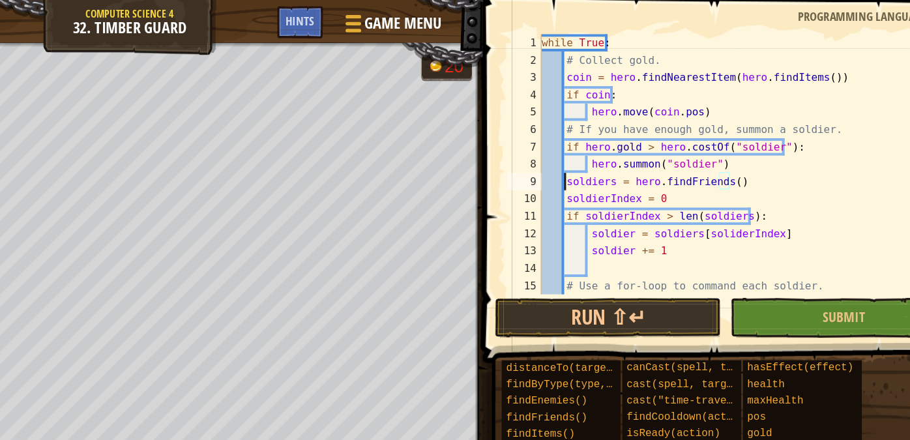
click at [592, 139] on div "while True : # Collect gold. coin = hero . findNearestItem ( hero . findItems (…" at bounding box center [727, 137] width 310 height 222
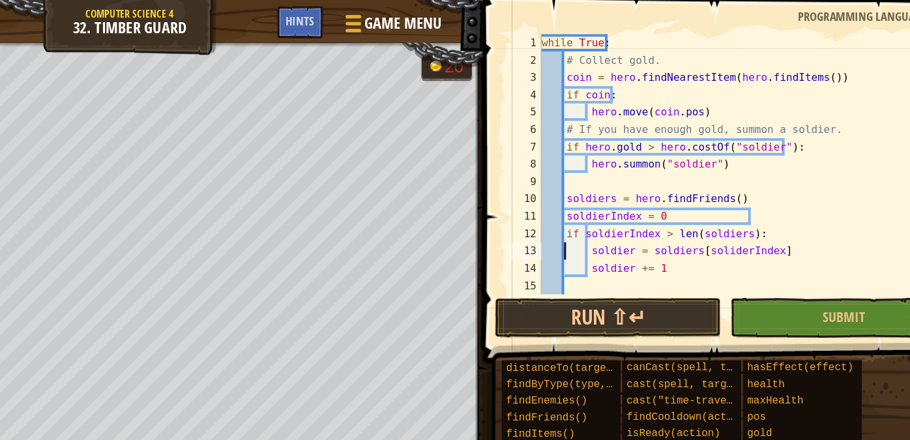
type textarea "soldier += 1"
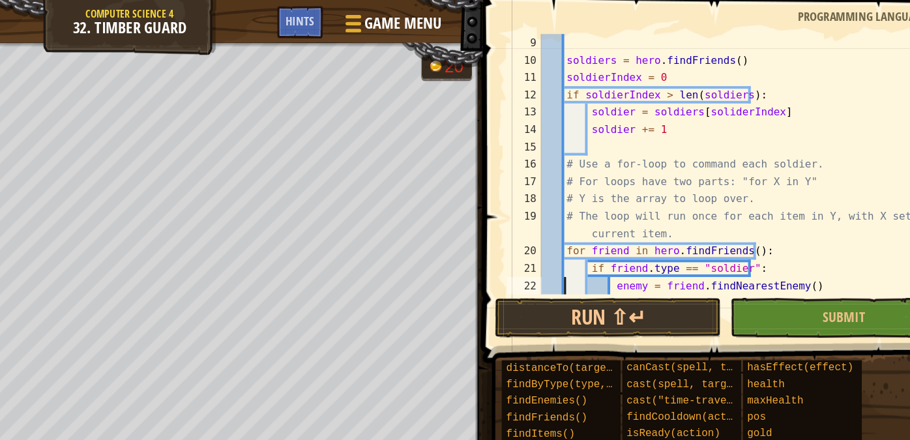
scroll to position [117, 0]
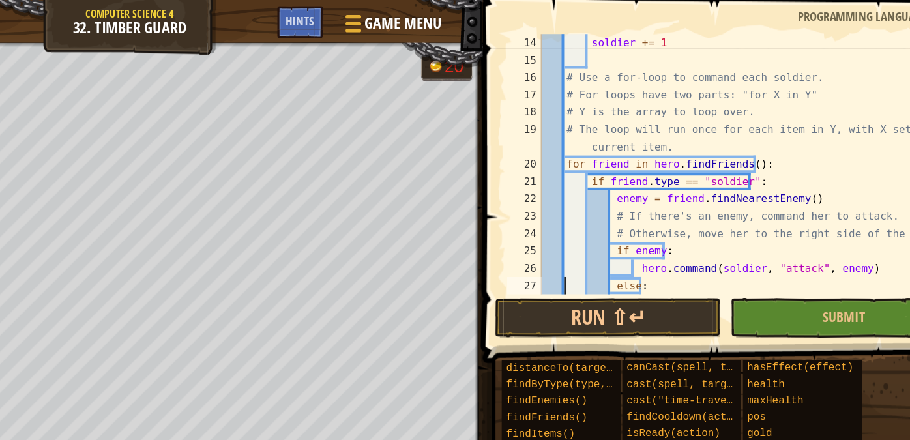
type textarea "hero.command(friend, "attack", target)"
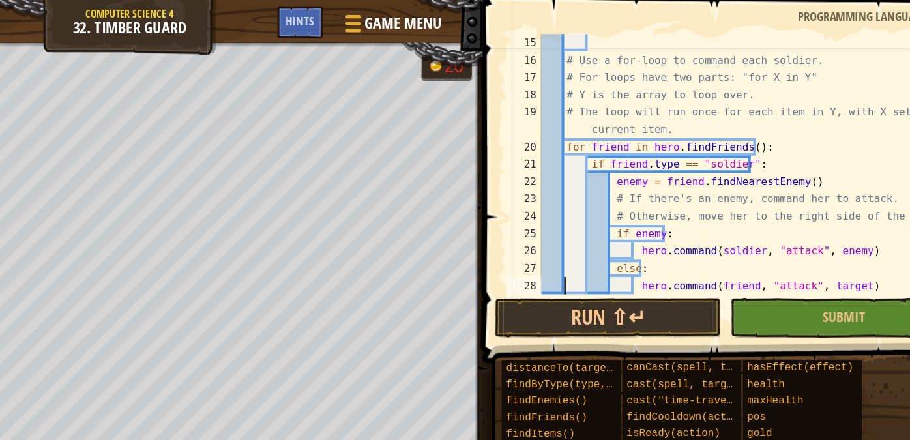
scroll to position [195, 0]
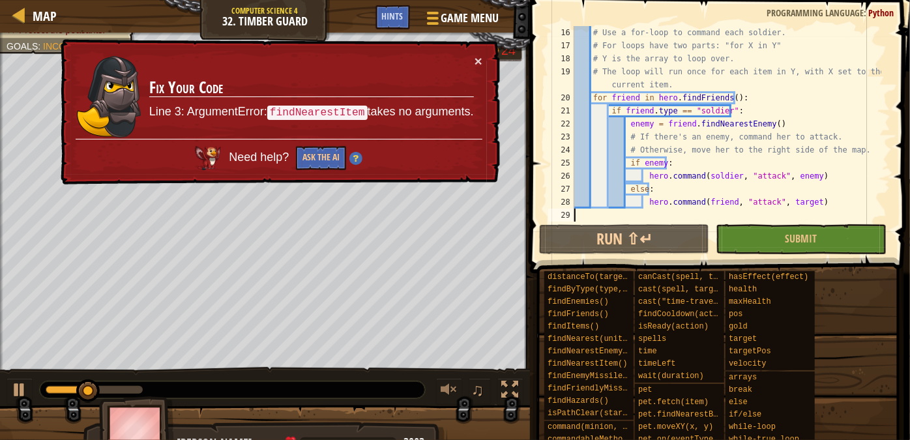
click at [358, 156] on img at bounding box center [355, 158] width 13 height 13
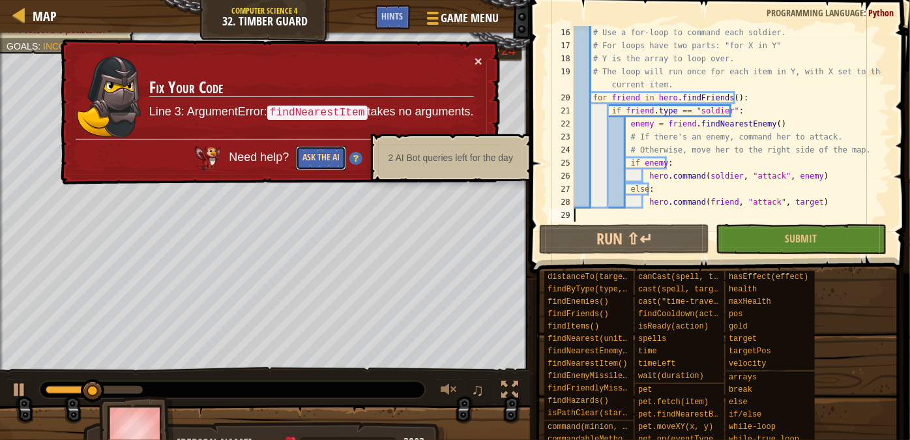
click at [330, 160] on button "Ask the AI" at bounding box center [321, 158] width 50 height 24
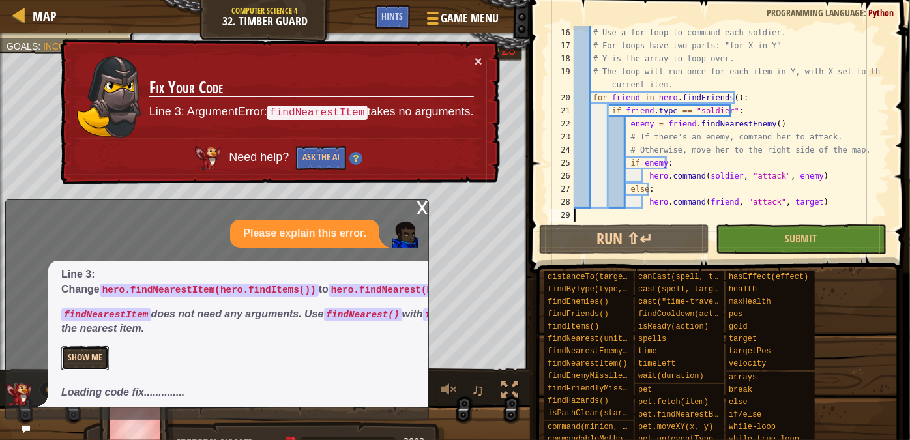
click at [95, 356] on button "Show Me" at bounding box center [85, 358] width 48 height 24
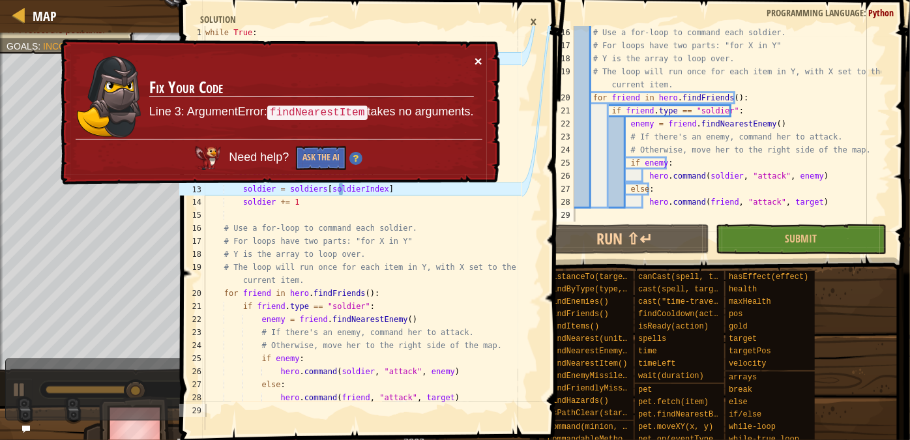
click at [481, 61] on button "×" at bounding box center [479, 61] width 8 height 14
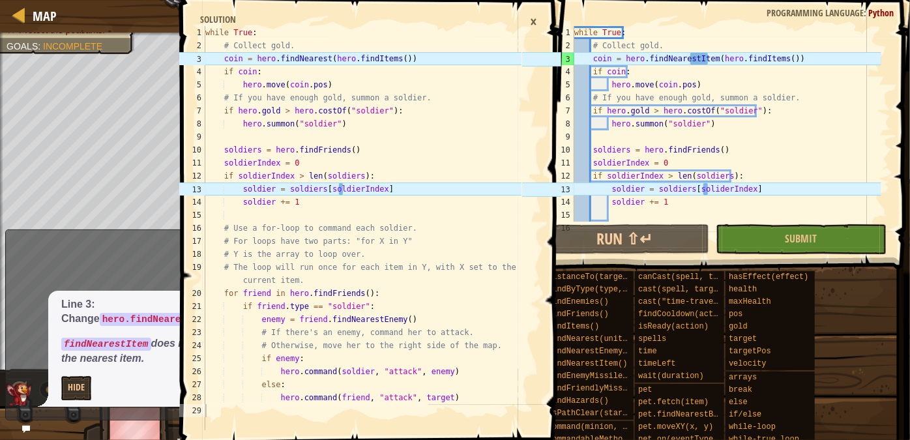
scroll to position [0, 0]
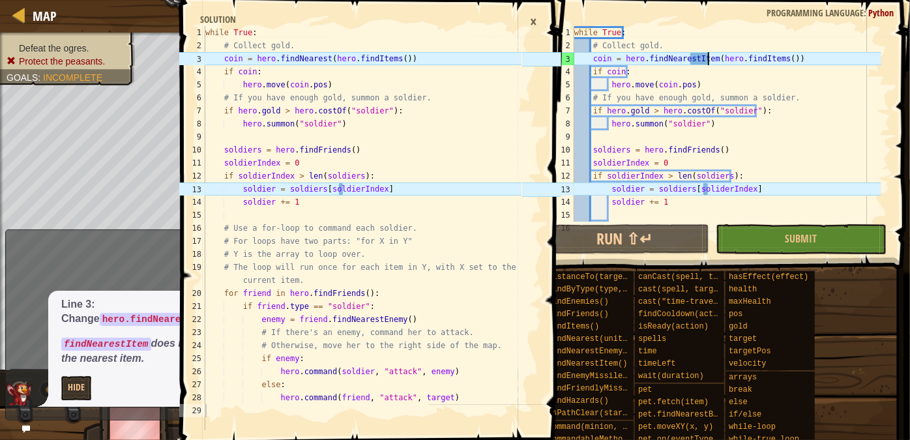
click at [709, 63] on div "while True : # Collect gold. coin = hero . findNearestItem ( hero . findItems (…" at bounding box center [727, 137] width 310 height 222
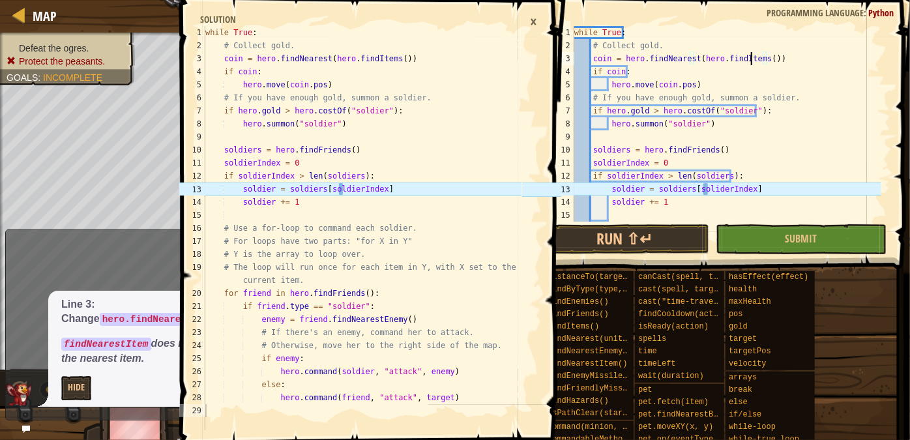
click at [752, 60] on div "while True : # Collect gold. coin = hero . findNearest ( hero . findItems ( )) …" at bounding box center [727, 137] width 310 height 222
click at [708, 190] on div "while True : # Collect gold. coin = hero . findNearest ( hero . findItems ( )) …" at bounding box center [727, 137] width 310 height 222
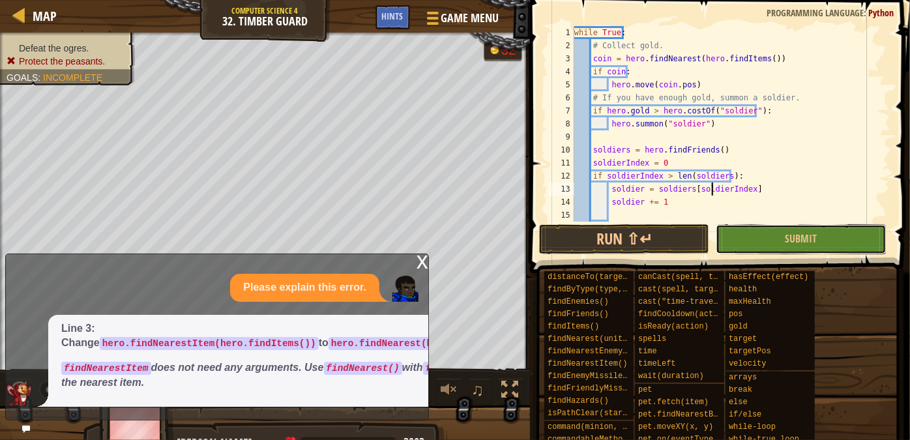
click at [784, 242] on button "Submit" at bounding box center [801, 239] width 170 height 30
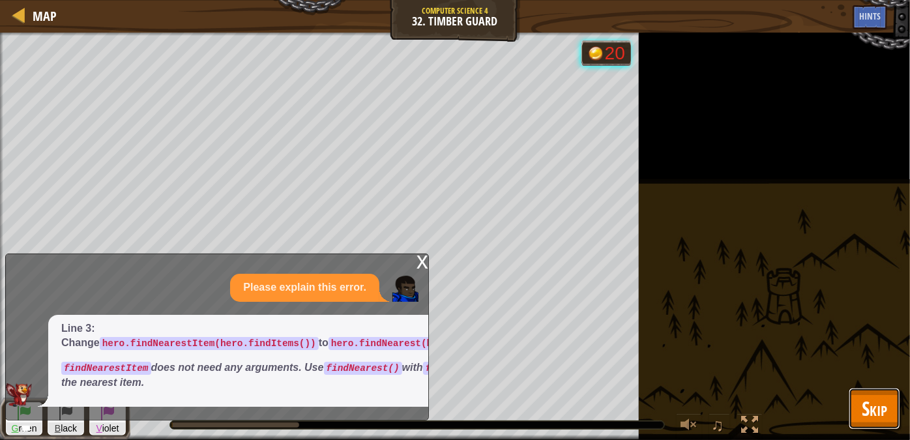
click at [865, 404] on span "Skip" at bounding box center [874, 408] width 25 height 27
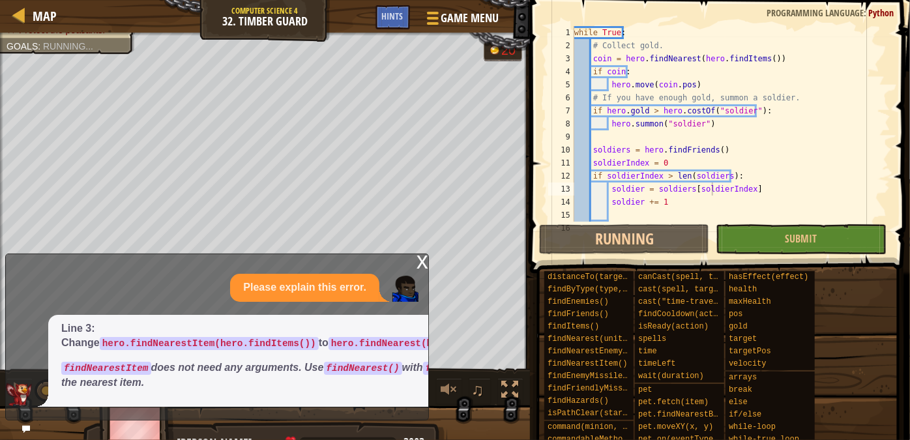
click at [422, 262] on div "x" at bounding box center [423, 260] width 12 height 13
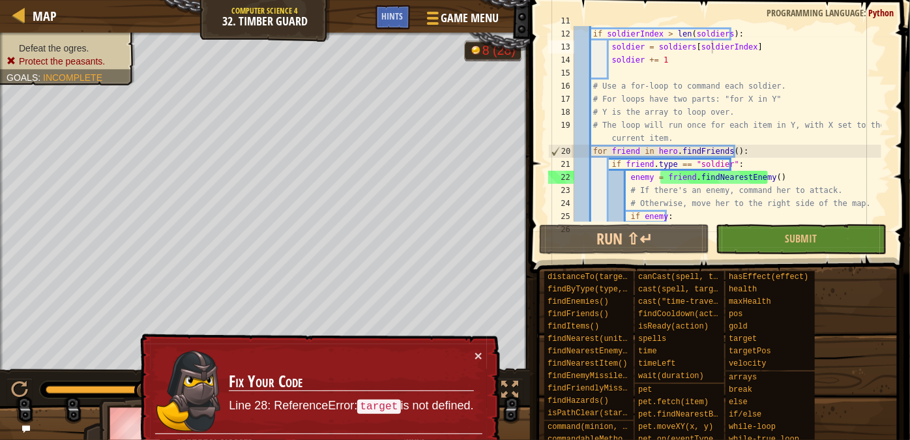
scroll to position [195, 0]
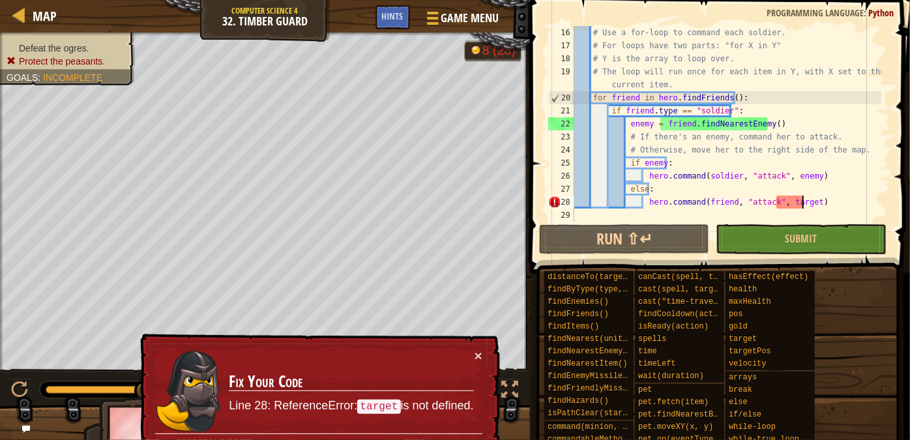
click at [802, 206] on div "# Use a for-loop to command each soldier. # For loops have two parts: "for X in…" at bounding box center [727, 137] width 310 height 222
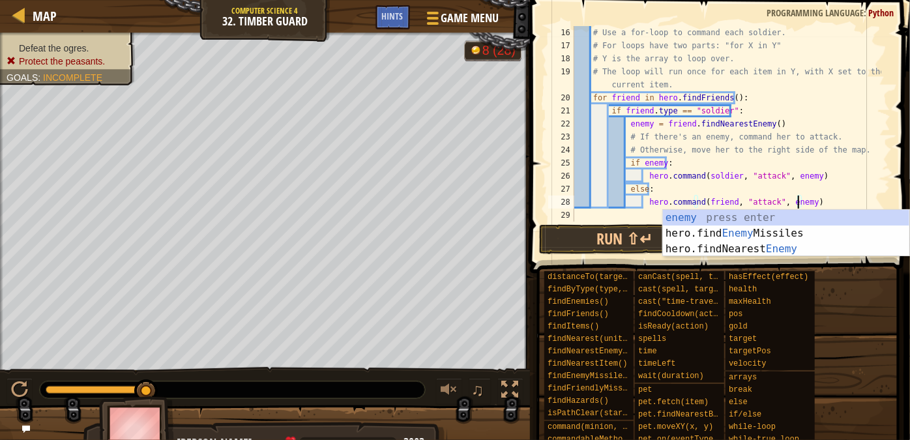
scroll to position [6, 18]
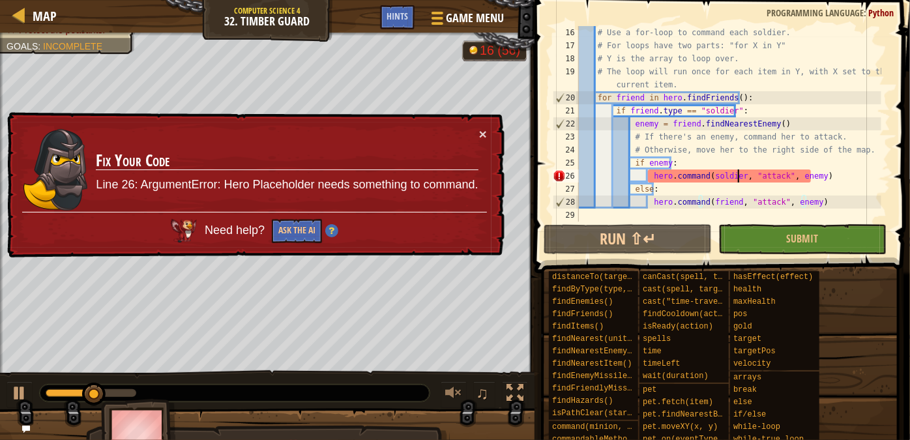
click at [737, 179] on div "# Use a for-loop to command each soldier. # For loops have two parts: "for X in…" at bounding box center [728, 137] width 305 height 222
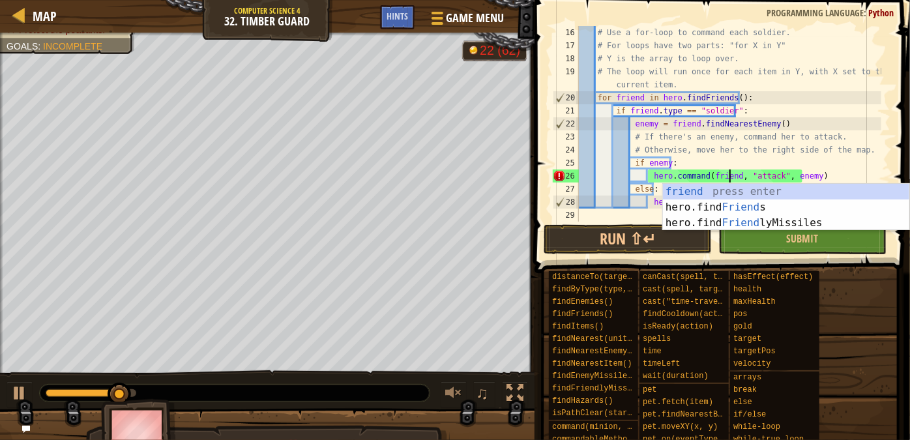
scroll to position [6, 12]
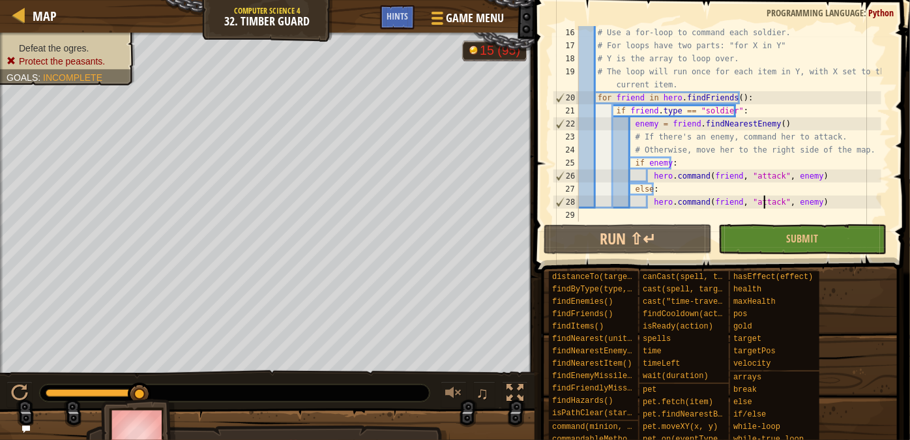
click at [765, 202] on div "# Use a for-loop to command each soldier. # For loops have two parts: "for X in…" at bounding box center [728, 137] width 305 height 222
click at [772, 202] on div "# Use a for-loop to command each soldier. # For loops have two parts: "for X in…" at bounding box center [728, 137] width 305 height 222
click at [767, 201] on div "# Use a for-loop to command each soldier. # For loops have two parts: "for X in…" at bounding box center [728, 137] width 305 height 222
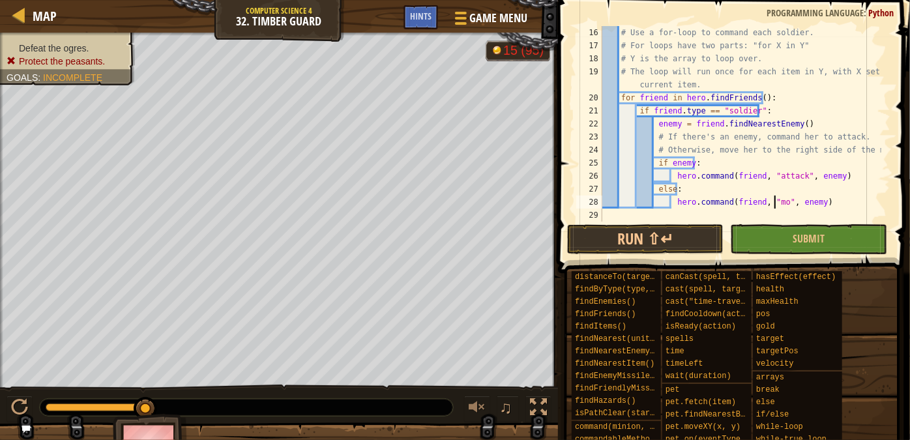
scroll to position [6, 14]
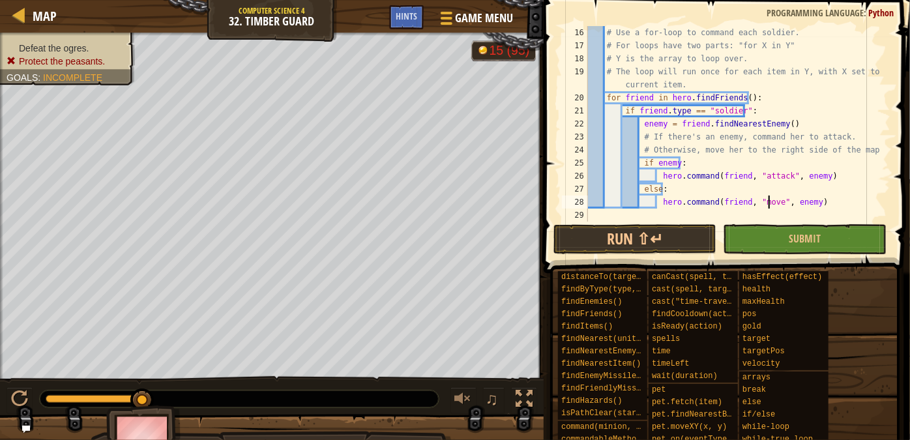
click at [805, 205] on div "# Use a for-loop to command each soldier. # For loops have two parts: "for X in…" at bounding box center [733, 137] width 296 height 222
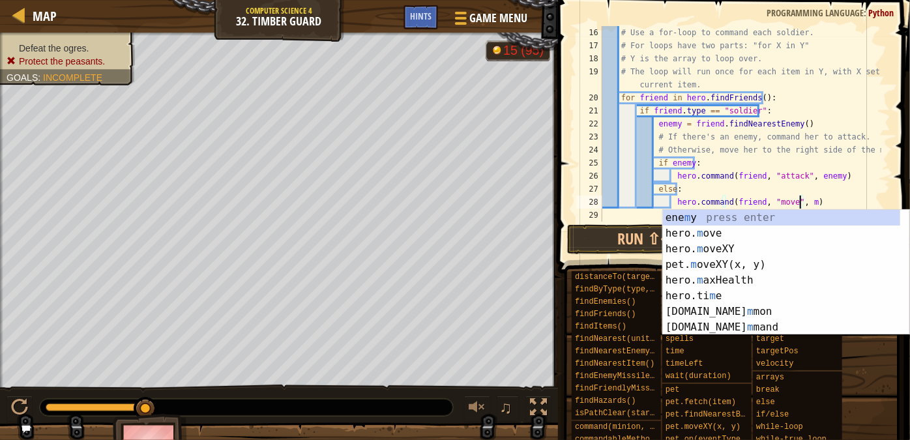
scroll to position [6, 17]
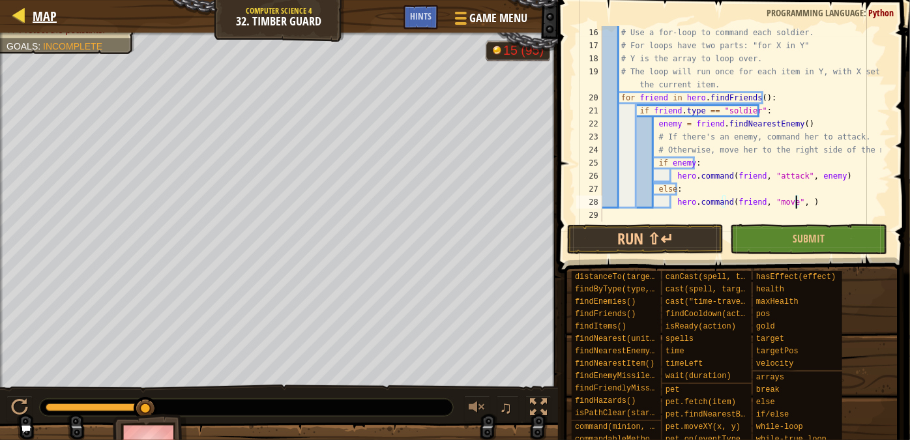
type textarea "hero.command(friend, "move", )"
click at [29, 17] on link "Map" at bounding box center [41, 16] width 31 height 18
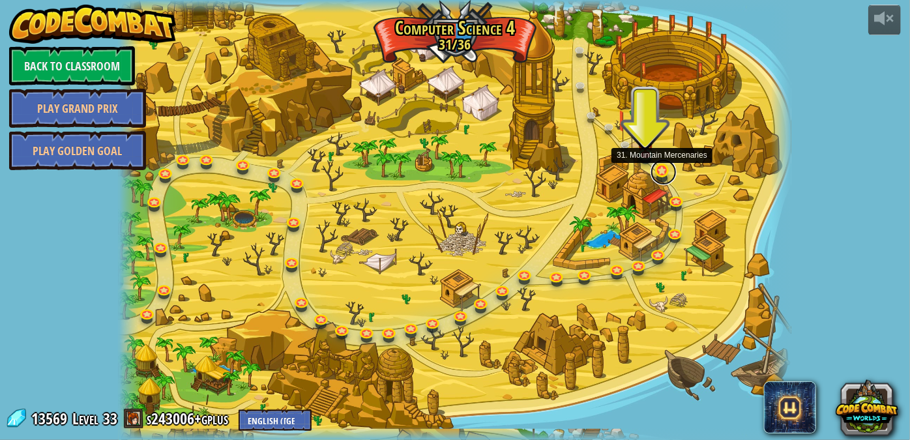
click at [655, 168] on link at bounding box center [664, 172] width 26 height 26
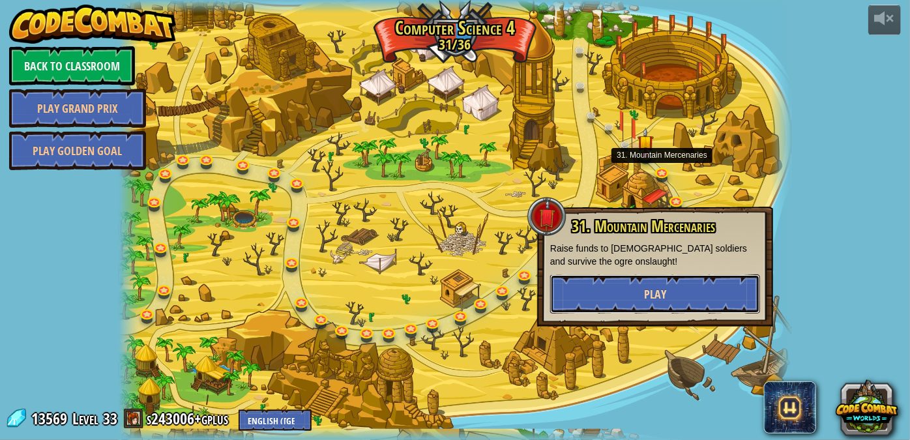
click at [631, 292] on button "Play" at bounding box center [655, 293] width 210 height 39
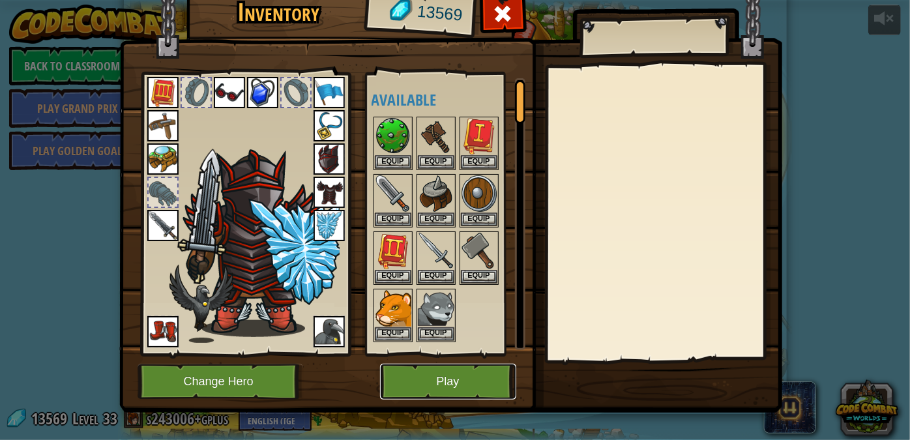
click at [470, 378] on button "Play" at bounding box center [448, 382] width 136 height 36
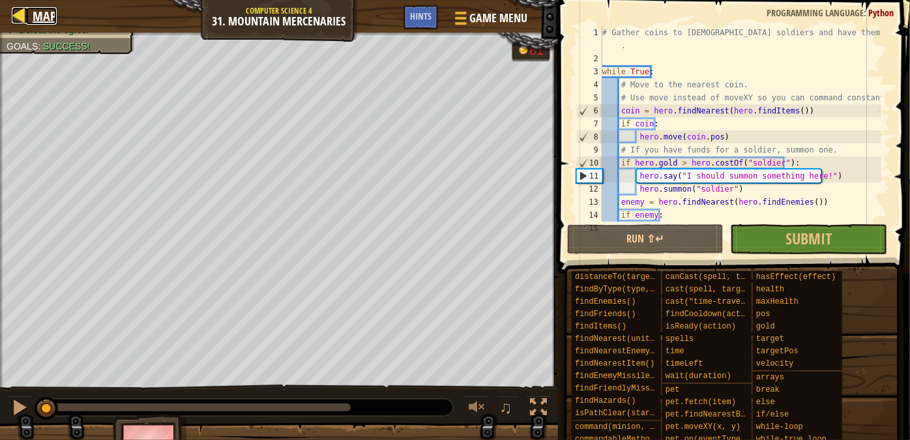
click at [42, 18] on span "Map" at bounding box center [45, 16] width 24 height 18
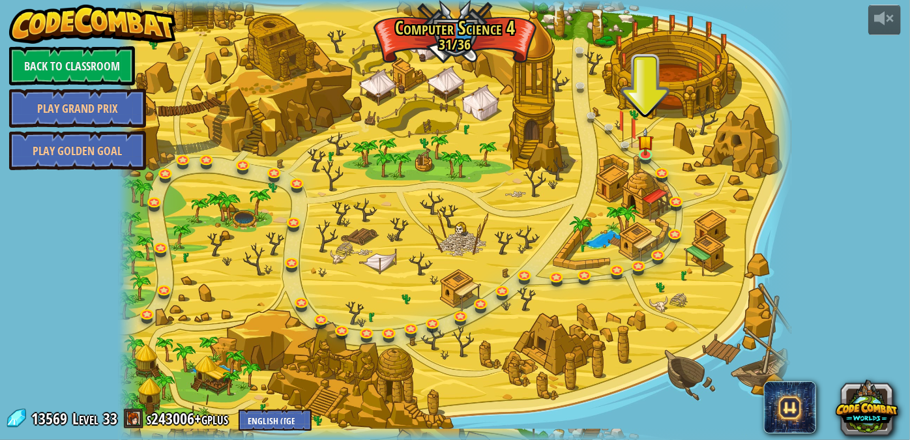
click at [671, 194] on div at bounding box center [455, 220] width 673 height 440
click at [672, 194] on link at bounding box center [678, 201] width 26 height 26
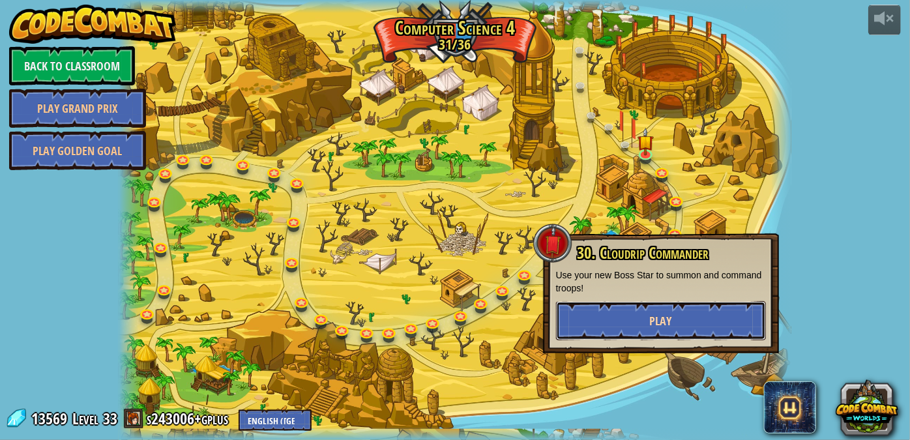
click at [669, 325] on span "Play" at bounding box center [661, 321] width 22 height 16
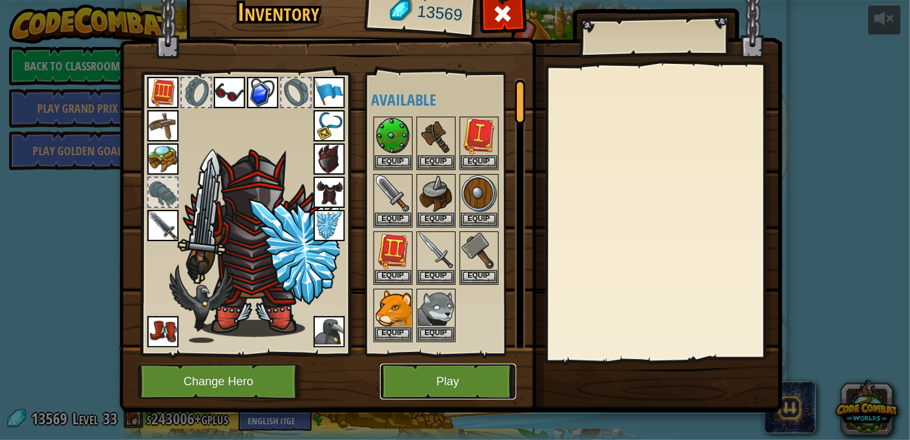
click at [396, 381] on button "Play" at bounding box center [448, 382] width 136 height 36
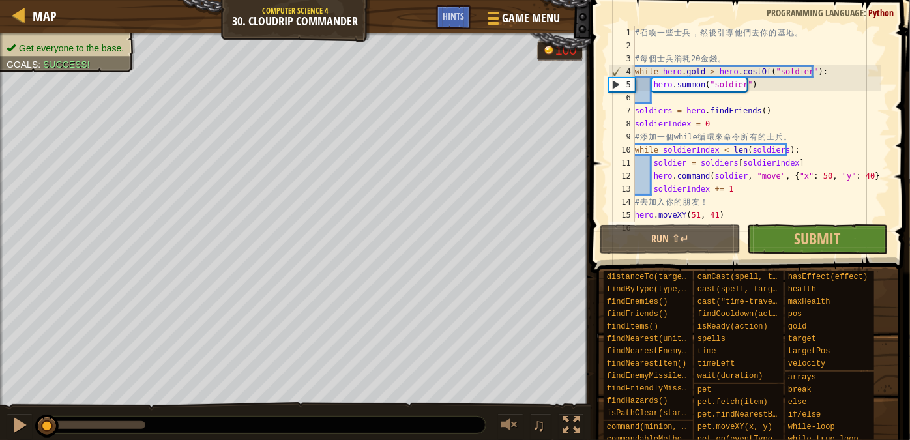
scroll to position [12, 0]
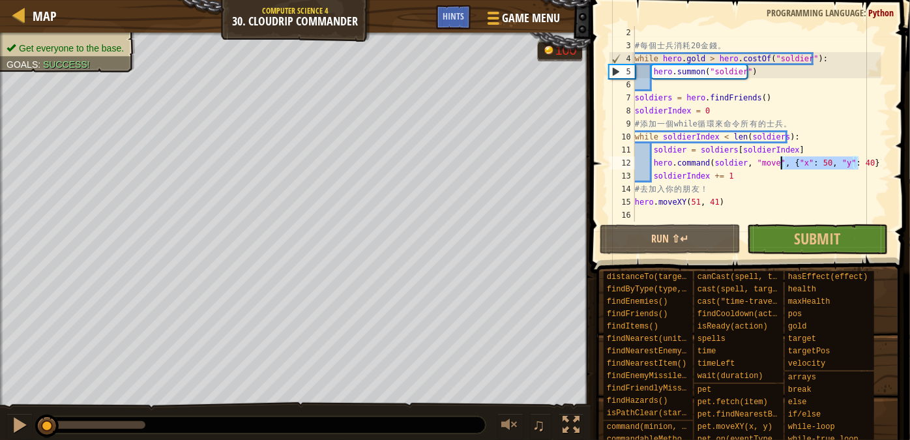
drag, startPoint x: 859, startPoint y: 164, endPoint x: 783, endPoint y: 162, distance: 75.7
click at [783, 162] on div "# 每 個 士 兵 消 耗 20 金 錢 。 while hero . gold > hero . costOf ( "soldier" ) : hero .…" at bounding box center [756, 137] width 249 height 222
type textarea "hero.command(soldier, "move", {"x": 50, "y": 40})"
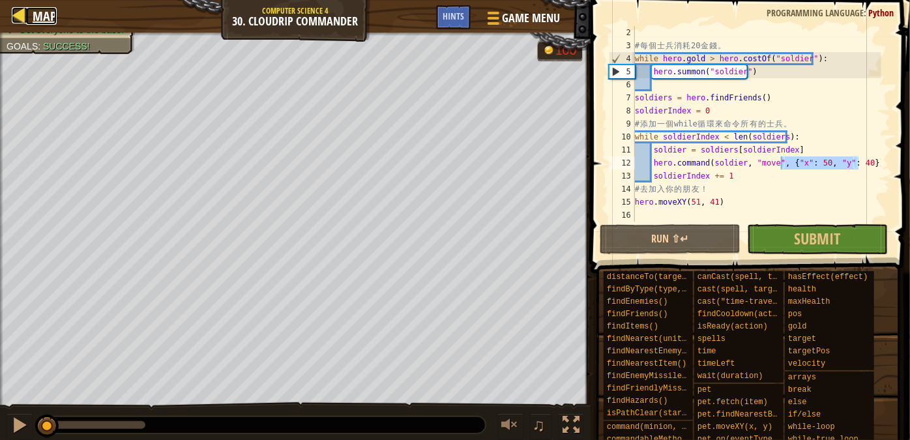
click at [44, 19] on span "Map" at bounding box center [45, 16] width 24 height 18
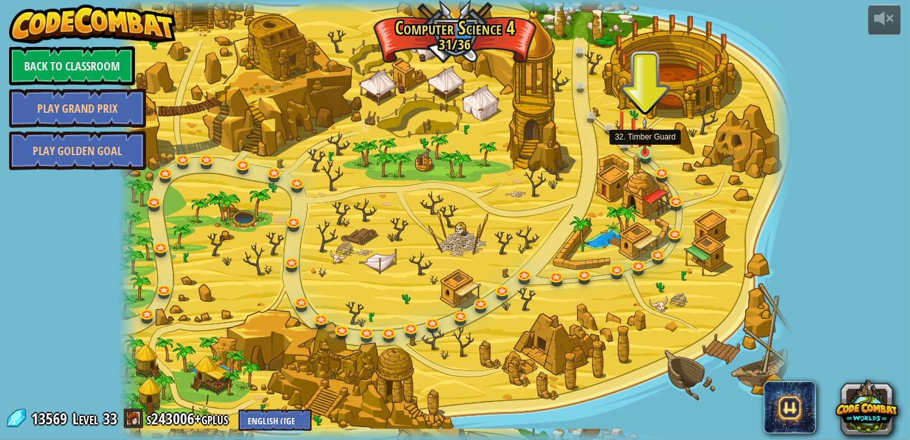
click at [641, 145] on img at bounding box center [645, 135] width 16 height 37
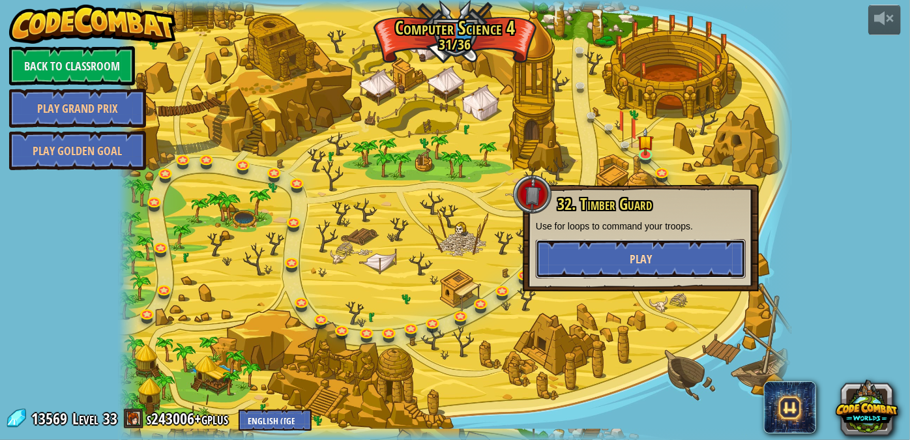
click at [626, 256] on button "Play" at bounding box center [641, 258] width 210 height 39
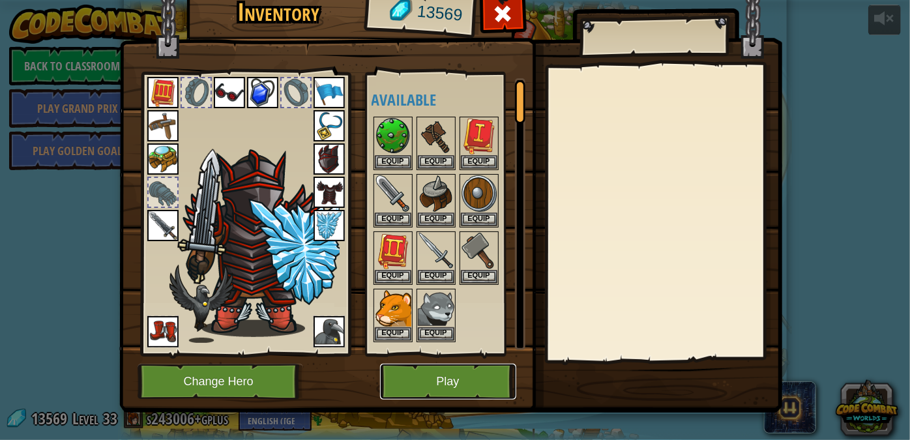
click at [454, 396] on button "Play" at bounding box center [448, 382] width 136 height 36
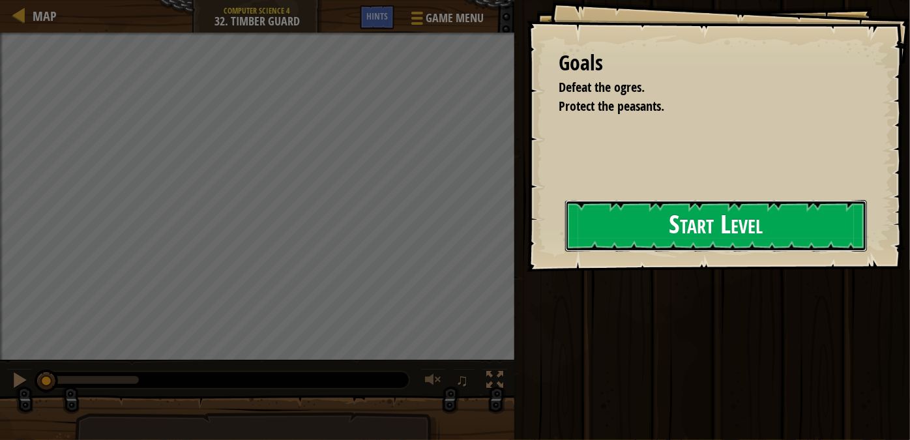
click at [662, 235] on button "Start Level" at bounding box center [716, 225] width 302 height 51
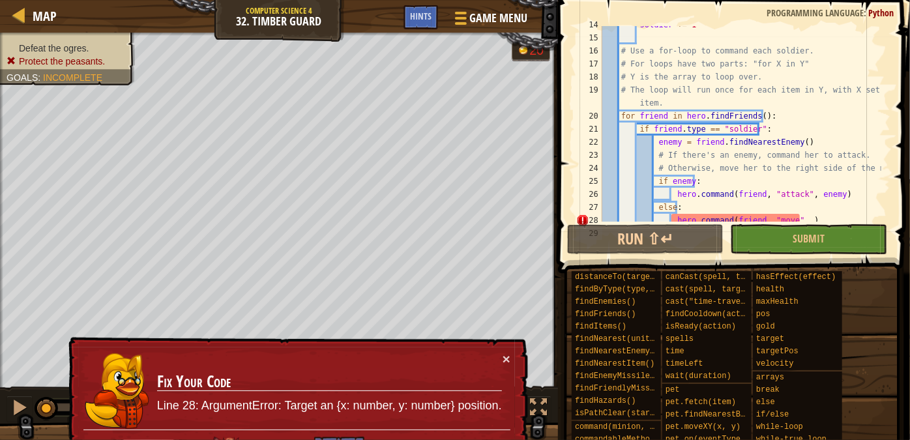
scroll to position [195, 0]
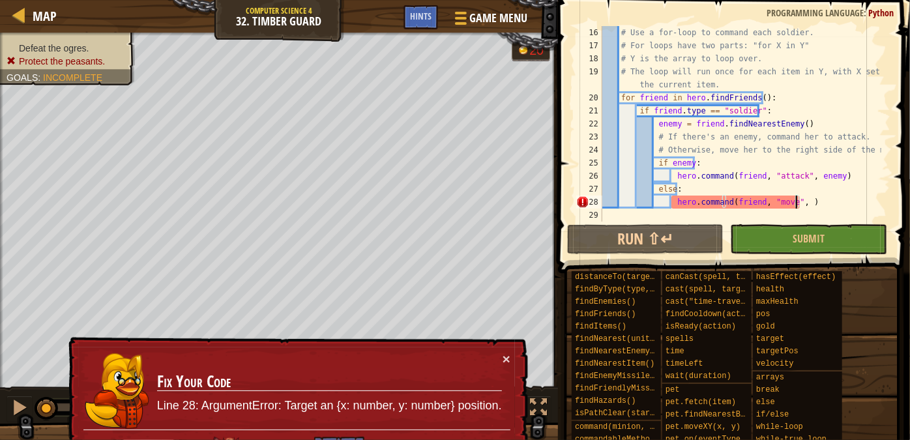
click at [799, 204] on div "# Use a for-loop to command each soldier. # For loops have two parts: "for X in…" at bounding box center [741, 137] width 282 height 222
click at [791, 203] on div "# Use a for-loop to command each soldier. # For loops have two parts: "for X in…" at bounding box center [741, 137] width 282 height 222
click at [796, 205] on div "# Use a for-loop to command each soldier. # For loops have two parts: "for X in…" at bounding box center [741, 137] width 282 height 222
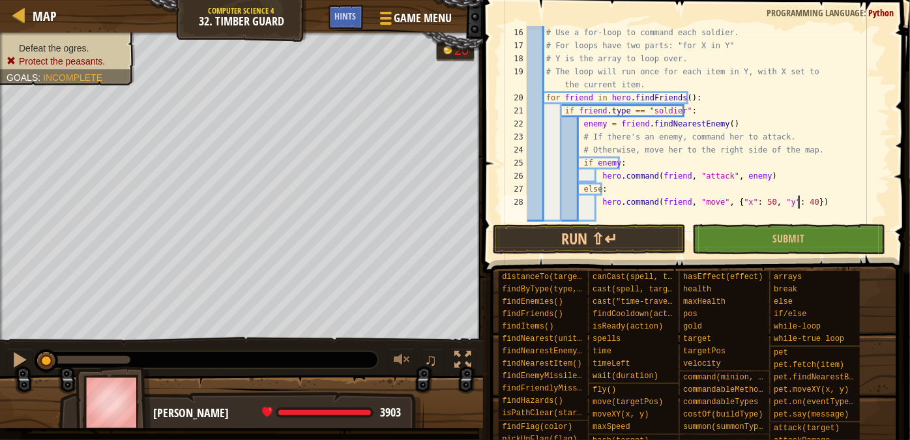
scroll to position [183, 0]
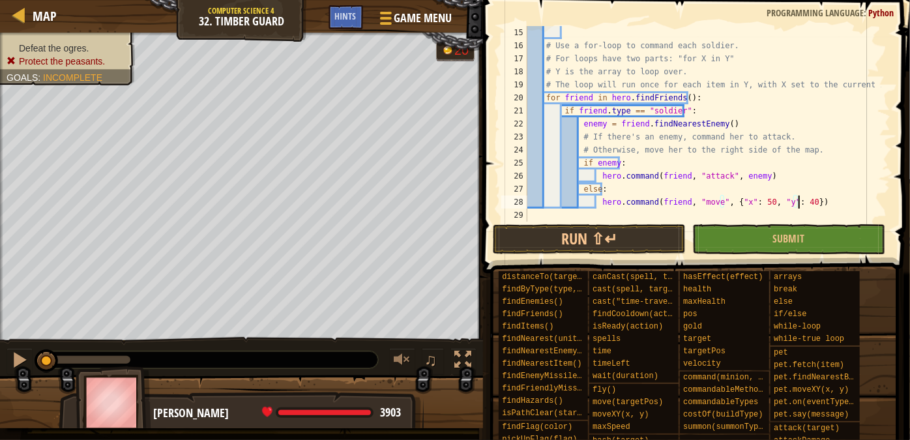
click at [756, 200] on div "# Use a for-loop to command each soldier. # For loops have two parts: "for X in…" at bounding box center [703, 137] width 357 height 222
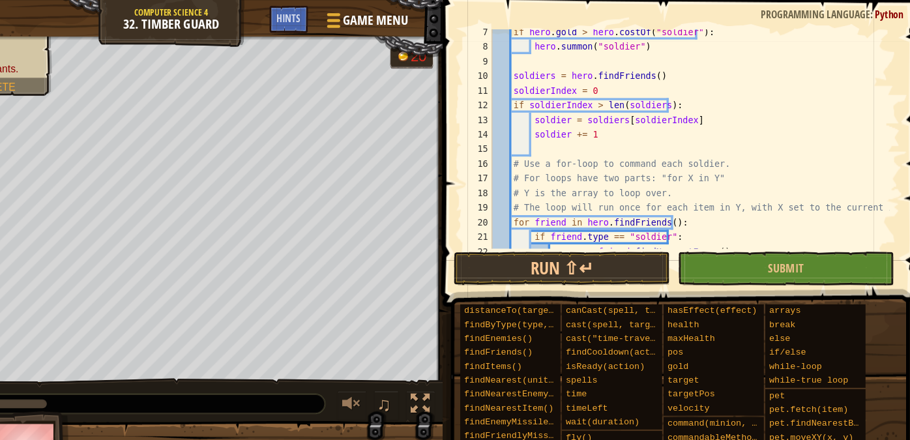
scroll to position [42, 0]
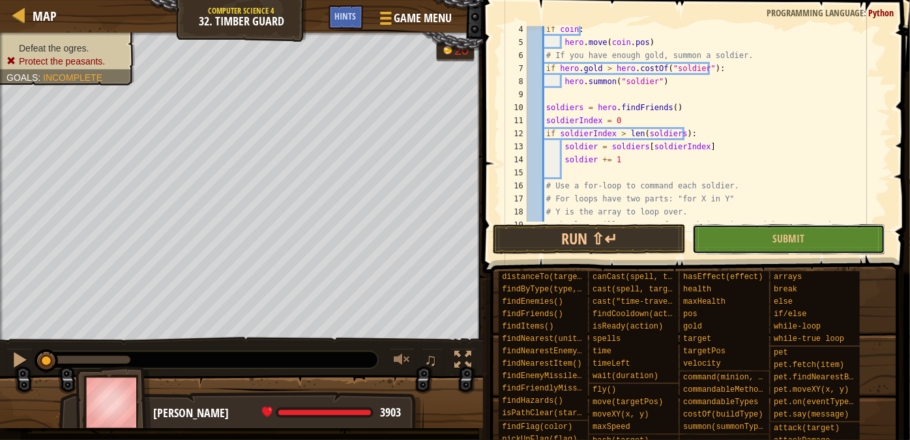
click at [789, 231] on button "Submit" at bounding box center [788, 239] width 193 height 30
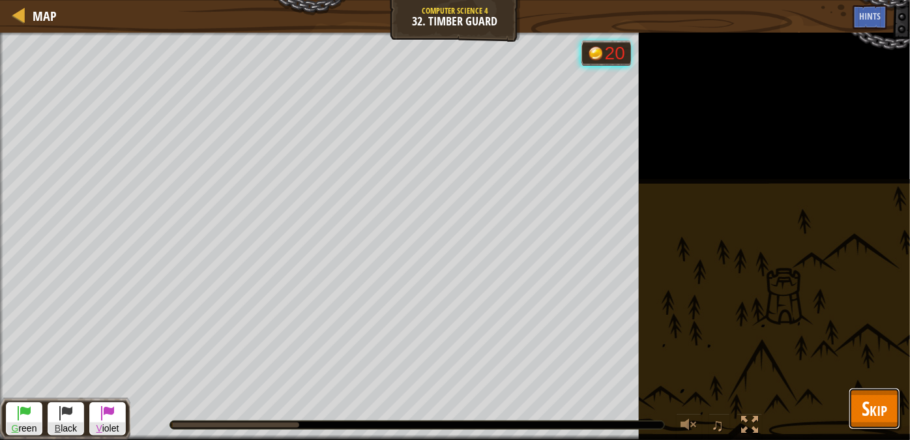
click at [868, 415] on span "Skip" at bounding box center [874, 408] width 25 height 27
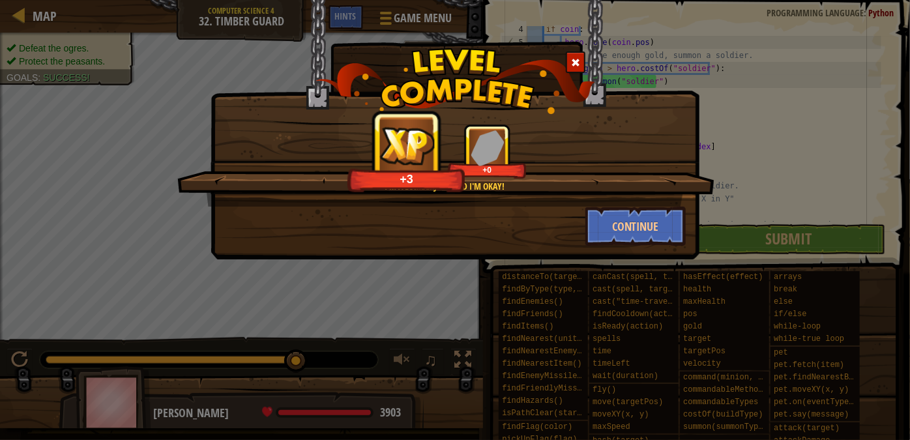
click at [574, 59] on span at bounding box center [575, 62] width 9 height 9
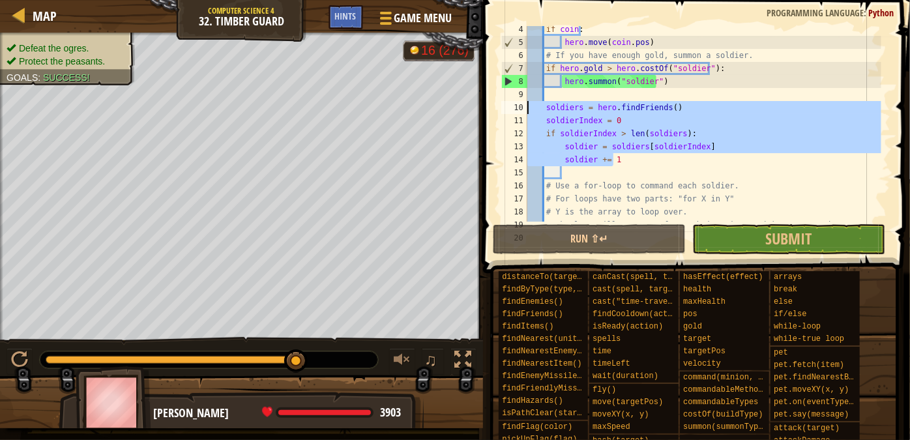
drag, startPoint x: 616, startPoint y: 165, endPoint x: 523, endPoint y: 104, distance: 111.0
click at [523, 104] on div "hero.command(friend, "move", {"x": 69, "y": 47}) 4 5 6 7 8 9 10 11 12 13 14 15 …" at bounding box center [695, 124] width 392 height 196
type textarea "soldiers = hero.findFriends() soldierIndex = 0"
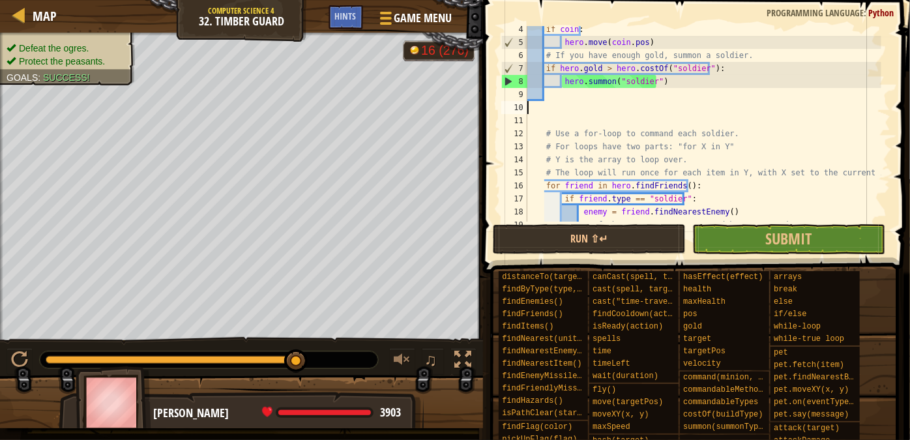
scroll to position [6, 0]
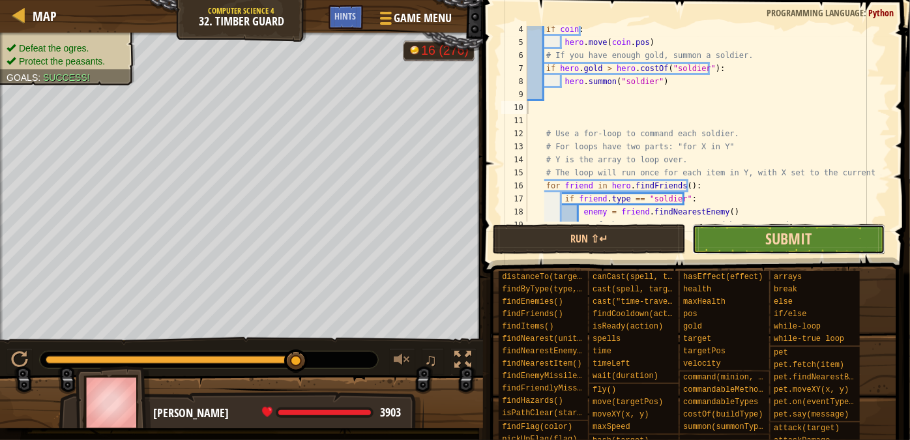
click at [784, 237] on span "Submit" at bounding box center [789, 238] width 46 height 21
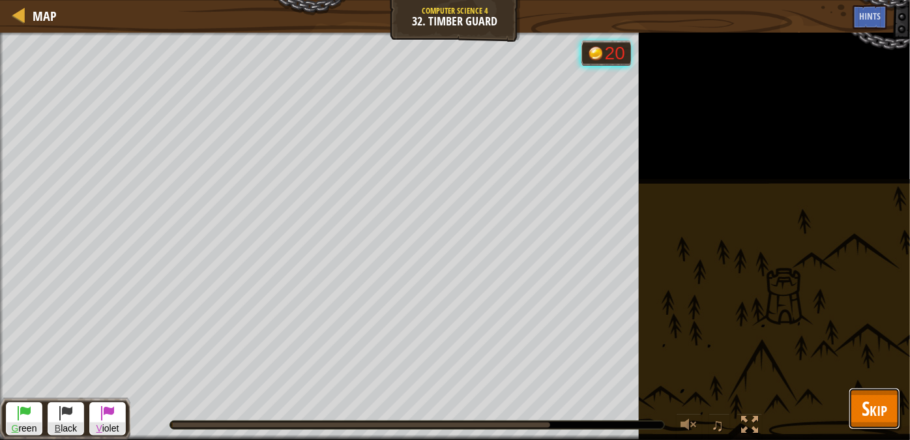
click at [853, 396] on button "Skip" at bounding box center [874, 409] width 51 height 42
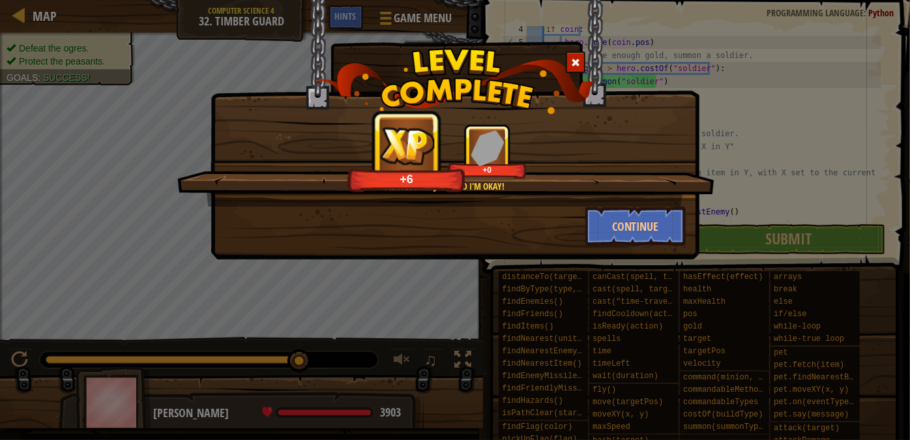
click at [575, 64] on span at bounding box center [575, 62] width 9 height 9
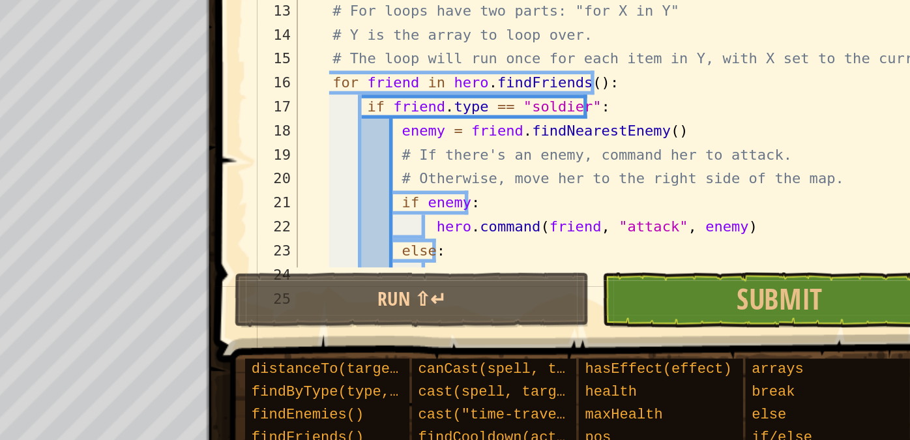
scroll to position [107, 0]
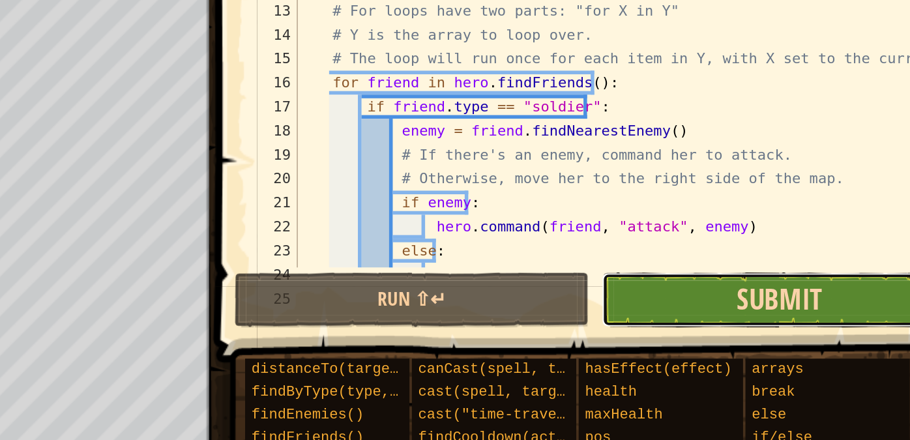
click at [787, 241] on span "Submit" at bounding box center [789, 238] width 46 height 21
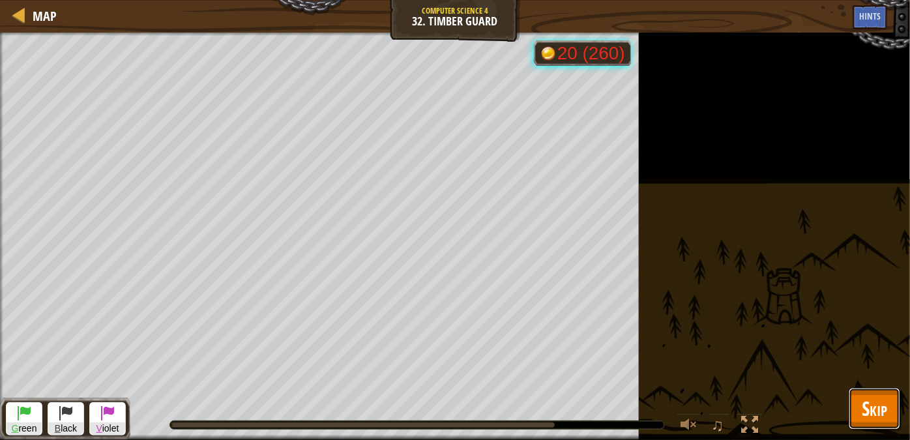
click at [890, 397] on button "Skip" at bounding box center [874, 409] width 51 height 42
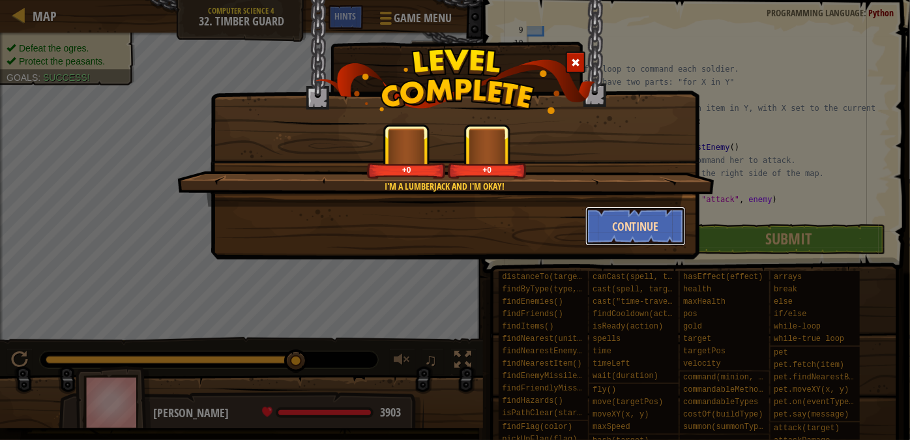
click at [615, 235] on button "Continue" at bounding box center [635, 226] width 101 height 39
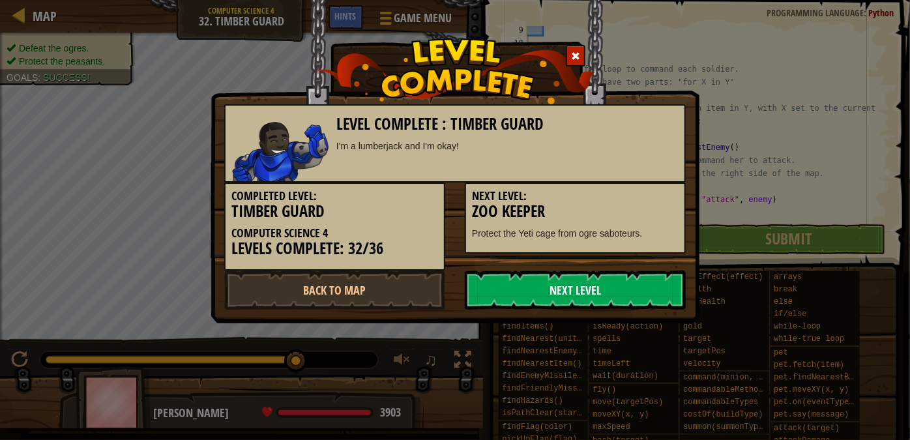
click at [544, 296] on link "Next Level" at bounding box center [575, 290] width 221 height 39
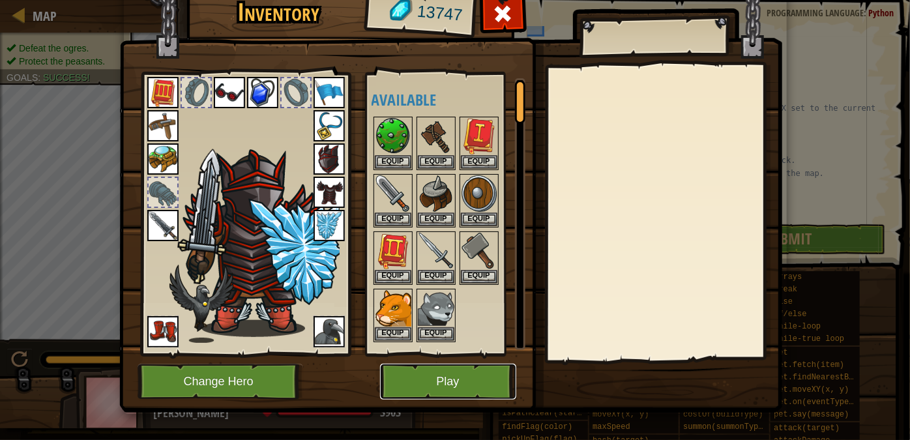
click at [429, 383] on button "Play" at bounding box center [448, 382] width 136 height 36
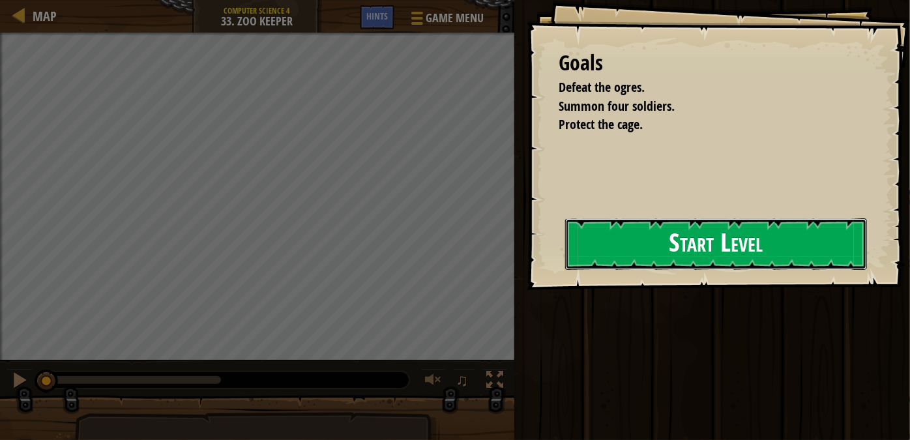
click at [609, 263] on button "Start Level" at bounding box center [716, 243] width 302 height 51
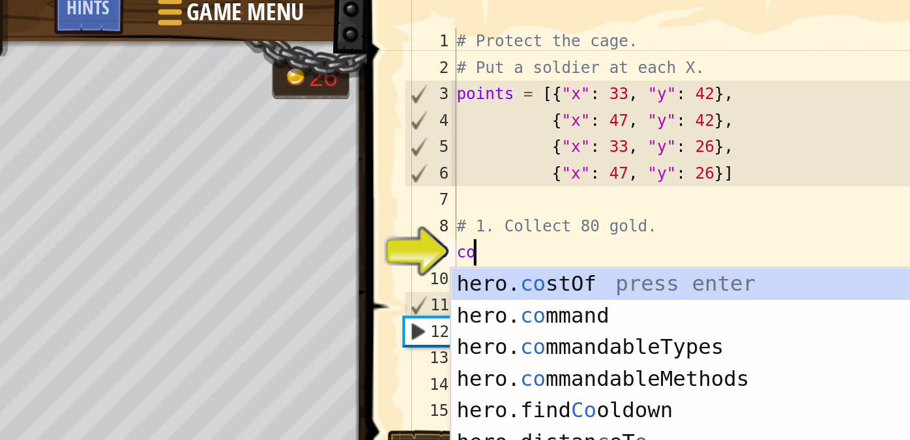
scroll to position [6, 0]
type textarea "c"
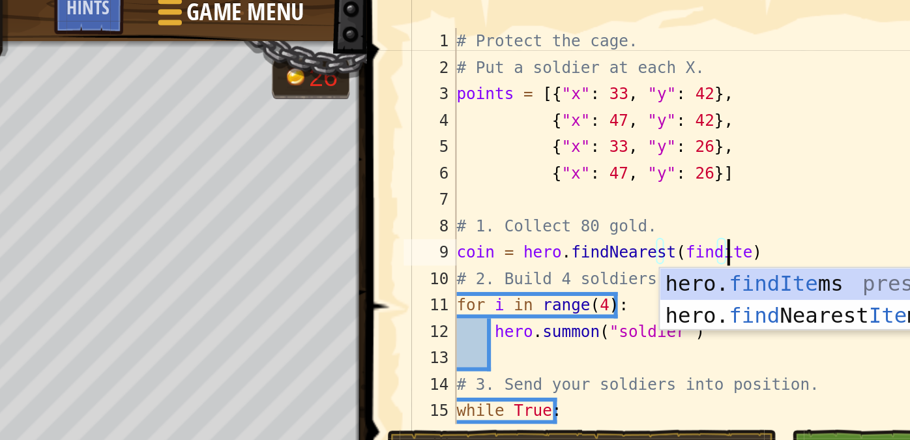
scroll to position [6, 10]
type textarea "coin = hero.findNearest(hero.findItems())"
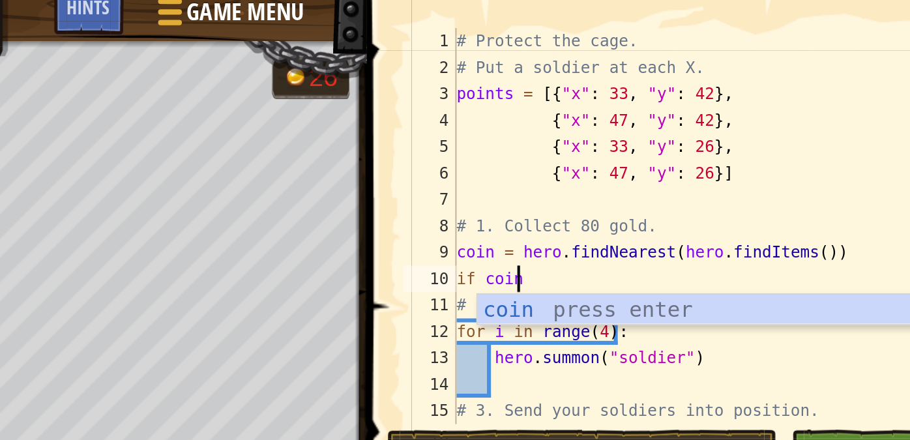
scroll to position [6, 1]
type textarea "if coin:"
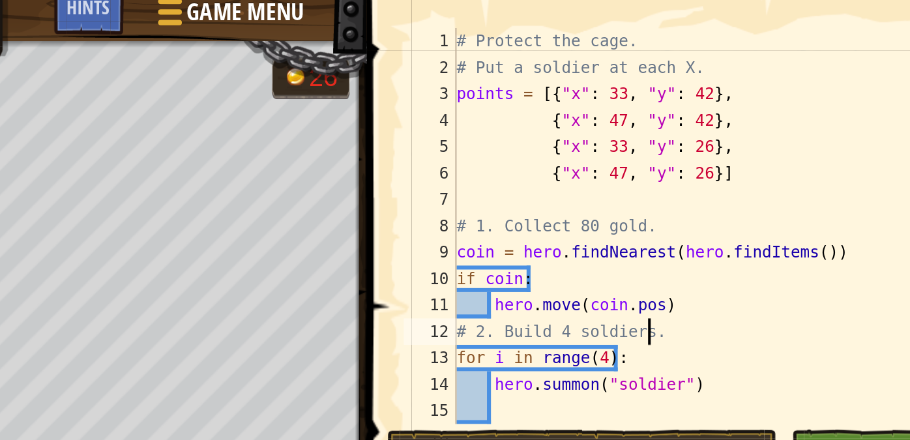
scroll to position [6, 5]
type textarea "hero.[PERSON_NAME]("soldier")"
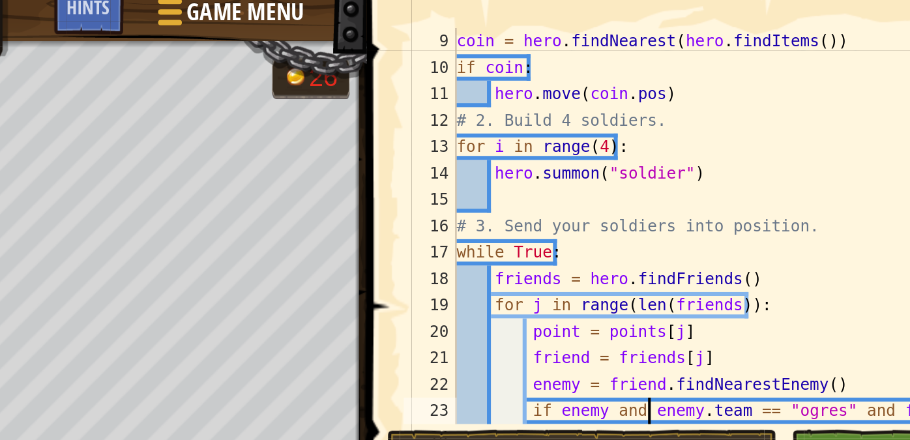
type textarea "pass"
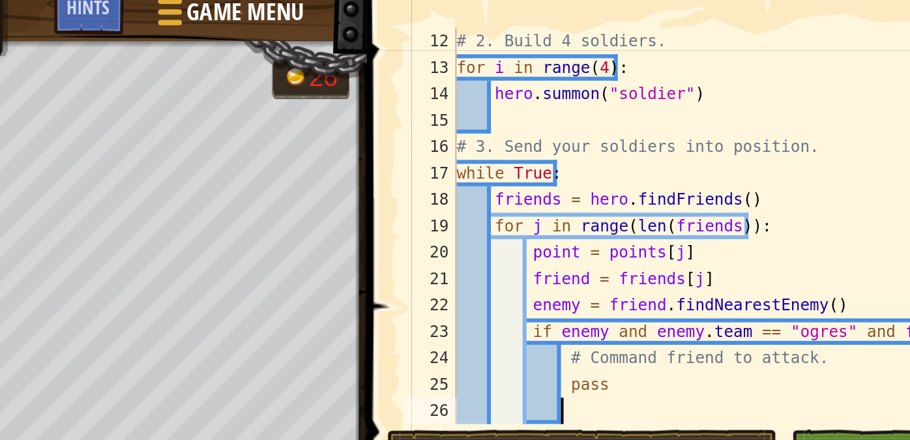
type textarea "else:"
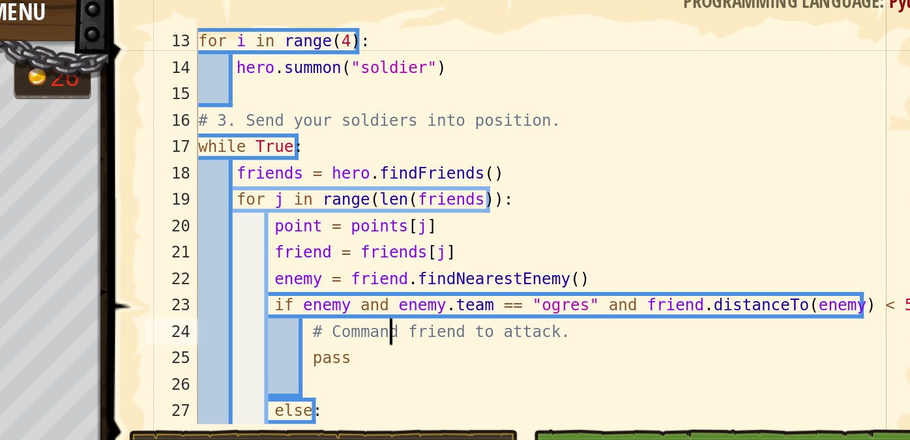
type textarea "pass"
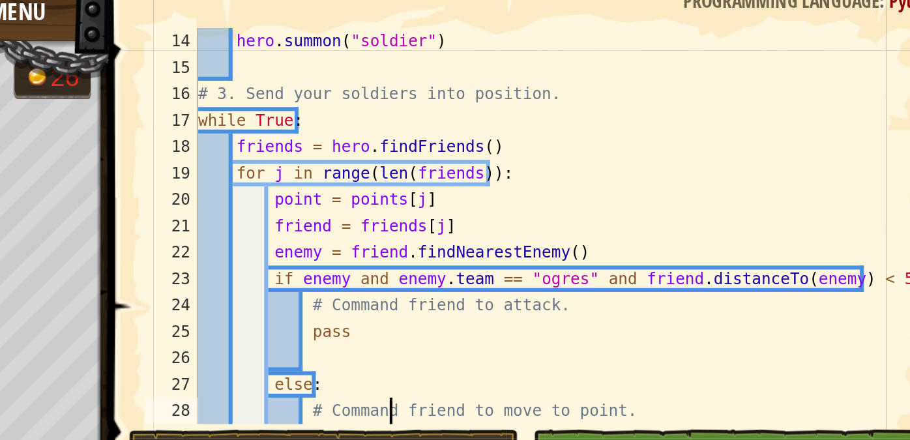
type textarea "pass"
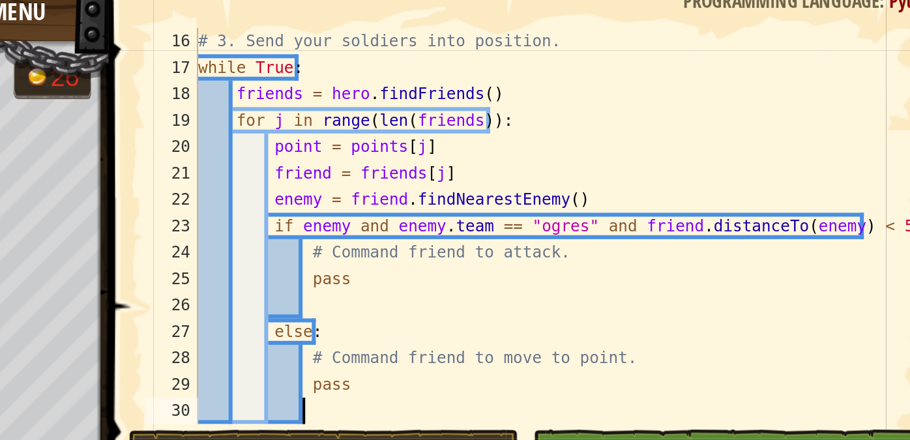
scroll to position [209, 0]
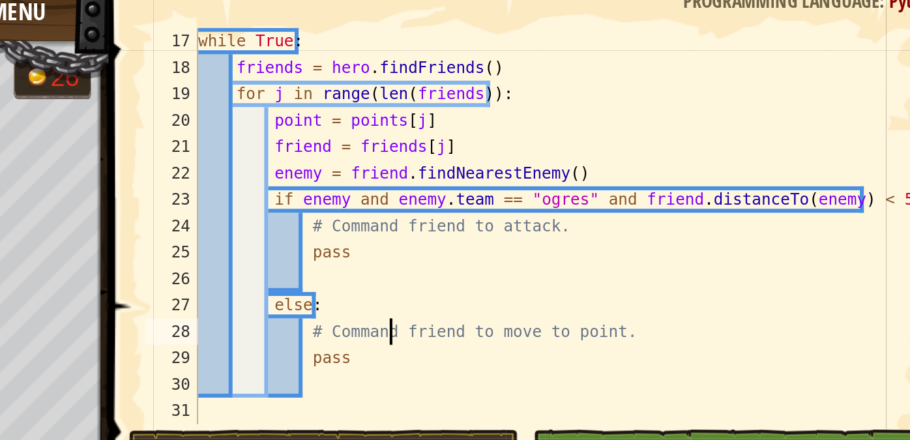
type textarea "else:"
type textarea "pass"
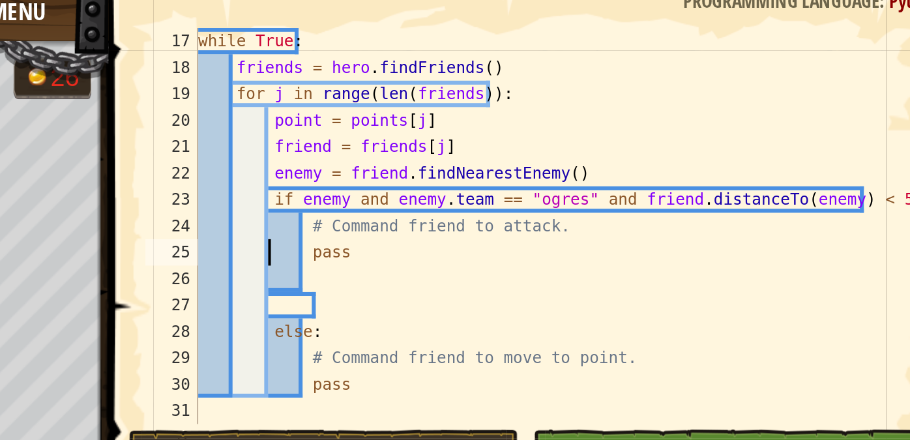
type textarea "pass"
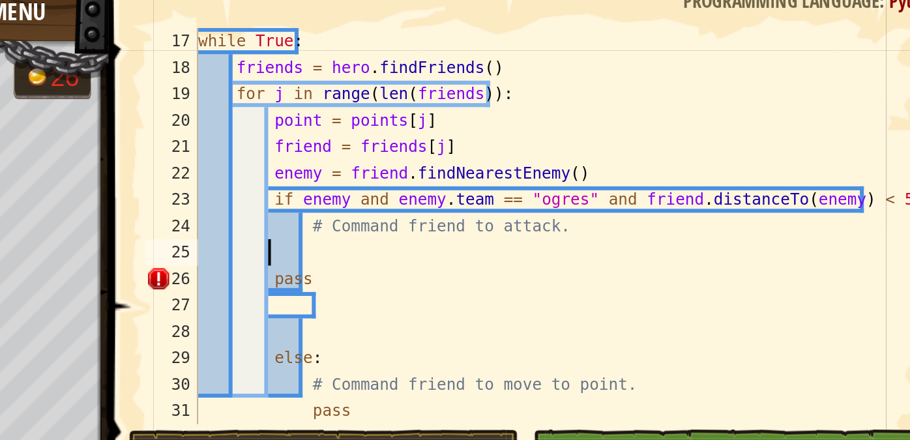
type textarea "pass"
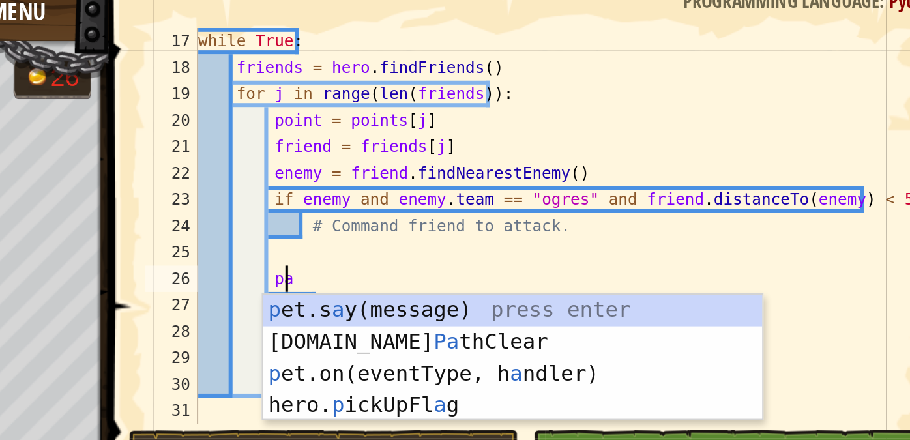
type textarea "p"
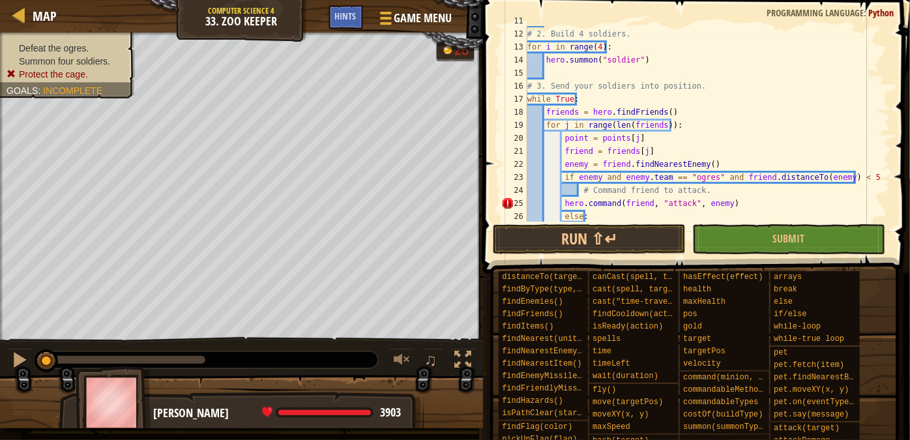
scroll to position [195, 0]
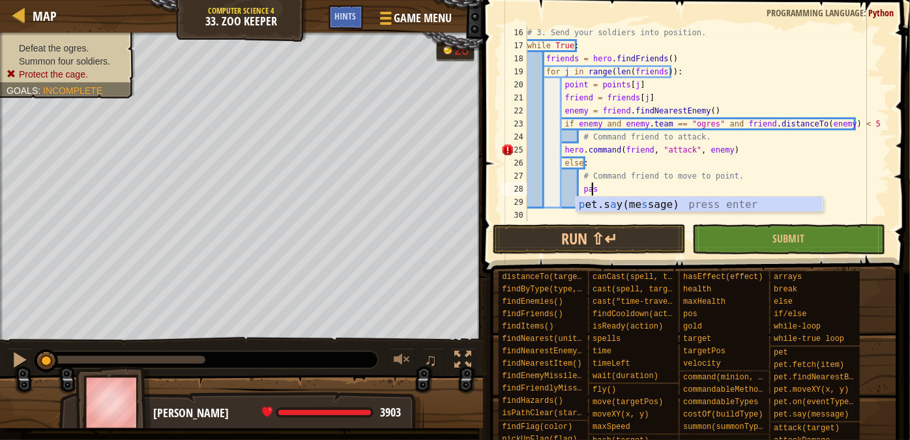
type textarea "p"
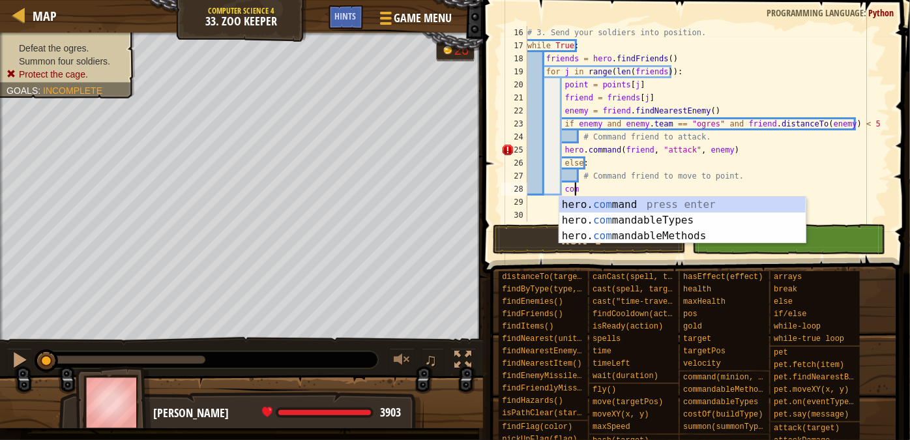
scroll to position [6, 3]
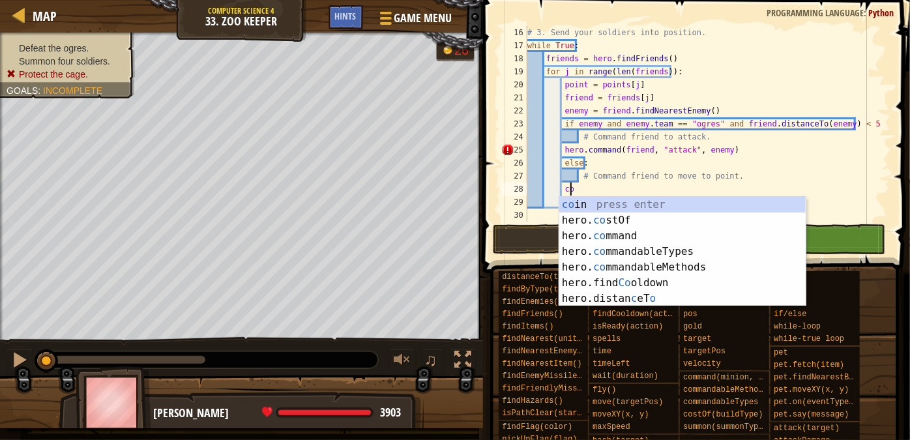
type textarea "c"
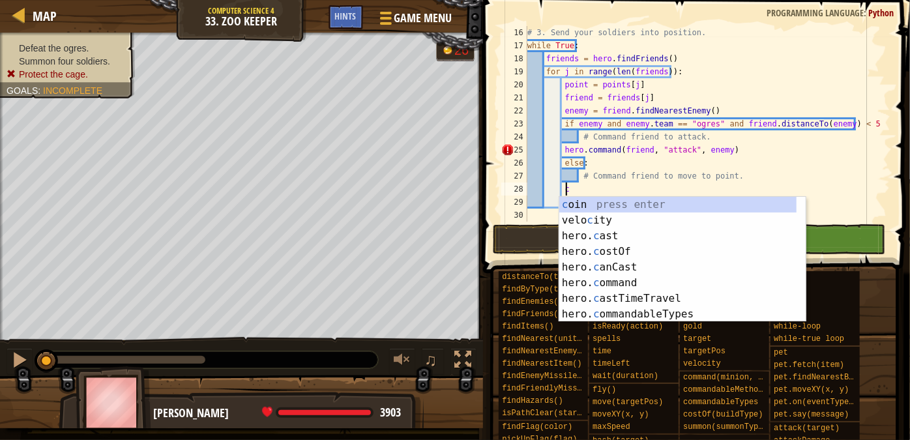
scroll to position [6, 1]
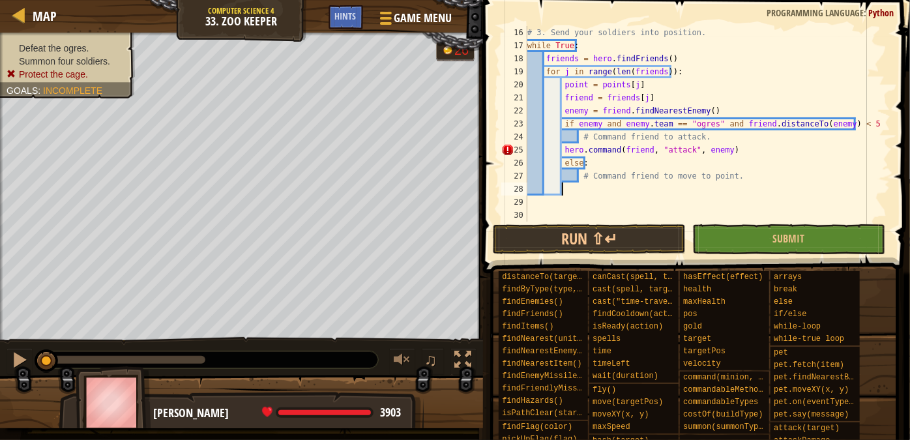
click at [559, 149] on div "# 3. Send your soldiers into position. while True : friends = hero . findFriend…" at bounding box center [703, 137] width 357 height 222
click at [563, 149] on div "# 3. Send your soldiers into position. while True : friends = hero . findFriend…" at bounding box center [703, 137] width 357 height 222
type textarea "hero.command(friend, "attack", enemy)"
click at [567, 187] on div "# 3. Send your soldiers into position. while True : friends = hero . findFriend…" at bounding box center [703, 137] width 357 height 222
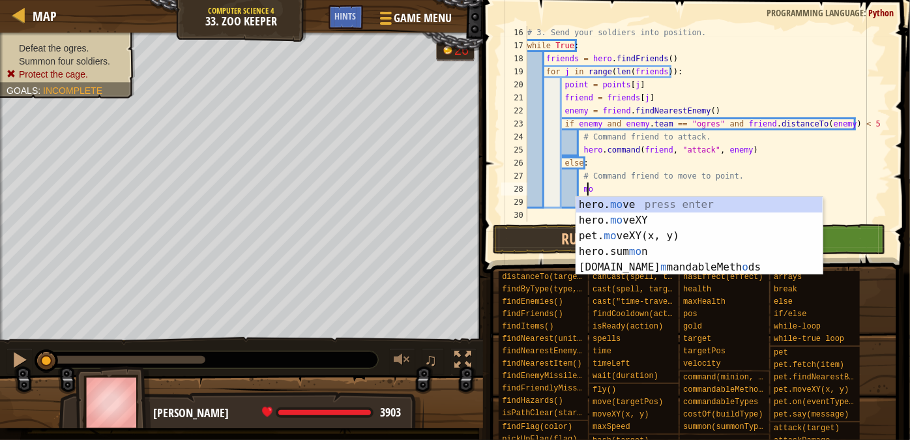
type textarea "m"
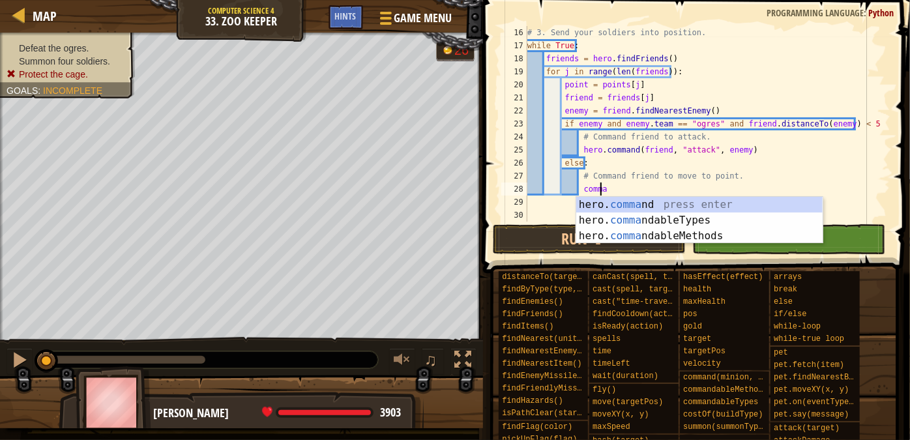
type textarea "commanf"
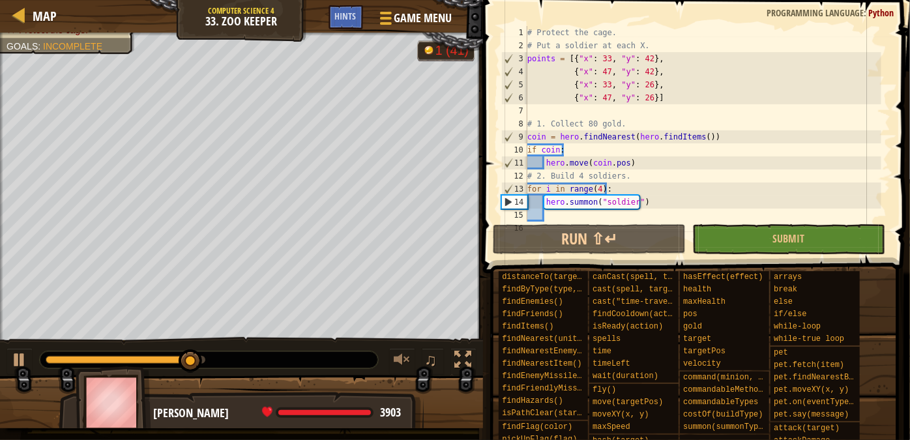
scroll to position [177, 0]
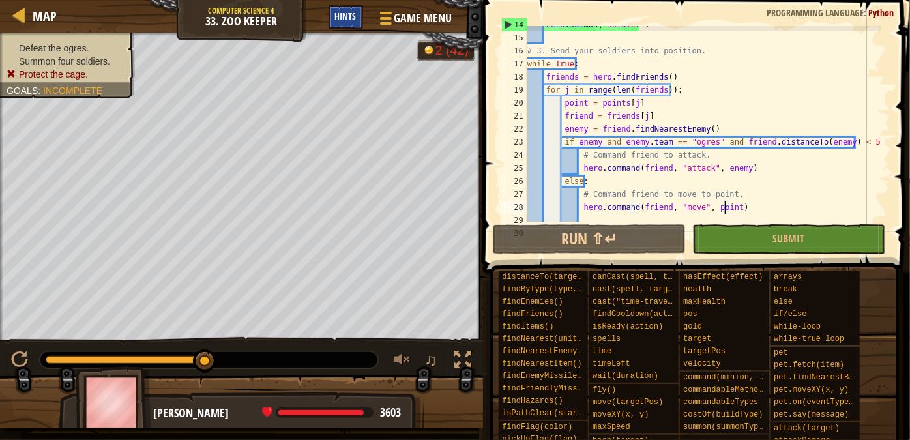
click at [355, 15] on span "Hints" at bounding box center [346, 16] width 22 height 12
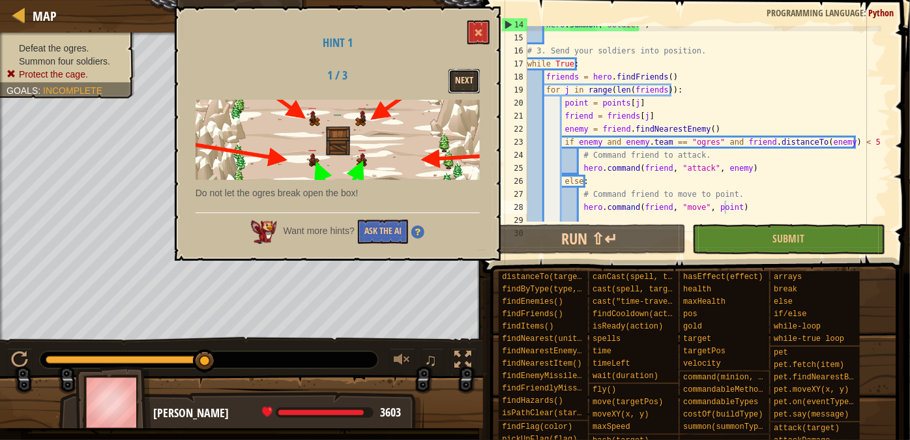
click at [464, 88] on button "Next" at bounding box center [464, 81] width 31 height 24
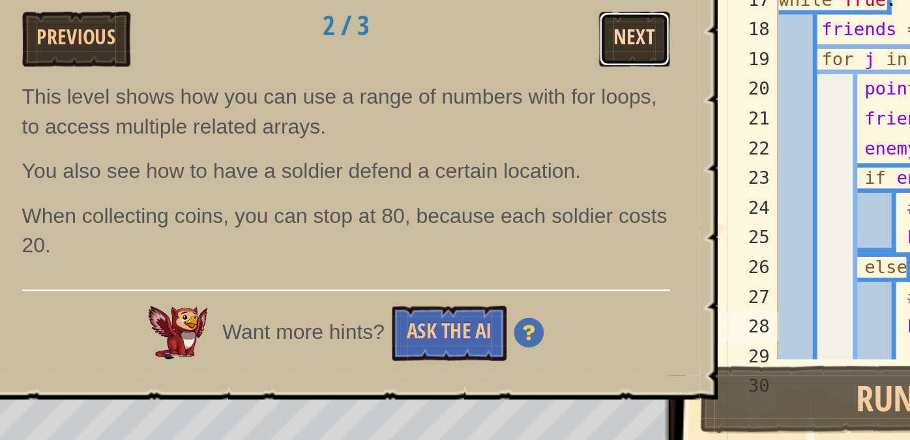
click at [467, 81] on button "Next" at bounding box center [464, 81] width 31 height 24
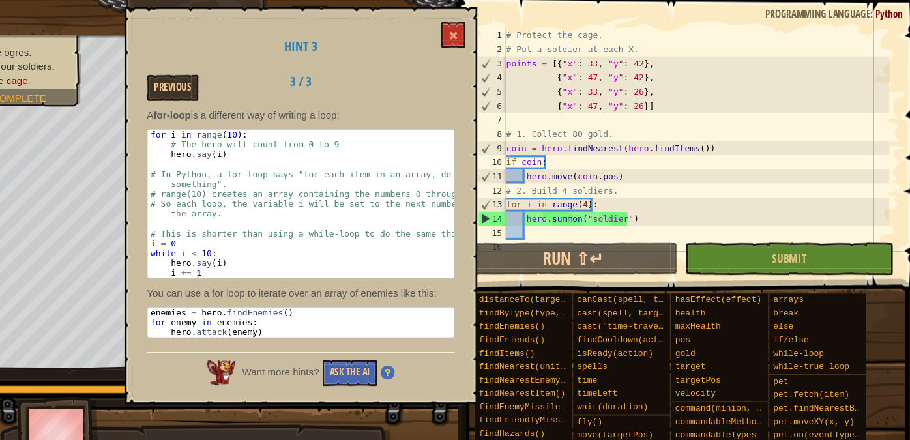
scroll to position [0, 0]
click at [480, 31] on span at bounding box center [478, 32] width 9 height 9
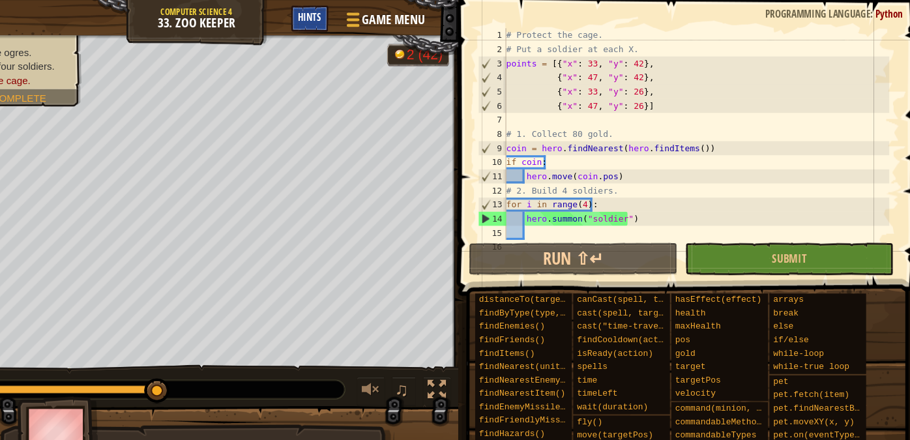
click at [360, 15] on div "Hints" at bounding box center [346, 17] width 35 height 24
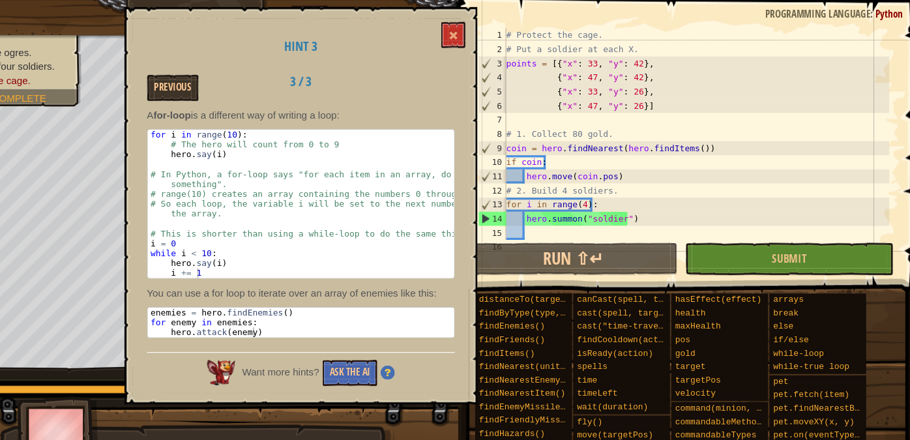
click at [419, 340] on img at bounding box center [417, 344] width 13 height 13
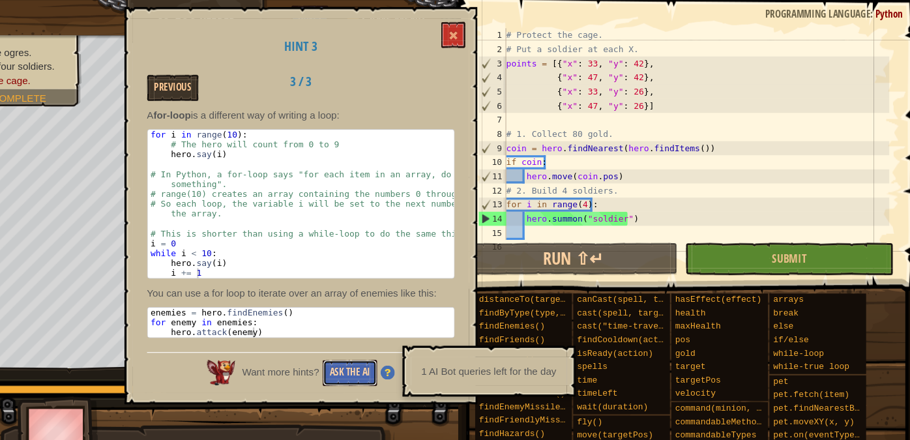
click at [392, 341] on button "Ask the AI" at bounding box center [383, 344] width 50 height 24
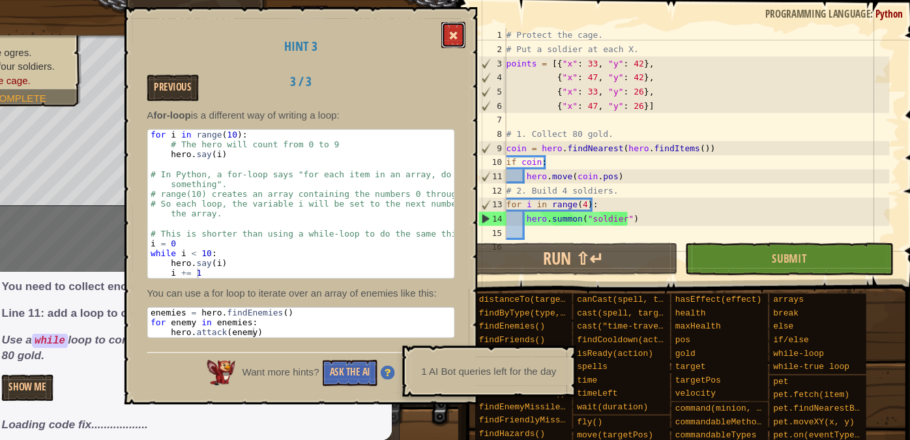
click at [479, 31] on span at bounding box center [478, 32] width 9 height 9
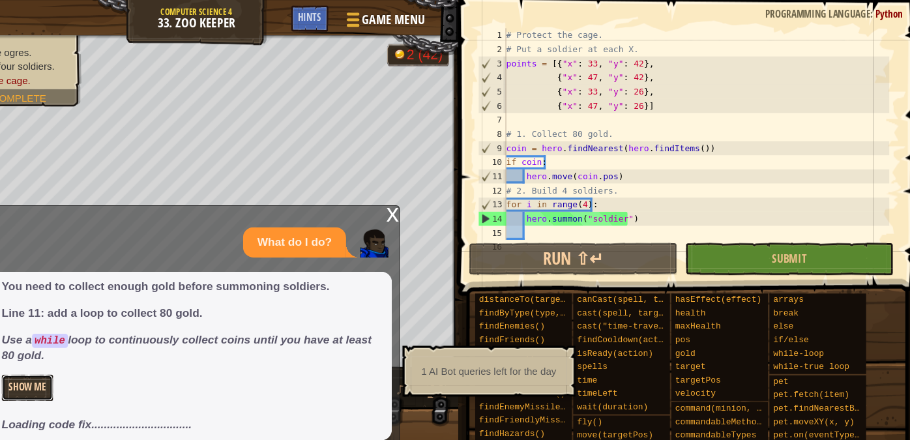
click at [93, 358] on button "Show Me" at bounding box center [85, 358] width 48 height 24
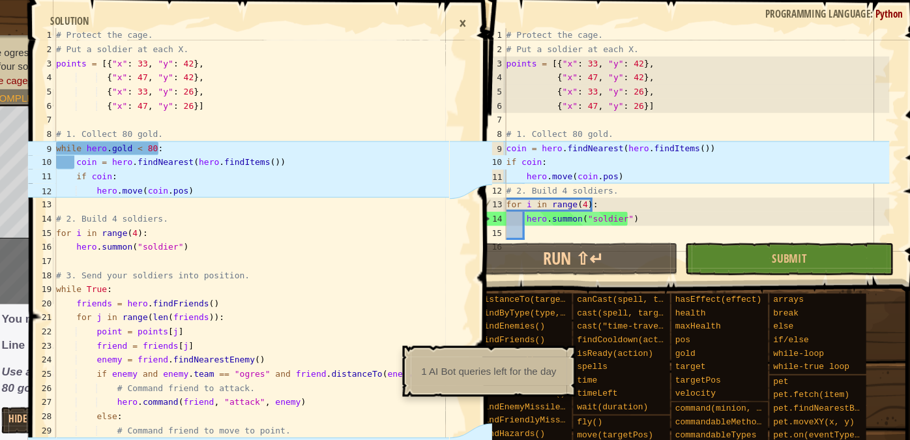
type textarea "coin = hero.findNearest(hero.findItems())"
click at [529, 137] on div "# Protect the cage. # Put a soldier at each X. points = [{ "x" : 33 , "y" : 42 …" at bounding box center [703, 137] width 357 height 222
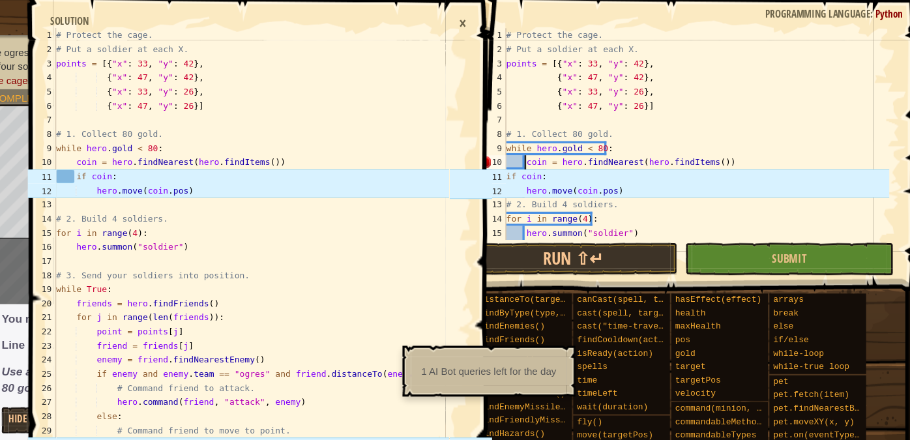
scroll to position [6, 1]
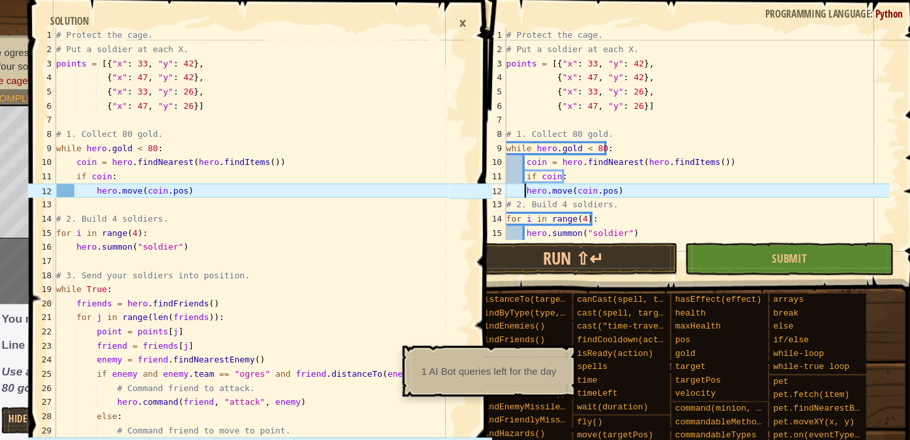
type textarea "hero.move(coin.pos)"
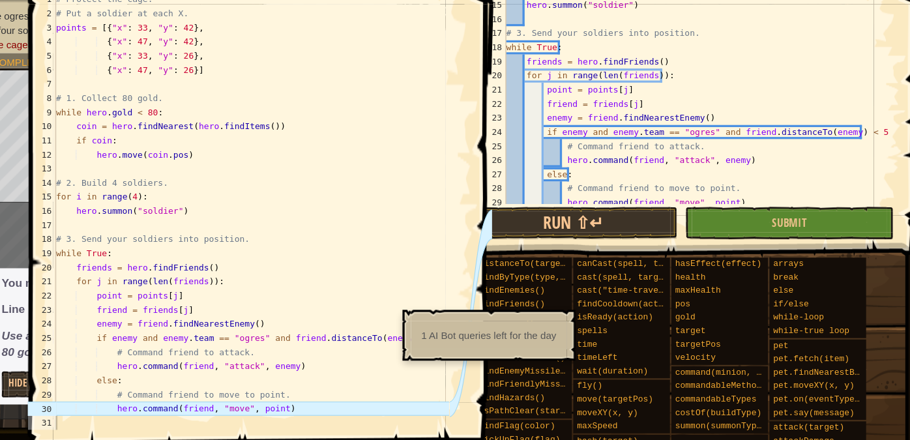
scroll to position [209, 0]
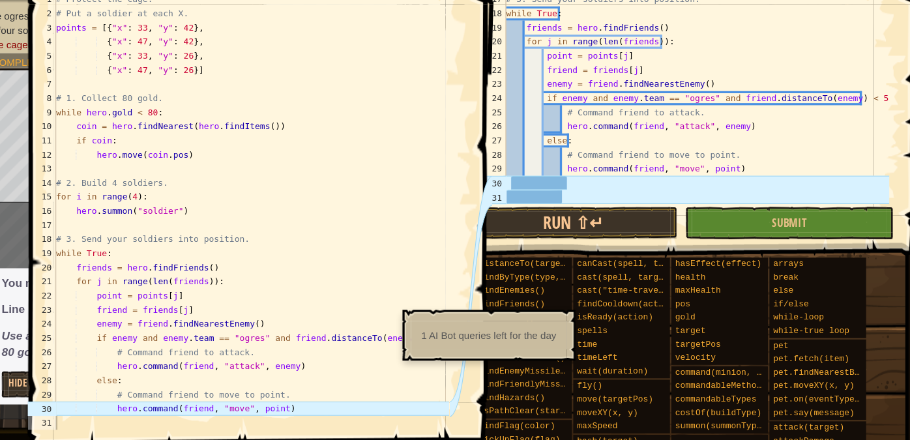
click at [631, 219] on div "# 3. Send your soldiers into position. while True : friends = hero . findFriend…" at bounding box center [703, 137] width 357 height 222
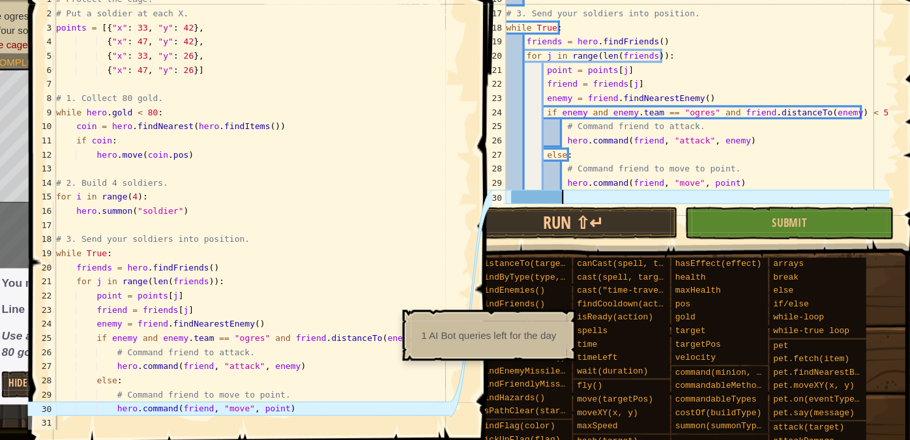
scroll to position [195, 0]
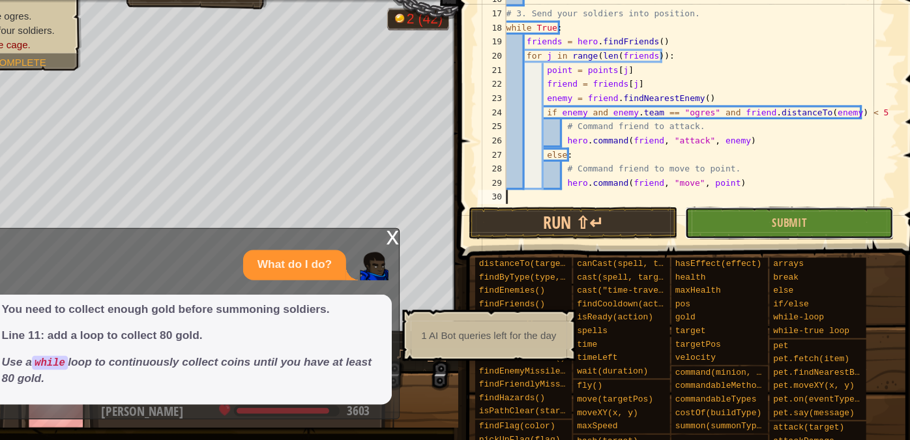
click at [779, 239] on span "Submit" at bounding box center [789, 238] width 32 height 14
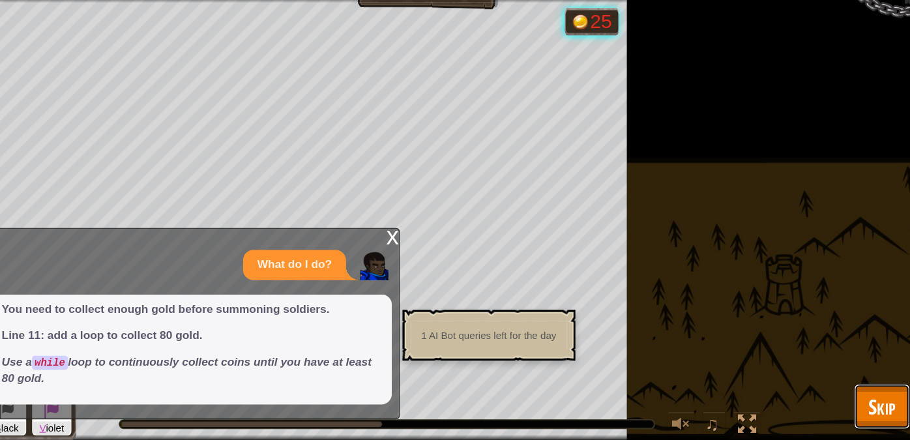
click at [878, 402] on span "Skip" at bounding box center [874, 408] width 25 height 27
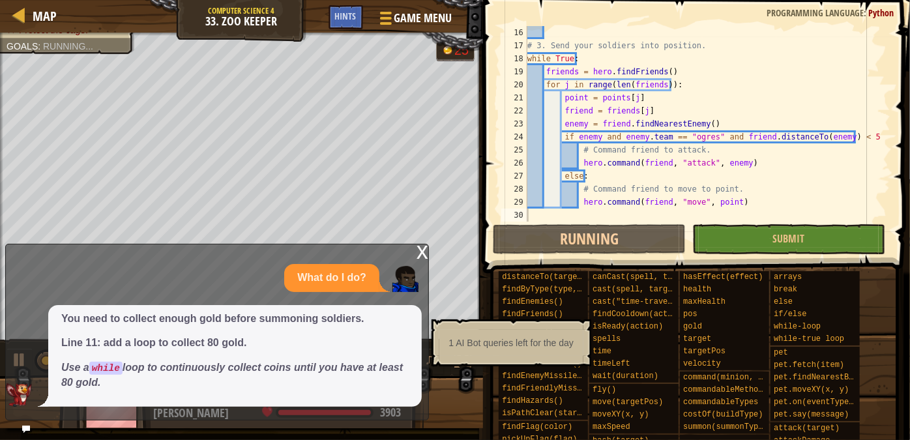
click at [422, 253] on div "x" at bounding box center [423, 250] width 12 height 13
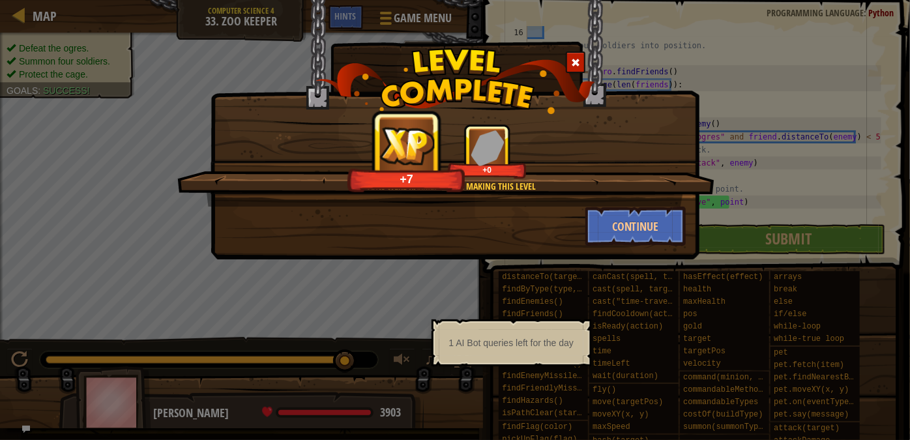
click at [578, 63] on span at bounding box center [575, 62] width 9 height 9
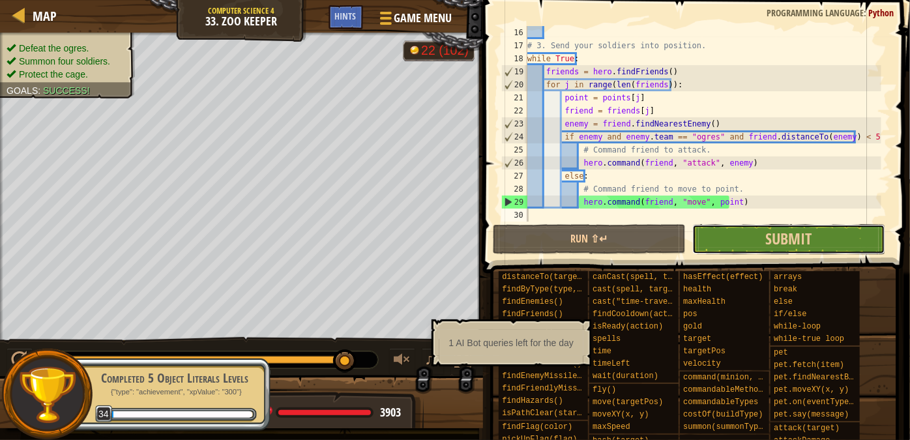
click at [751, 237] on button "Submit" at bounding box center [788, 239] width 193 height 30
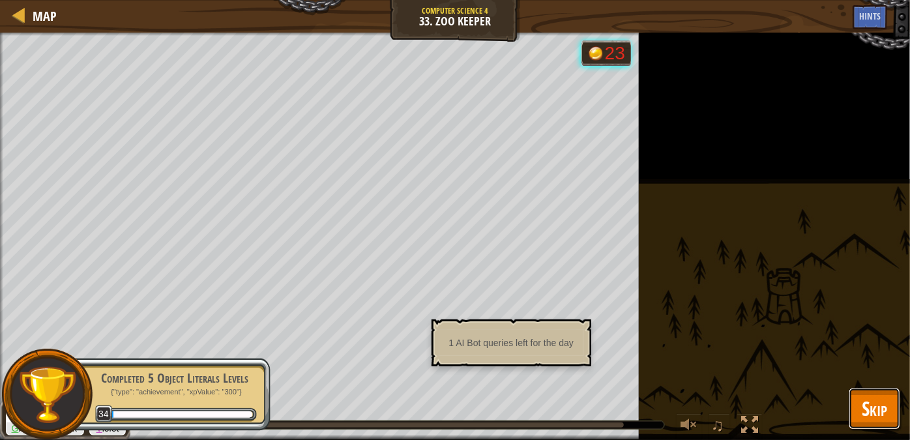
click at [879, 403] on span "Skip" at bounding box center [874, 408] width 25 height 27
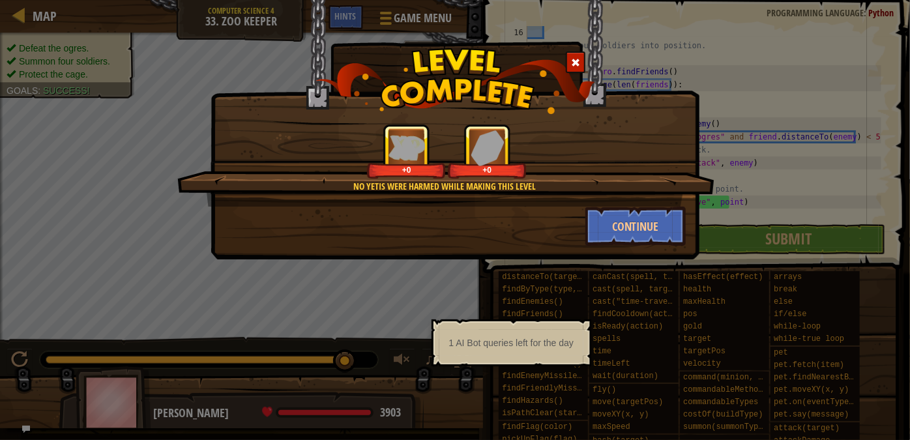
click at [574, 60] on span at bounding box center [575, 62] width 9 height 9
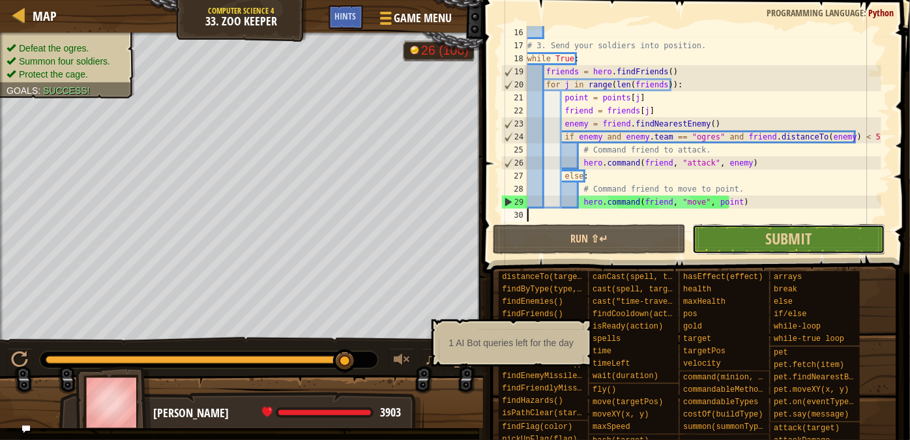
click at [726, 242] on button "Submit" at bounding box center [788, 239] width 193 height 30
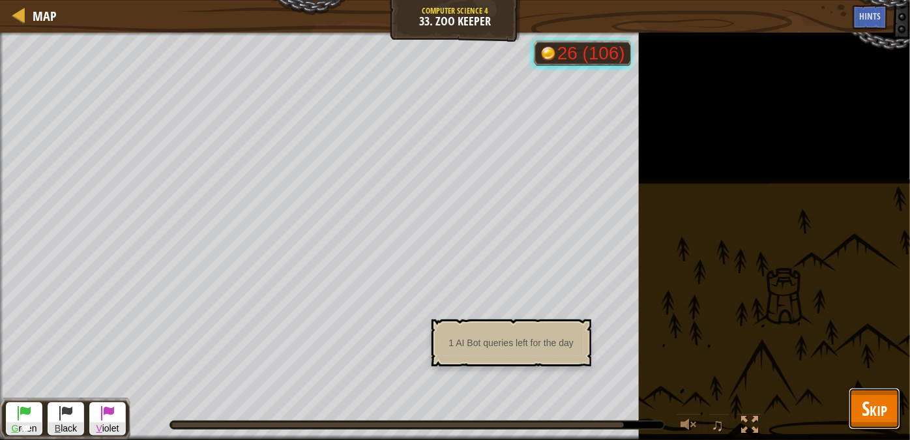
click at [881, 417] on span "Skip" at bounding box center [874, 408] width 25 height 27
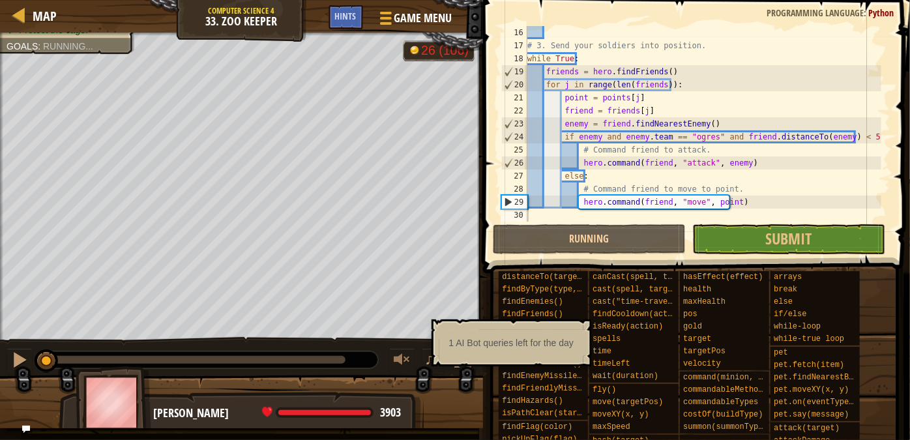
click at [461, 355] on div "1 AI Bot queries left for the day" at bounding box center [512, 342] width 160 height 47
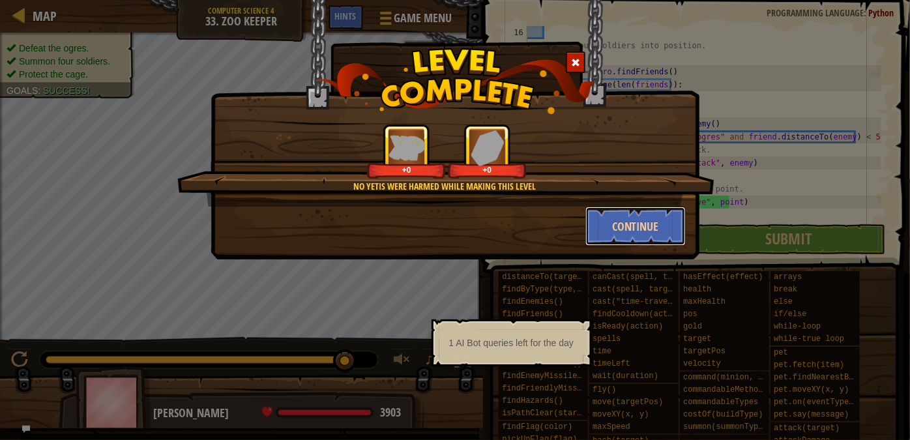
drag, startPoint x: 628, startPoint y: 222, endPoint x: 649, endPoint y: 398, distance: 176.7
click at [628, 225] on button "Continue" at bounding box center [635, 226] width 101 height 39
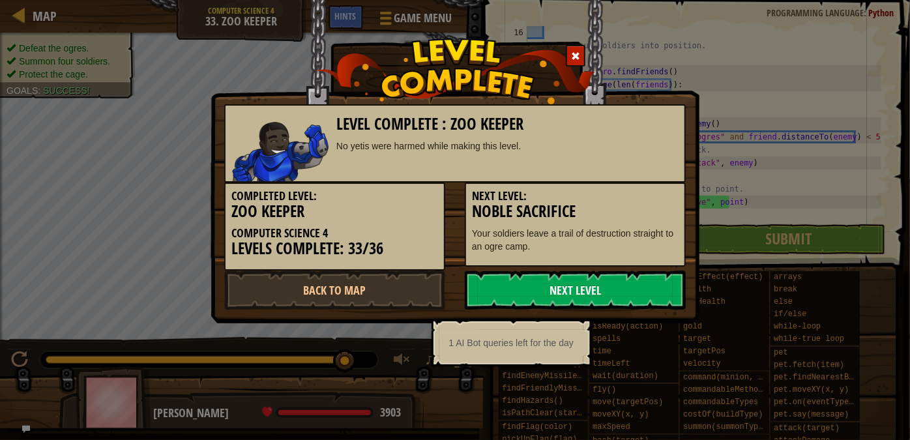
click at [617, 283] on link "Next Level" at bounding box center [575, 290] width 221 height 39
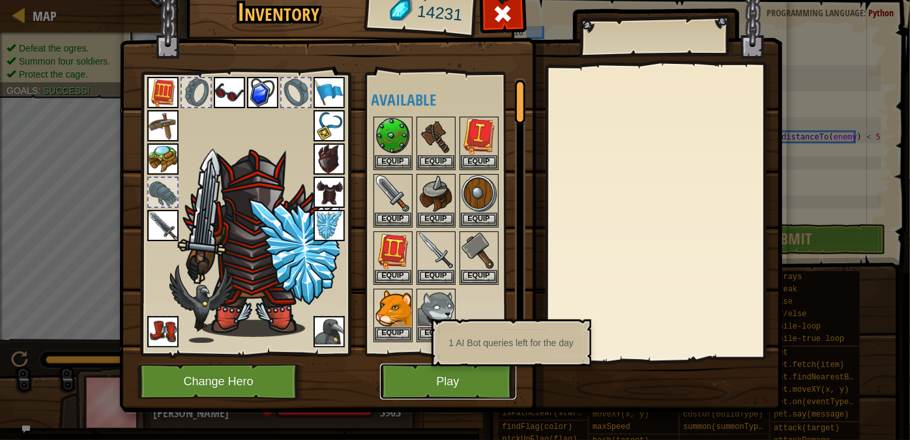
click at [415, 383] on button "Play" at bounding box center [448, 382] width 136 height 36
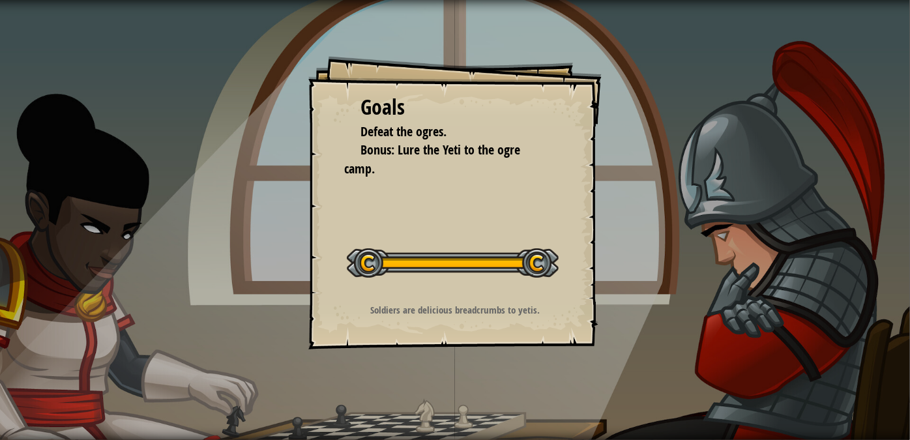
click at [0, 0] on button "Start Level" at bounding box center [0, 0] width 0 height 0
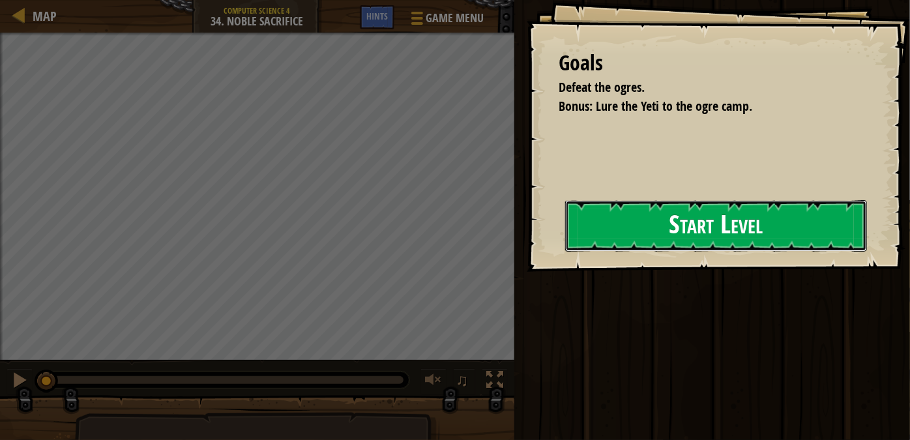
click at [730, 233] on button "Start Level" at bounding box center [716, 225] width 302 height 51
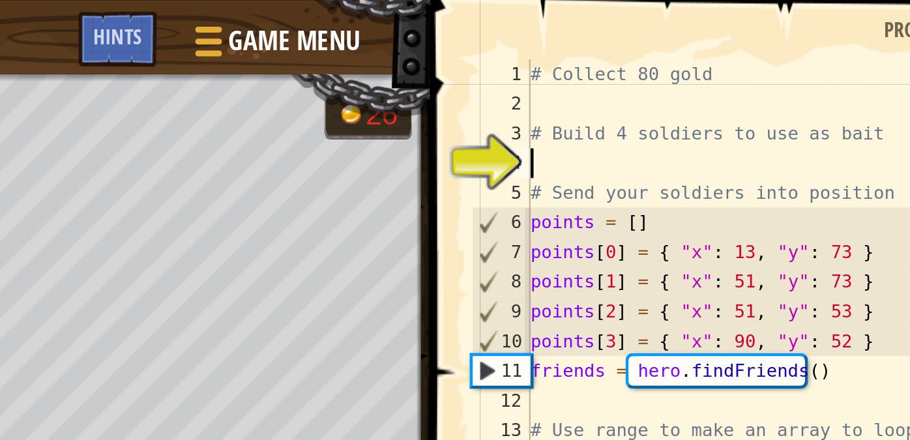
click at [650, 53] on div "# Collect 80 gold # Build 4 soldiers to use as bait # Send your soldiers into p…" at bounding box center [750, 137] width 282 height 222
type textarea "# Build 4 soldiers to use as bait"
click at [649, 48] on div "# Collect 80 gold # Build 4 soldiers to use as bait # Send your soldiers into p…" at bounding box center [750, 137] width 282 height 222
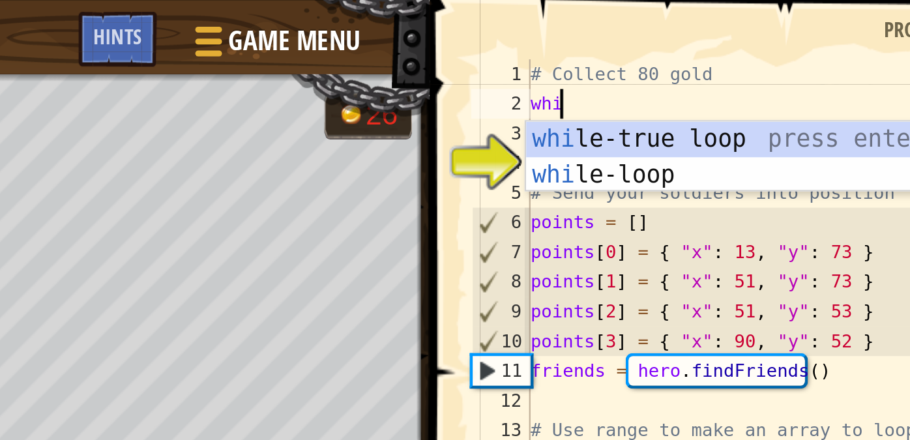
scroll to position [6, 0]
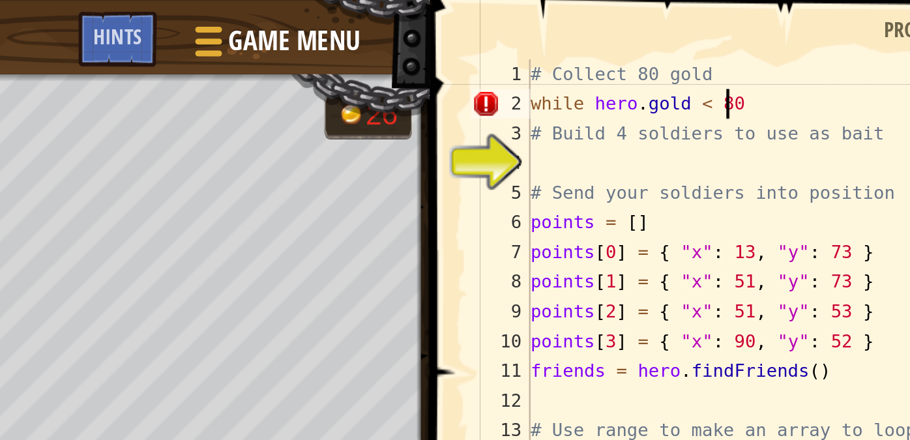
type textarea "while [DOMAIN_NAME] < 80:"
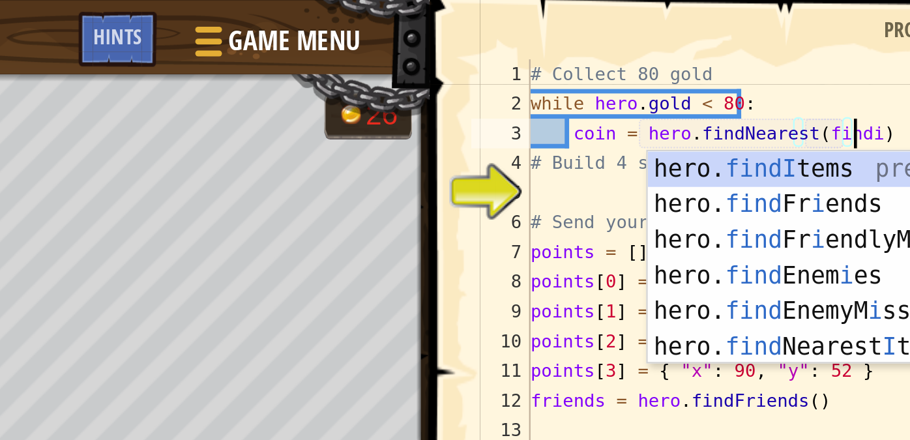
scroll to position [6, 11]
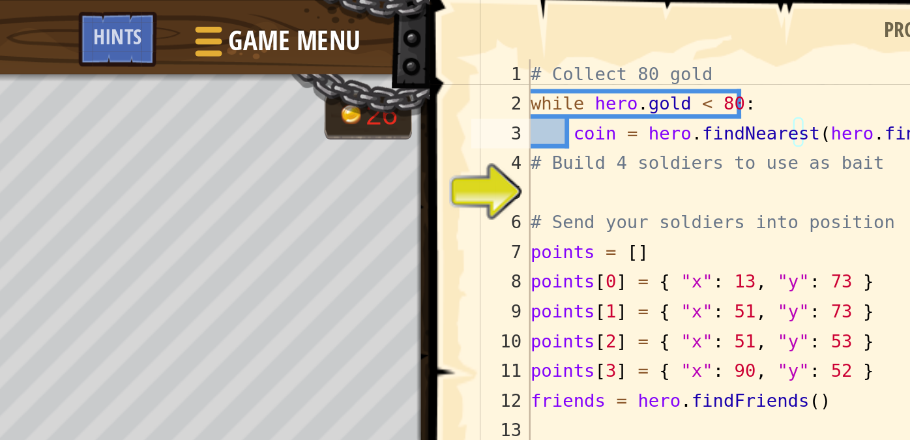
type textarea "# Build 4 soldiers to use as bait"
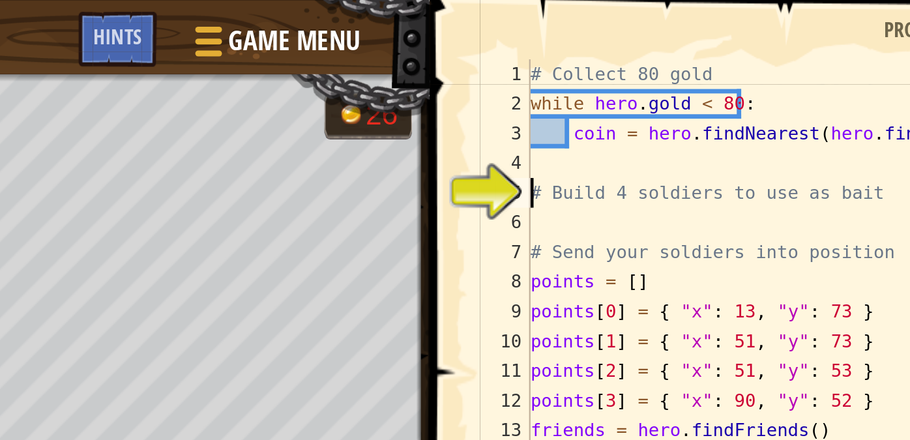
scroll to position [6, 0]
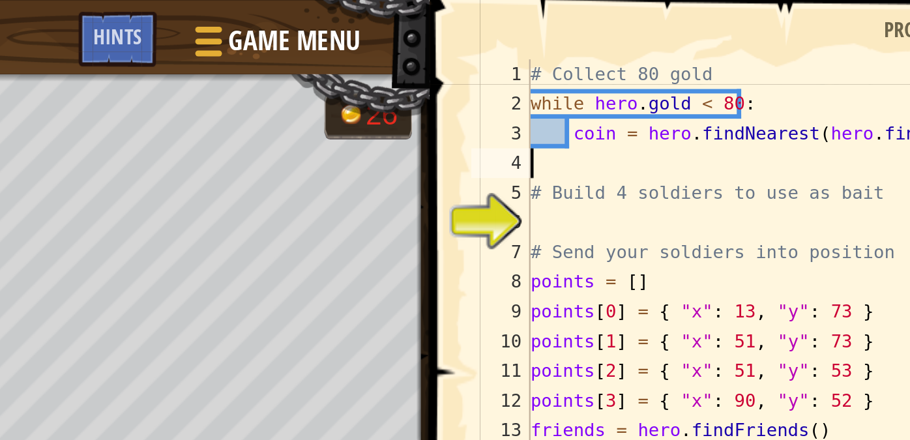
type textarea "# Build 4 soldiers to use as bait"
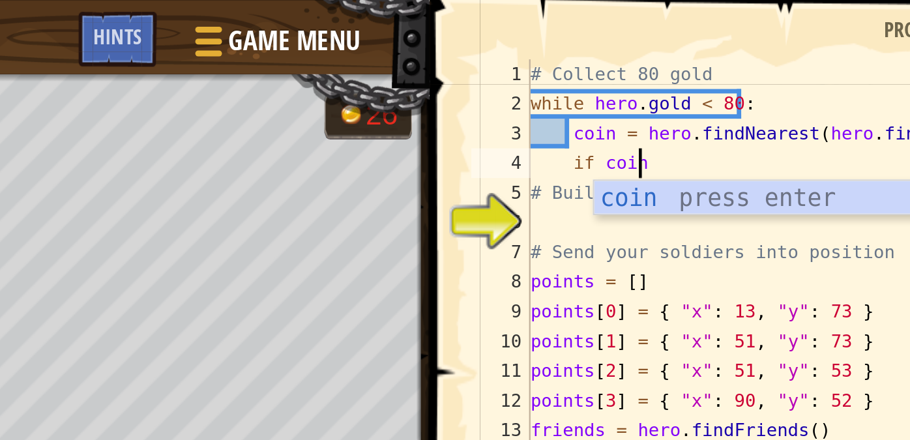
type textarea "if coin:"
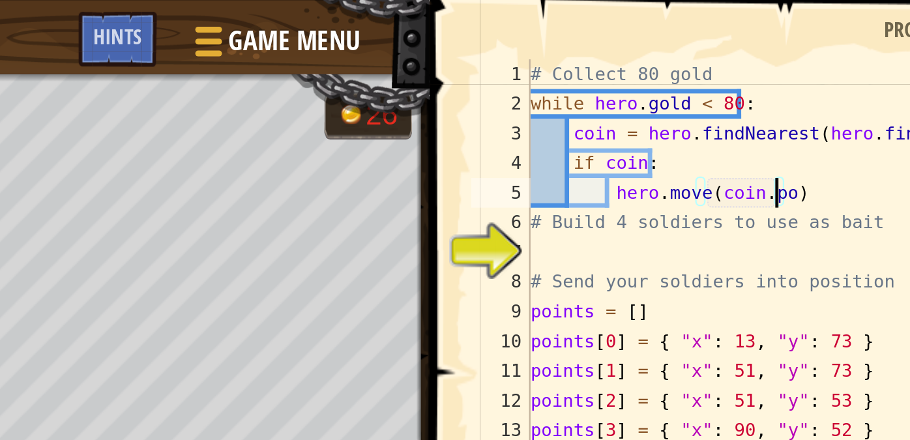
scroll to position [6, 8]
type textarea "# Build 4 soldiers to use as bait"
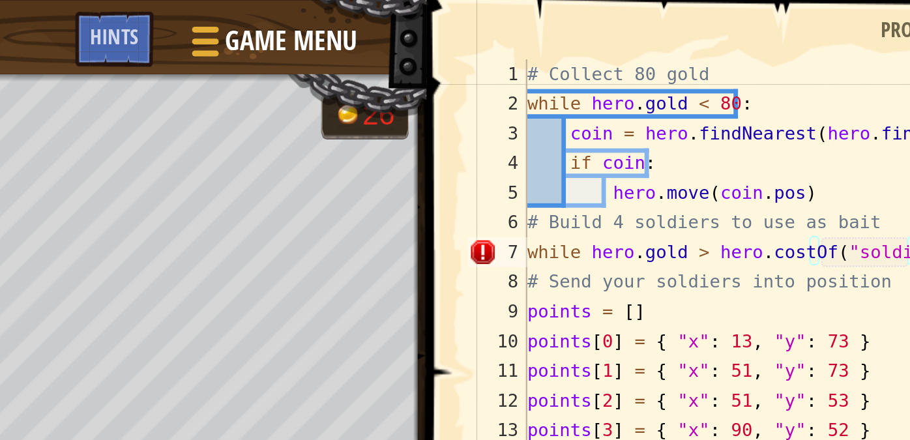
scroll to position [6, 14]
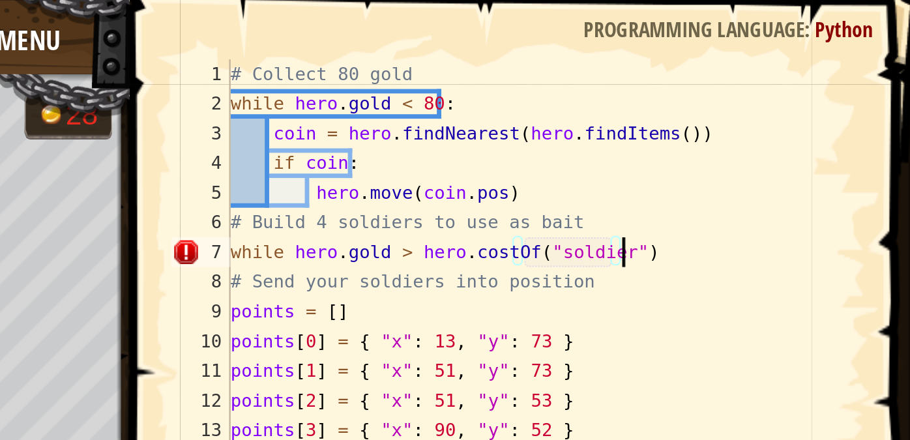
type textarea "while [DOMAIN_NAME] > hero.costOf("soldier"):"
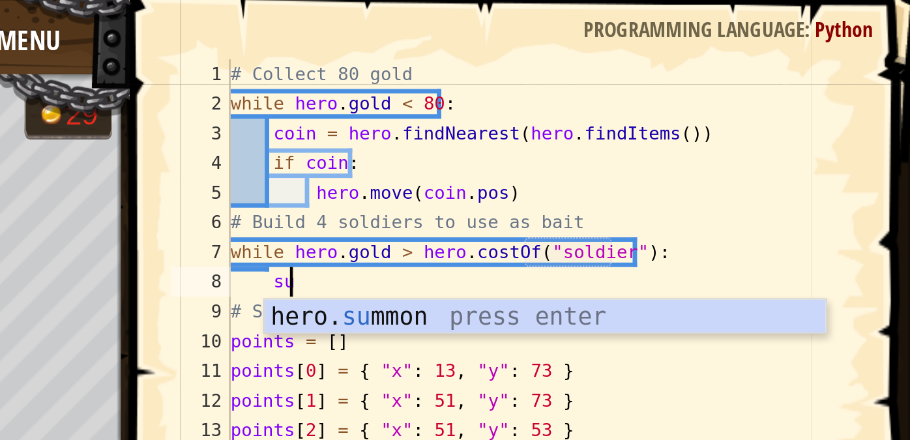
scroll to position [6, 1]
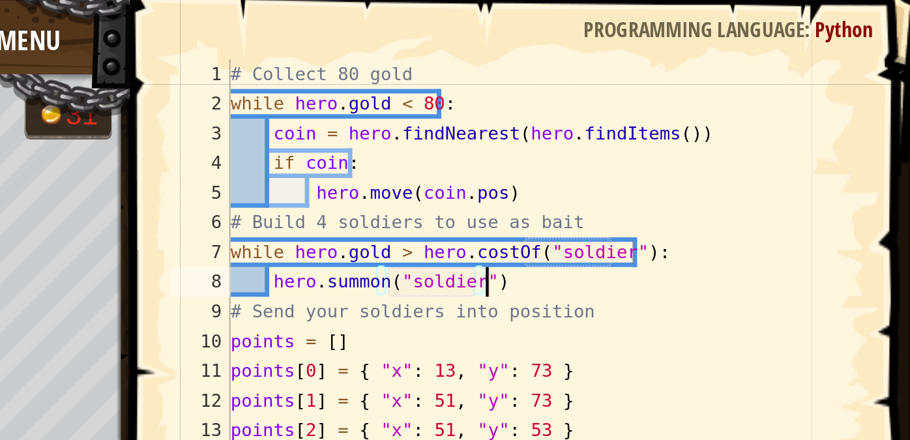
type textarea "# Send your soldiers into position"
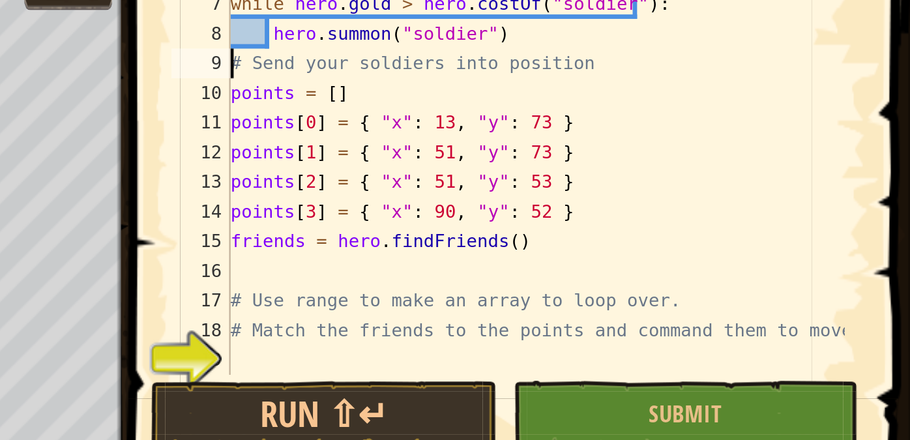
scroll to position [52, 0]
click at [781, 214] on div "hero . move ( coin . pos ) # Build 4 soldiers to use as bait while hero . gold …" at bounding box center [745, 137] width 272 height 222
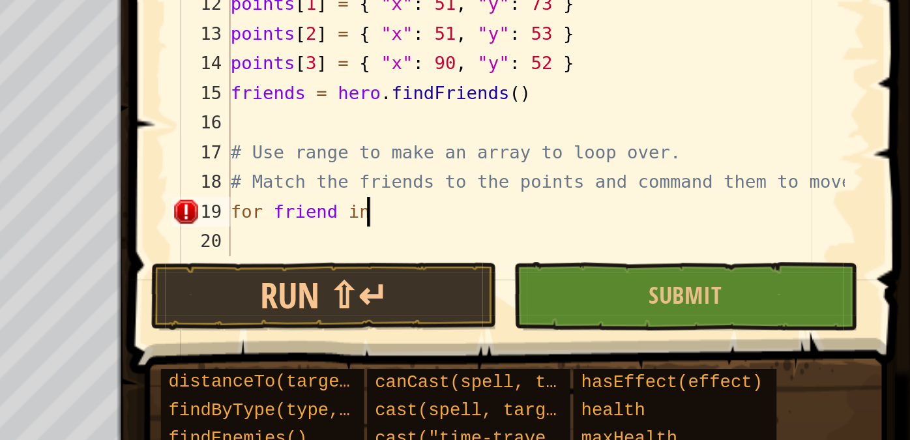
scroll to position [6, 5]
type textarea "for friend in friends:"
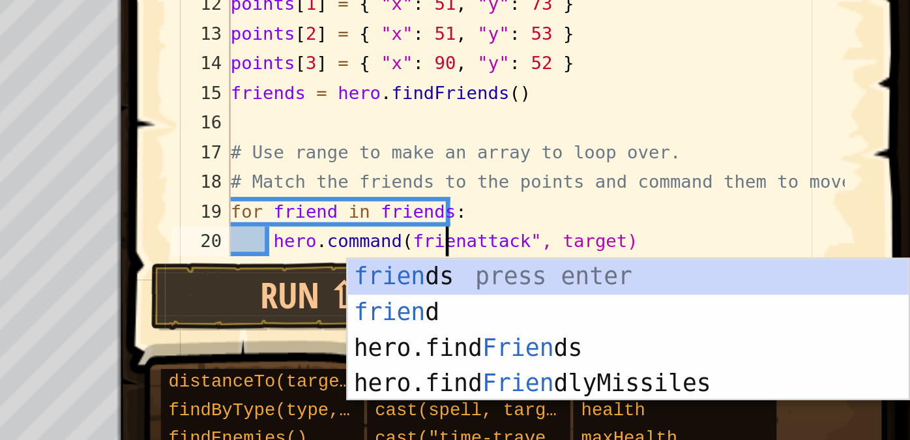
type textarea "hero.command(frieattack", target)"
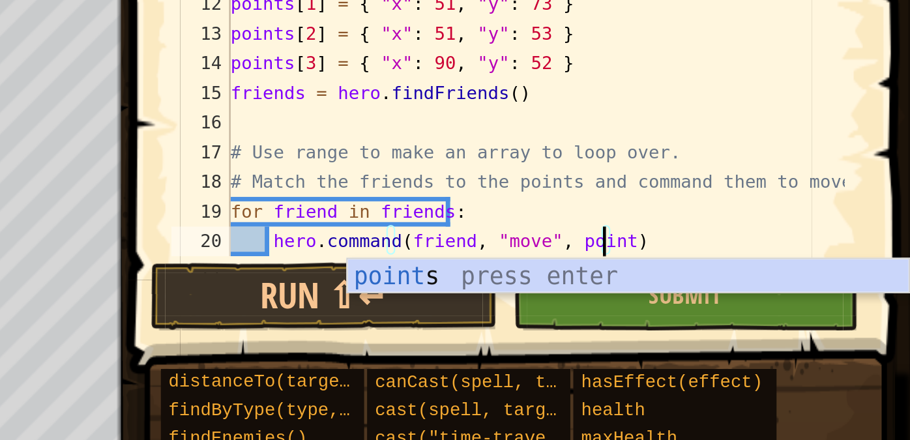
scroll to position [6, 13]
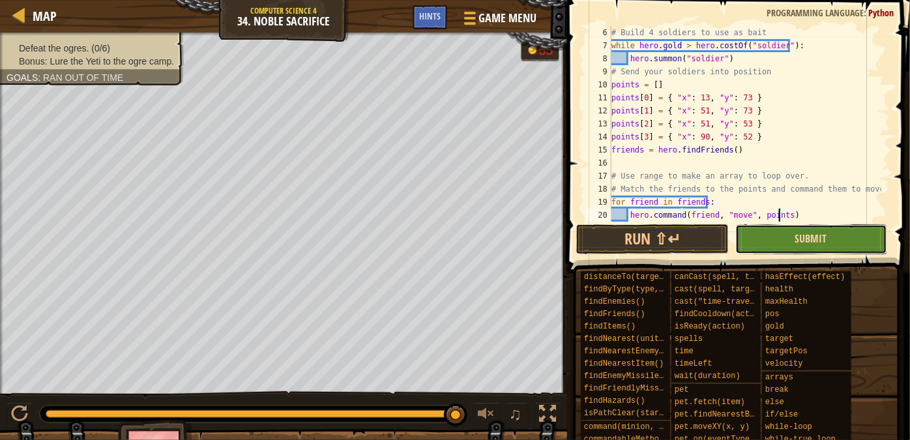
click at [804, 237] on span "Submit" at bounding box center [811, 238] width 32 height 14
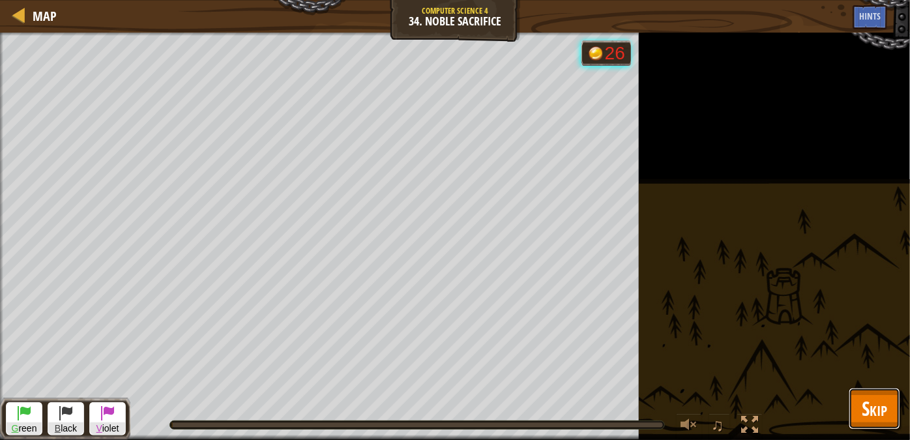
click at [855, 409] on button "Skip" at bounding box center [874, 409] width 51 height 42
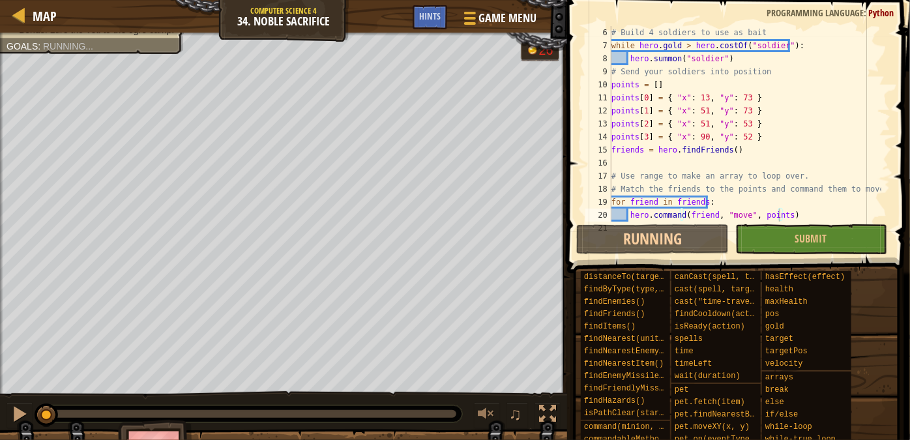
scroll to position [78, 0]
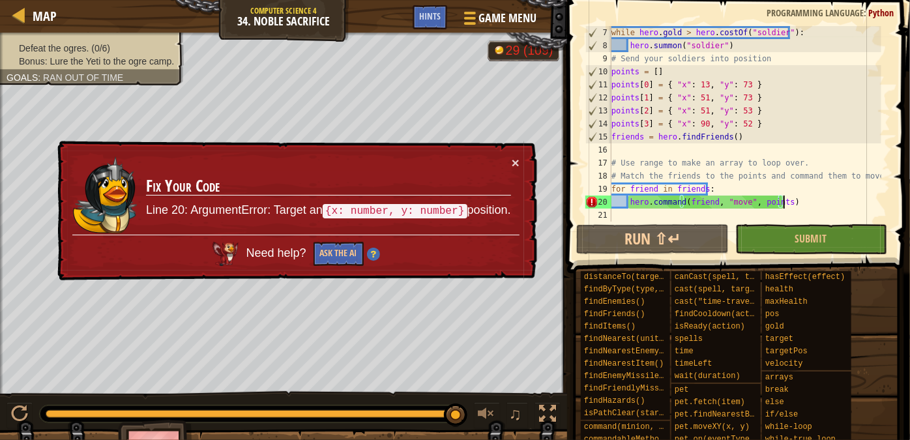
click at [787, 199] on div "while hero . gold > hero . costOf ( "soldier" ) : hero . summon ( "soldier" ) #…" at bounding box center [745, 137] width 272 height 222
click at [784, 199] on div "while hero . gold > hero . costOf ( "soldier" ) : hero . summon ( "soldier" ) #…" at bounding box center [745, 137] width 272 height 222
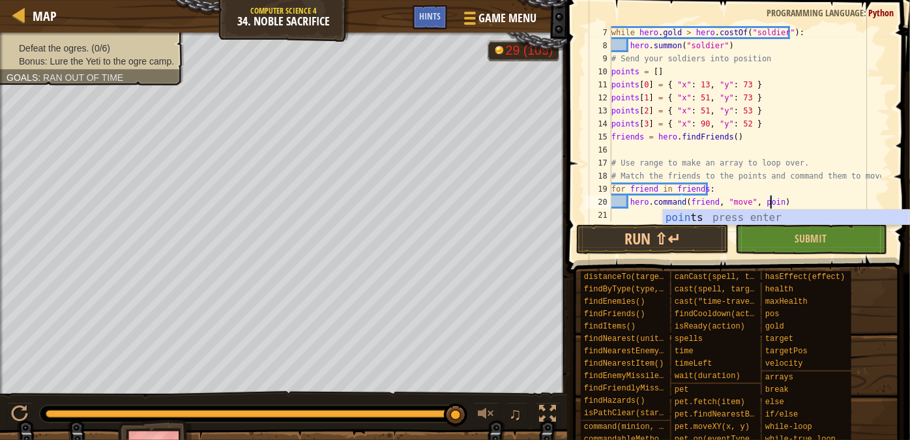
scroll to position [6, 13]
click at [791, 232] on button "Submit" at bounding box center [811, 239] width 152 height 30
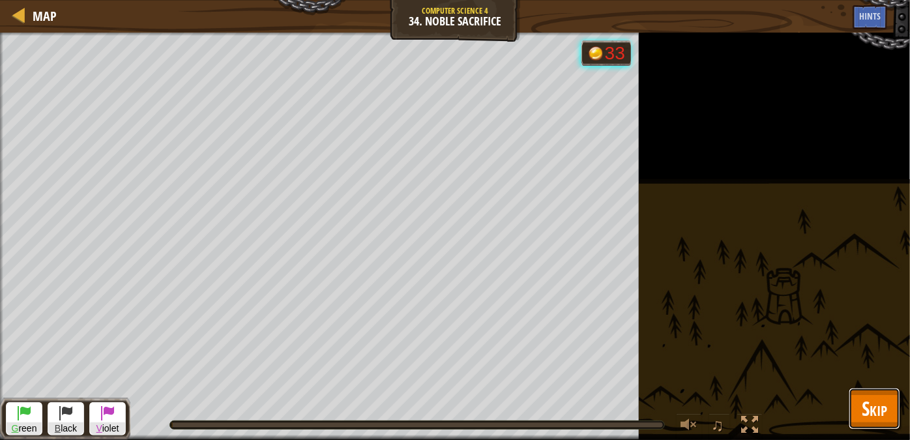
click at [877, 415] on span "Skip" at bounding box center [874, 408] width 25 height 27
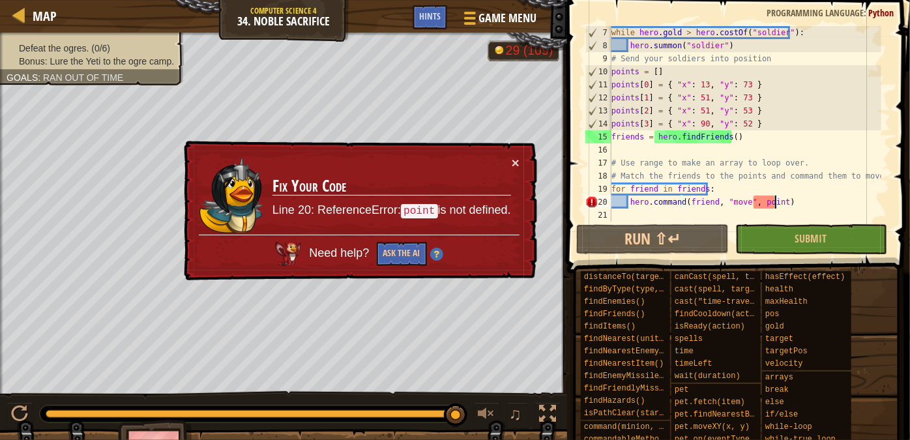
click at [775, 201] on div "while hero . gold > hero . costOf ( "soldier" ) : hero . summon ( "soldier" ) #…" at bounding box center [745, 137] width 272 height 222
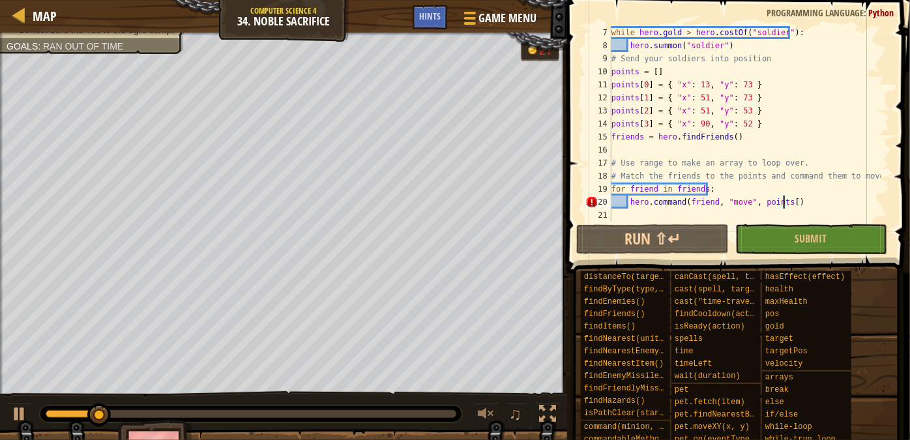
scroll to position [6, 14]
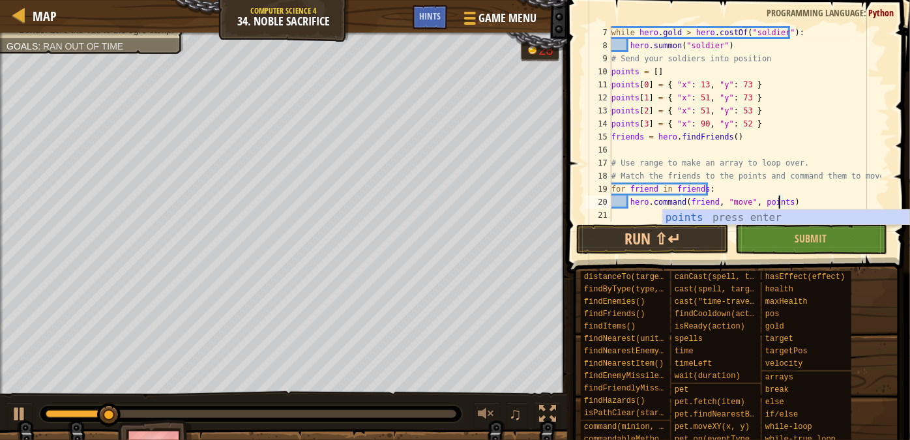
click at [718, 191] on div "while hero . gold > hero . costOf ( "soldier" ) : hero . summon ( "soldier" ) #…" at bounding box center [745, 137] width 272 height 222
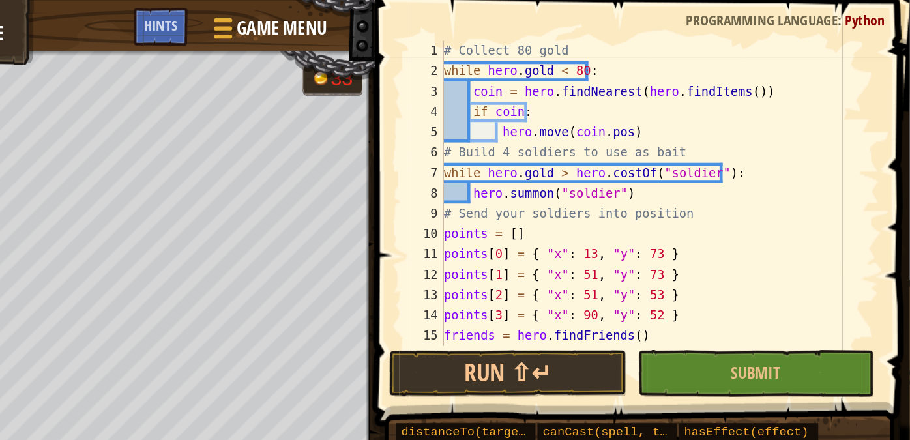
scroll to position [0, 0]
click at [430, 16] on span "Hints" at bounding box center [430, 16] width 22 height 12
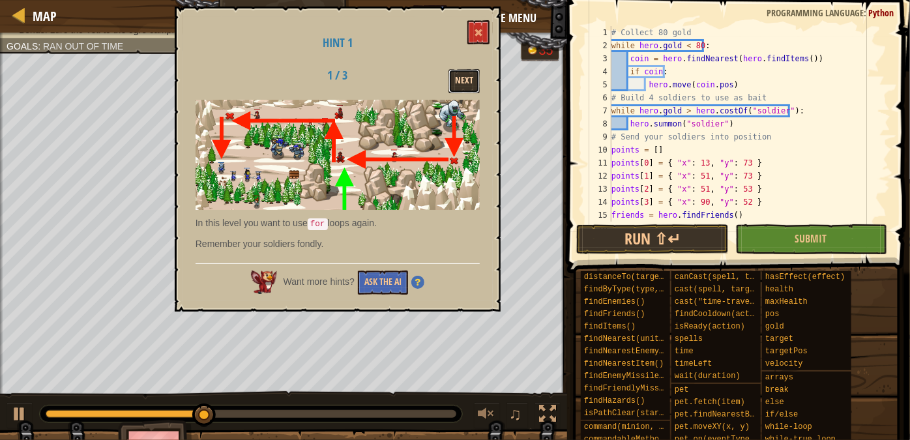
click at [473, 74] on button "Next" at bounding box center [464, 81] width 31 height 24
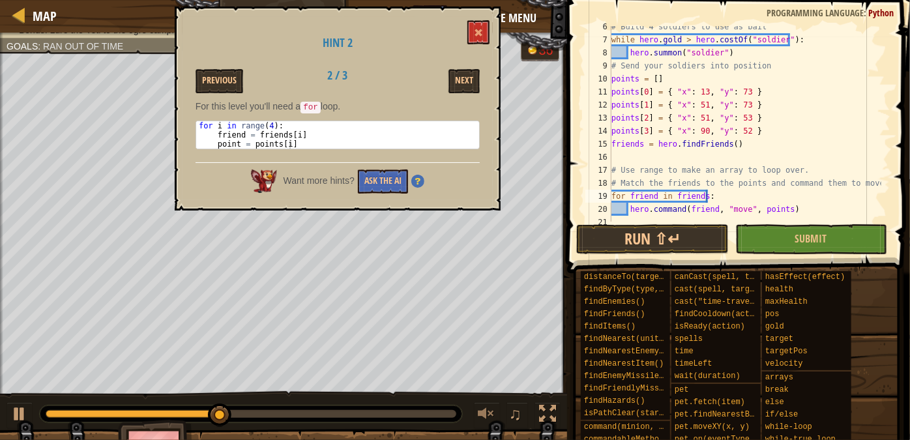
scroll to position [78, 0]
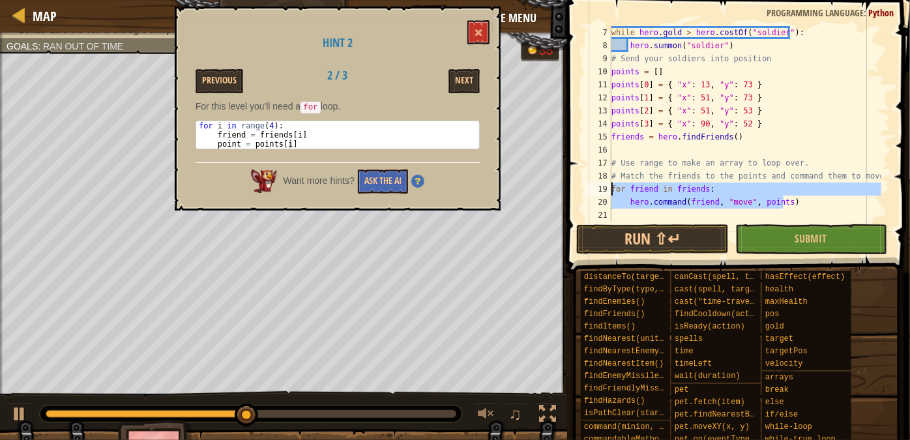
drag, startPoint x: 790, startPoint y: 203, endPoint x: 601, endPoint y: 188, distance: 189.6
click at [601, 188] on div "hero.command(friend, "move", points) 7 8 9 10 11 12 13 14 15 16 17 18 19 20 21 …" at bounding box center [737, 124] width 308 height 196
type textarea "for friend in friends: hero.command(friend, "move", points)"
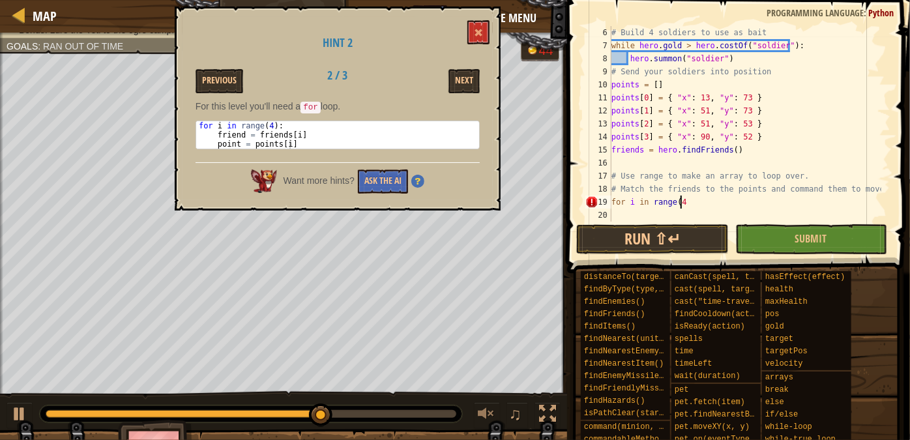
scroll to position [6, 5]
type textarea "for i in range(4):"
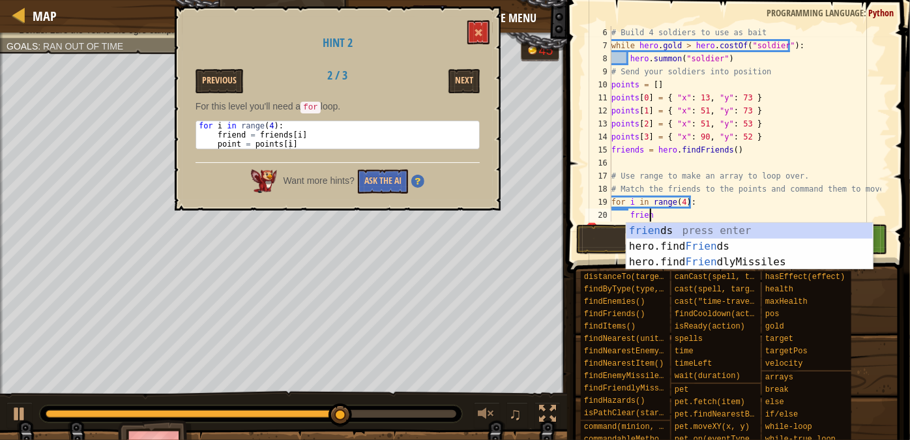
scroll to position [6, 3]
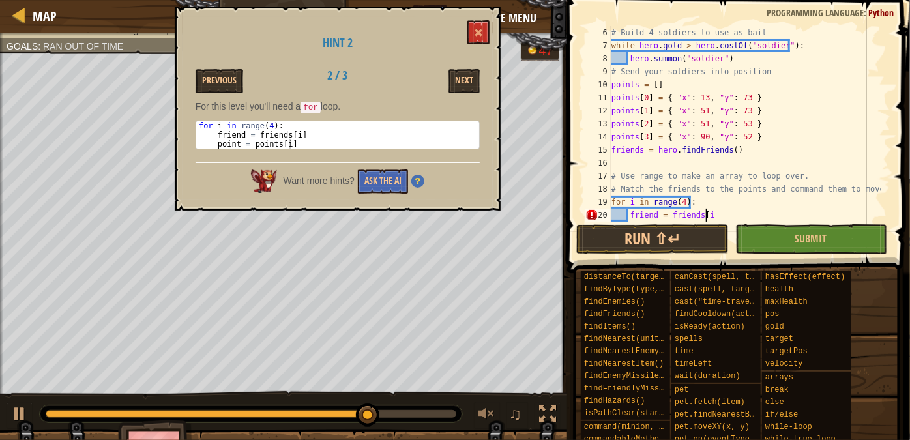
type textarea "friend = friends[i["
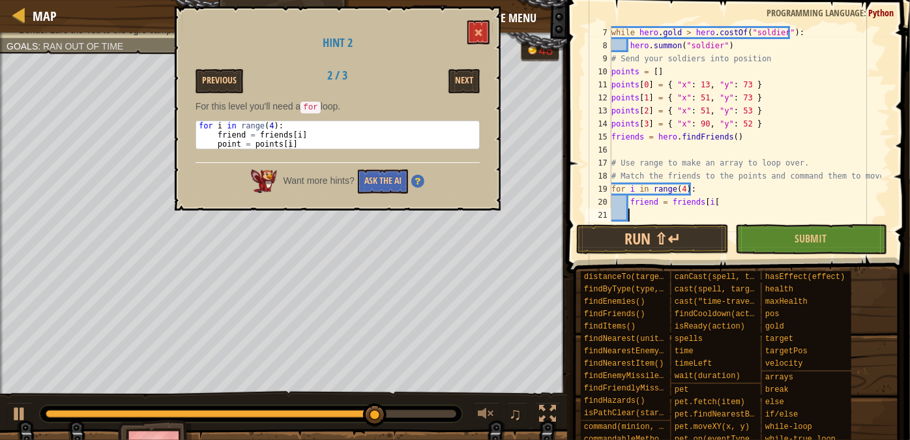
scroll to position [78, 0]
type textarea "friend = friends[i]"
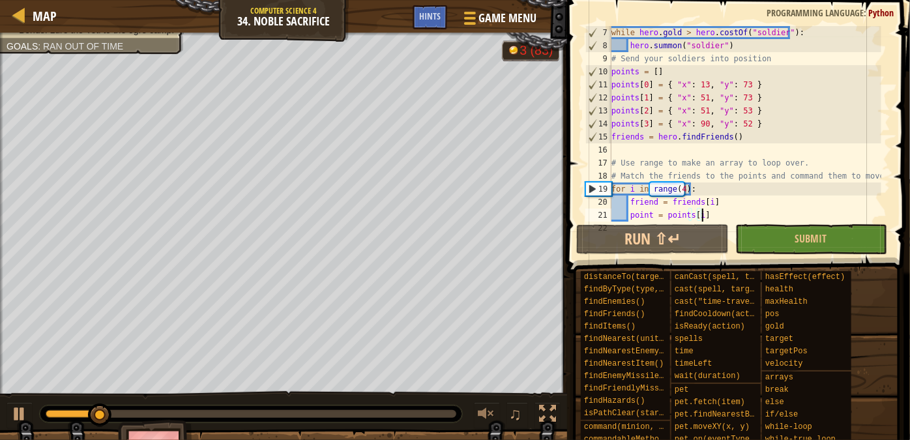
type textarea "point = points[i]"
click at [770, 246] on button "Submit" at bounding box center [811, 239] width 152 height 30
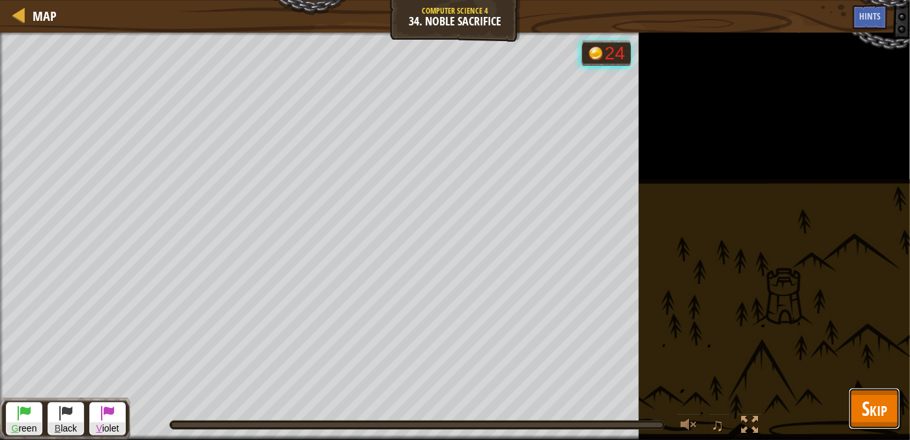
click at [860, 398] on button "Skip" at bounding box center [874, 409] width 51 height 42
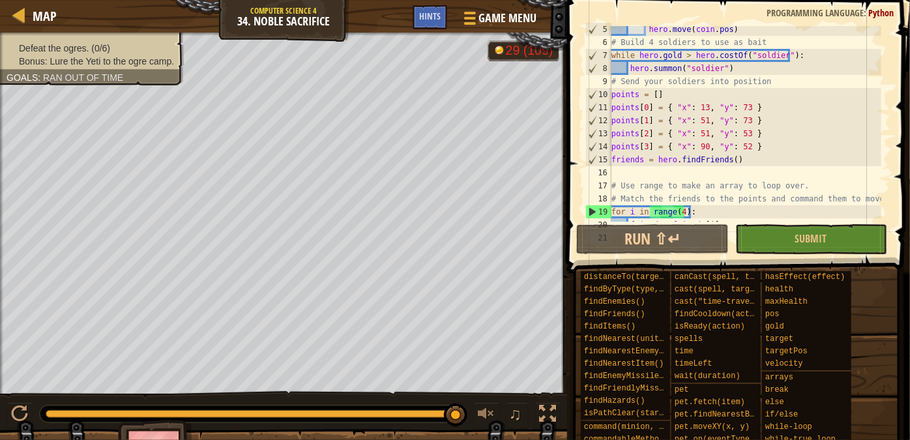
scroll to position [91, 0]
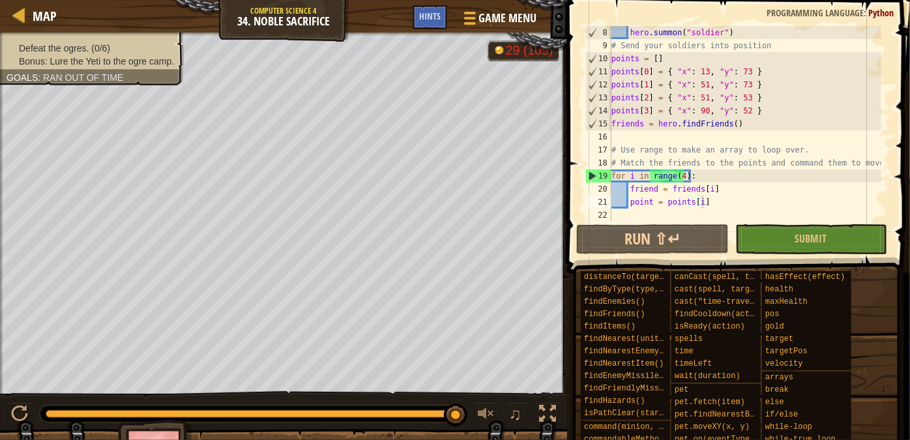
click at [718, 205] on div "hero . summon ( "soldier" ) # Send your soldiers into position points = [ ] poi…" at bounding box center [745, 137] width 272 height 222
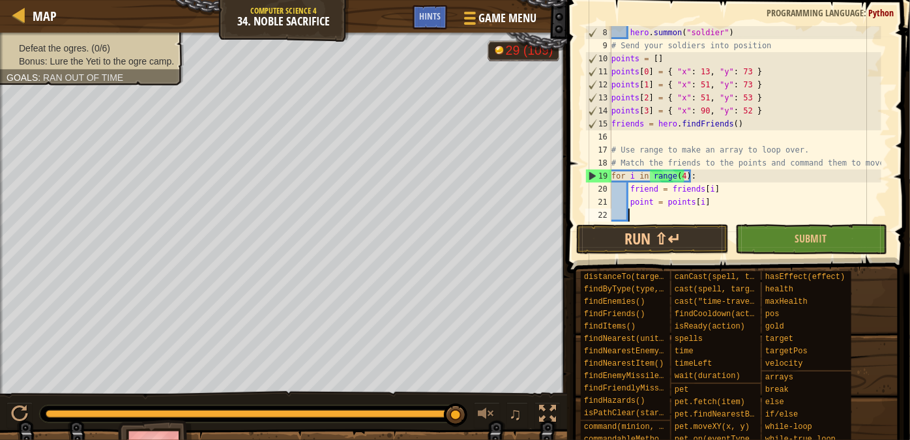
scroll to position [6, 0]
type textarea "point = points[i]"
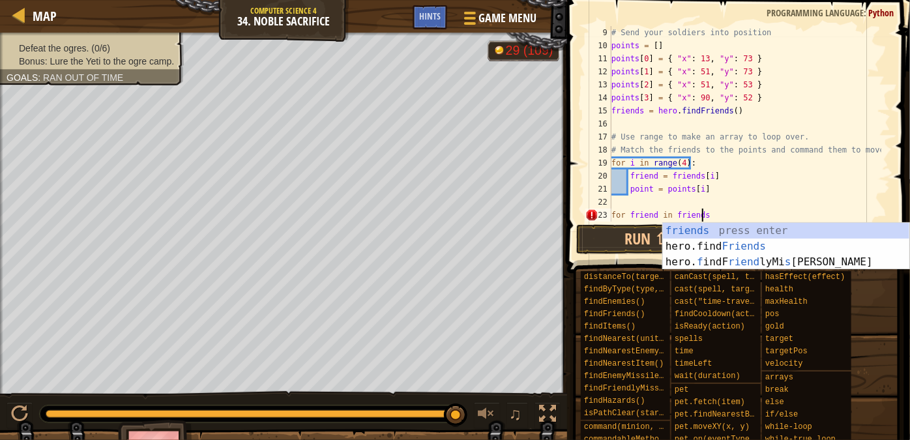
scroll to position [6, 7]
type textarea "for friend in friends:"
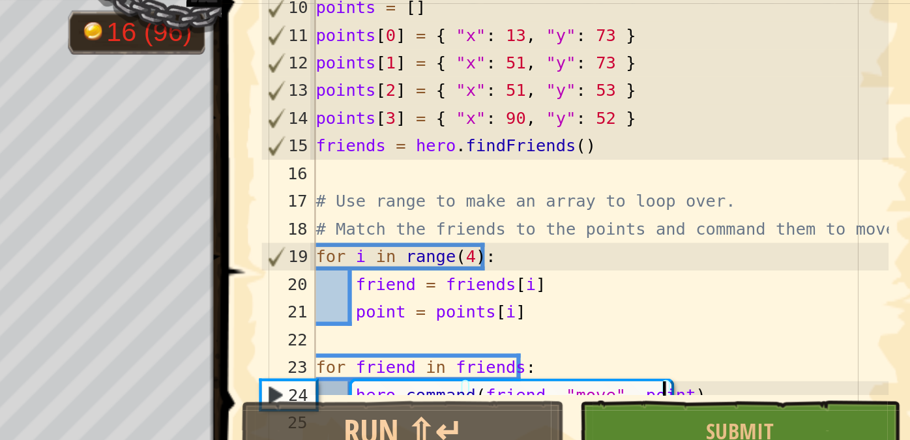
scroll to position [127, 0]
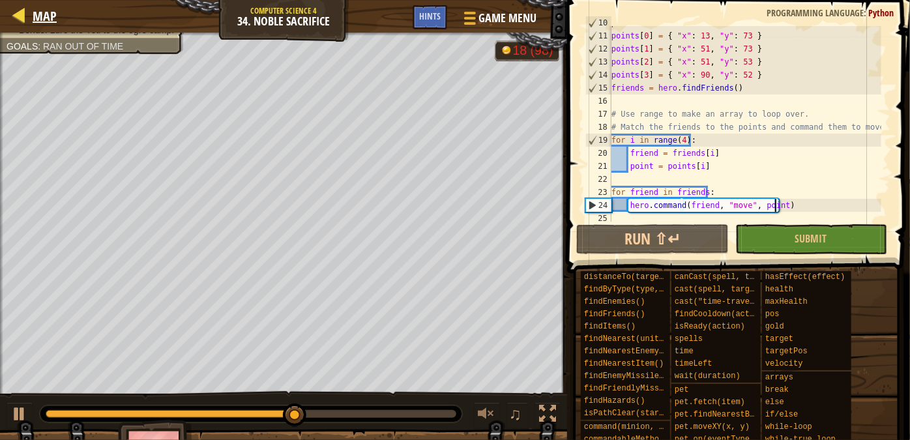
type textarea "hero.command(friend, "move", point)"
click at [38, 18] on span "Map" at bounding box center [45, 16] width 24 height 18
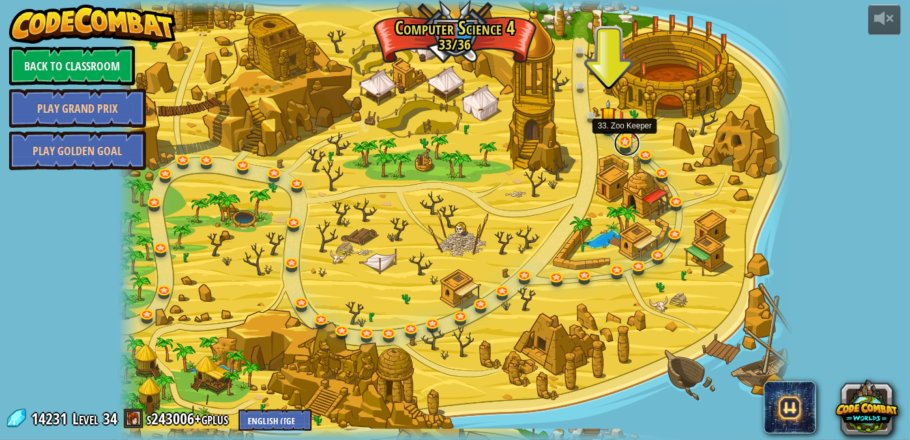
click at [620, 138] on link at bounding box center [627, 143] width 26 height 26
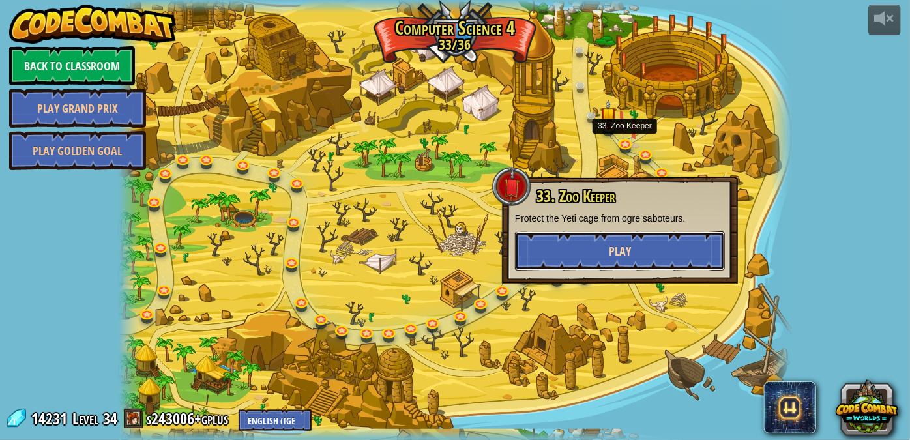
click at [628, 253] on span "Play" at bounding box center [620, 251] width 22 height 16
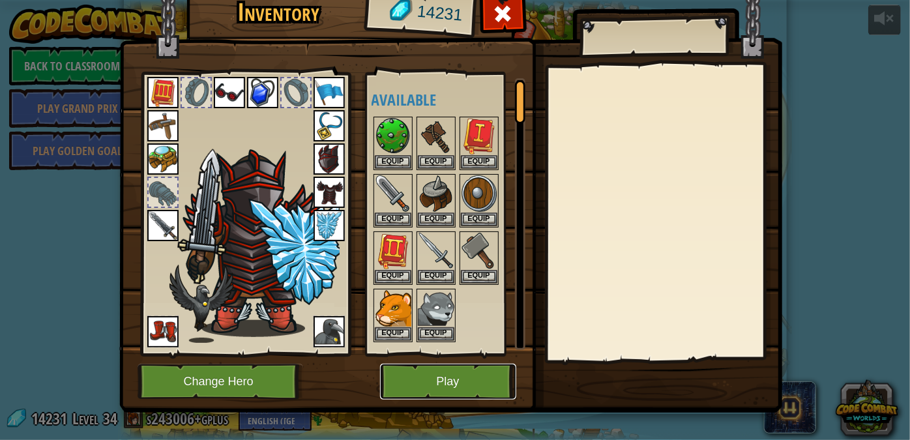
click at [447, 371] on button "Play" at bounding box center [448, 382] width 136 height 36
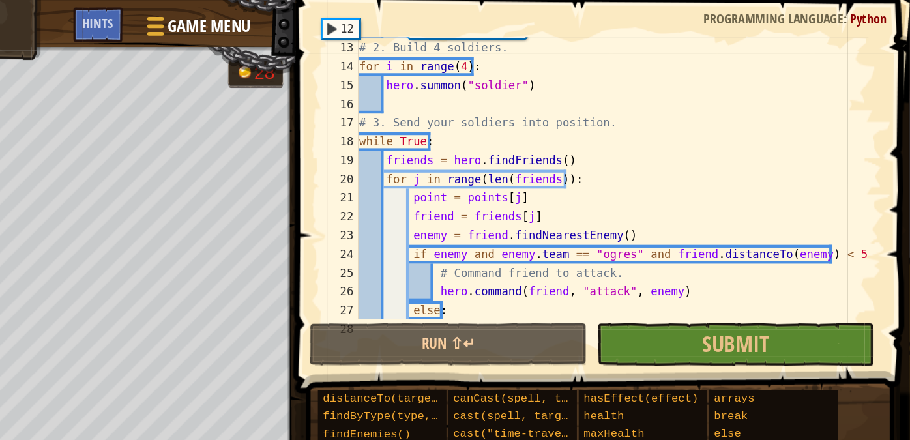
scroll to position [195, 0]
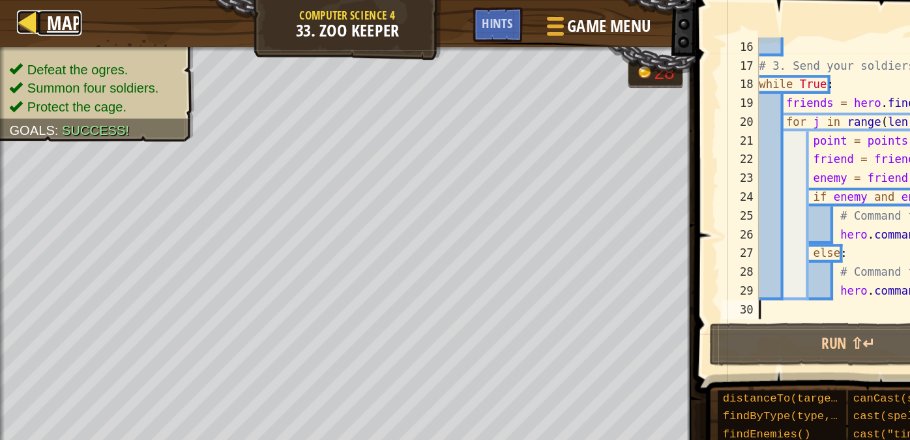
click at [21, 17] on div at bounding box center [20, 15] width 16 height 16
